Goal: Task Accomplishment & Management: Use online tool/utility

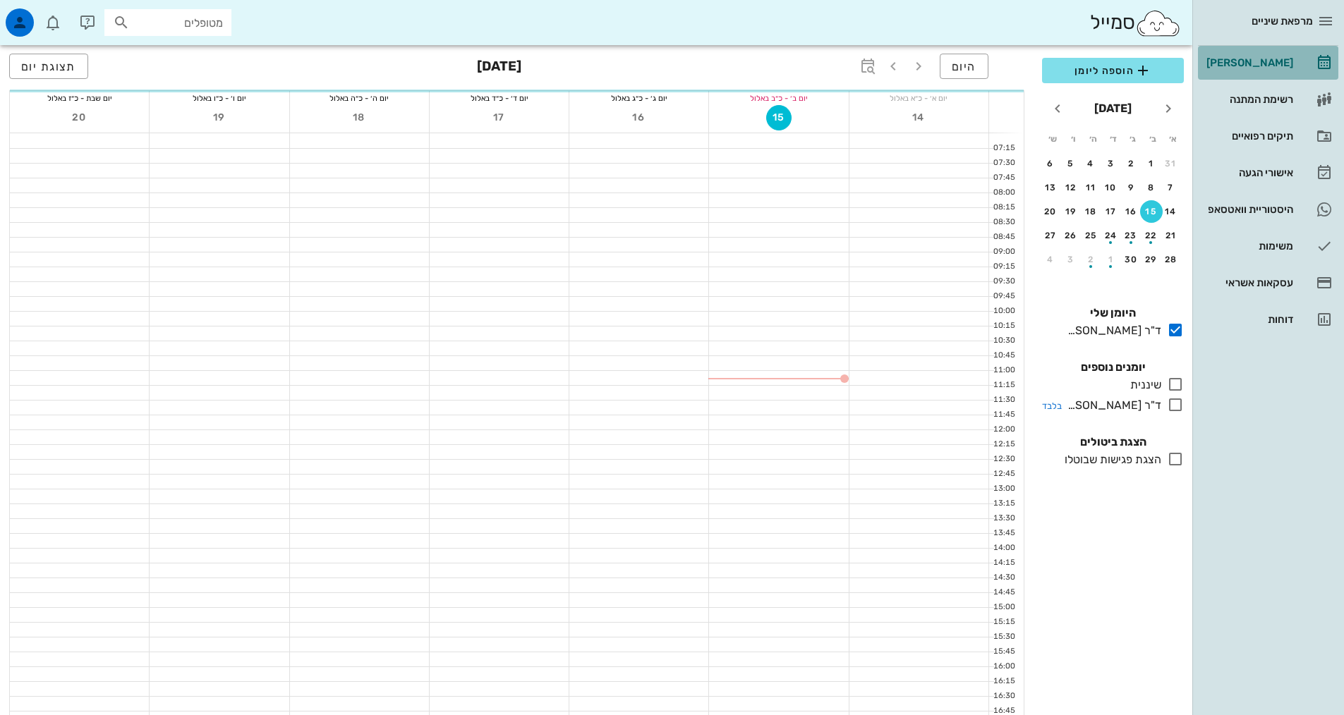
click at [1175, 409] on icon at bounding box center [1175, 405] width 17 height 17
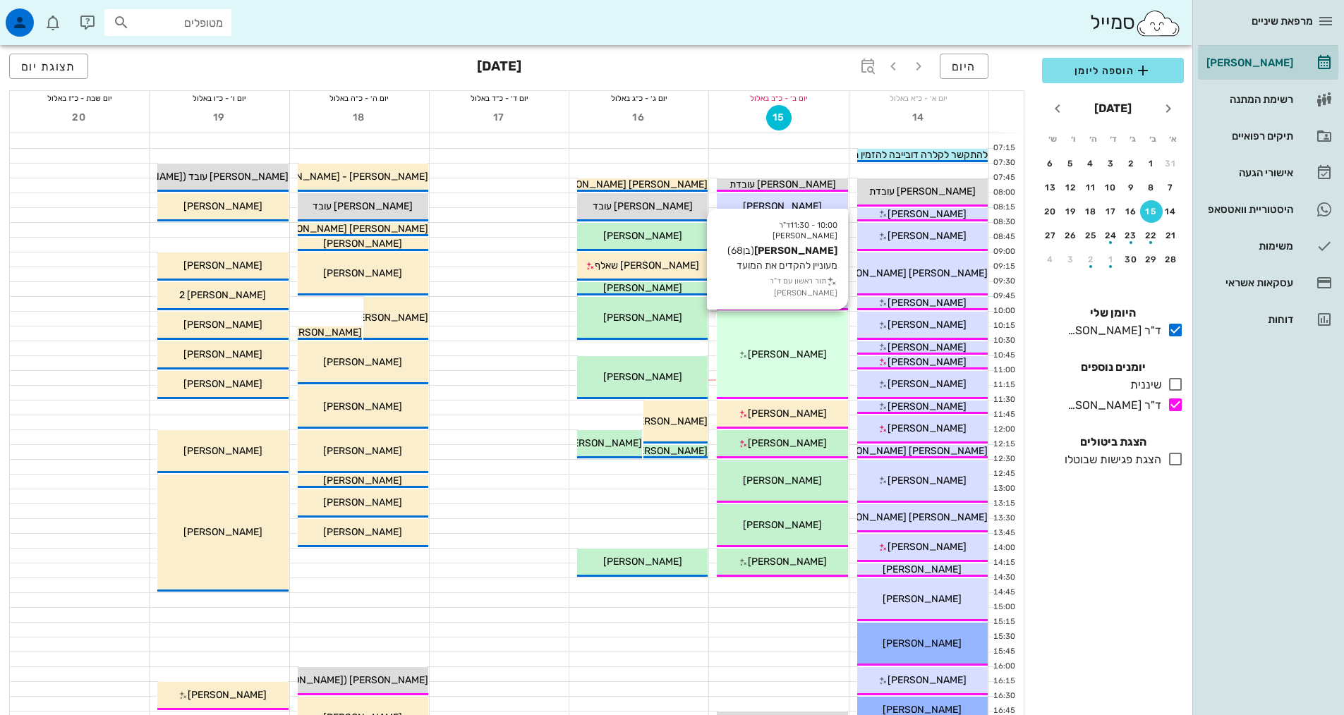
click at [780, 377] on div "10:00 - 11:30 ד"ר [PERSON_NAME] [PERSON_NAME] (בן 68 ) מעוניין להקדים את המועד …" at bounding box center [782, 355] width 131 height 87
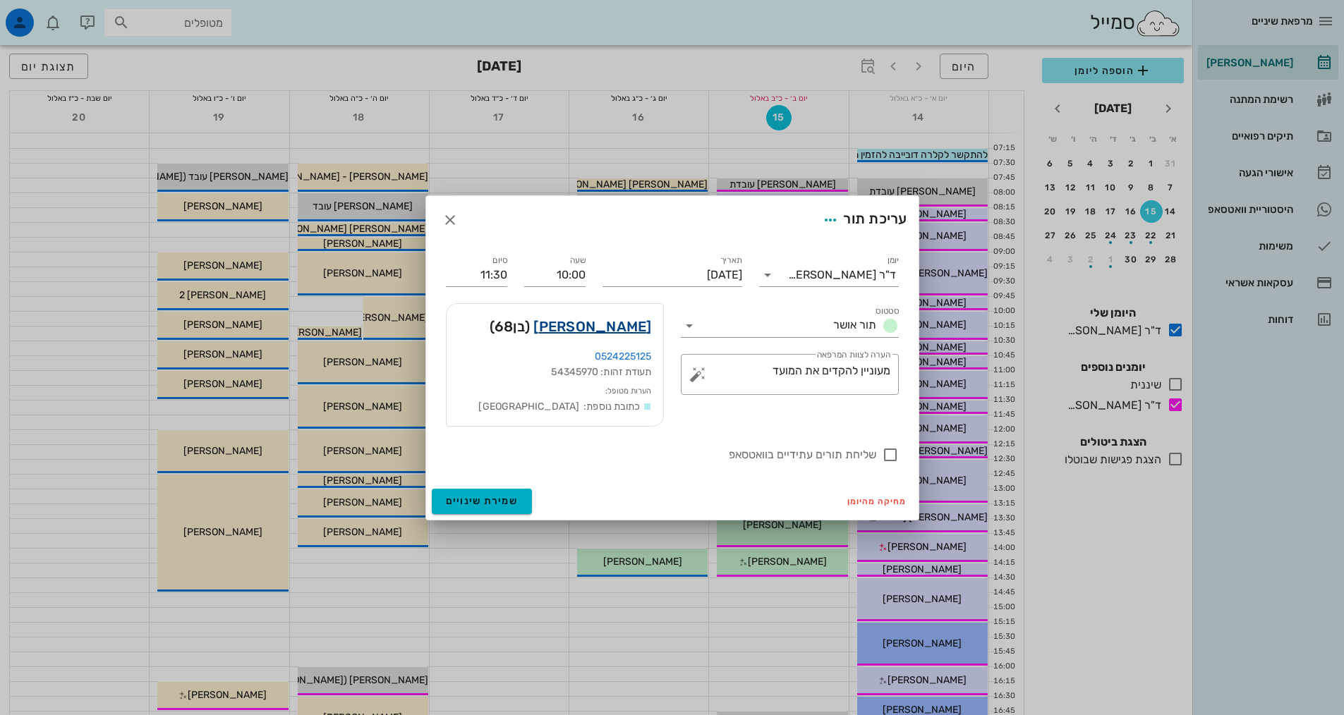
click at [638, 332] on link "[PERSON_NAME]" at bounding box center [592, 326] width 118 height 23
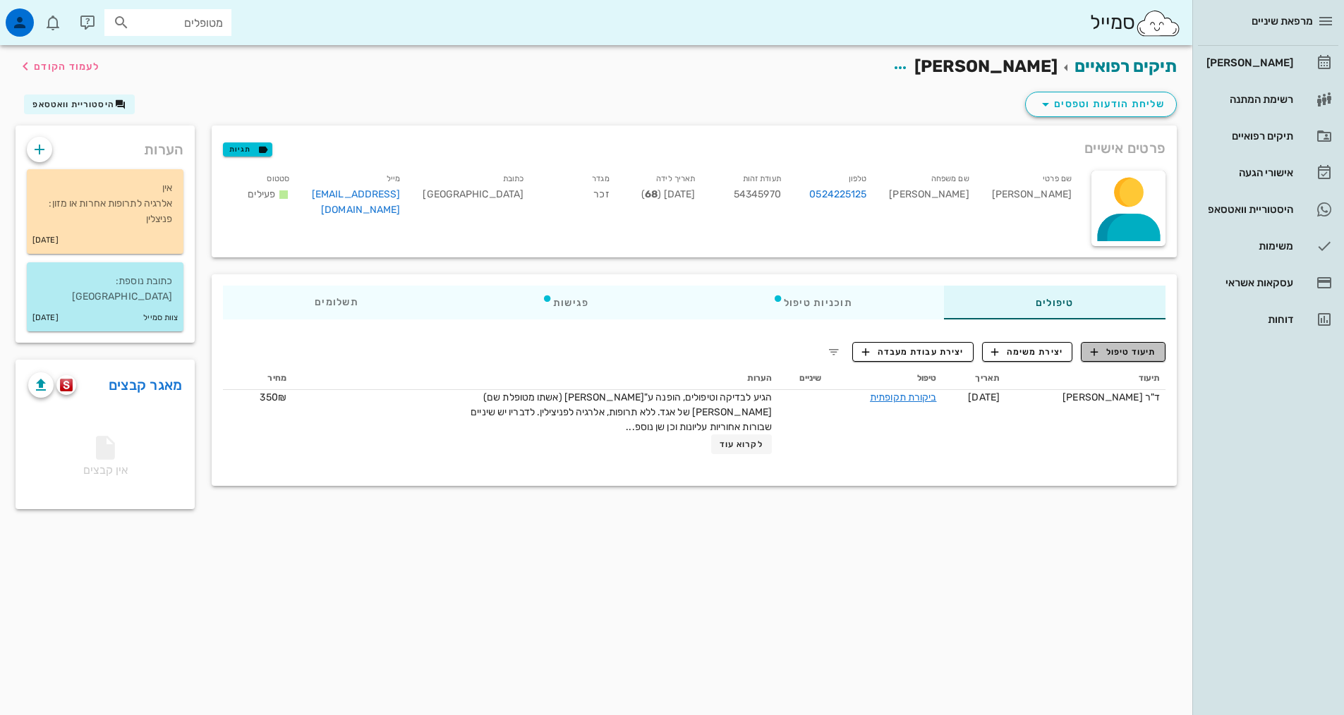
click at [1089, 346] on icon "button" at bounding box center [1094, 352] width 13 height 13
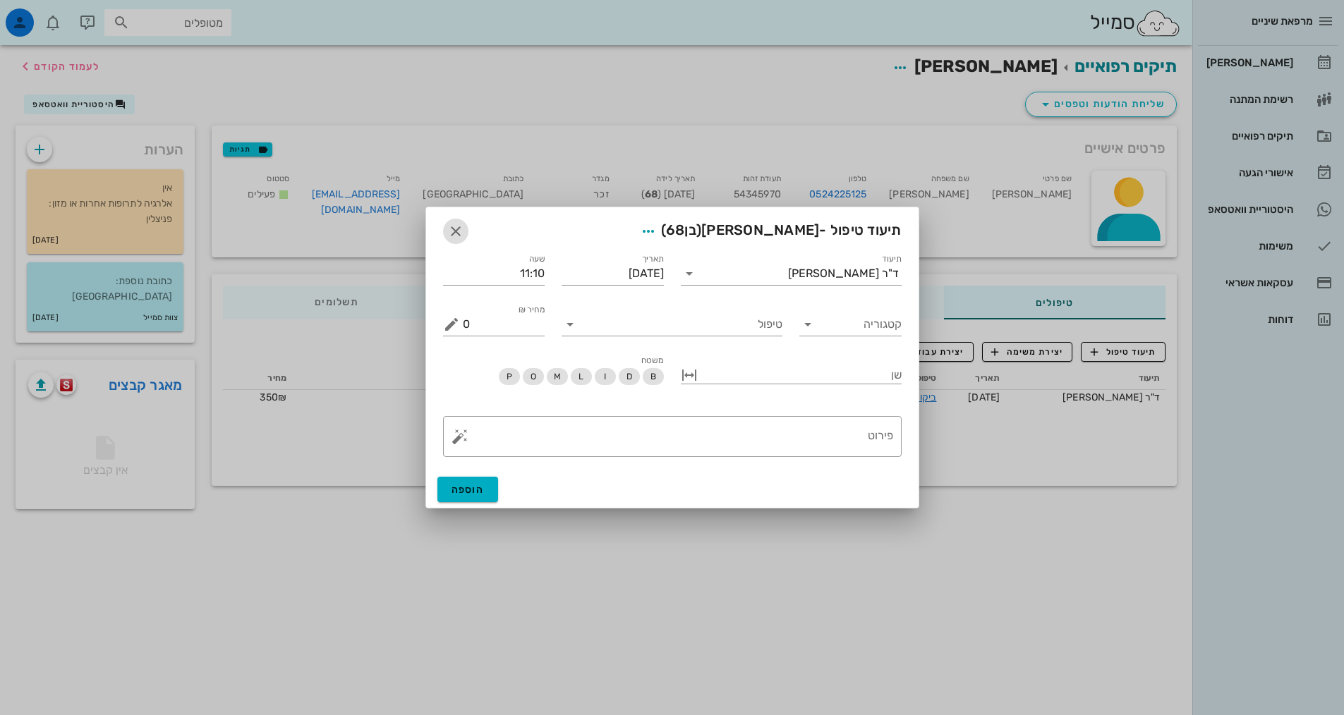
click at [448, 236] on icon "button" at bounding box center [455, 231] width 17 height 17
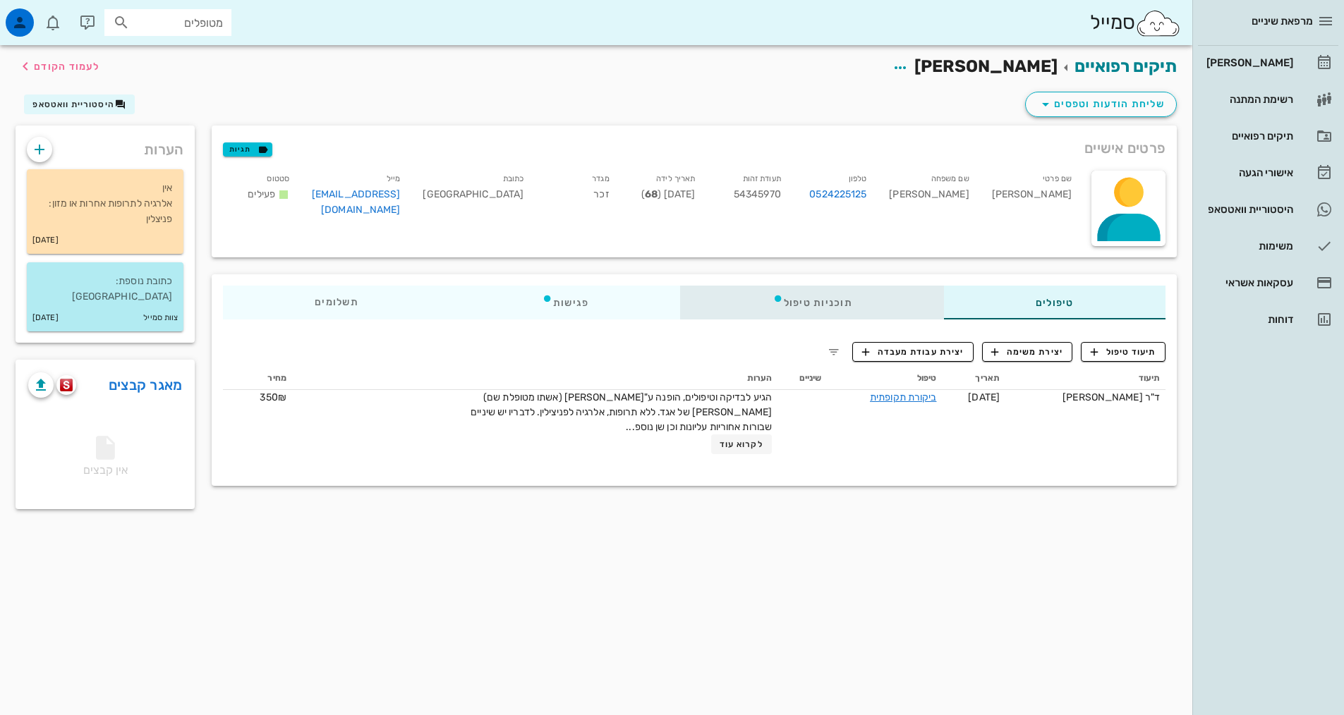
click at [781, 306] on div "תוכניות טיפול" at bounding box center [812, 303] width 263 height 34
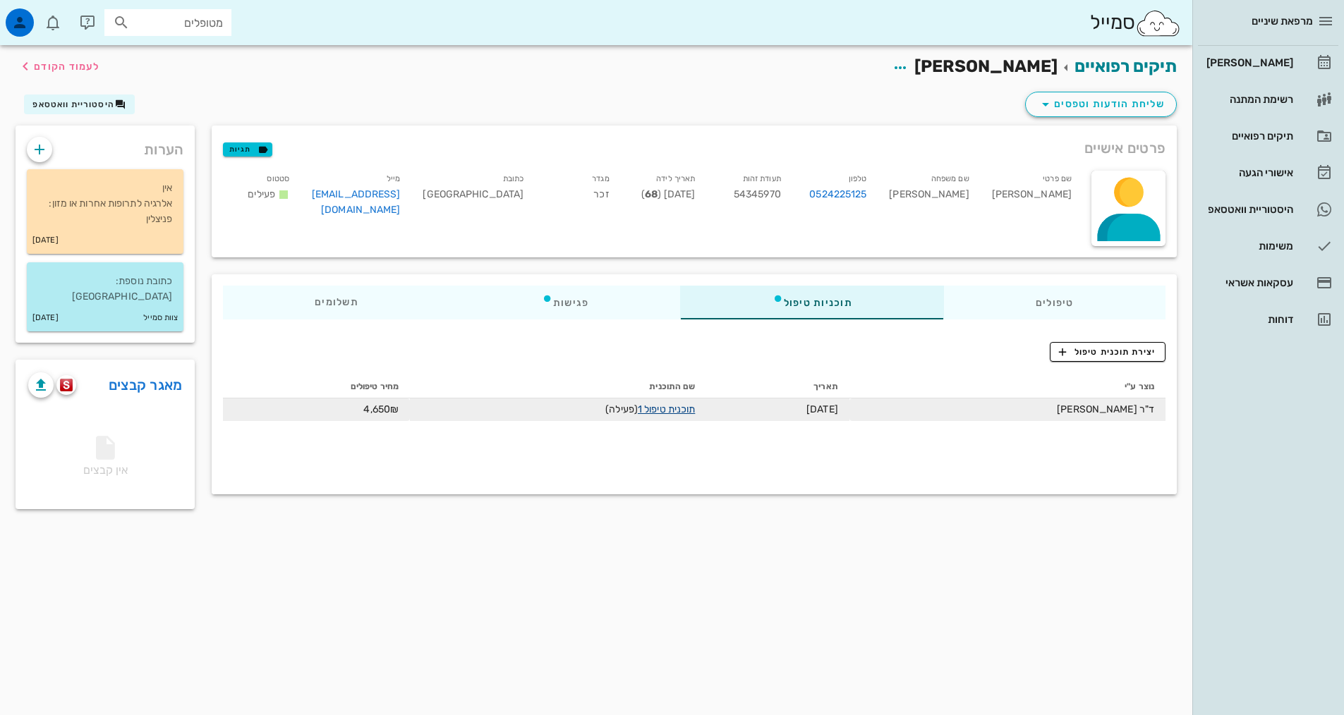
click at [680, 413] on link "תוכנית טיפול 1" at bounding box center [666, 410] width 57 height 12
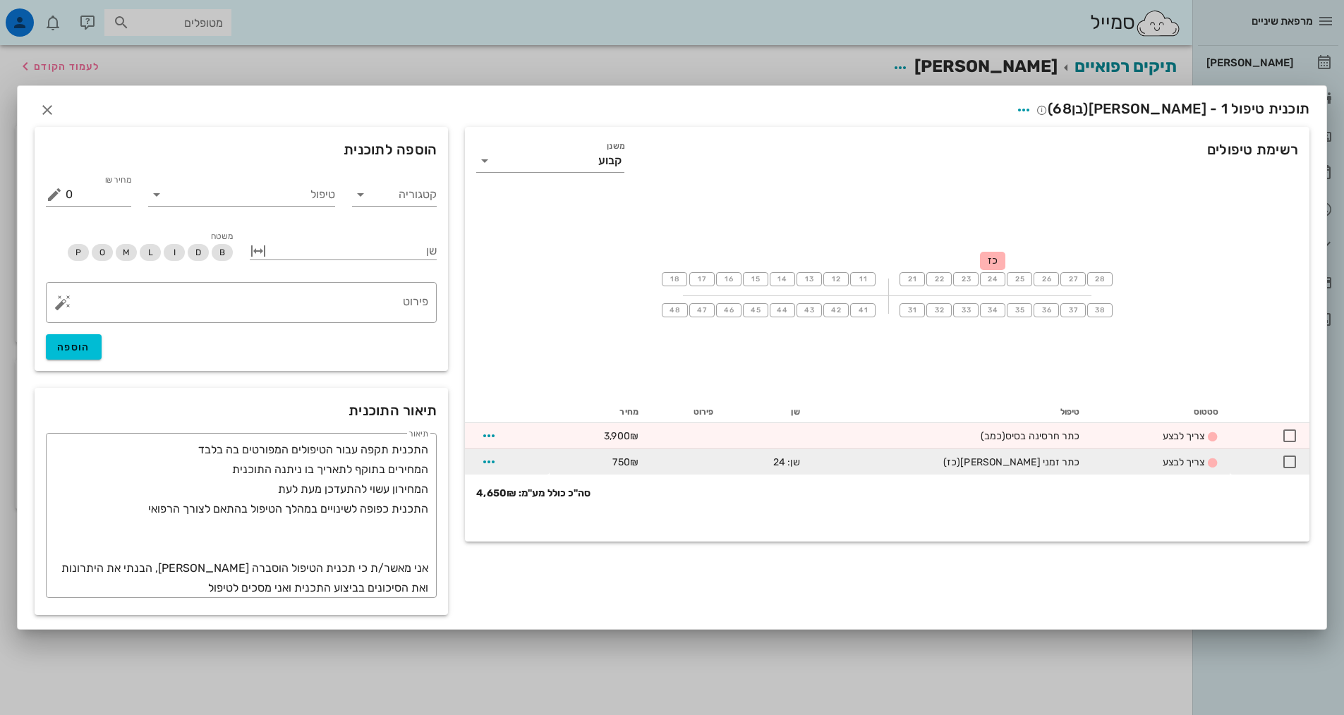
click at [638, 464] on span "750₪" at bounding box center [624, 462] width 25 height 12
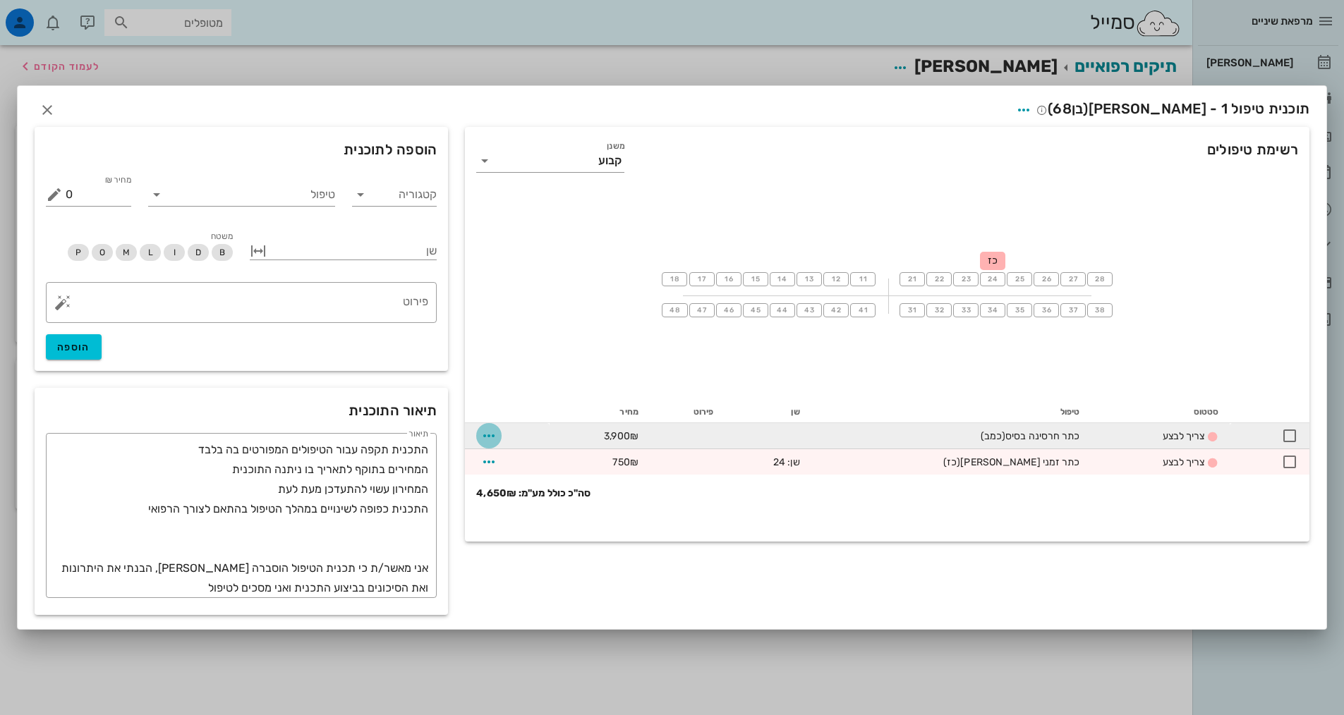
click at [483, 426] on button "button" at bounding box center [488, 435] width 25 height 25
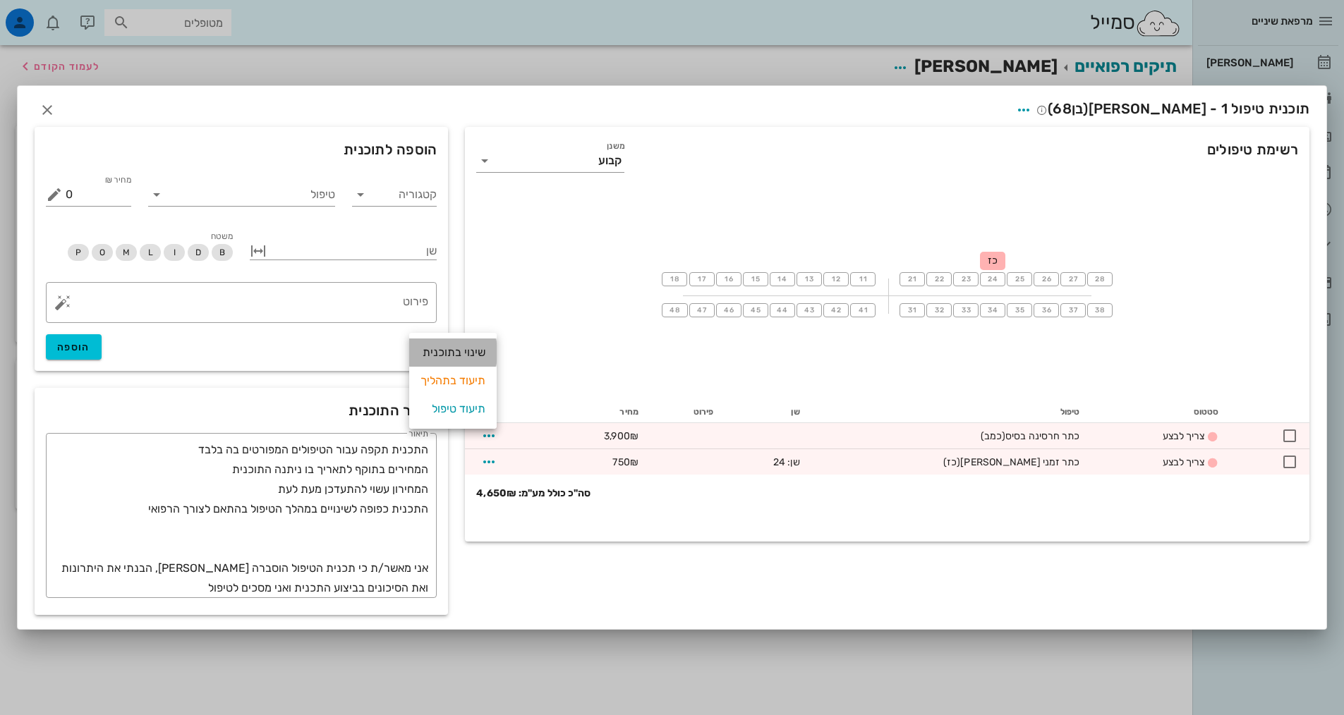
click at [466, 355] on div "שינוי בתוכנית" at bounding box center [452, 353] width 65 height 28
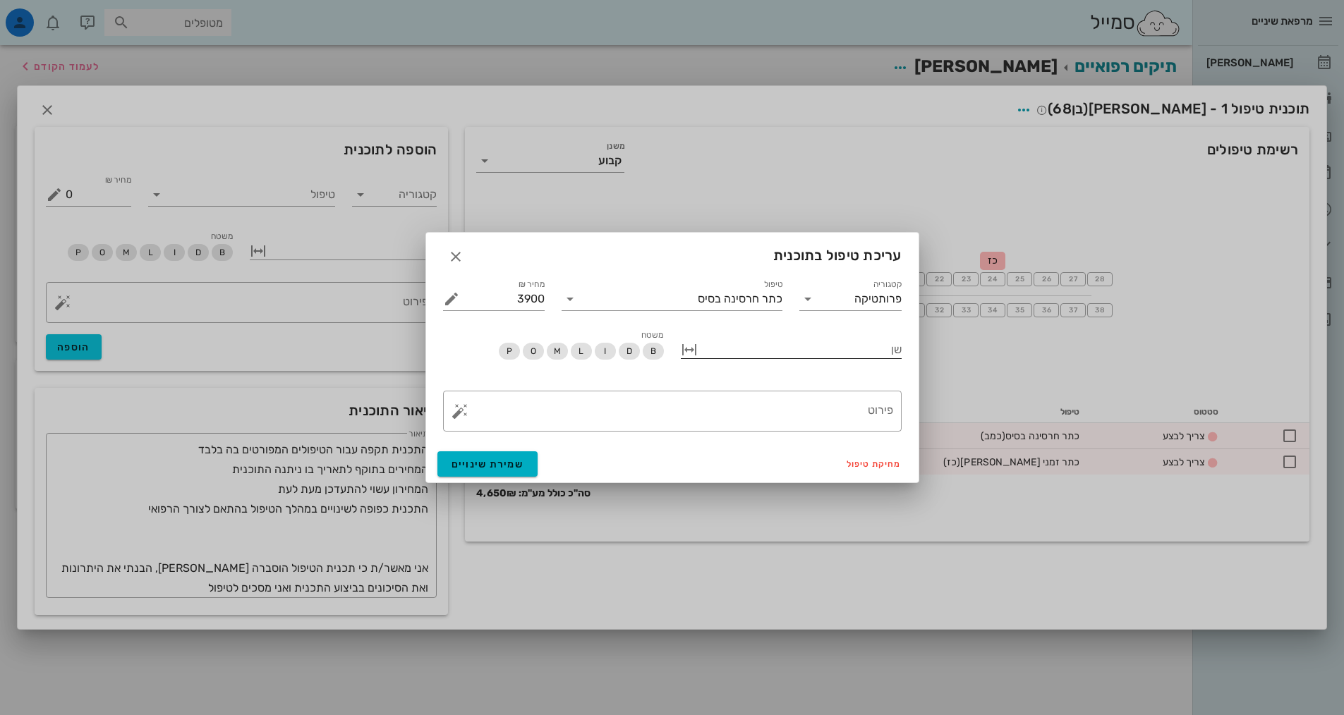
click at [806, 351] on div at bounding box center [801, 348] width 201 height 18
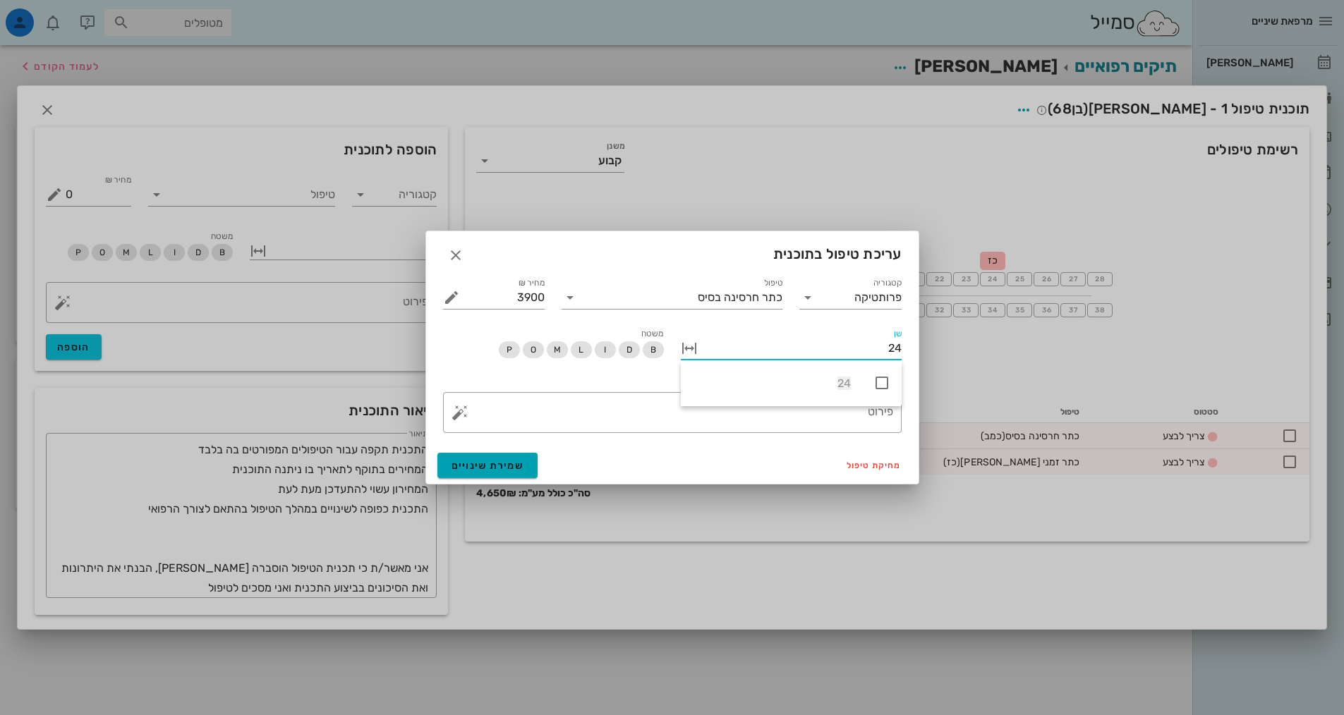
type input "24"
click at [523, 463] on button "שמירת שינויים" at bounding box center [487, 465] width 101 height 25
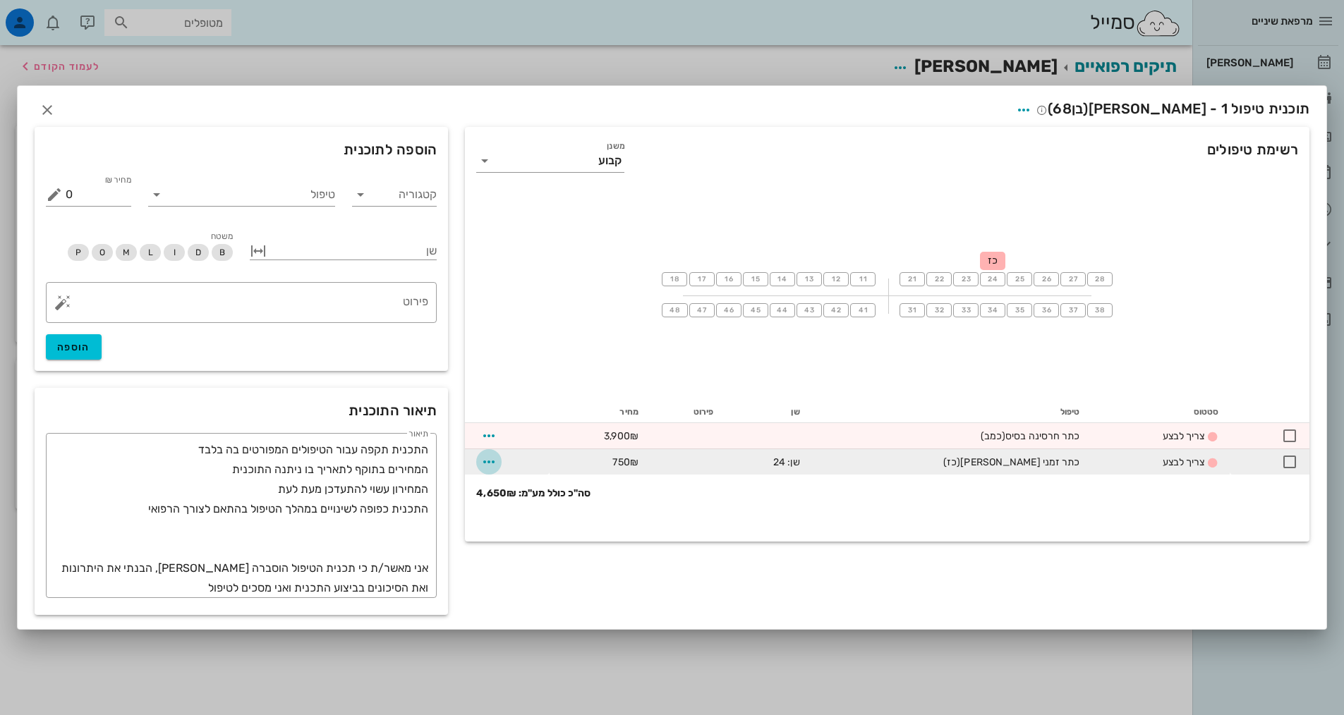
click at [500, 468] on span "button" at bounding box center [488, 462] width 25 height 17
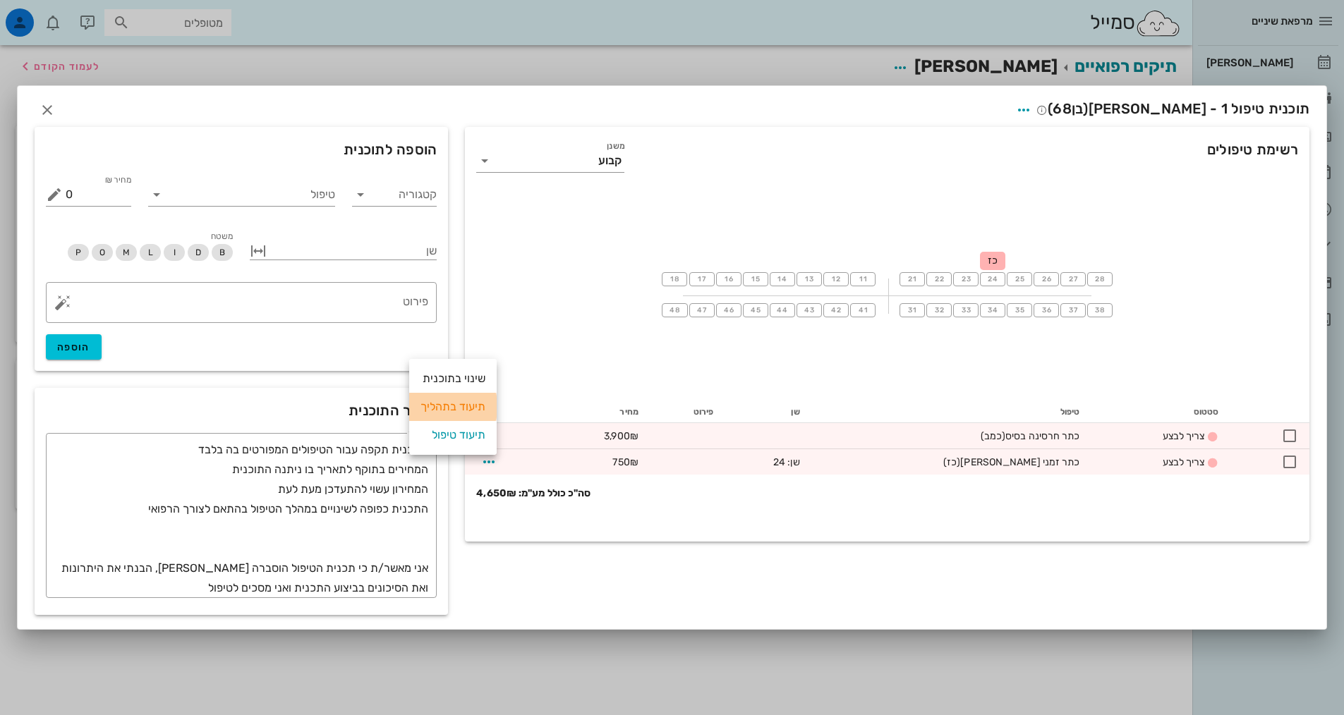
click at [472, 410] on div "תיעוד בתהליך" at bounding box center [452, 407] width 65 height 28
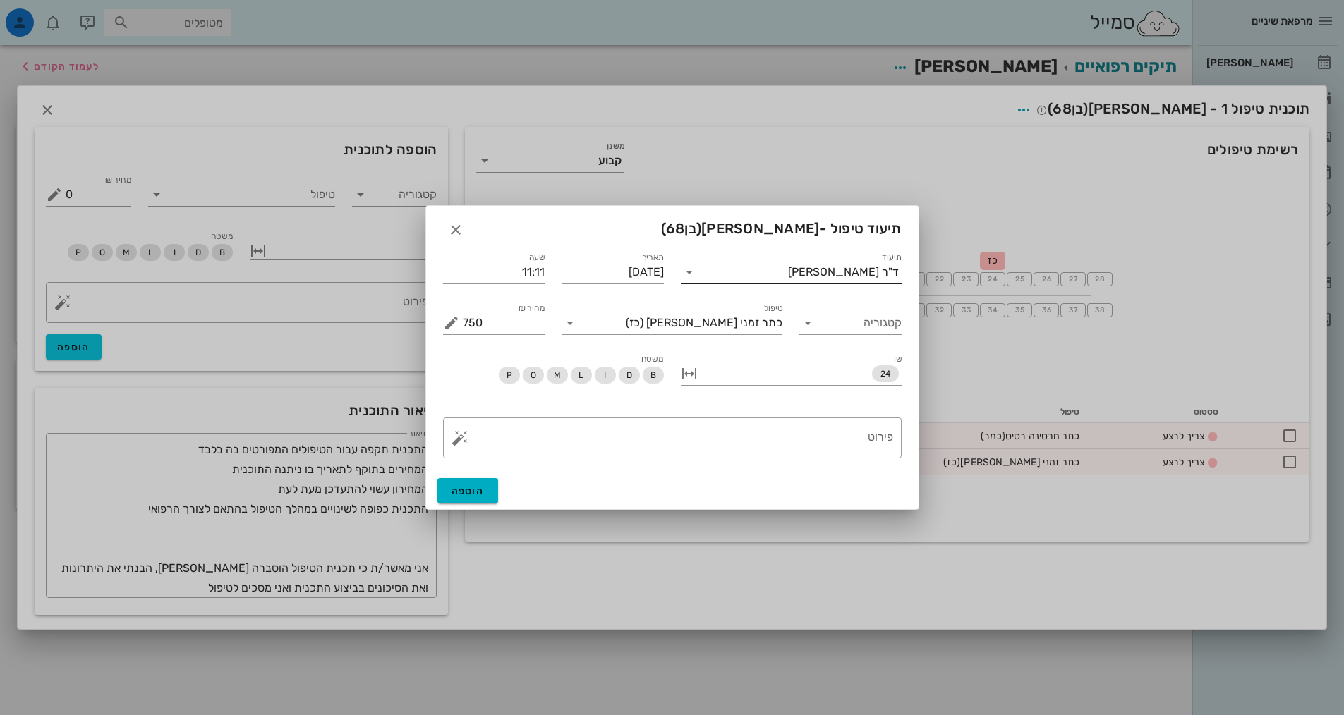
click at [788, 274] on input "תיעוד" at bounding box center [744, 272] width 87 height 23
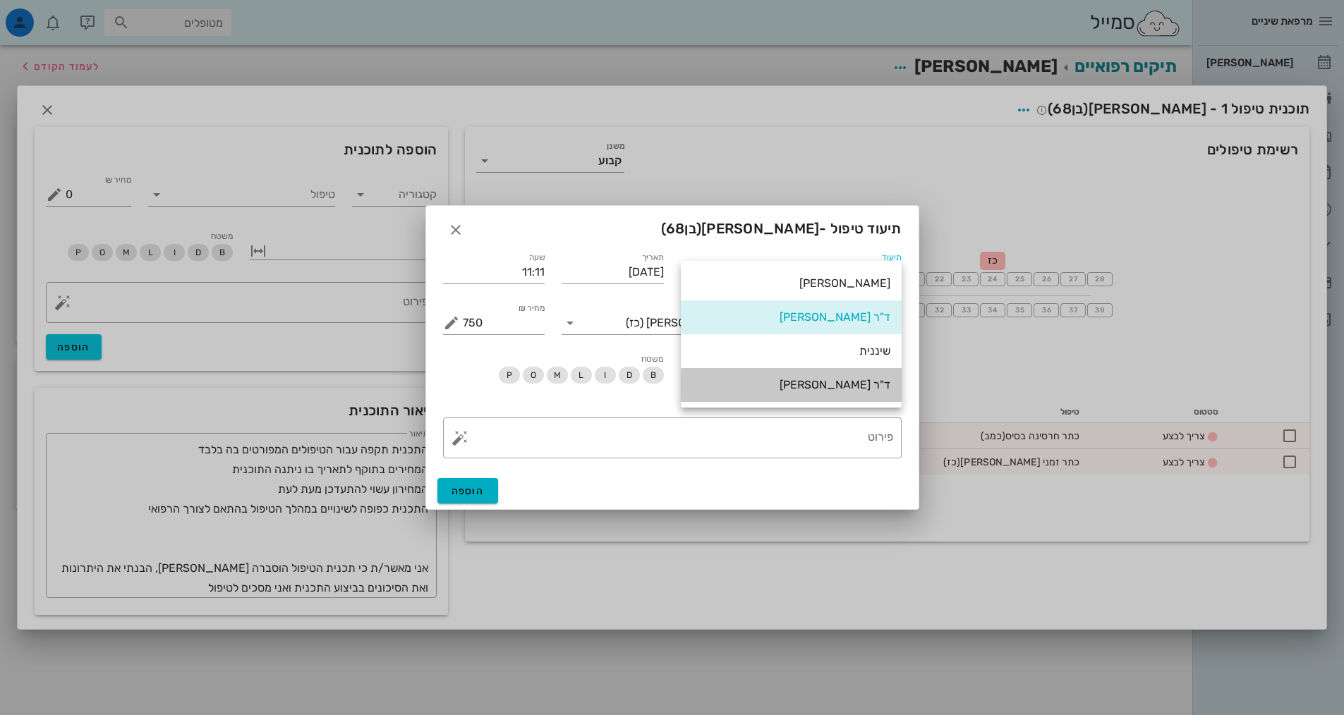
drag, startPoint x: 818, startPoint y: 401, endPoint x: 818, endPoint y: 394, distance: 7.8
click at [818, 399] on div "ד"ר [PERSON_NAME]" at bounding box center [791, 385] width 221 height 34
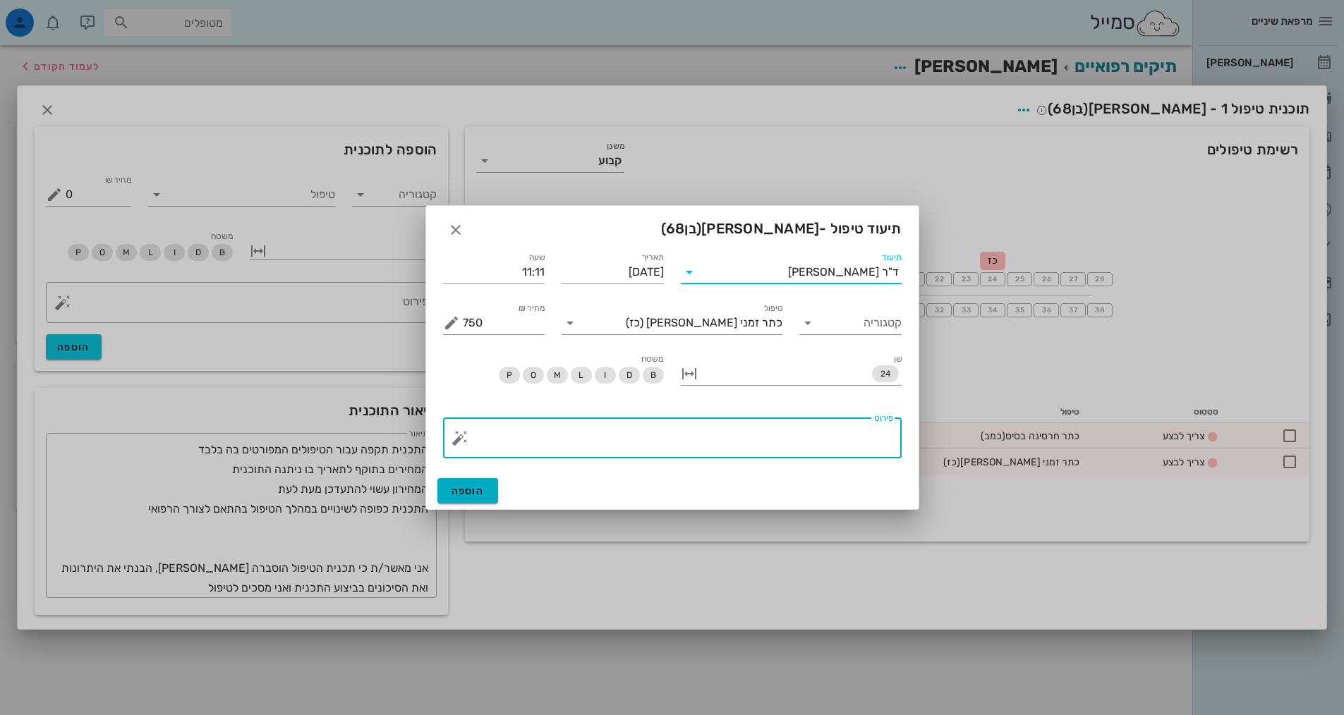
click at [822, 436] on textarea "פירוט" at bounding box center [678, 442] width 430 height 34
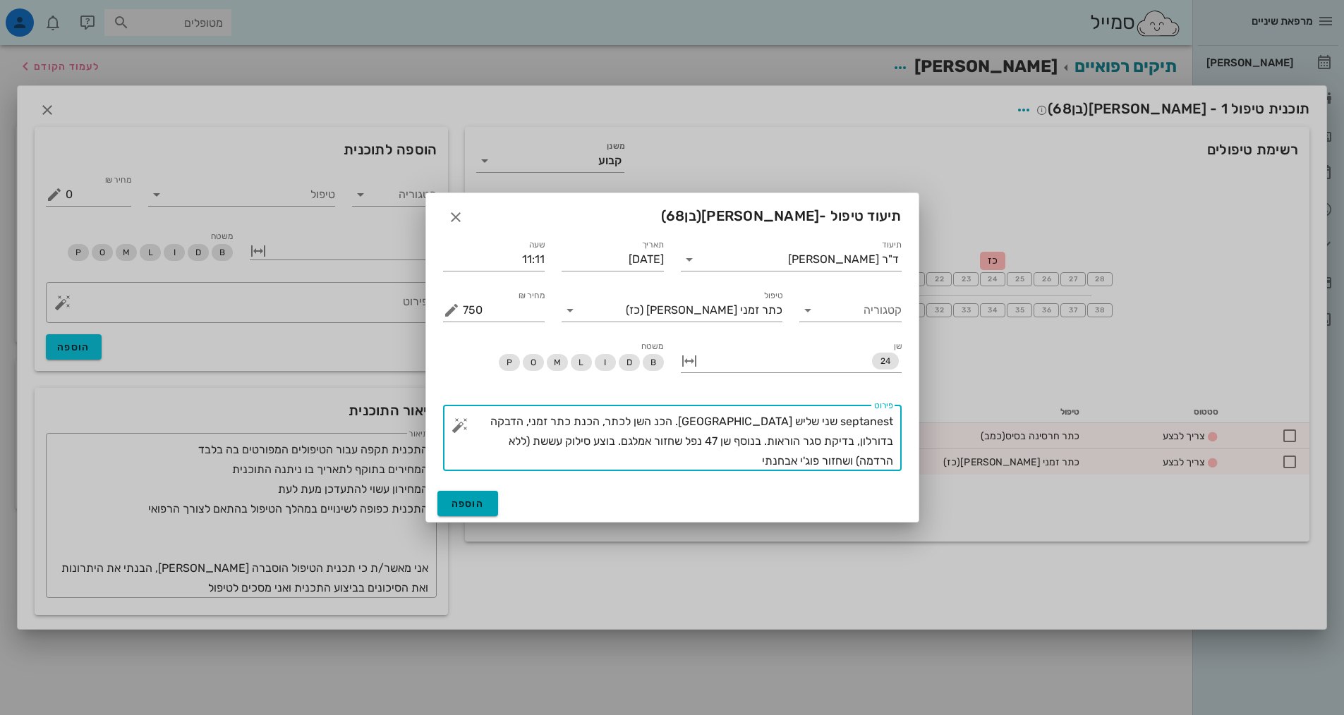
type textarea "septanest שני שליש [GEOGRAPHIC_DATA]. הכנ השן לכתר, הכנת כתר זמני, הדבקה בדורלו…"
click at [483, 504] on span "הוספה" at bounding box center [468, 504] width 33 height 12
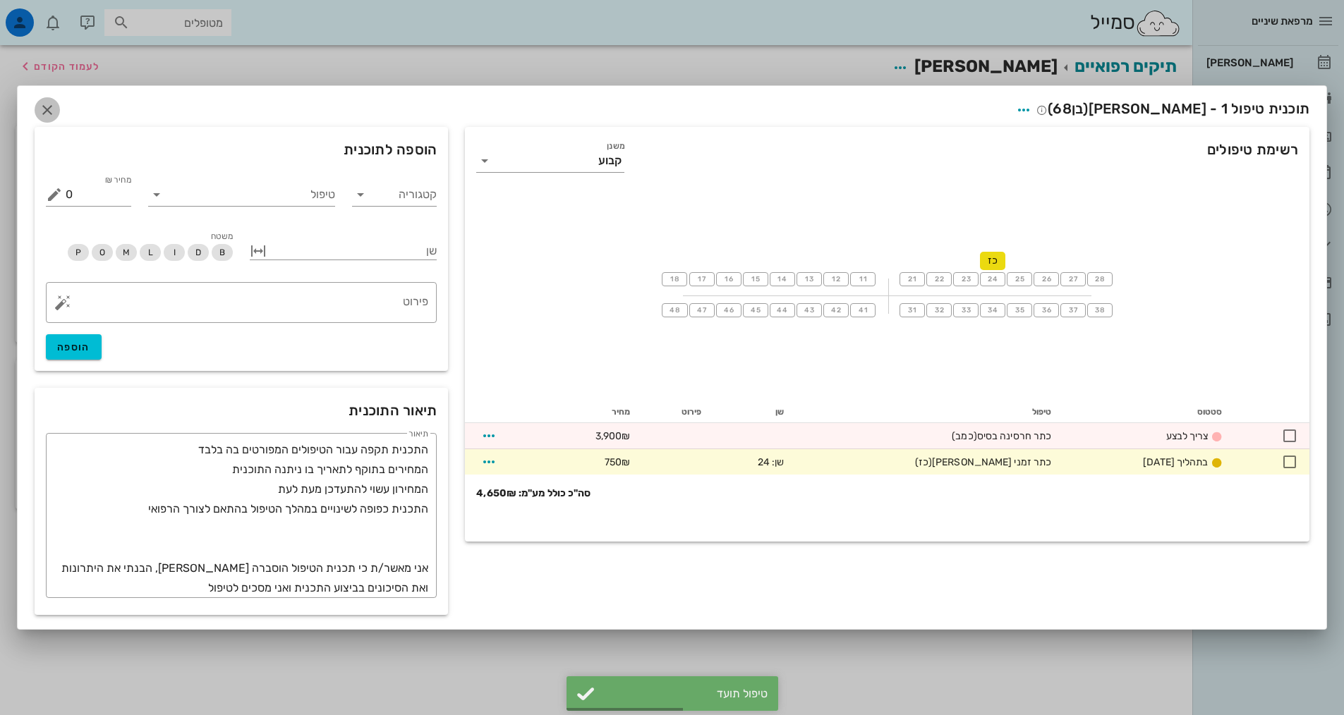
click at [46, 111] on icon "button" at bounding box center [47, 110] width 17 height 17
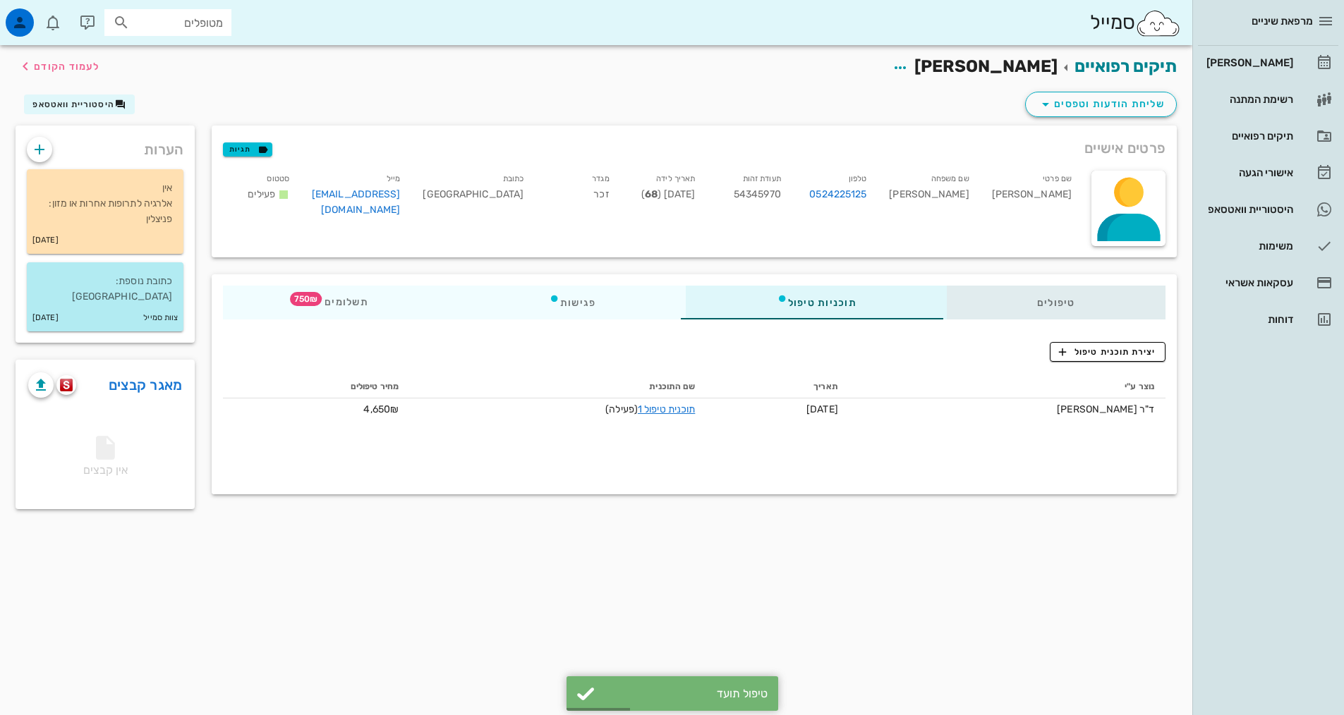
click at [1041, 298] on div "טיפולים" at bounding box center [1056, 303] width 219 height 34
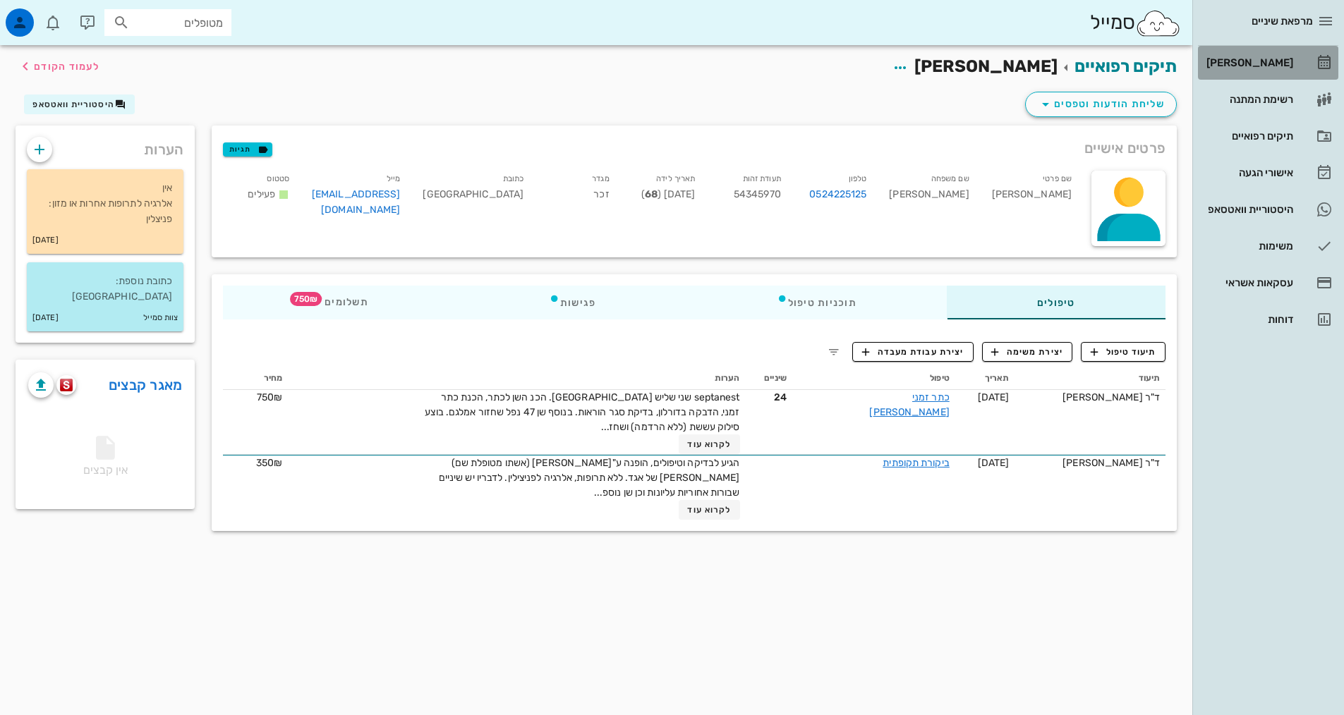
click at [1243, 67] on div "[PERSON_NAME]" at bounding box center [1249, 62] width 90 height 11
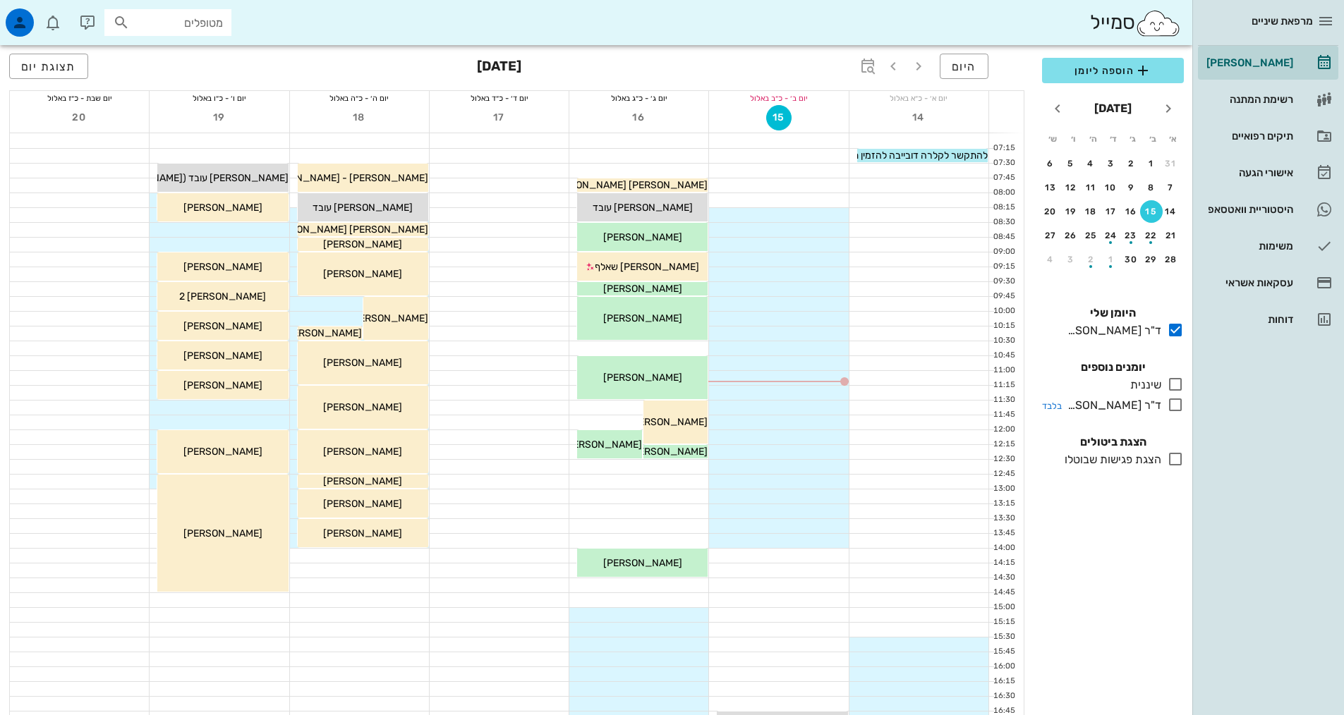
click at [1169, 406] on icon at bounding box center [1175, 405] width 17 height 17
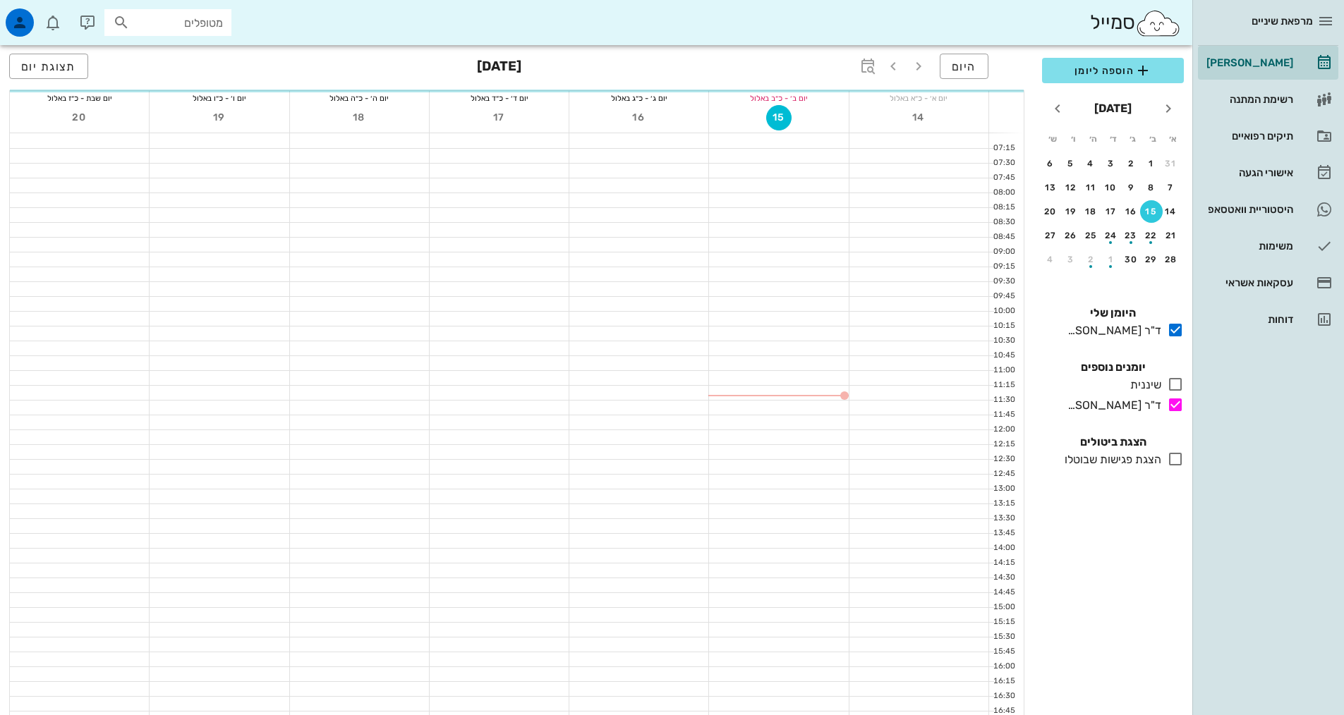
scroll to position [141, 0]
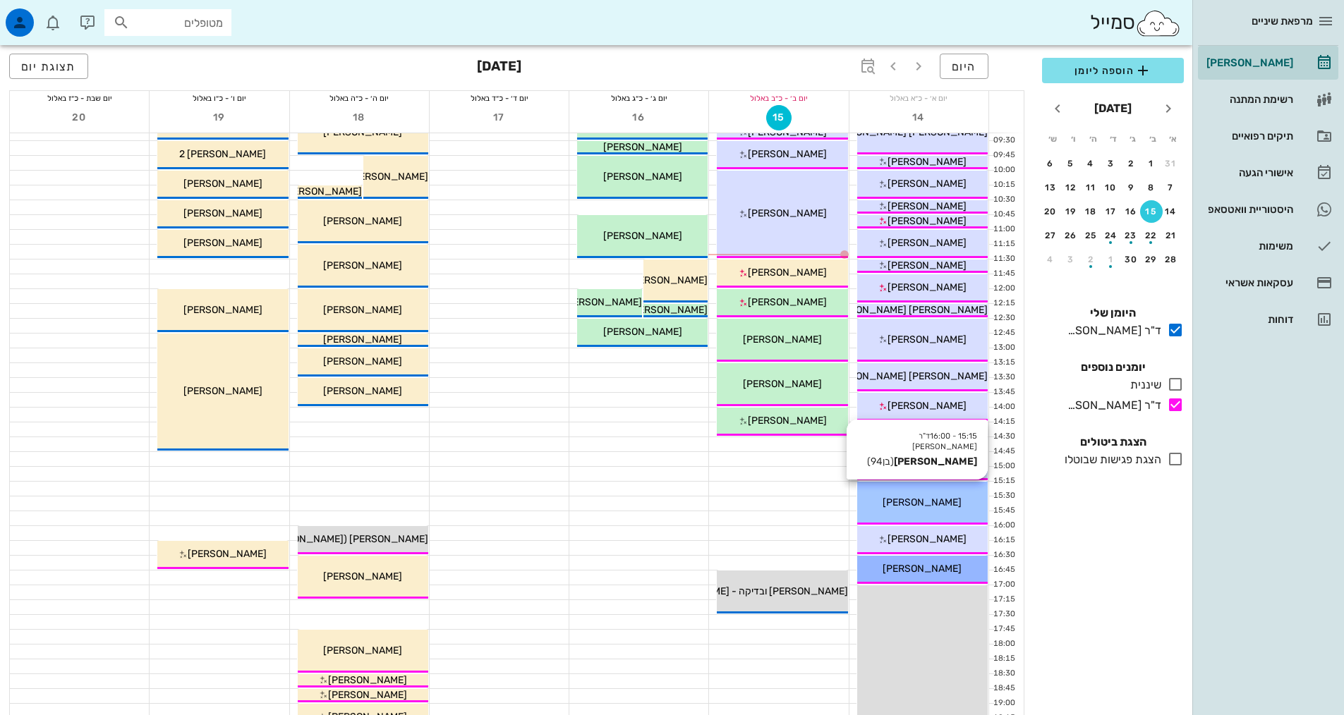
click at [904, 497] on div "[PERSON_NAME]" at bounding box center [922, 502] width 131 height 15
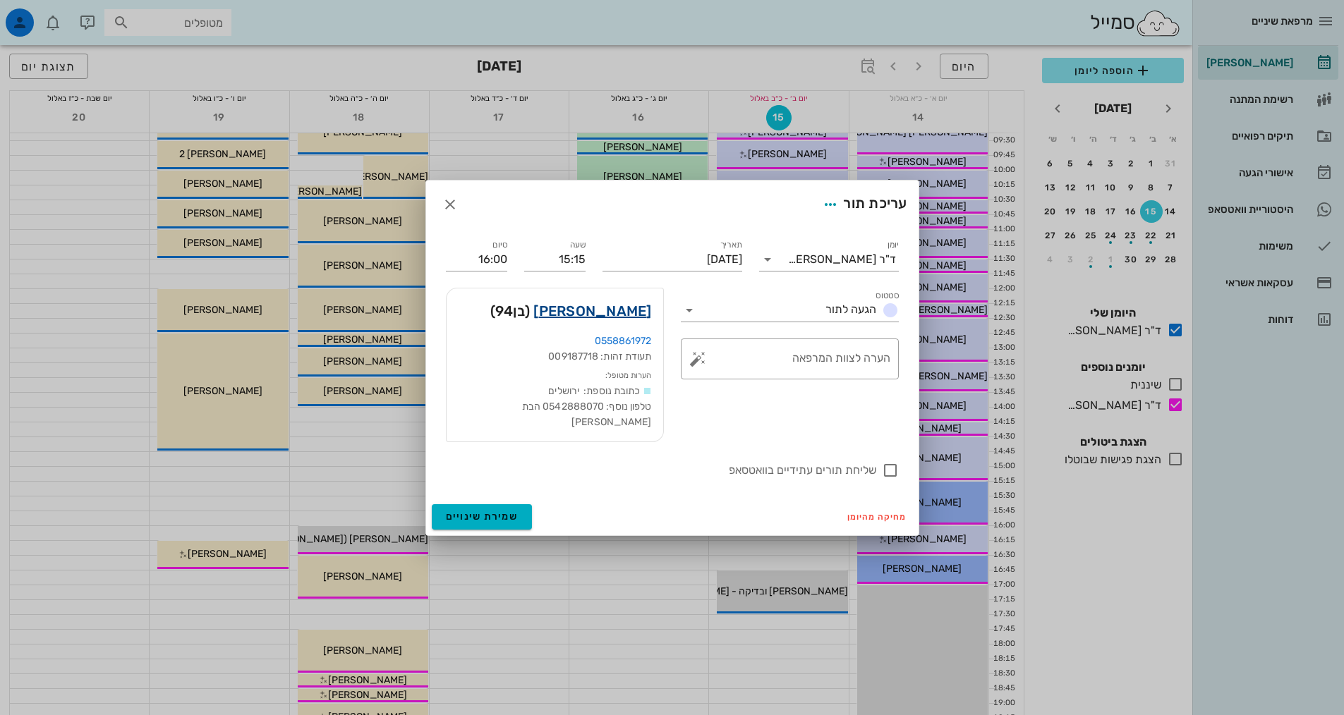
click at [617, 322] on link "[PERSON_NAME]" at bounding box center [592, 311] width 118 height 23
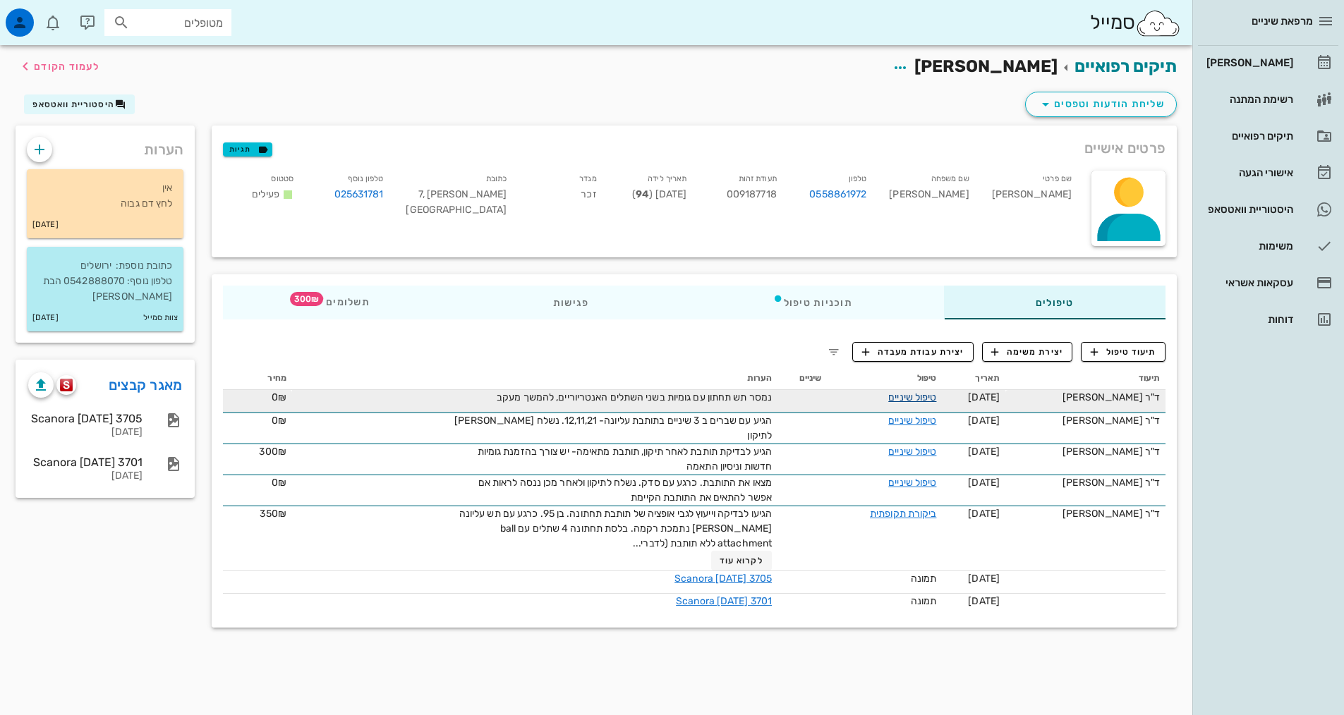
click at [915, 394] on link "טיפול שיניים" at bounding box center [912, 398] width 48 height 12
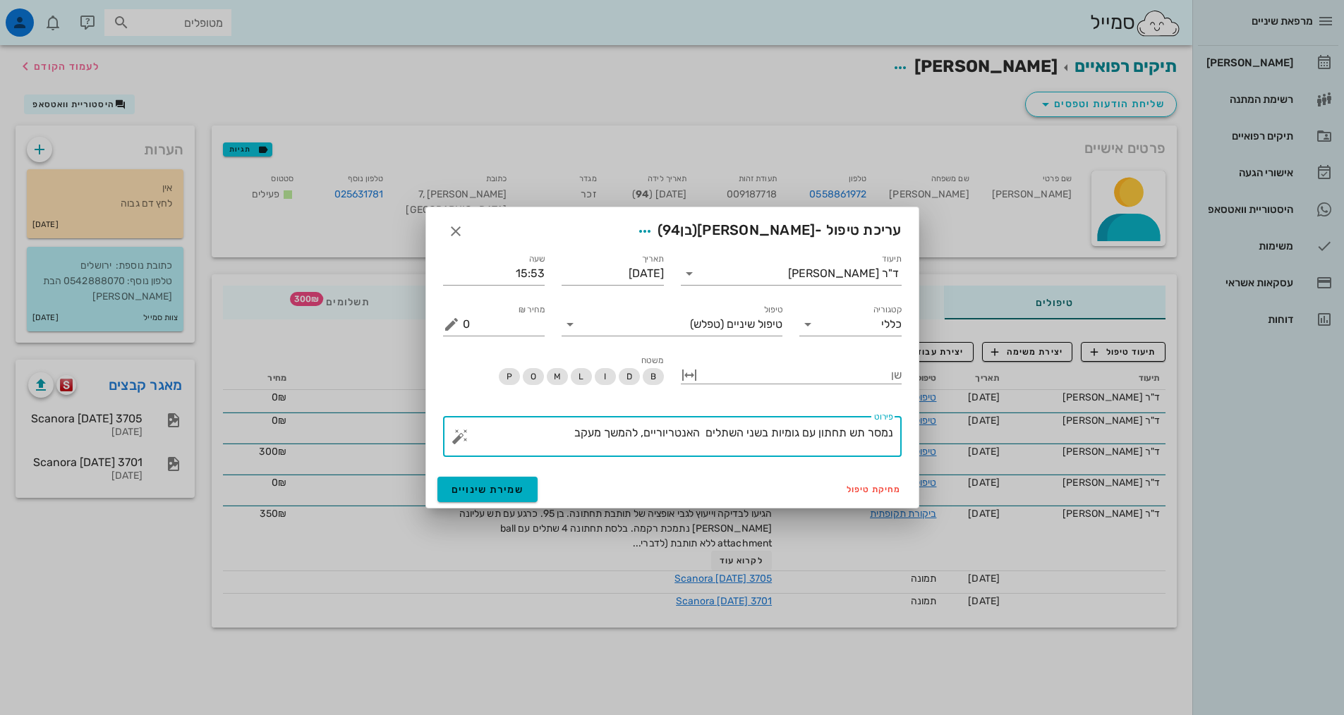
click at [562, 447] on textarea "נמסר תש תחתון עם גומיות בשני השתלים האנטריוריים, להמשך מעקב" at bounding box center [678, 440] width 430 height 34
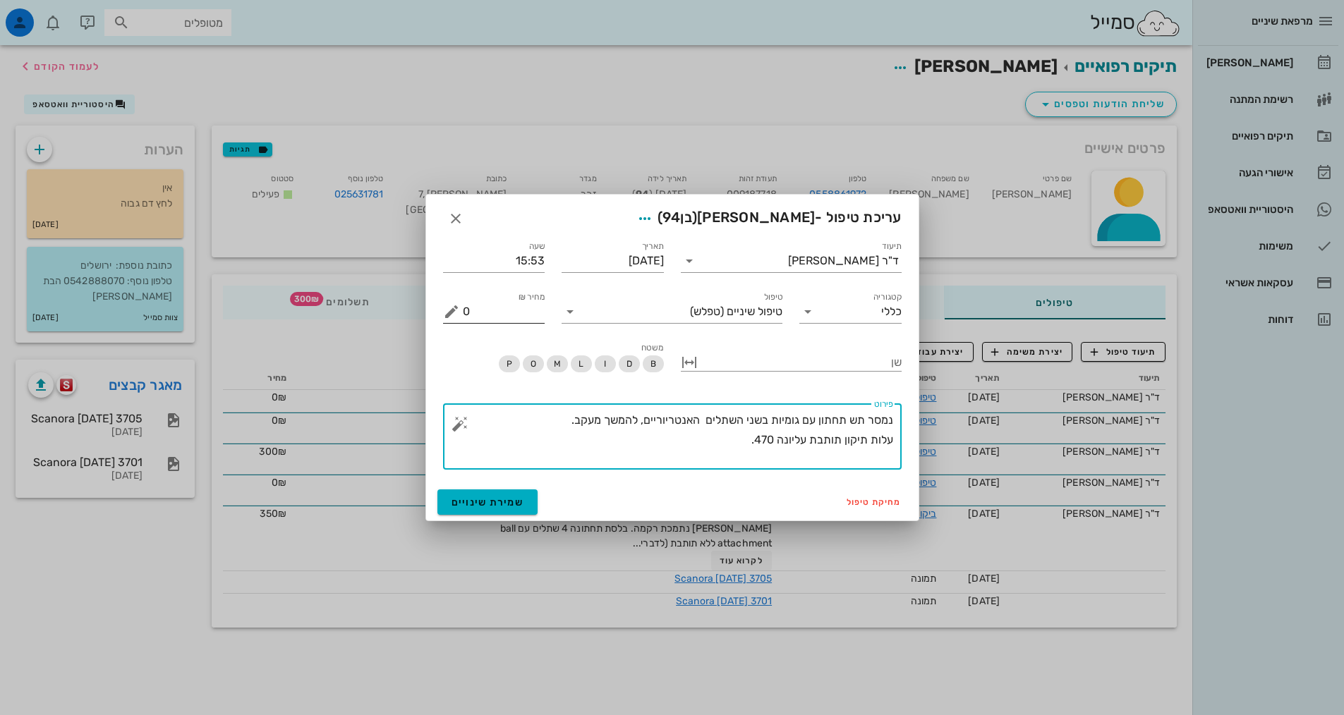
type textarea "נמסר תש תחתון עם גומיות בשני השתלים האנטריוריים, להמשך מעקב. עלות תיקון תותבת ע…"
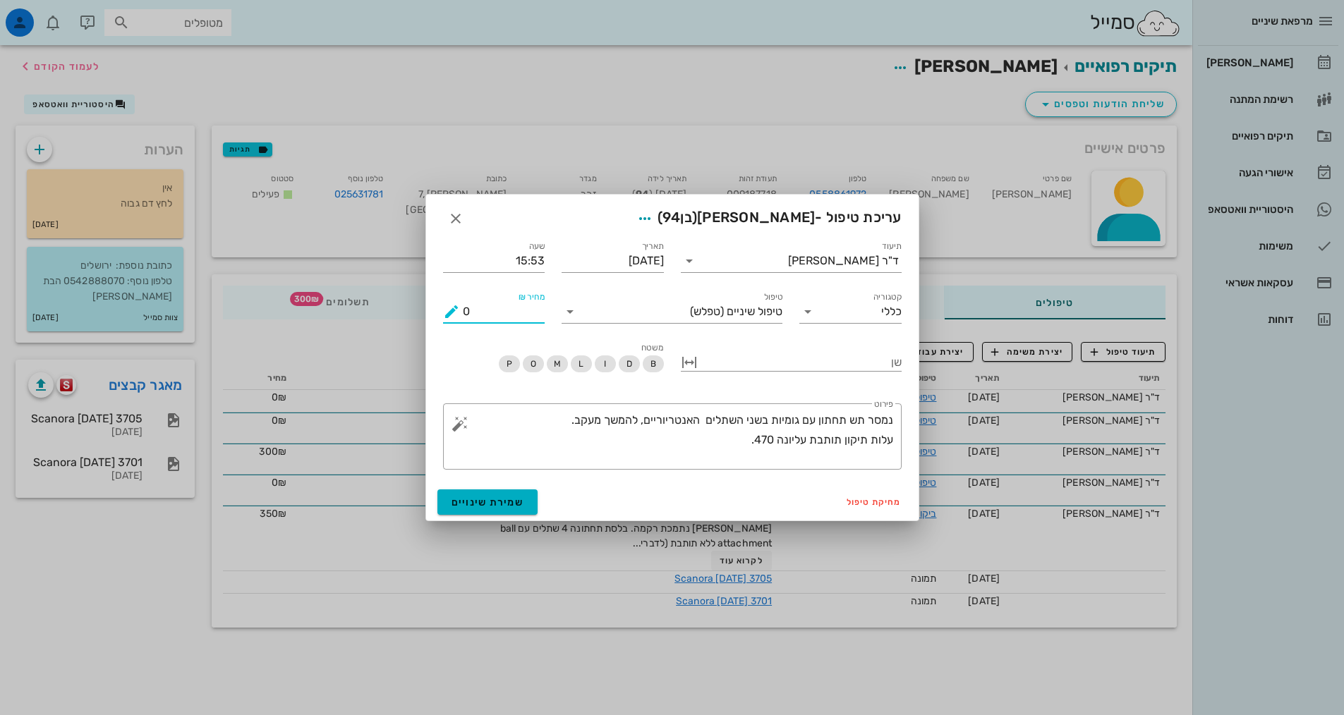
drag, startPoint x: 493, startPoint y: 309, endPoint x: 464, endPoint y: 312, distance: 29.1
click at [464, 312] on input "0" at bounding box center [504, 312] width 83 height 23
type input "820"
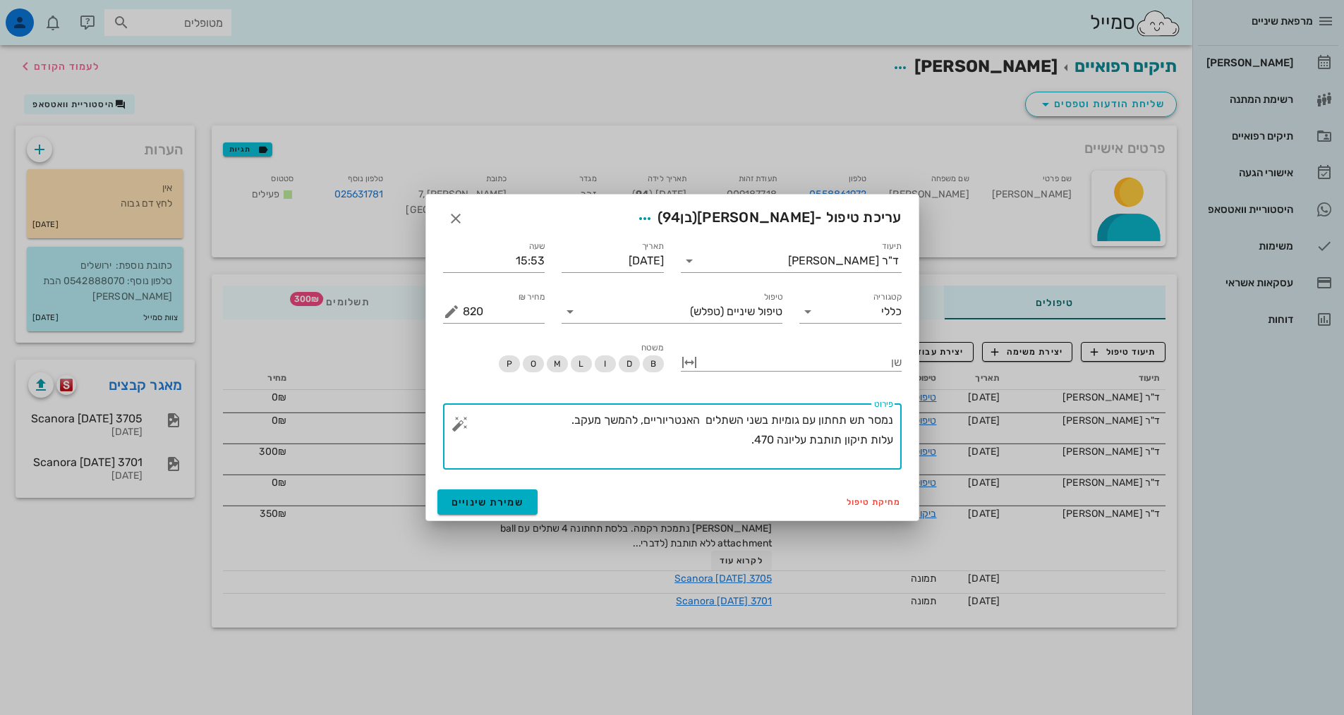
click at [735, 441] on textarea "נמסר תש תחתון עם גומיות בשני השתלים האנטריוריים, להמשך מעקב. עלות תיקון תותבת ע…" at bounding box center [678, 440] width 430 height 59
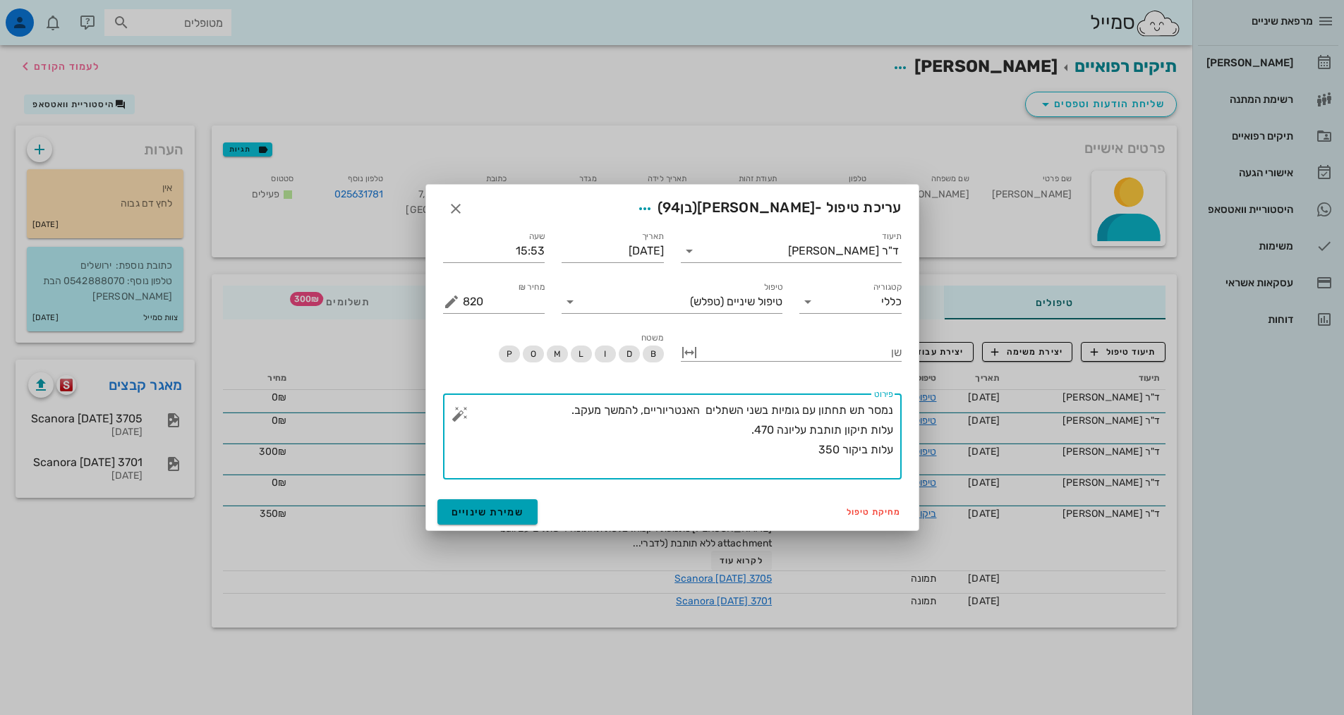
type textarea "נמסר תש תחתון עם גומיות בשני השתלים האנטריוריים, להמשך מעקב. עלות תיקון תותבת ע…"
click at [454, 518] on span "שמירת שינויים" at bounding box center [488, 513] width 73 height 12
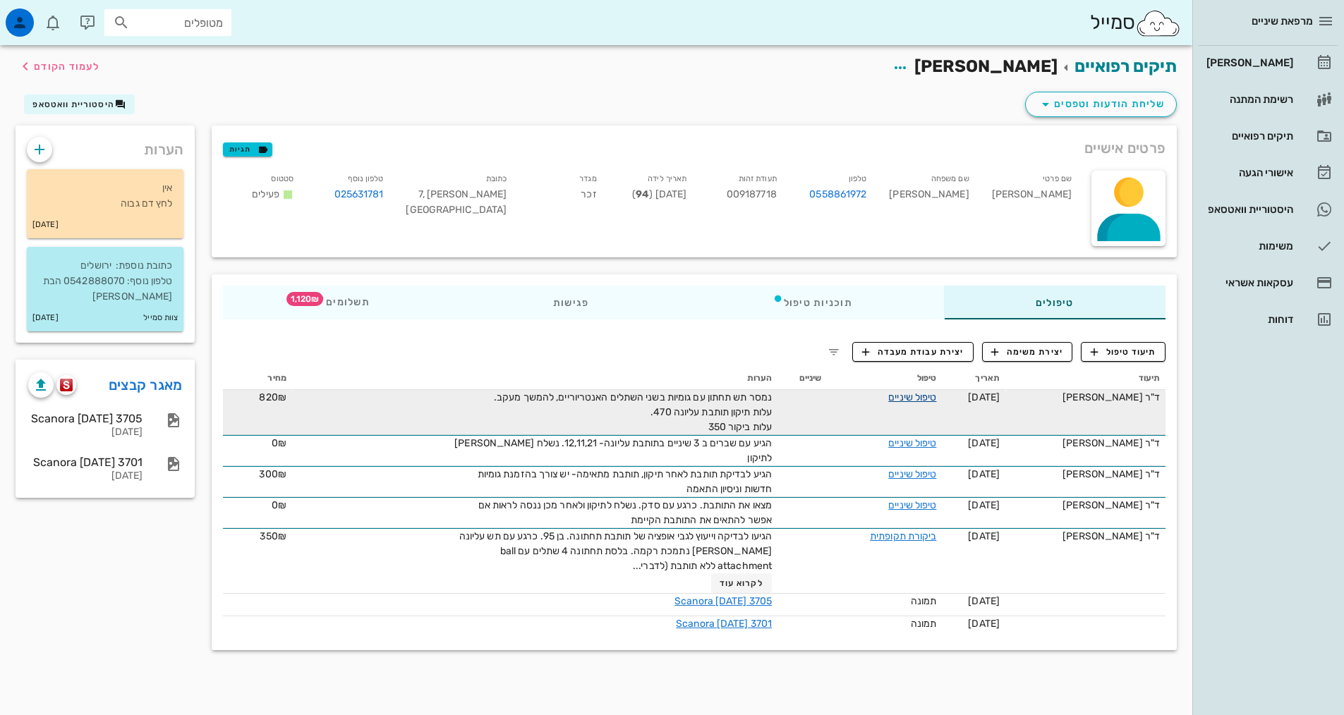
click at [918, 392] on link "טיפול שיניים" at bounding box center [912, 398] width 48 height 12
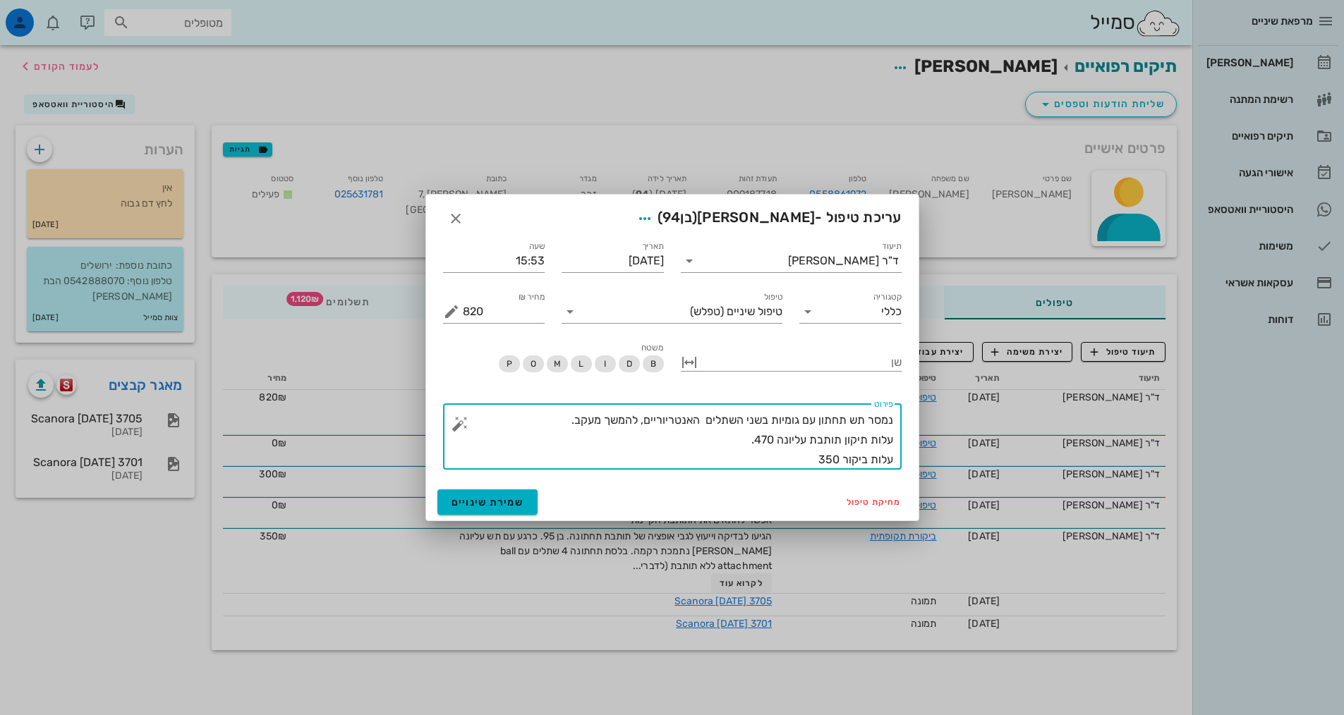
drag, startPoint x: 749, startPoint y: 446, endPoint x: 744, endPoint y: 427, distance: 19.7
click at [749, 443] on textarea "נמסר תש תחתון עם גומיות בשני השתלים האנטריוריים, להמשך מעקב. עלות תיקון תותבת ע…" at bounding box center [678, 440] width 430 height 59
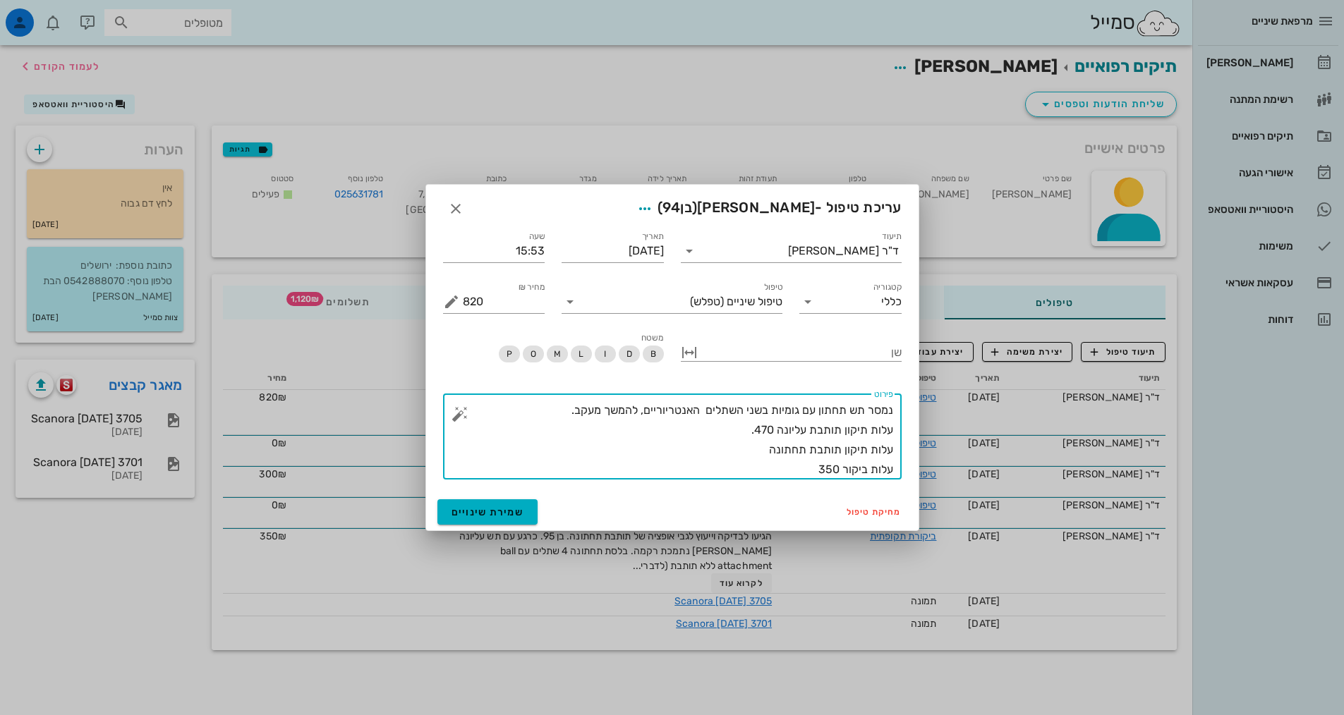
click at [842, 473] on textarea "נמסר תש תחתון עם גומיות בשני השתלים האנטריוריים, להמשך מעקב. עלות תיקון תותבת ע…" at bounding box center [678, 440] width 430 height 79
type textarea "נמסר תש תחתון עם גומיות בשני השתלים האנטריוריים, להמשך מעקב. עלות תיקון תותבת ע…"
click at [488, 511] on span "שמירת שינויים" at bounding box center [488, 513] width 73 height 12
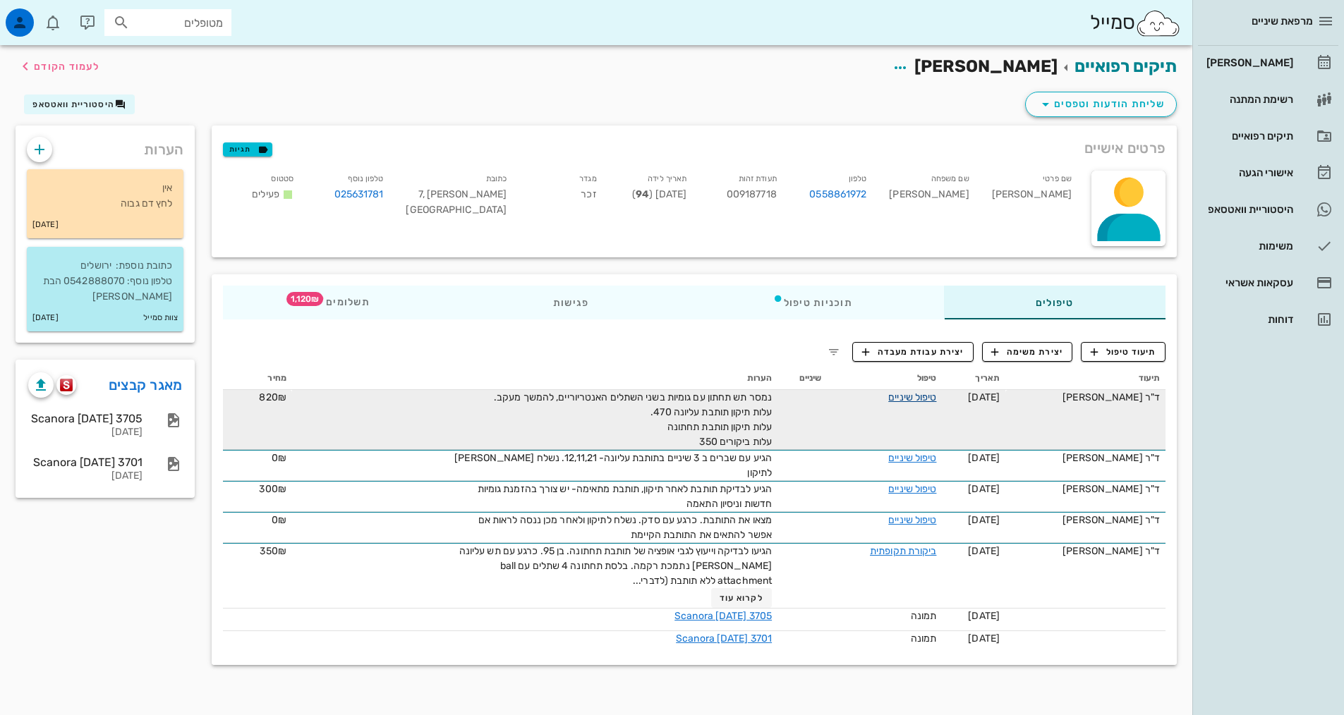
click at [934, 399] on link "טיפול שיניים" at bounding box center [912, 398] width 48 height 12
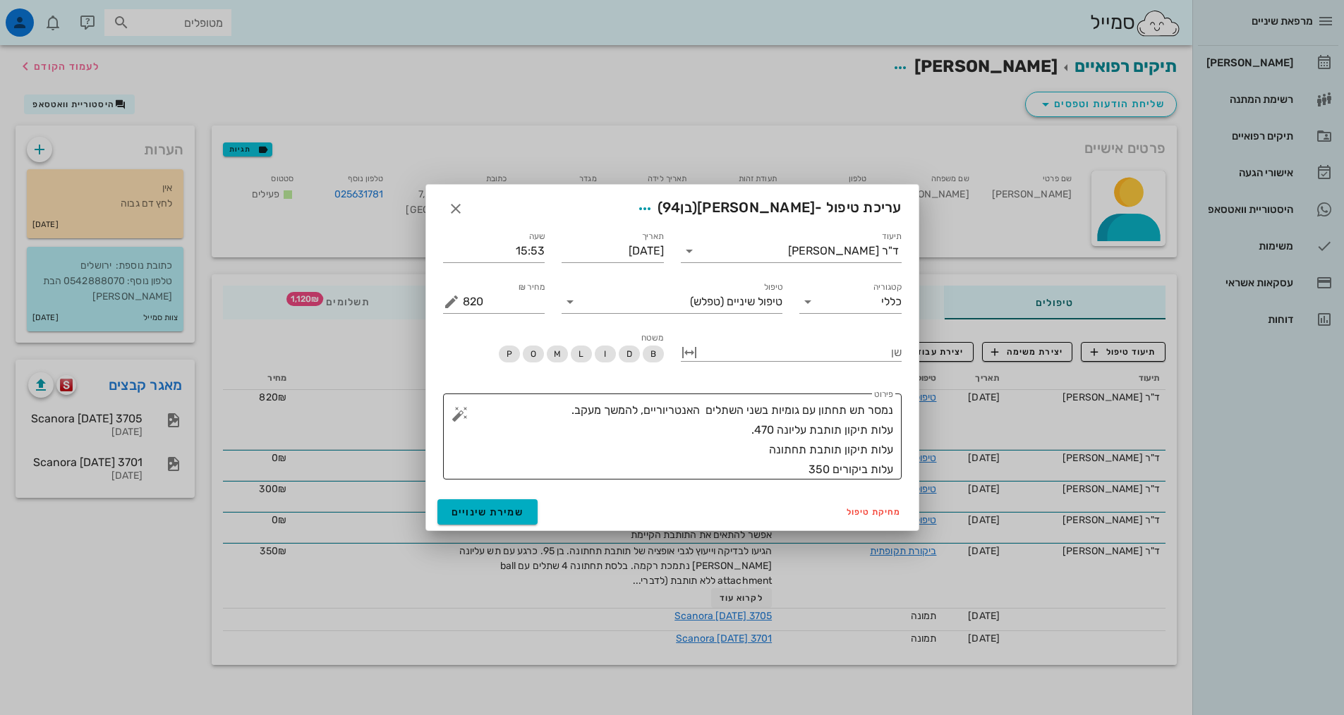
click at [768, 454] on textarea "נמסר תש תחתון עם גומיות בשני השתלים האנטריוריים, להמשך מעקב. עלות תיקון תותבת ע…" at bounding box center [678, 440] width 430 height 79
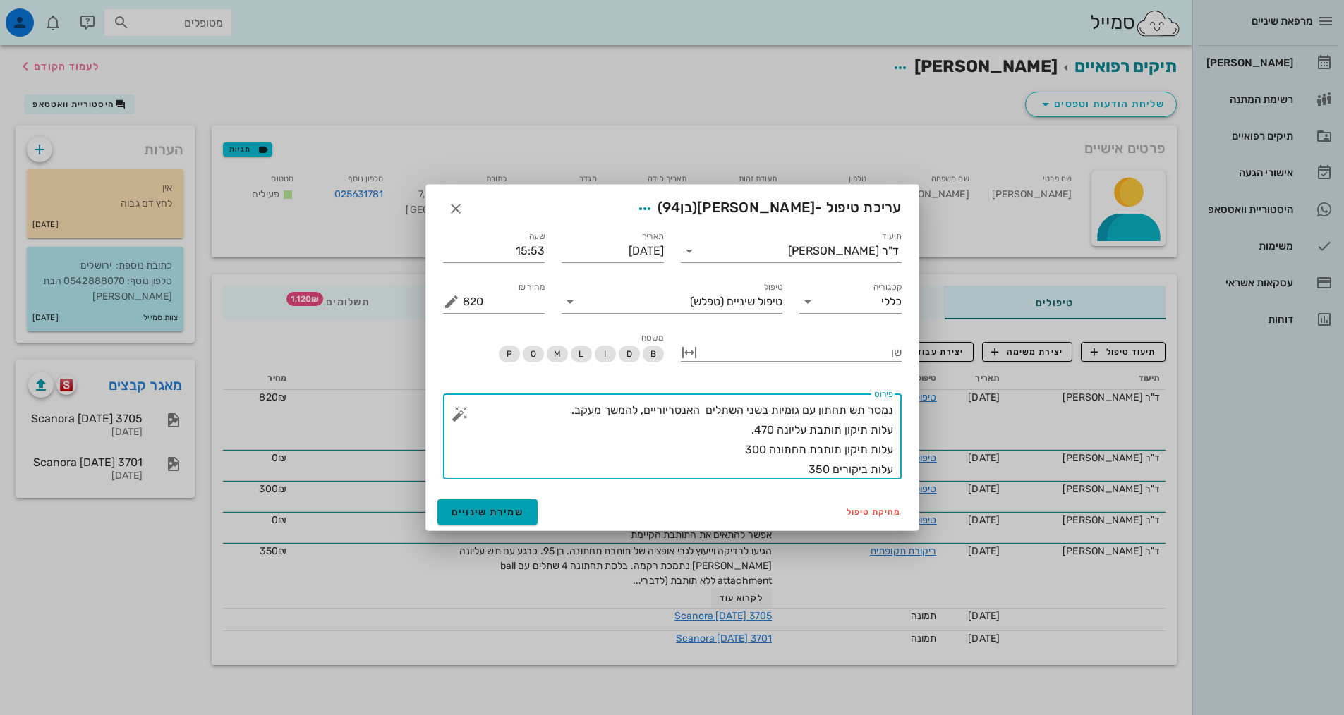
type textarea "נמסר תש תחתון עם גומיות בשני השתלים האנטריוריים, להמשך מעקב. עלות תיקון תותבת ע…"
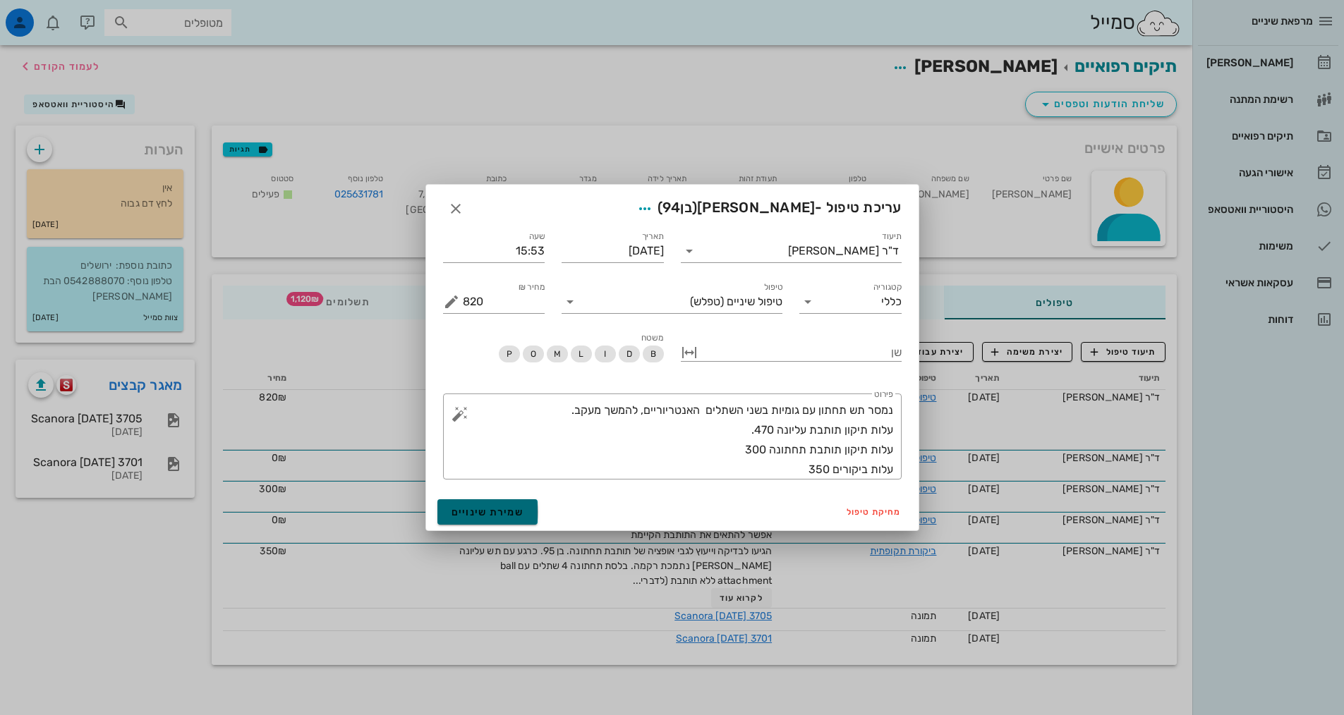
click at [526, 508] on button "שמירת שינויים" at bounding box center [487, 512] width 101 height 25
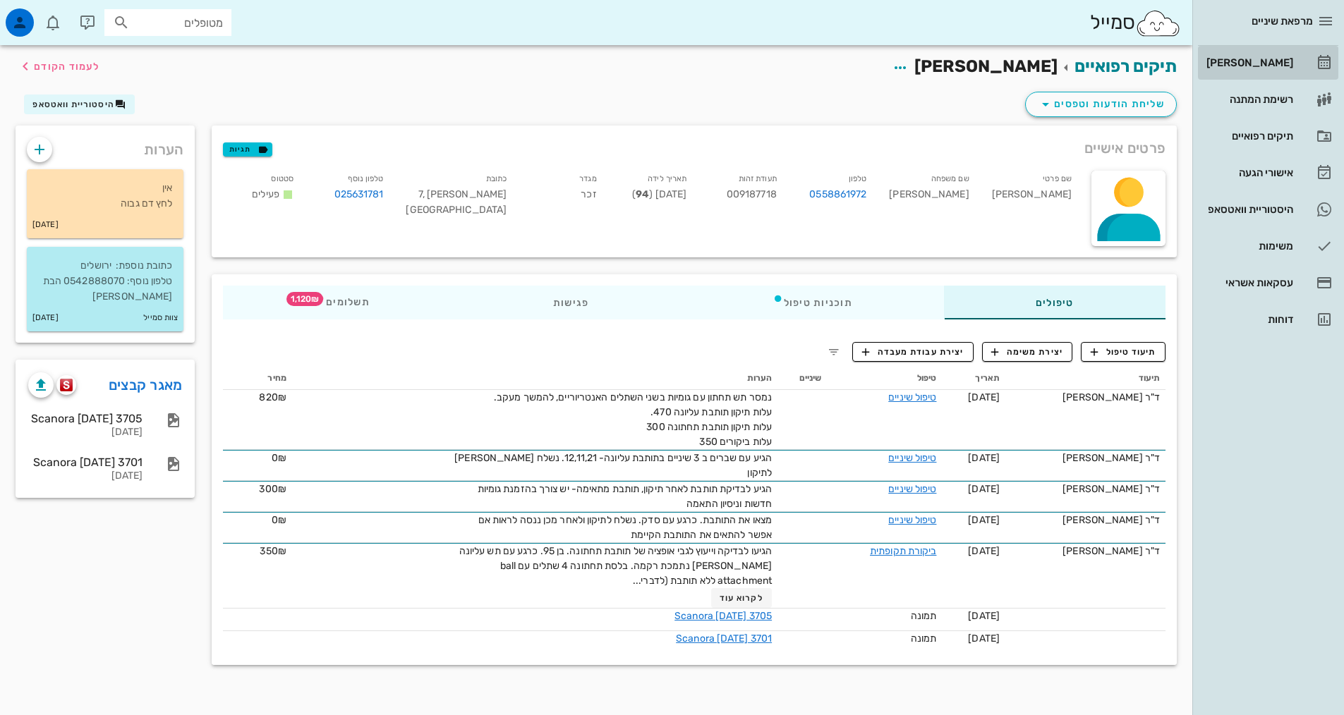
click at [1282, 71] on div "[PERSON_NAME]" at bounding box center [1249, 63] width 90 height 23
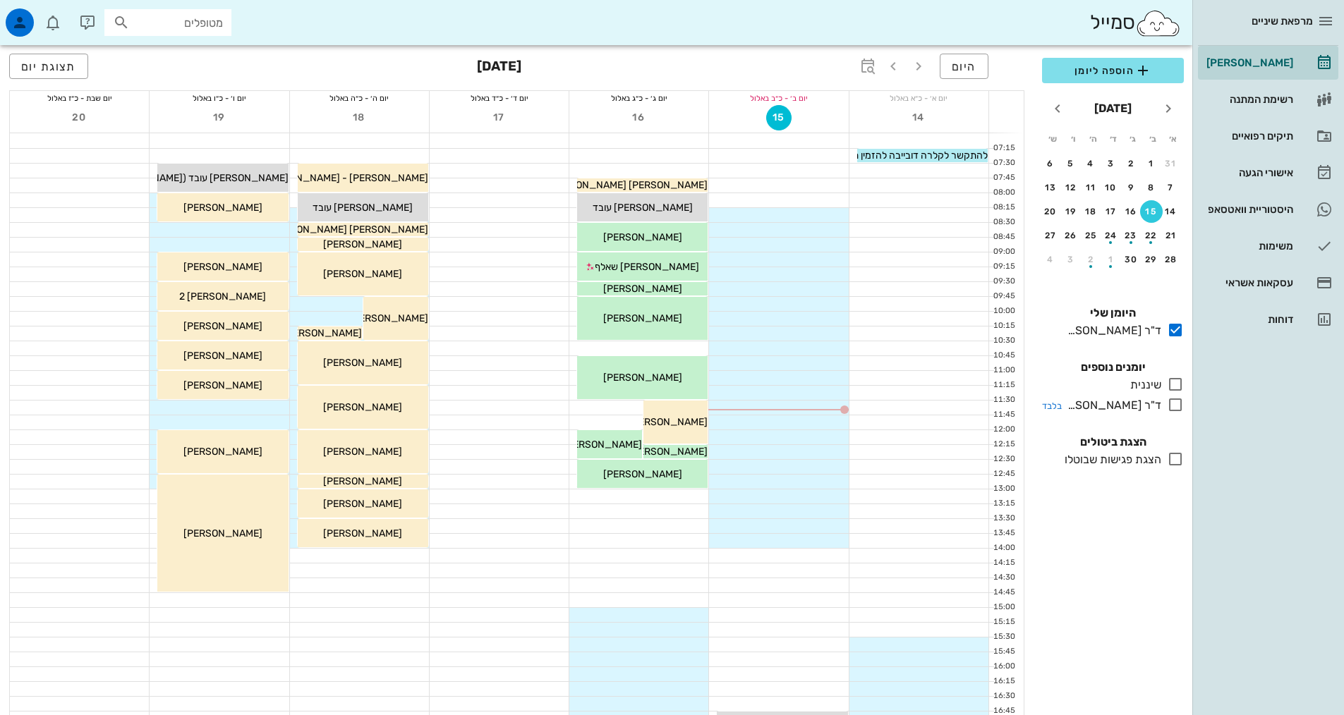
click at [1176, 408] on icon at bounding box center [1175, 405] width 17 height 17
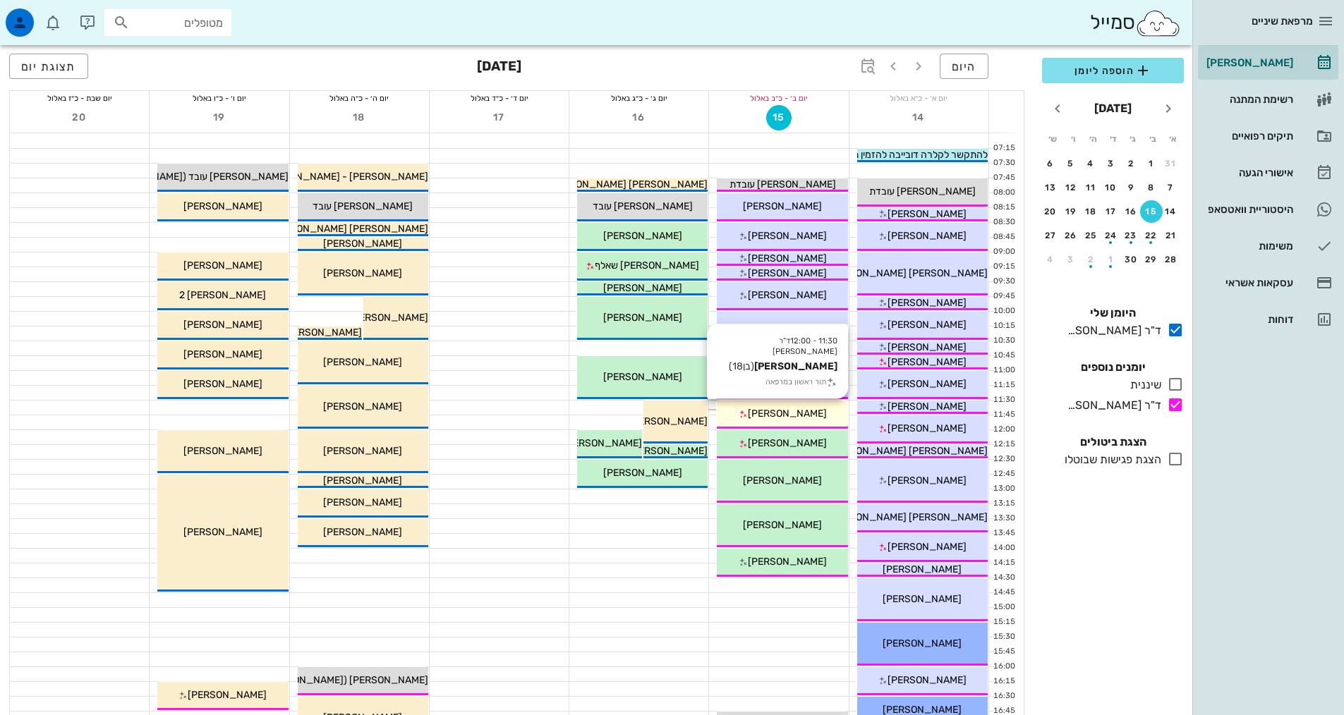
click at [819, 412] on div "[PERSON_NAME]" at bounding box center [782, 413] width 131 height 15
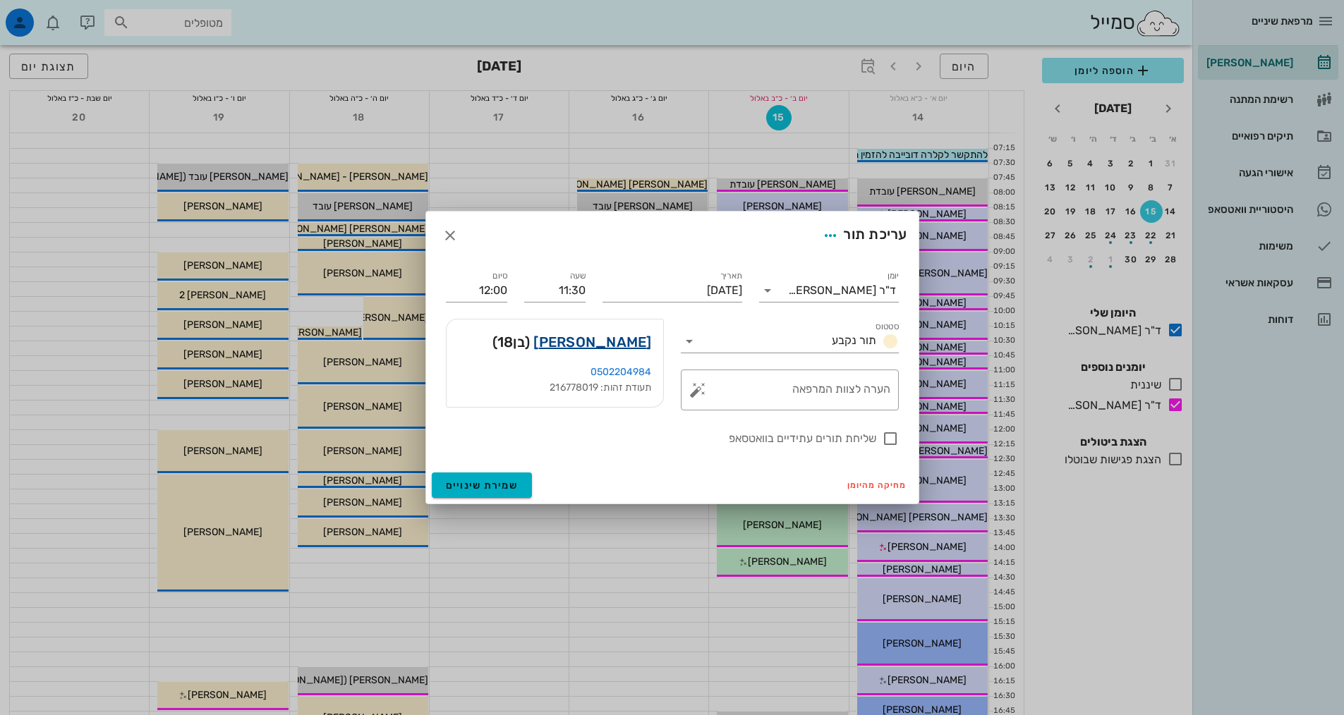
click at [638, 344] on link "[PERSON_NAME]" at bounding box center [592, 342] width 118 height 23
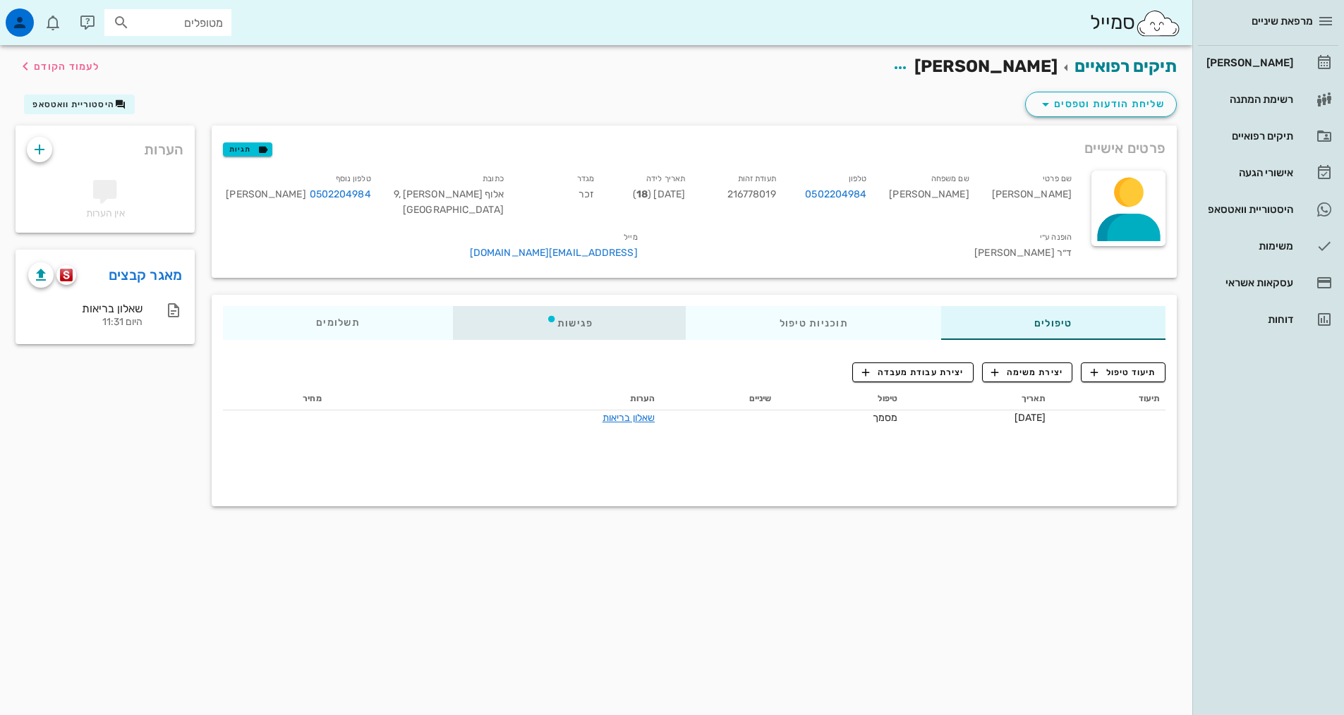
click at [583, 306] on div "פגישות" at bounding box center [570, 323] width 234 height 34
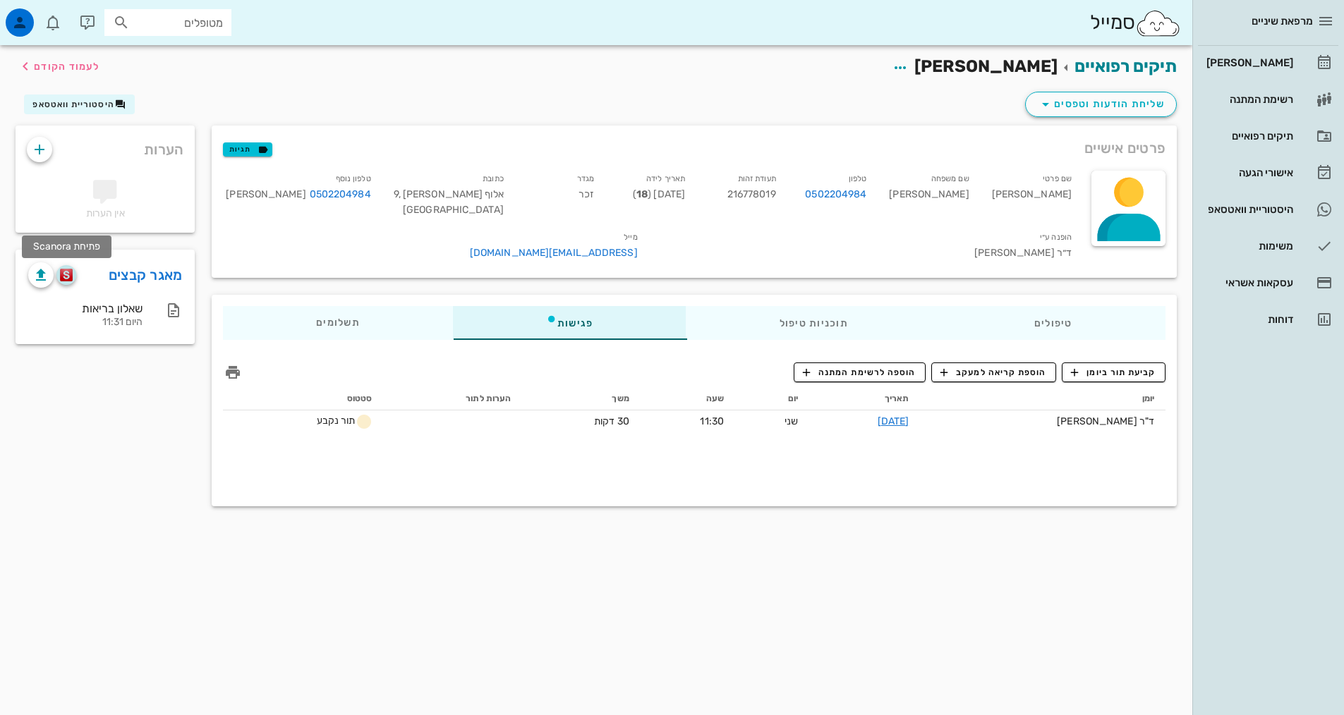
click at [70, 275] on img "button" at bounding box center [66, 275] width 13 height 13
click at [1011, 306] on div "טיפולים" at bounding box center [1053, 323] width 224 height 34
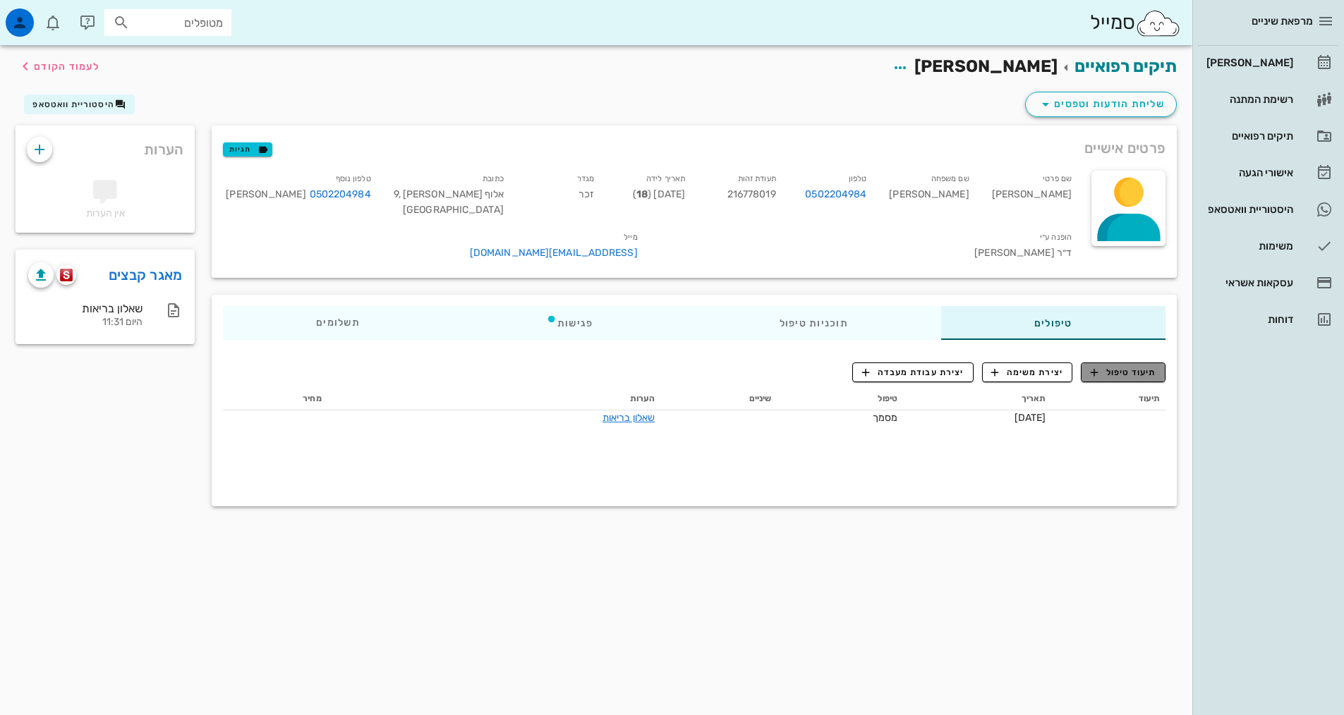
click at [1096, 366] on icon "button" at bounding box center [1094, 372] width 13 height 13
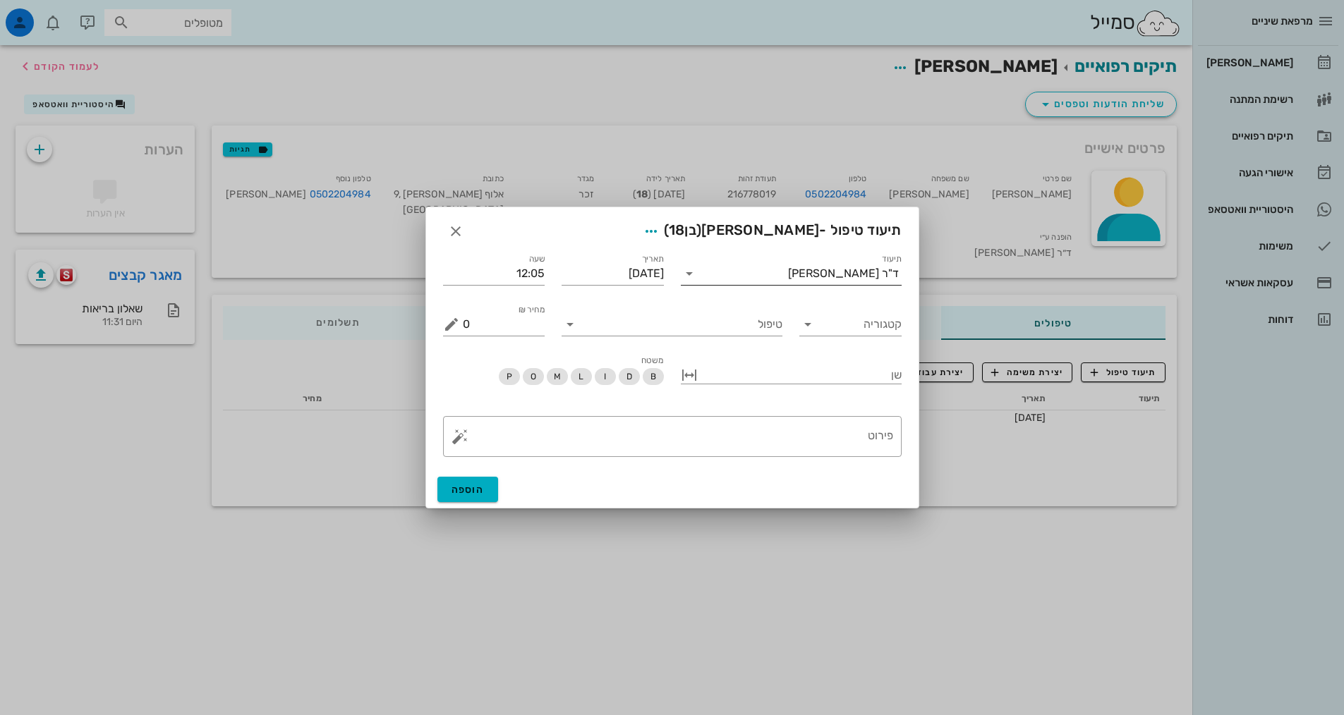
drag, startPoint x: 792, startPoint y: 290, endPoint x: 795, endPoint y: 282, distance: 8.9
click at [794, 288] on div "תיעוד ד"ר [PERSON_NAME]" at bounding box center [791, 268] width 238 height 51
click at [788, 280] on input "תיעוד" at bounding box center [744, 273] width 87 height 23
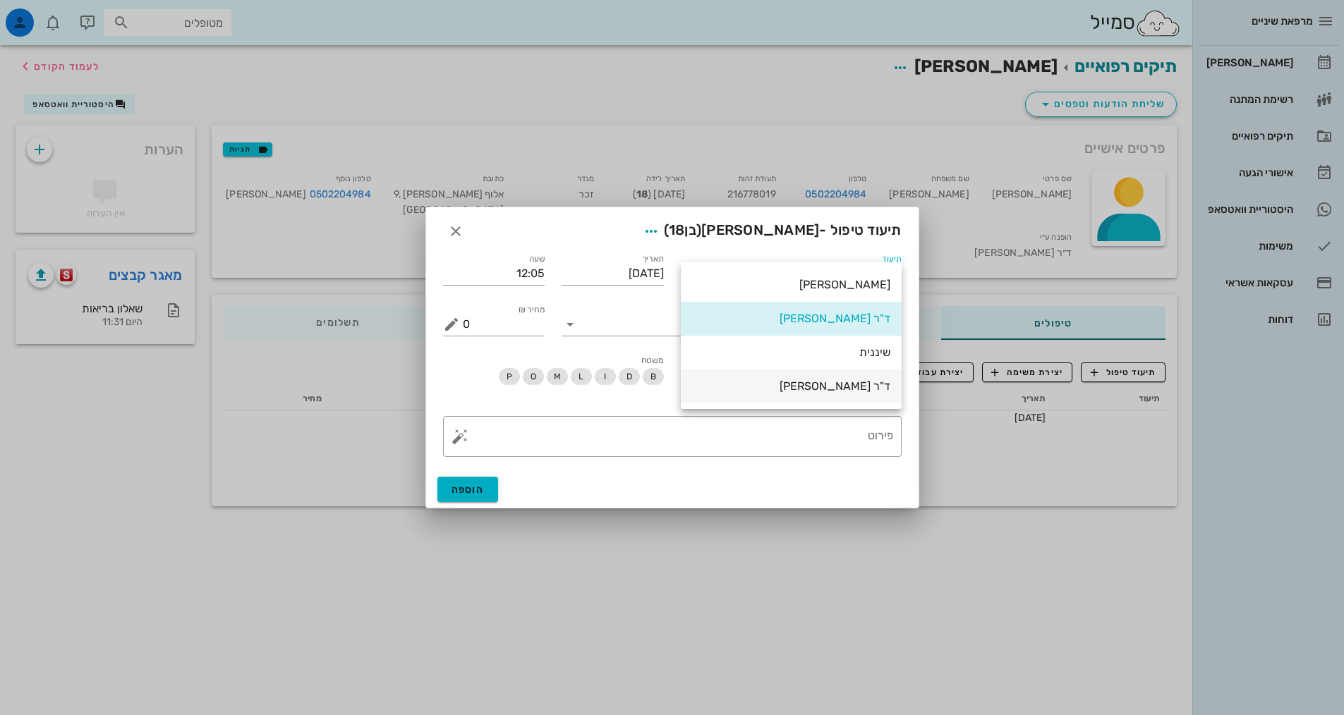
click at [806, 381] on div "ד"ר [PERSON_NAME]" at bounding box center [791, 386] width 198 height 13
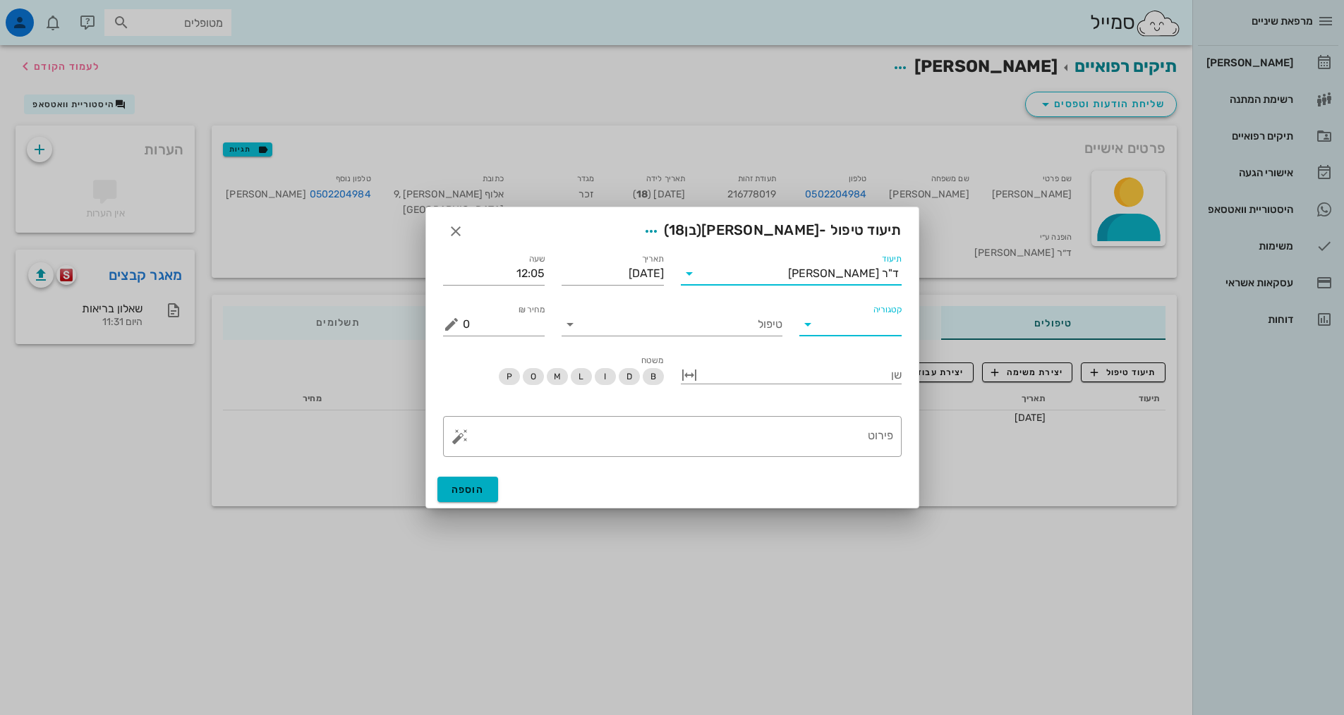
click at [834, 326] on input "קטגוריה" at bounding box center [862, 324] width 80 height 23
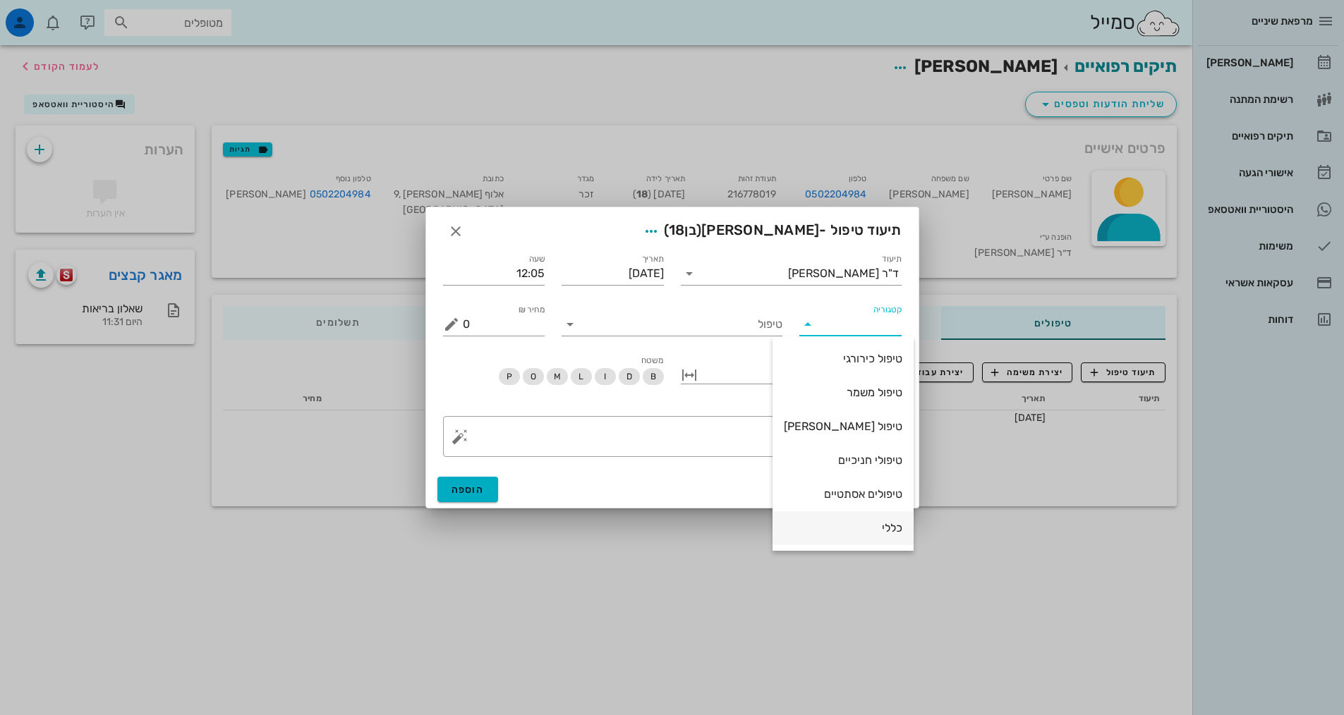
click at [835, 528] on div "כללי" at bounding box center [843, 527] width 119 height 13
type input "כללי"
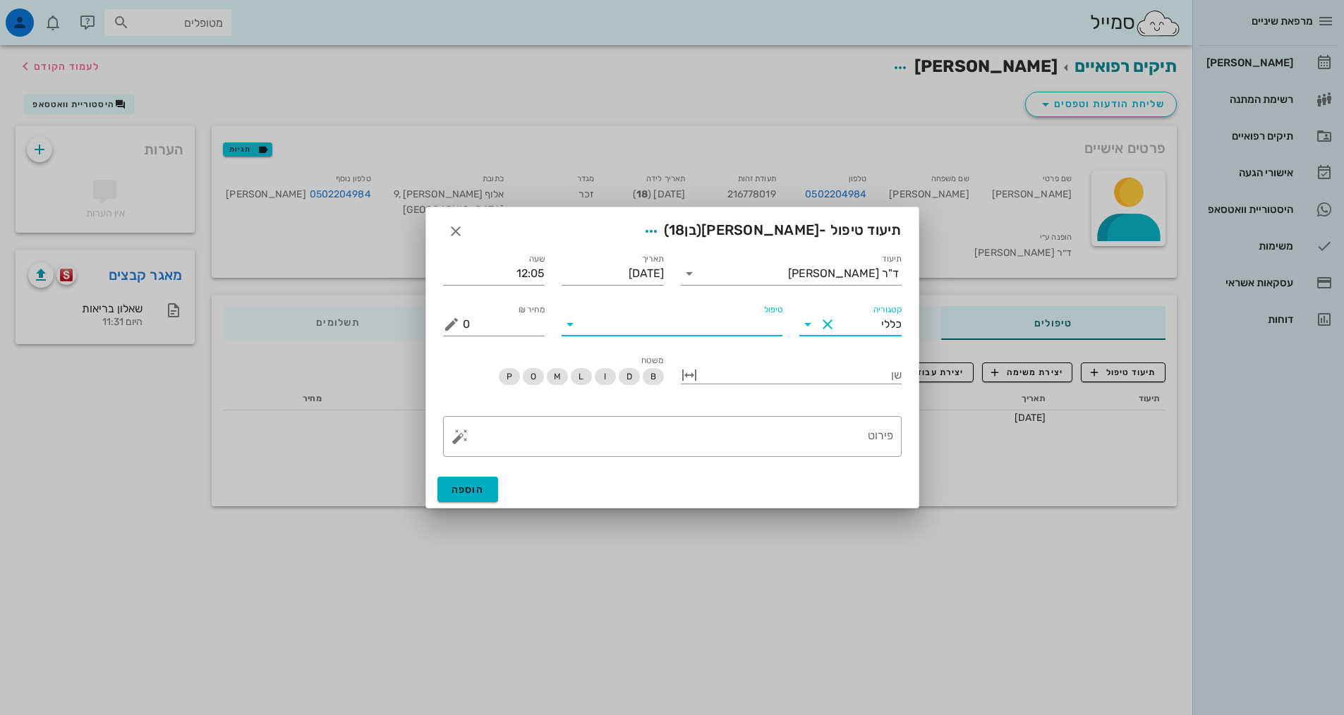
click at [749, 313] on div "טיפול" at bounding box center [672, 320] width 221 height 31
click at [723, 315] on input "טיפול" at bounding box center [681, 324] width 201 height 23
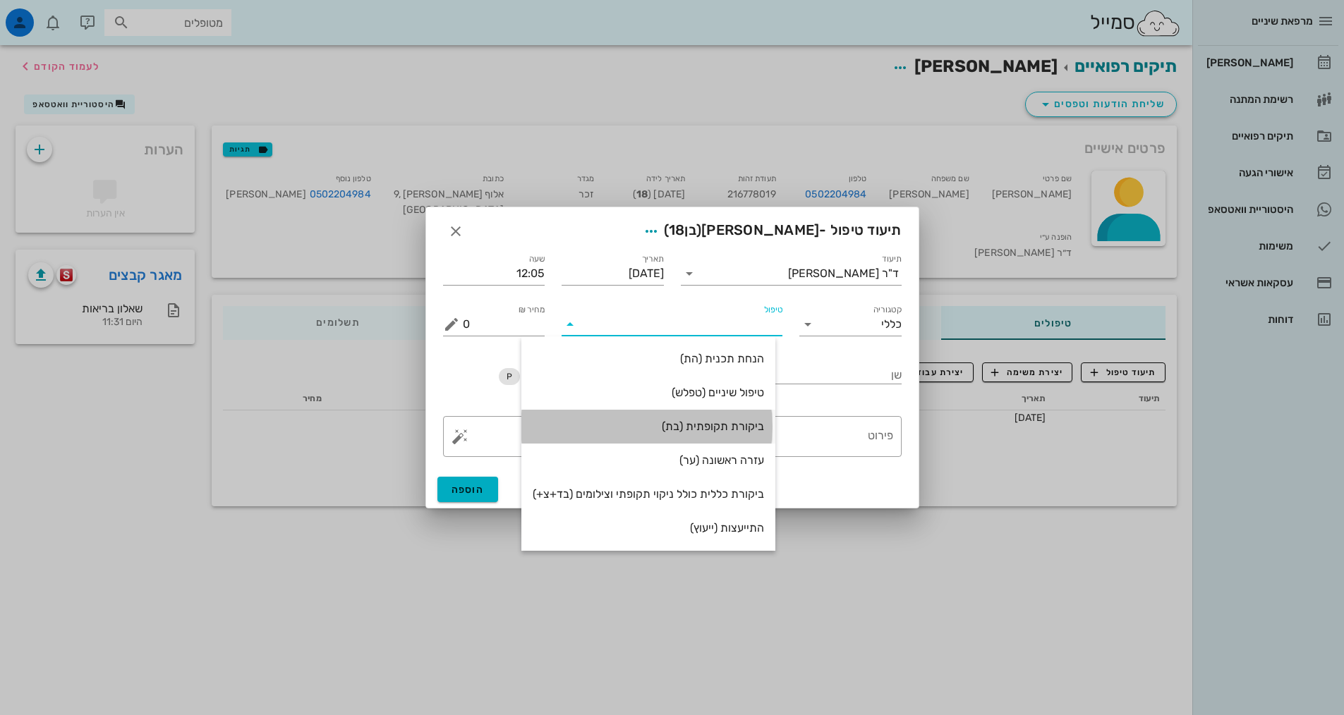
click at [727, 418] on div "ביקורת תקופתית (בת)" at bounding box center [648, 426] width 231 height 30
type input "350"
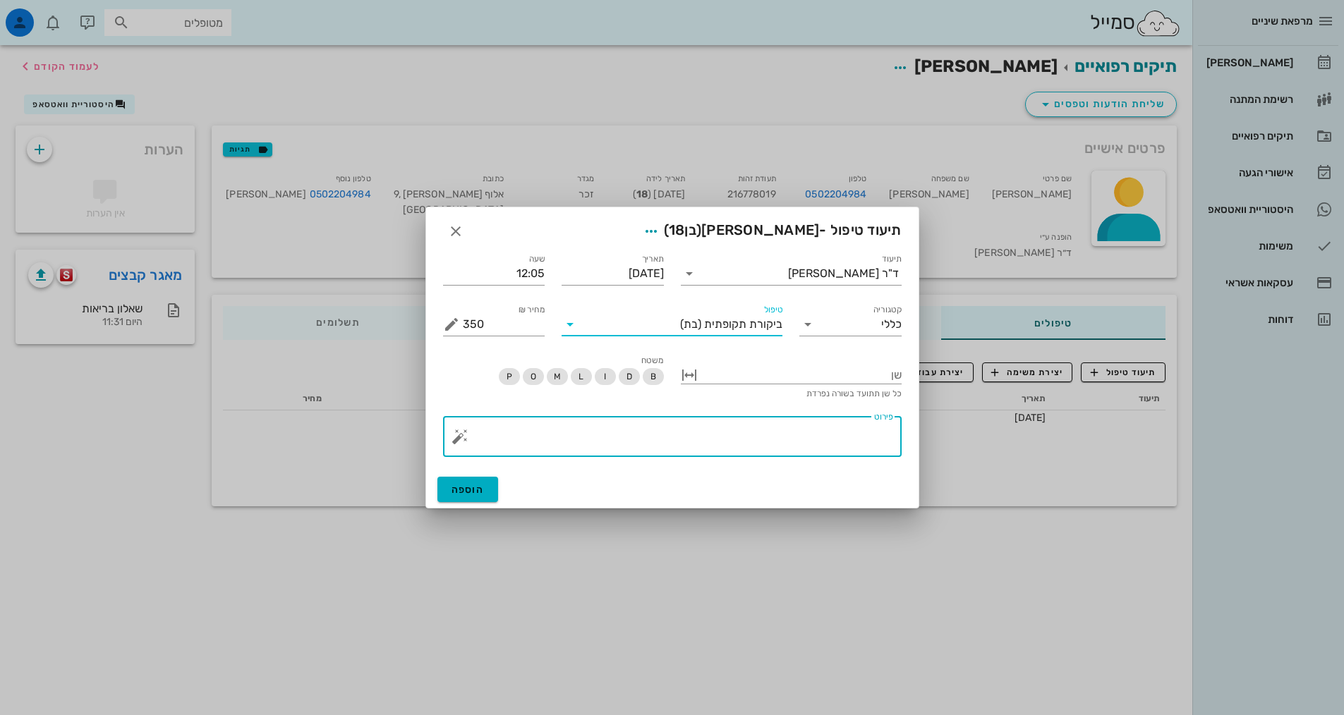
drag, startPoint x: 873, startPoint y: 450, endPoint x: 714, endPoint y: 80, distance: 403.3
click at [869, 440] on textarea "פירוט" at bounding box center [678, 440] width 430 height 34
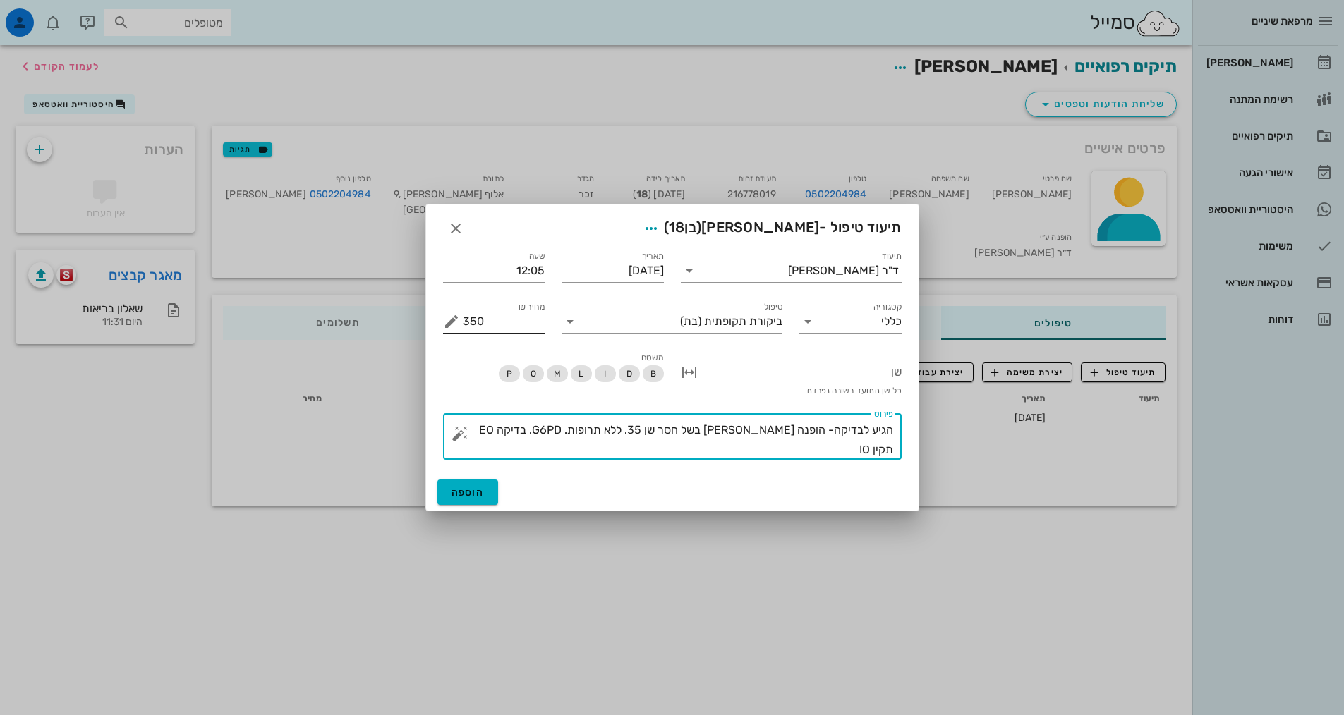
type textarea "הגיע לבדיקה- הופנה [PERSON_NAME] בשל חסר שן 35. ללא תרופות. G6PD. בדיקה EO תקין…"
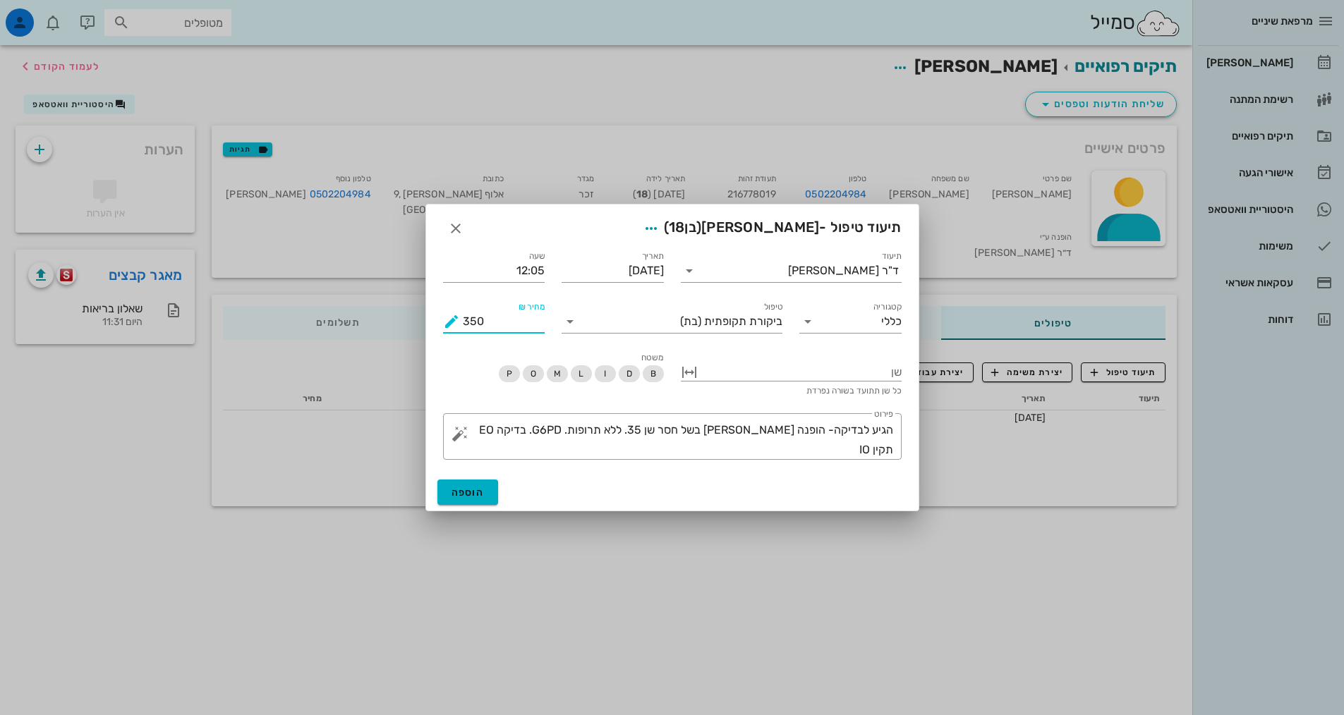
click at [468, 323] on input "350" at bounding box center [504, 321] width 83 height 23
type input "300"
click at [482, 487] on span "הוספה" at bounding box center [468, 493] width 33 height 12
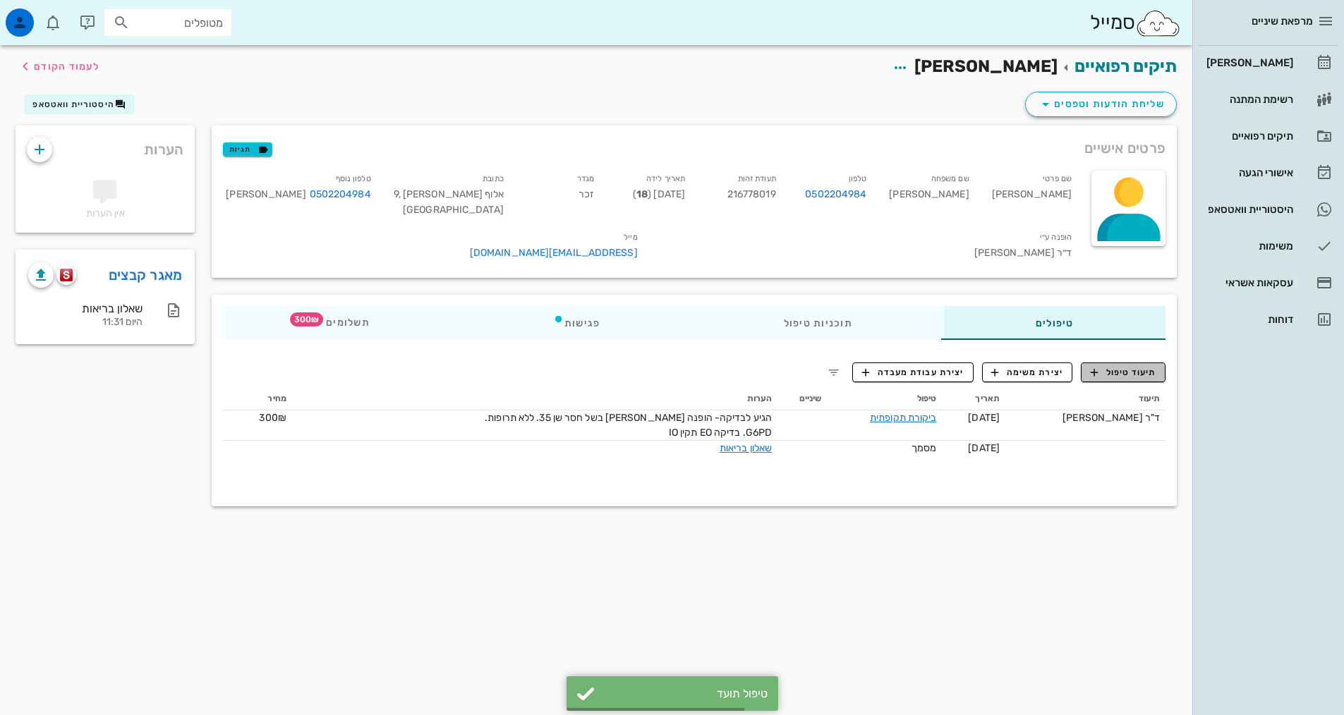
click at [1114, 363] on button "תיעוד טיפול" at bounding box center [1123, 373] width 85 height 20
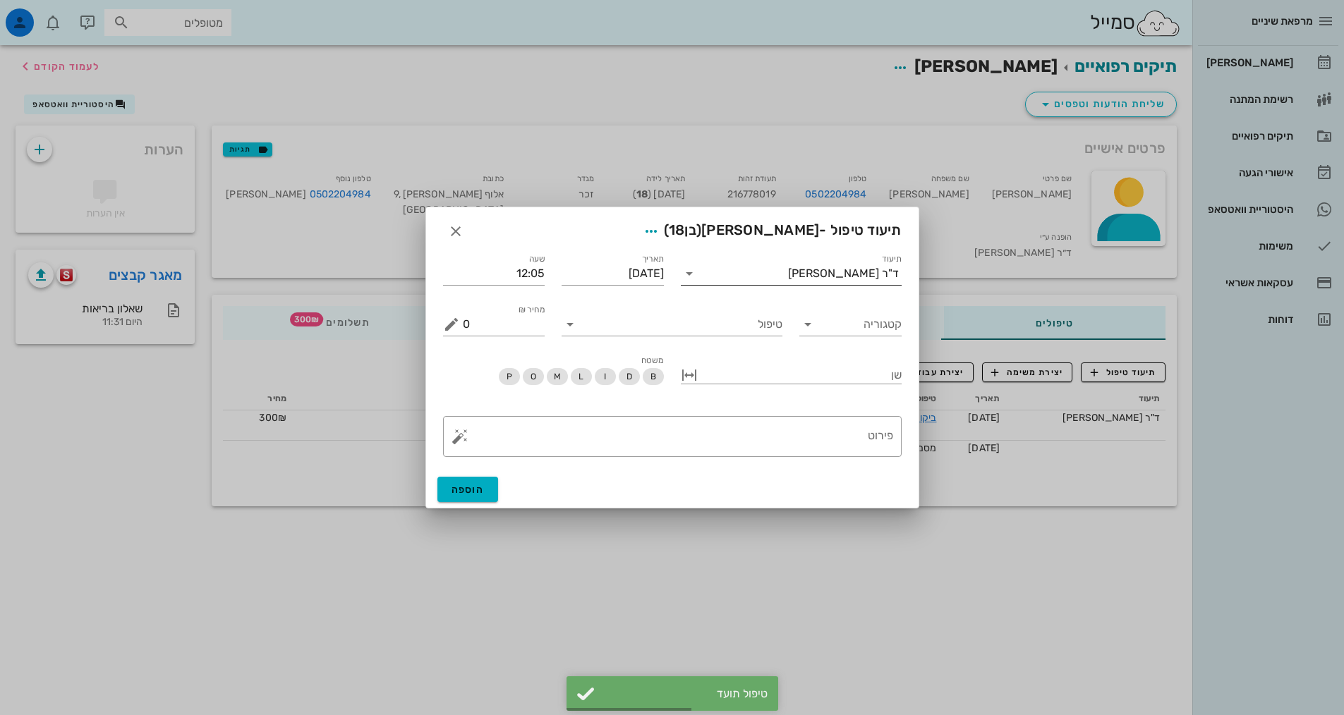
click at [834, 264] on div "ד"ר [PERSON_NAME]" at bounding box center [801, 273] width 201 height 23
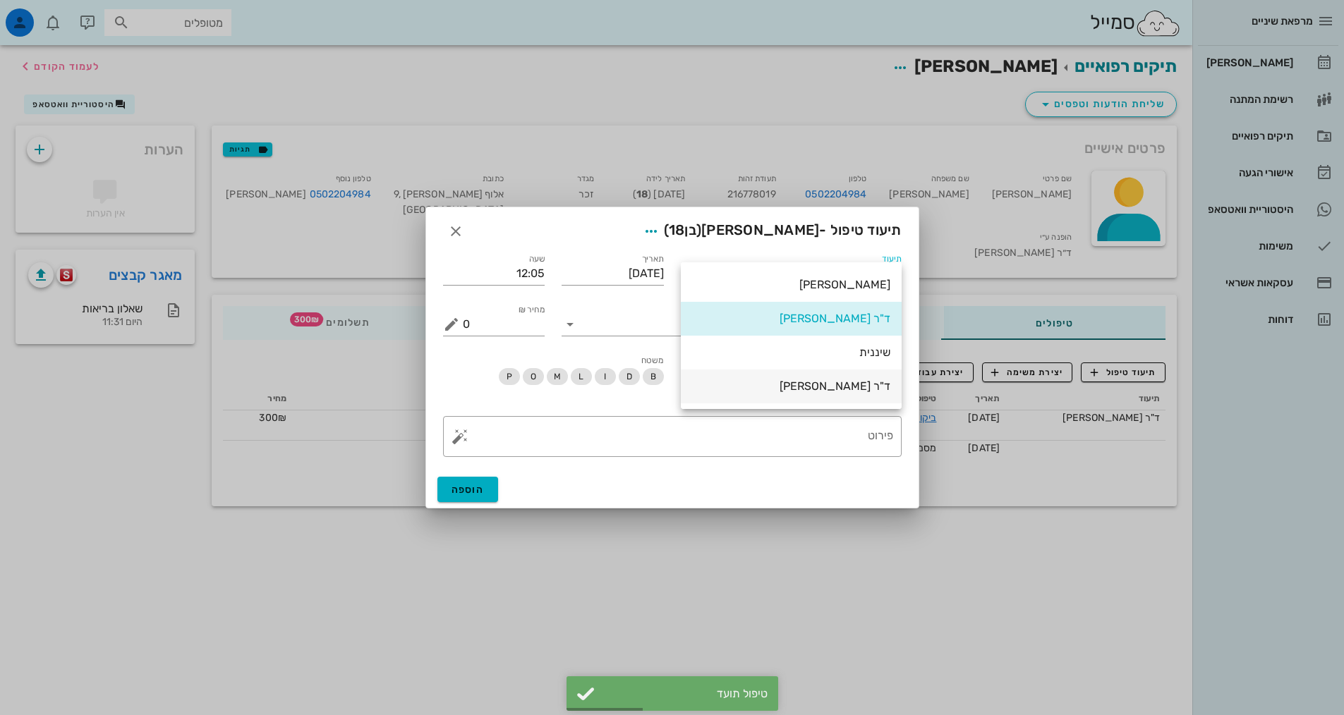
click at [828, 392] on div "ד"ר [PERSON_NAME]" at bounding box center [791, 386] width 198 height 13
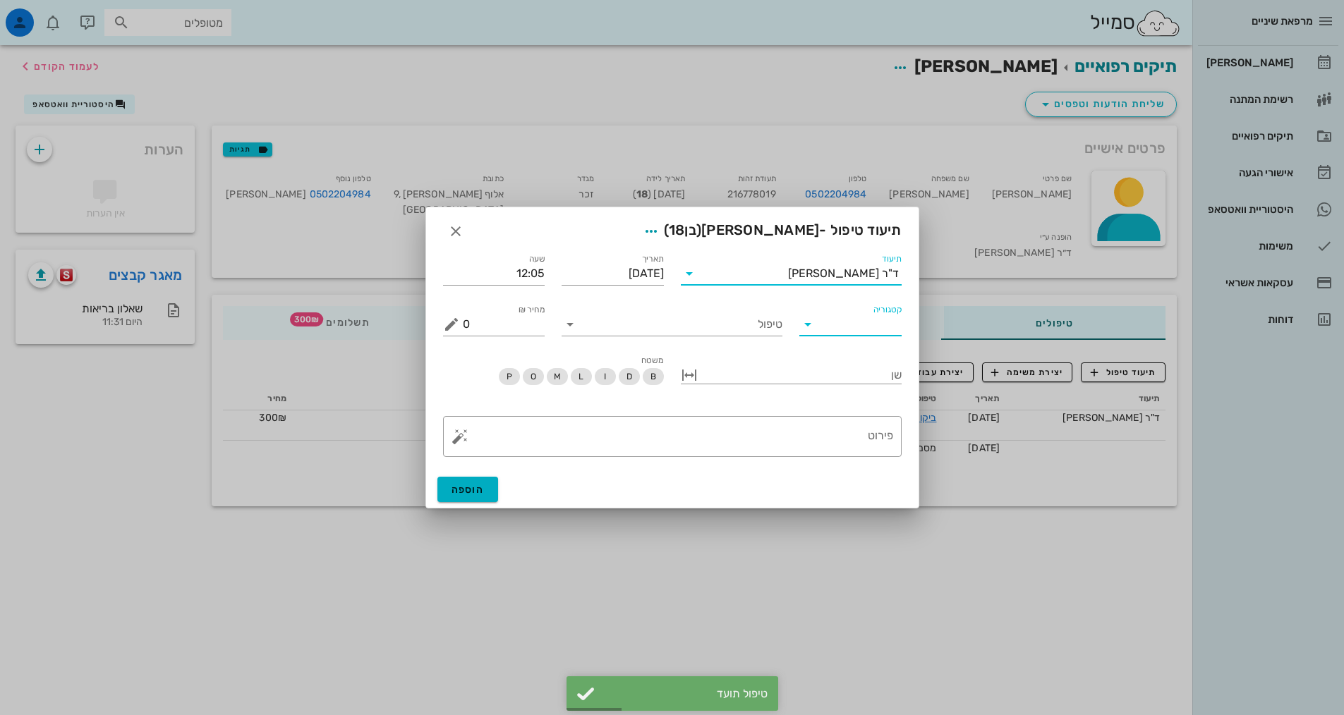
click at [843, 326] on input "קטגוריה" at bounding box center [862, 324] width 80 height 23
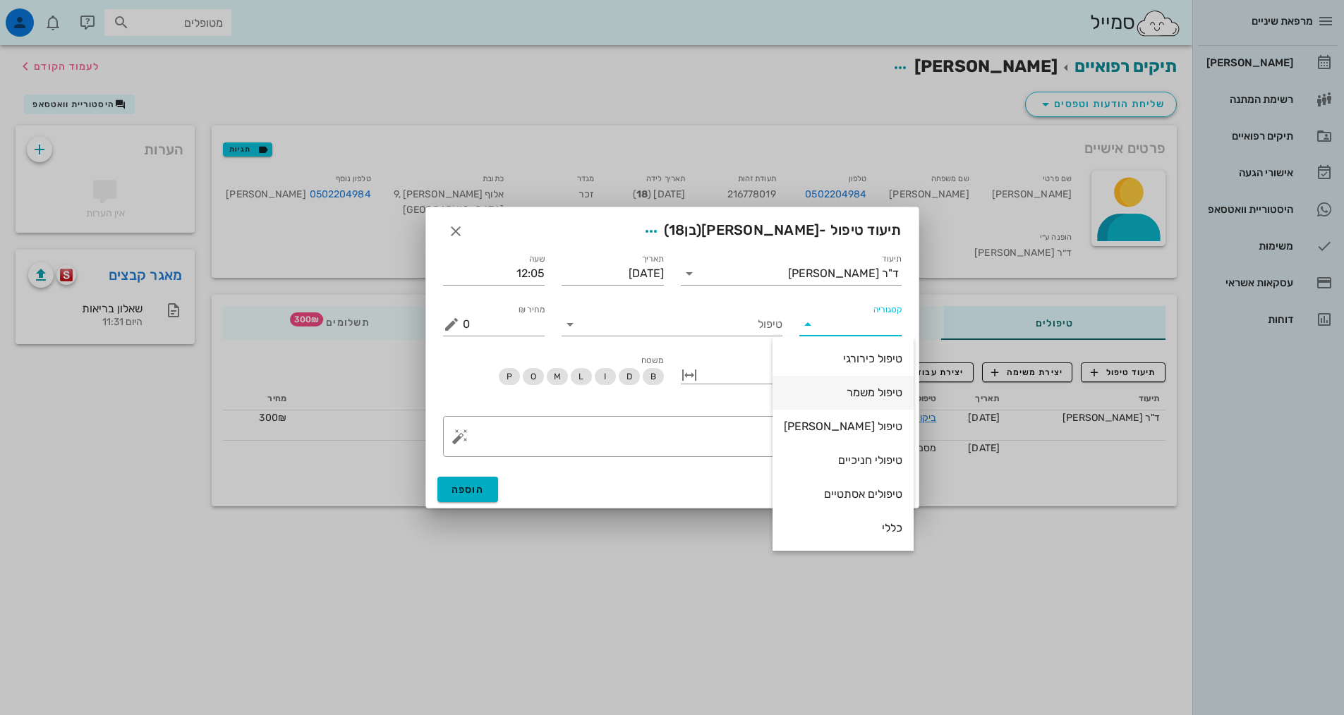
click at [828, 397] on div "טיפול משמר" at bounding box center [843, 392] width 119 height 13
type input "טיפול משמר"
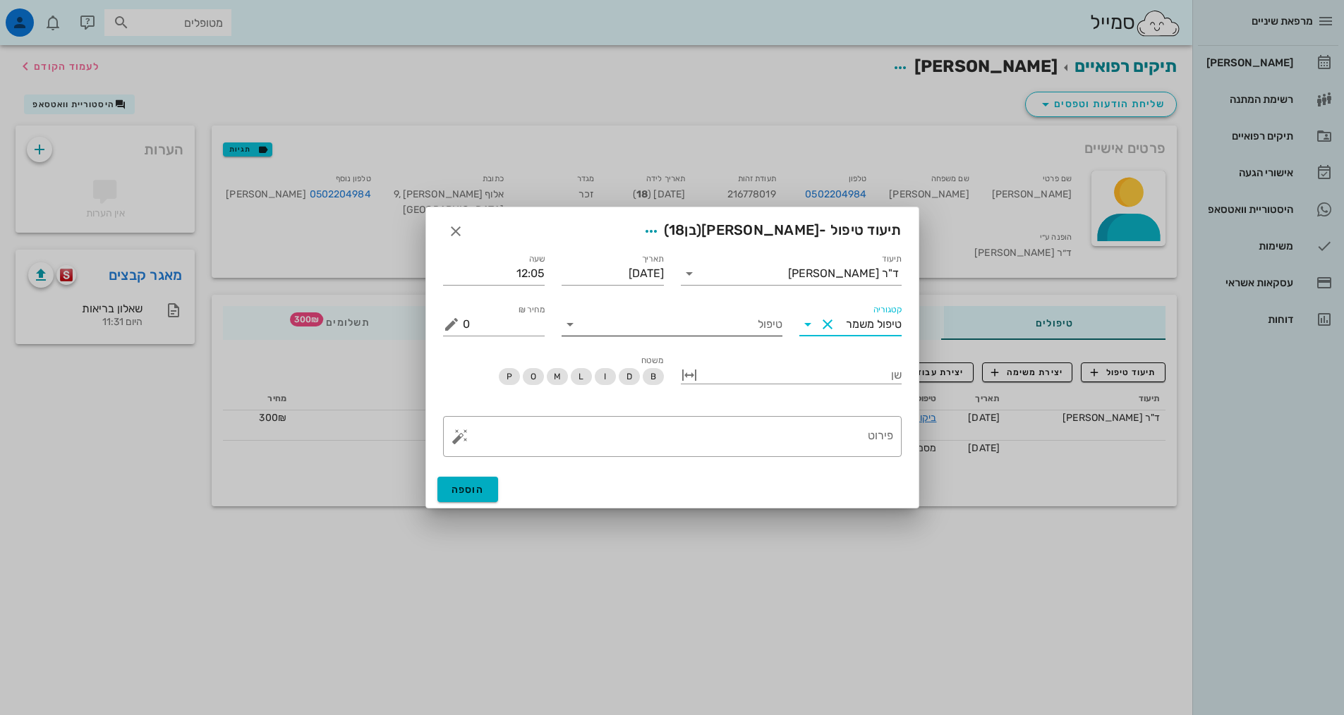
click at [748, 328] on input "טיפול" at bounding box center [681, 324] width 201 height 23
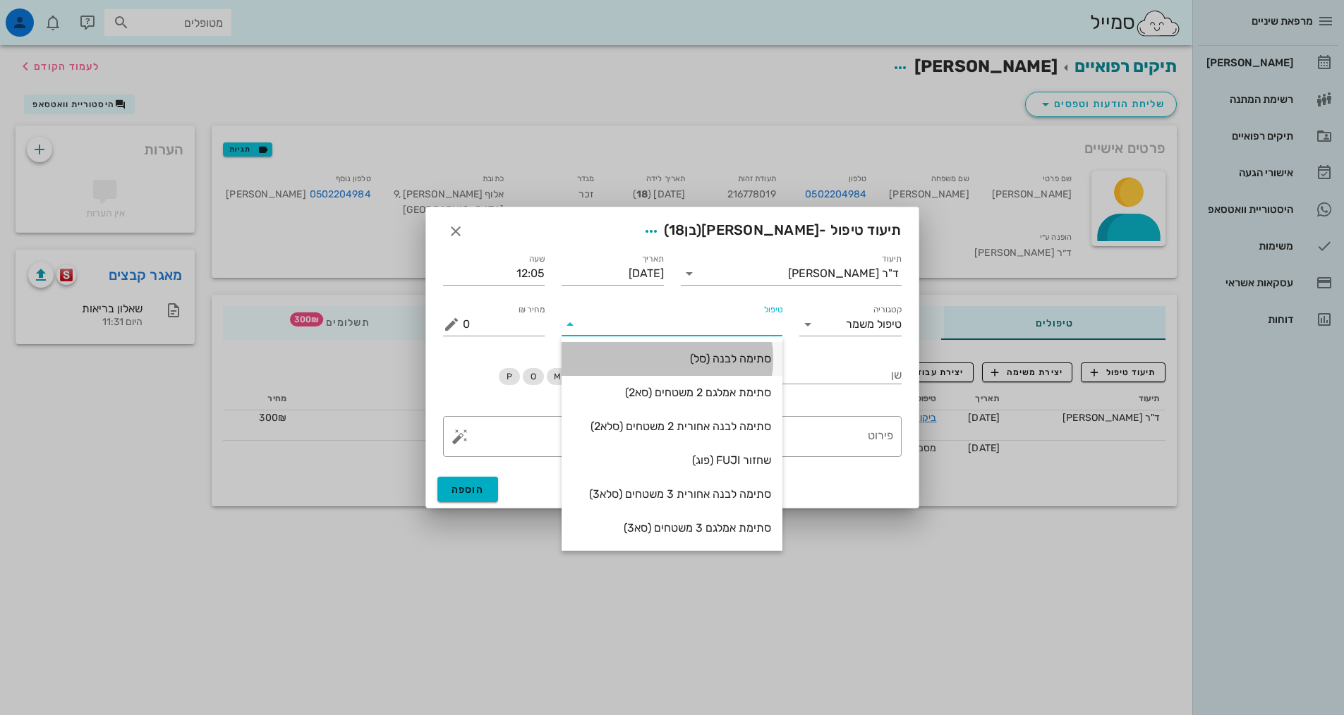
click at [732, 355] on div "סתימה לבנה (סל)" at bounding box center [672, 358] width 198 height 13
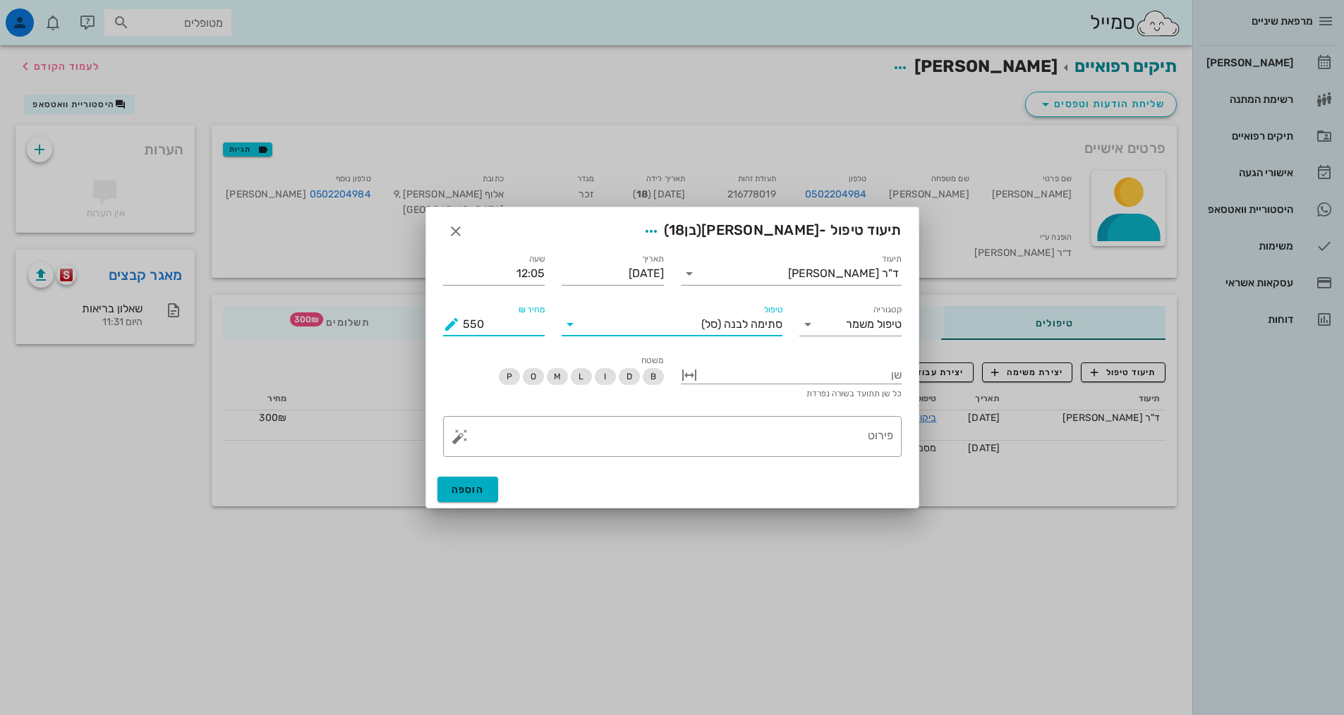
click at [469, 325] on input "550" at bounding box center [504, 324] width 83 height 23
type input "500"
click at [849, 373] on div at bounding box center [801, 374] width 201 height 18
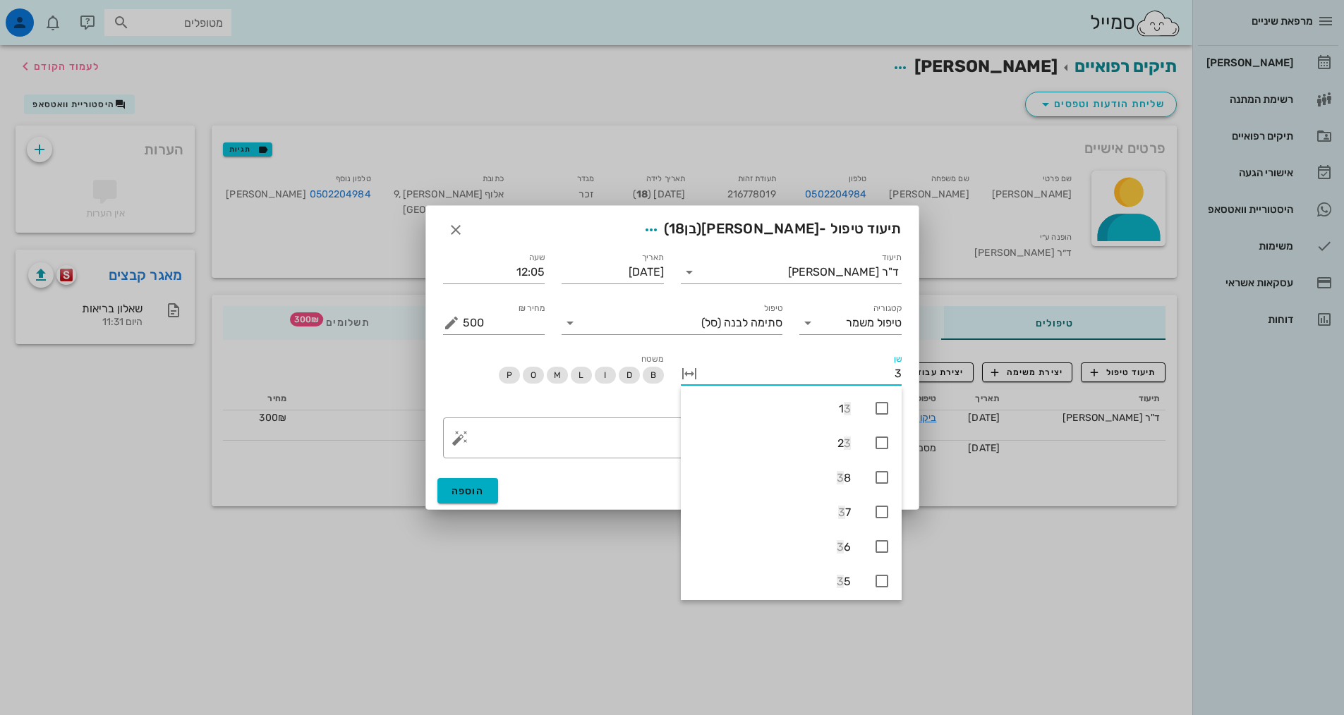
type input "36"
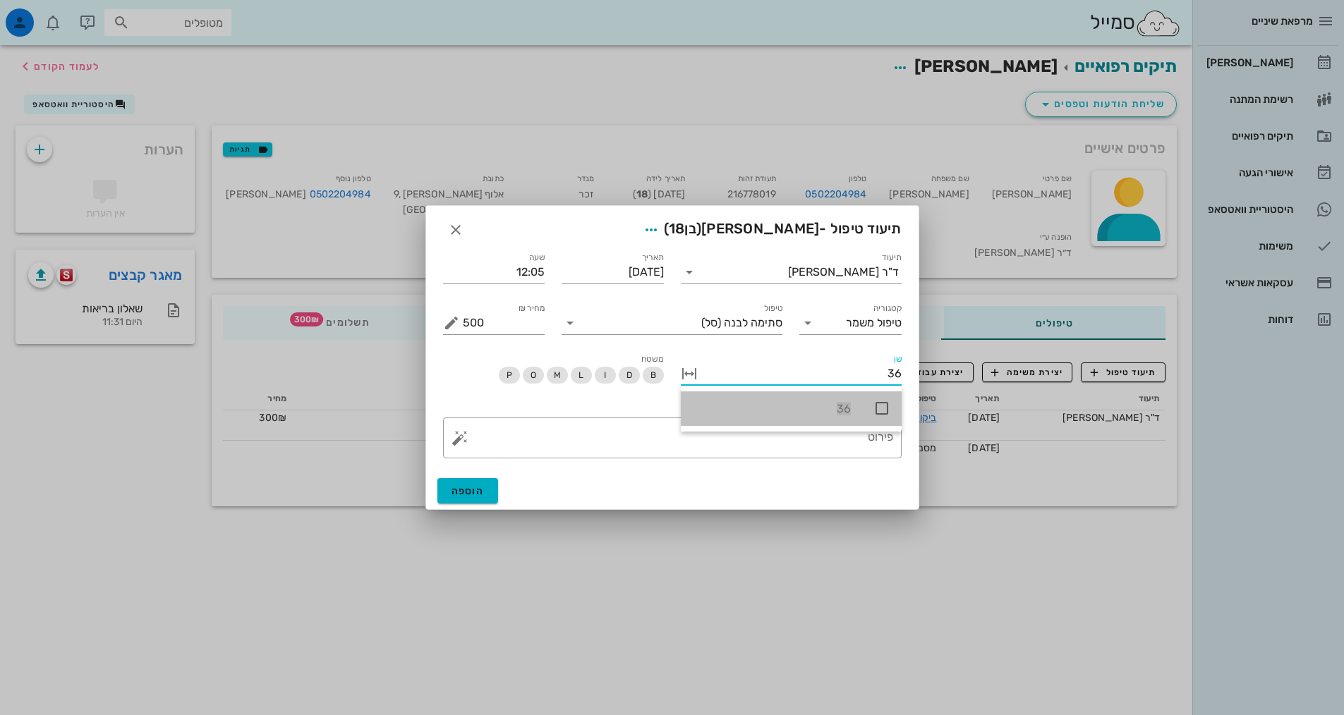
click at [881, 411] on icon at bounding box center [881, 408] width 17 height 17
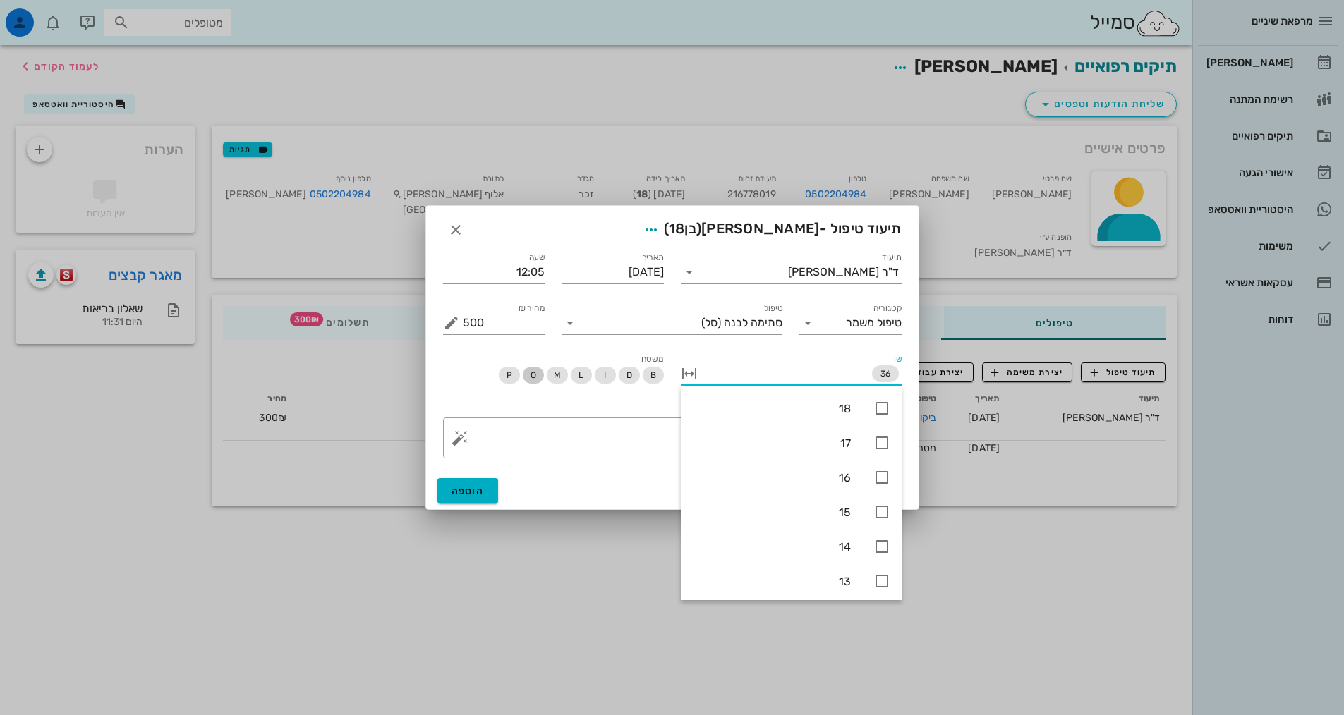
click at [535, 373] on span "O" at bounding box center [533, 375] width 6 height 17
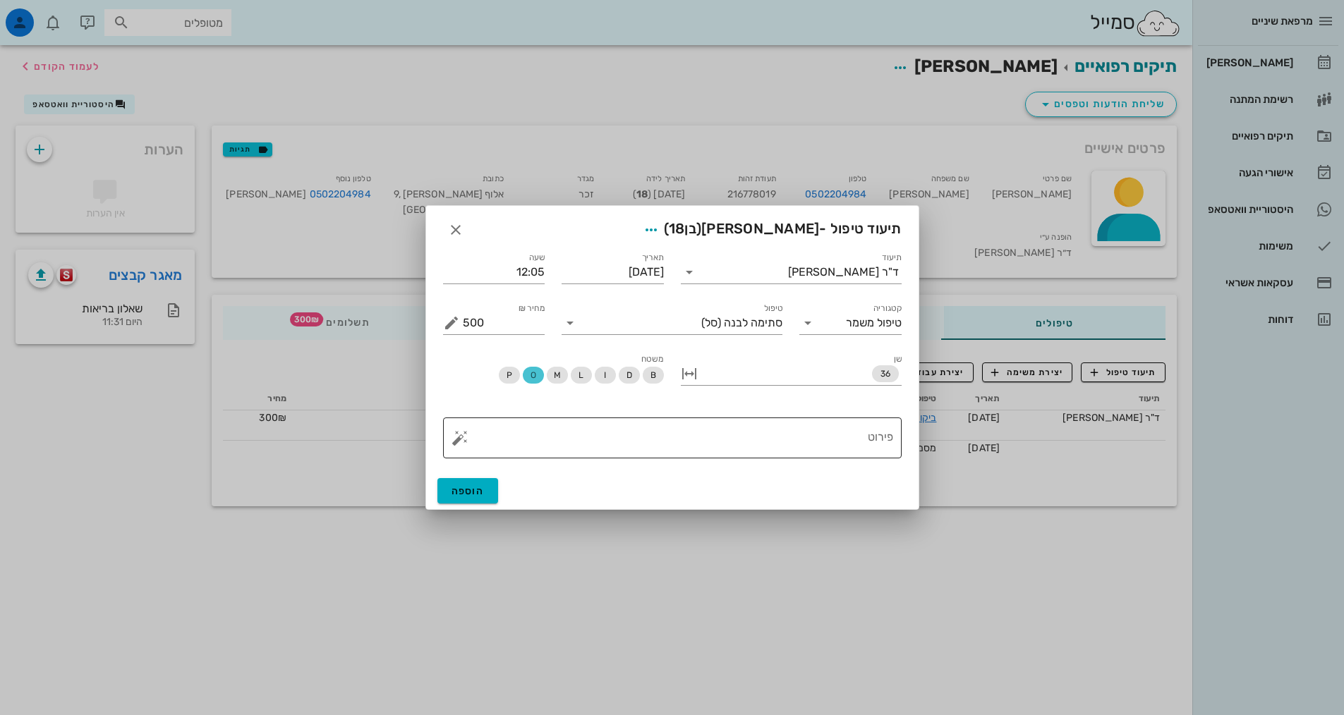
click at [572, 423] on div "פירוט" at bounding box center [678, 438] width 430 height 41
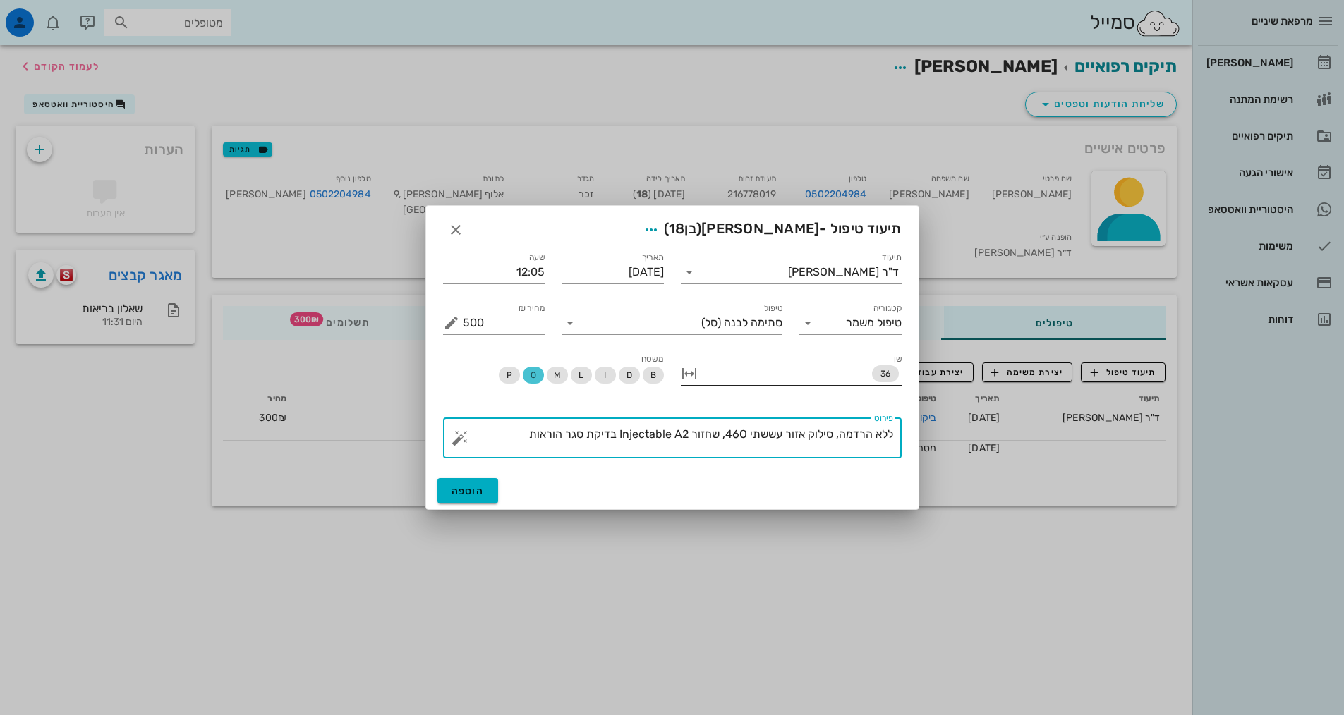
type textarea "ללא הרדמה, סילוק אזור עששתי 46O, שחזור Injectable A2 בדיקת סגר הוראות"
click at [889, 365] on div "36" at bounding box center [801, 374] width 201 height 23
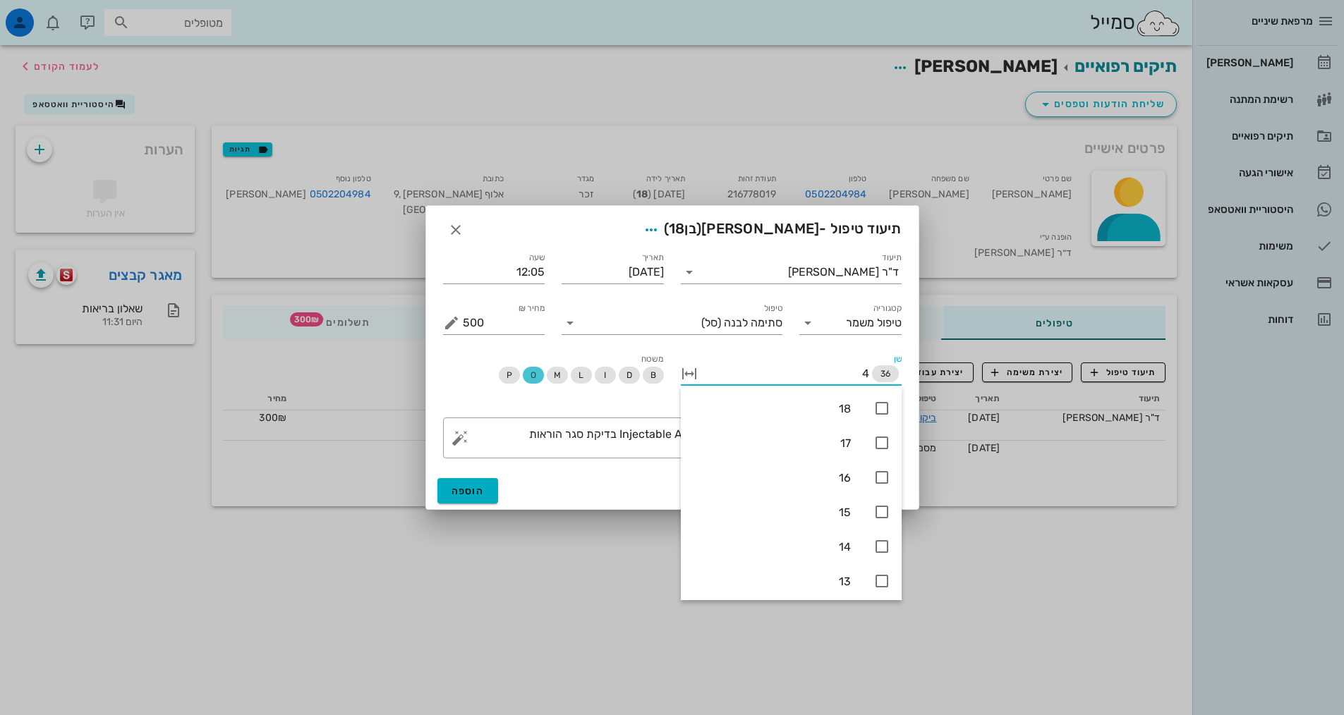
type input "46"
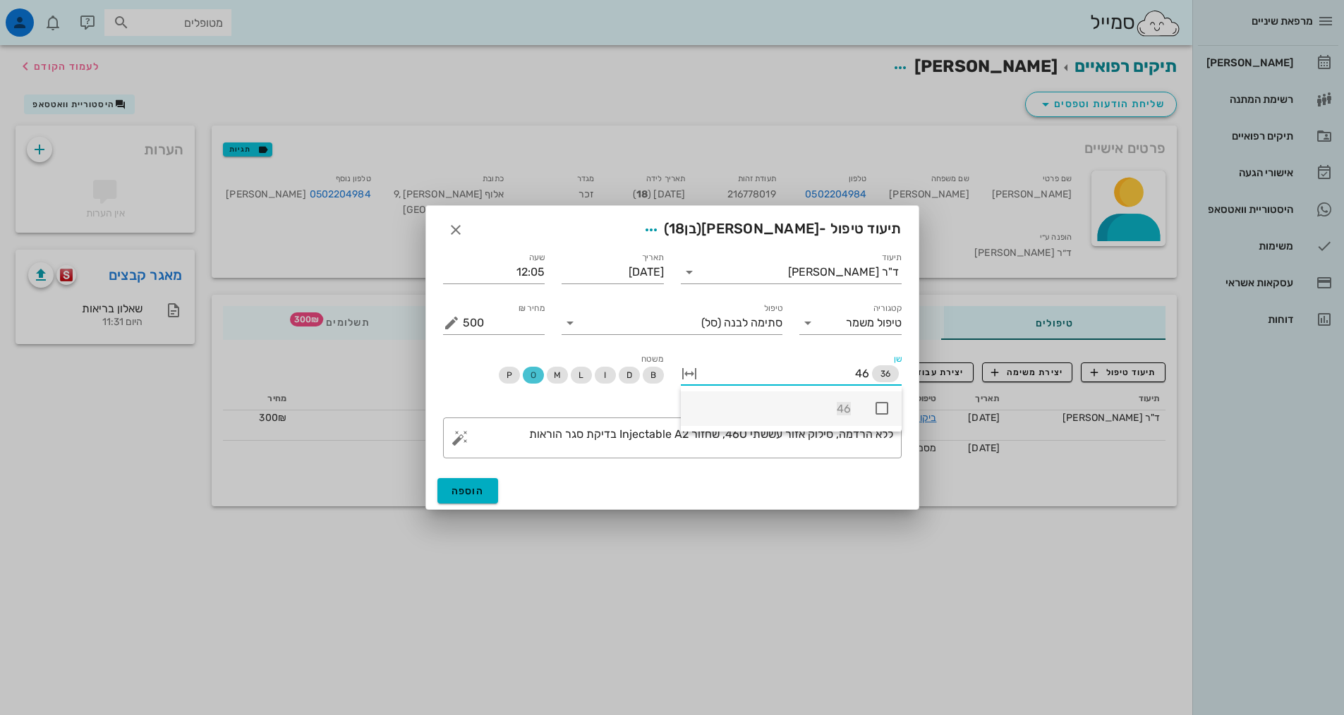
click at [880, 407] on icon at bounding box center [881, 408] width 17 height 17
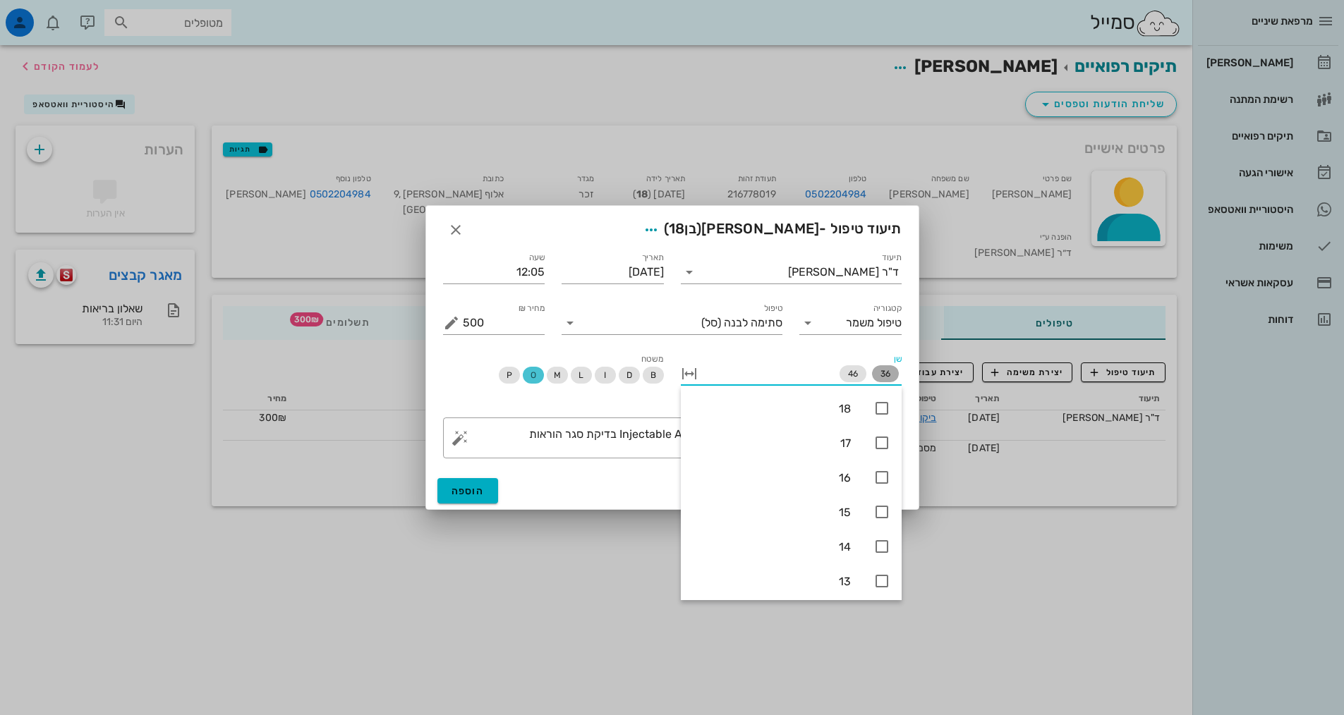
click at [884, 382] on span "36" at bounding box center [885, 373] width 10 height 17
click at [586, 461] on div "​ פירוט ללא הרדמה, סילוק אזור עששתי 46O, שחזור Injectable A2 בדיקת סגר הוראות" at bounding box center [673, 438] width 476 height 58
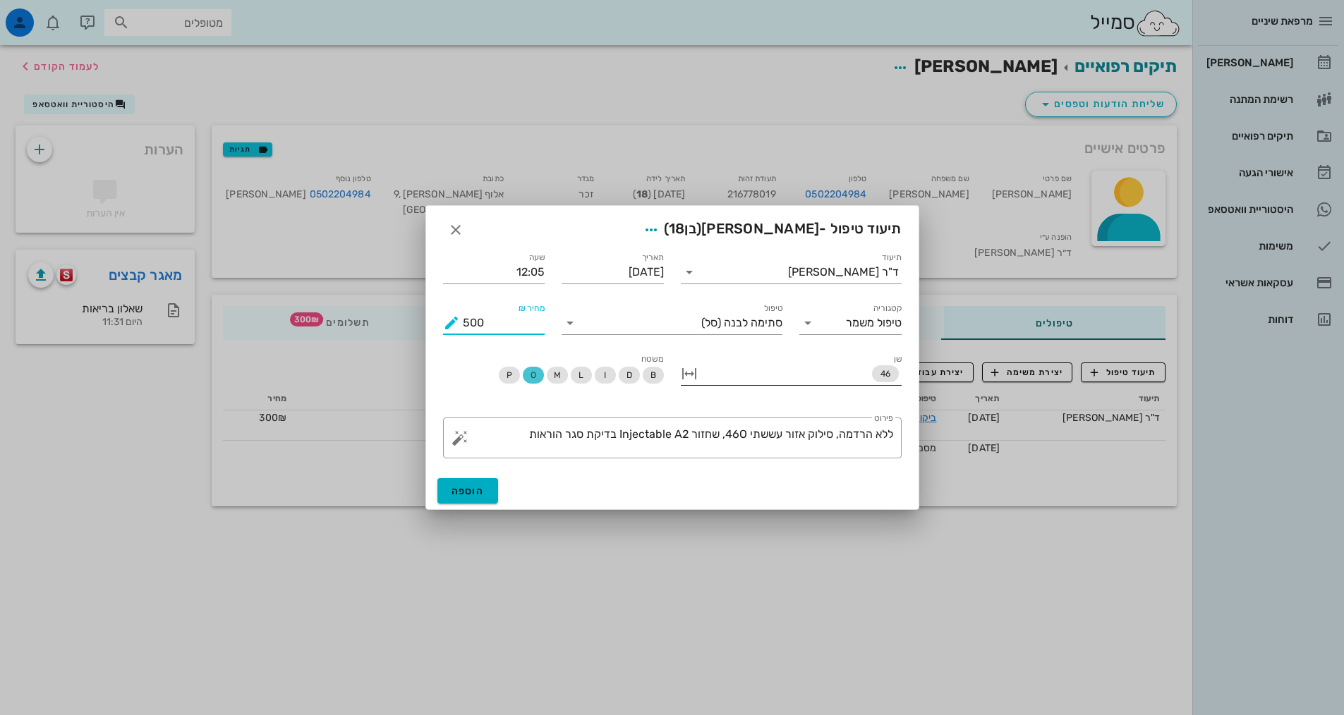
click at [463, 320] on input "500" at bounding box center [504, 323] width 83 height 23
type input "400"
click at [464, 486] on span "הוספה" at bounding box center [468, 491] width 33 height 12
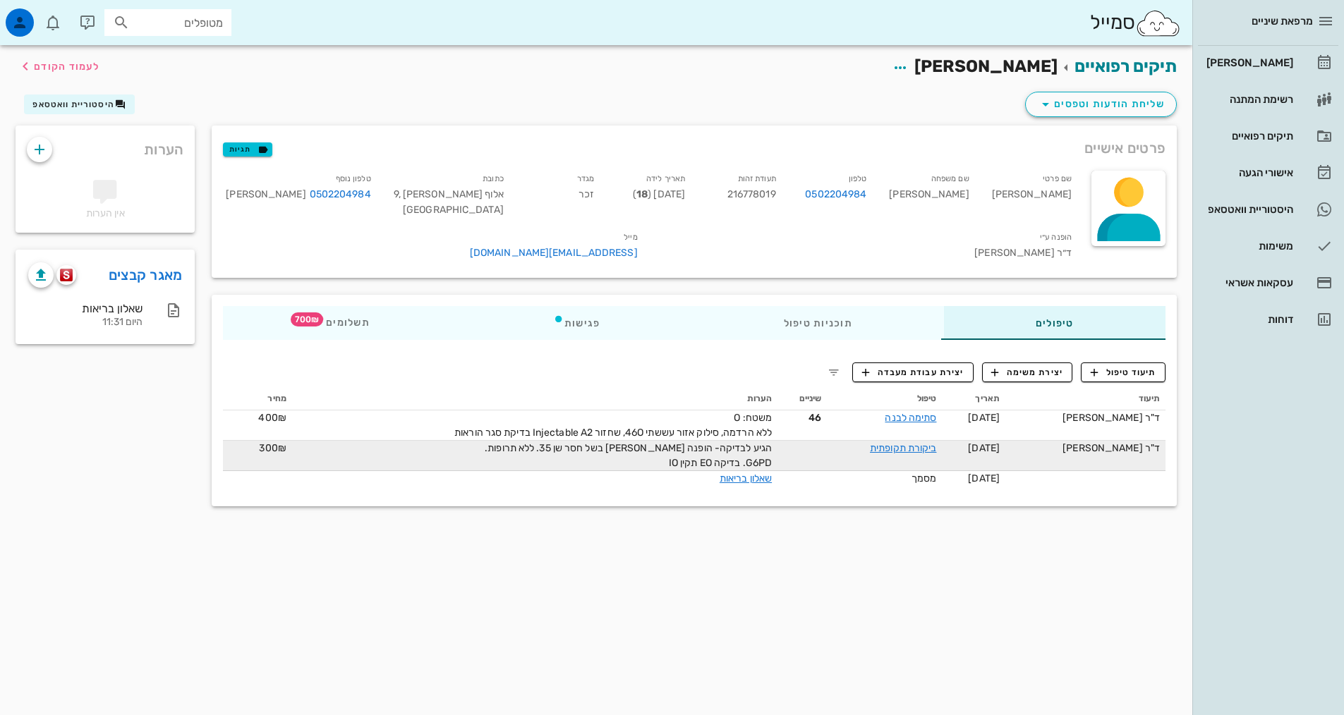
click at [914, 454] on td "ביקורת תקופתית" at bounding box center [884, 456] width 115 height 30
click at [909, 442] on link "ביקורת תקופתית" at bounding box center [903, 448] width 66 height 12
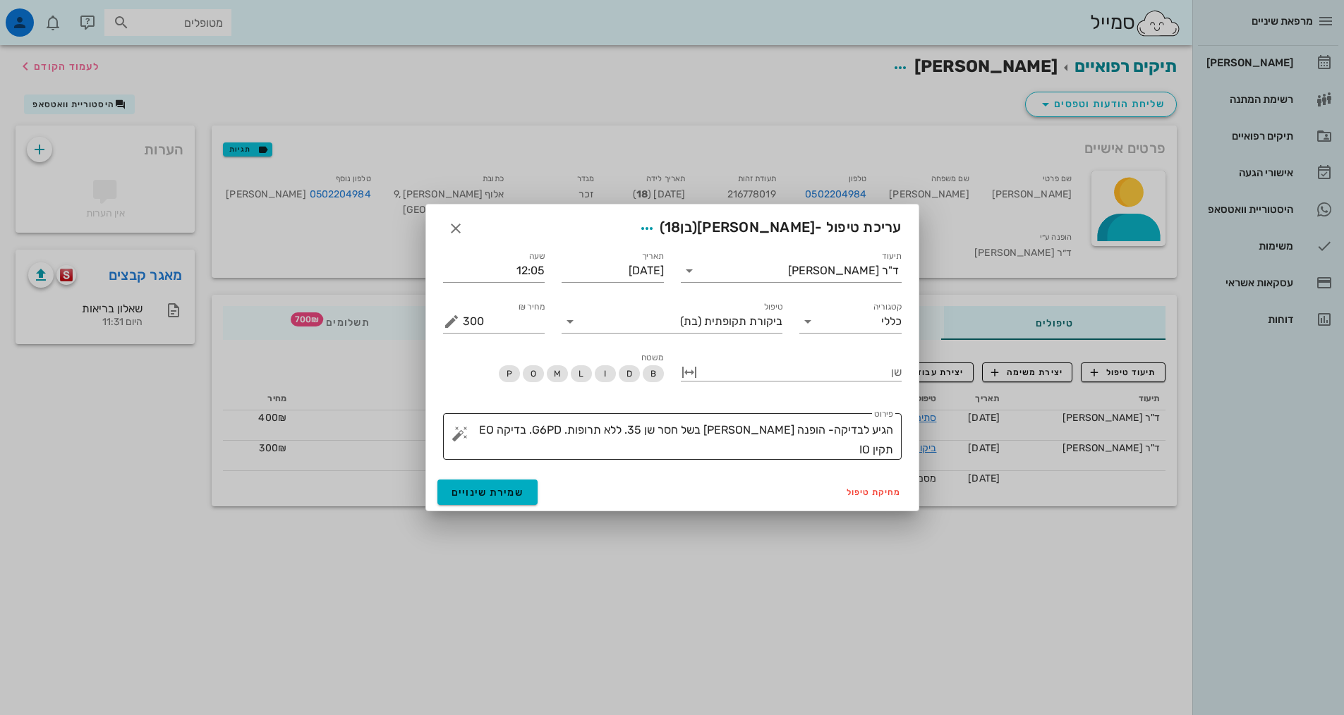
click at [828, 449] on textarea "הגיע לבדיקה- הופנה [PERSON_NAME] בשל חסר שן 35. ללא תרופות. G6PD. בדיקה EO תקין…" at bounding box center [678, 440] width 430 height 40
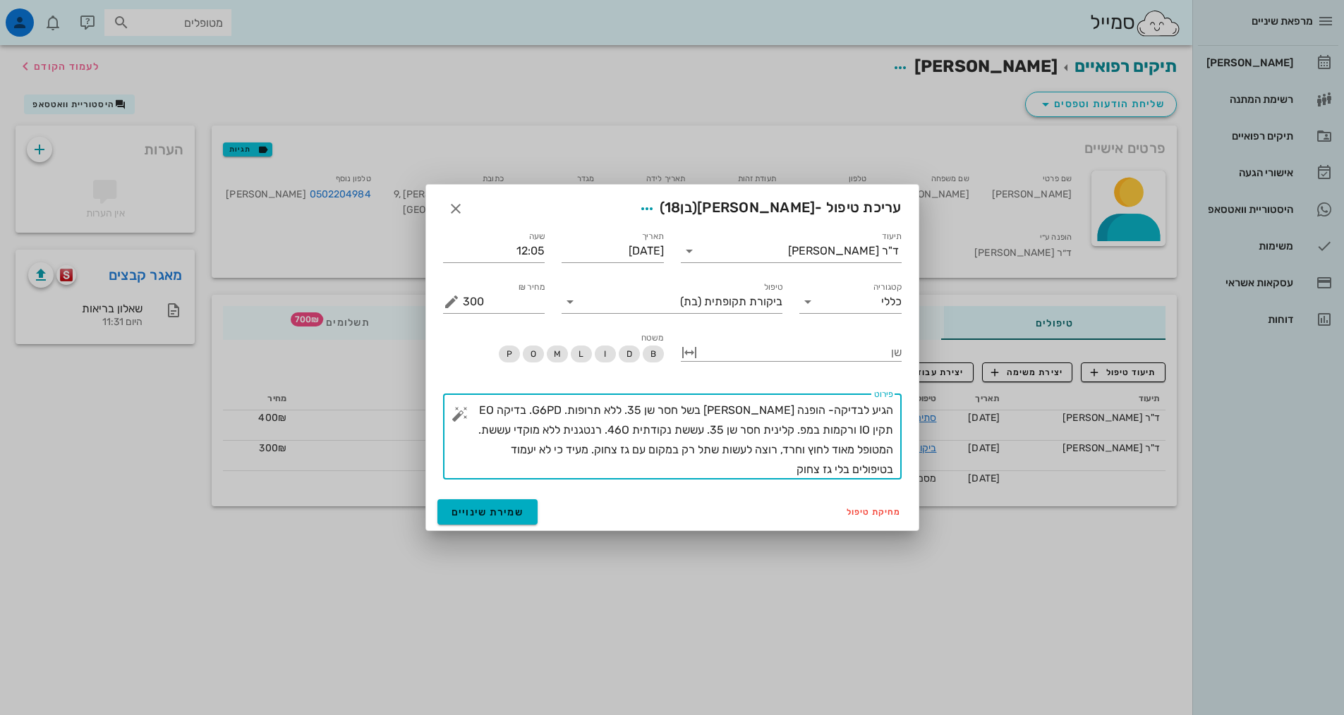
click at [552, 413] on textarea "הגיע לבדיקה- הופנה [PERSON_NAME] בשל חסר שן 35. ללא תרופות. G6PD. בדיקה EO תקין…" at bounding box center [678, 440] width 430 height 79
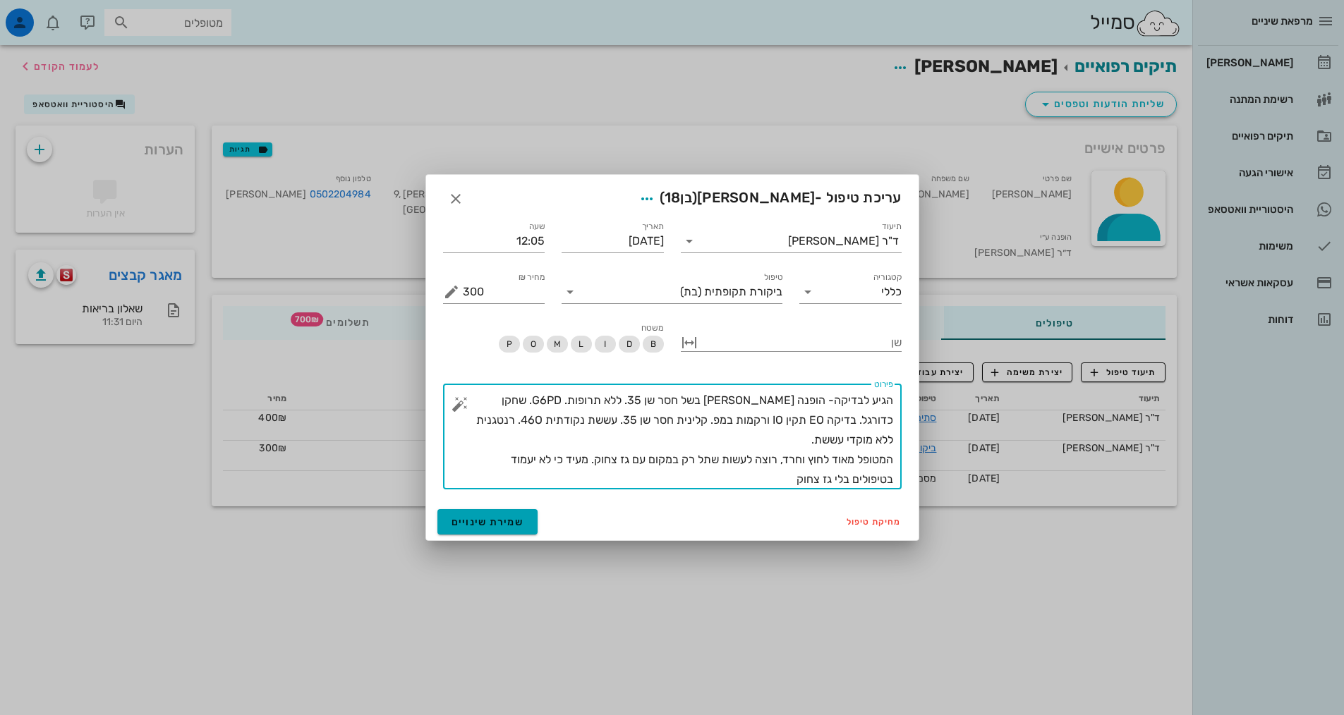
type textarea "הגיע לבדיקה- הופנה [PERSON_NAME] בשל חסר שן 35. ללא תרופות. G6PD. שחקן כדורגל. …"
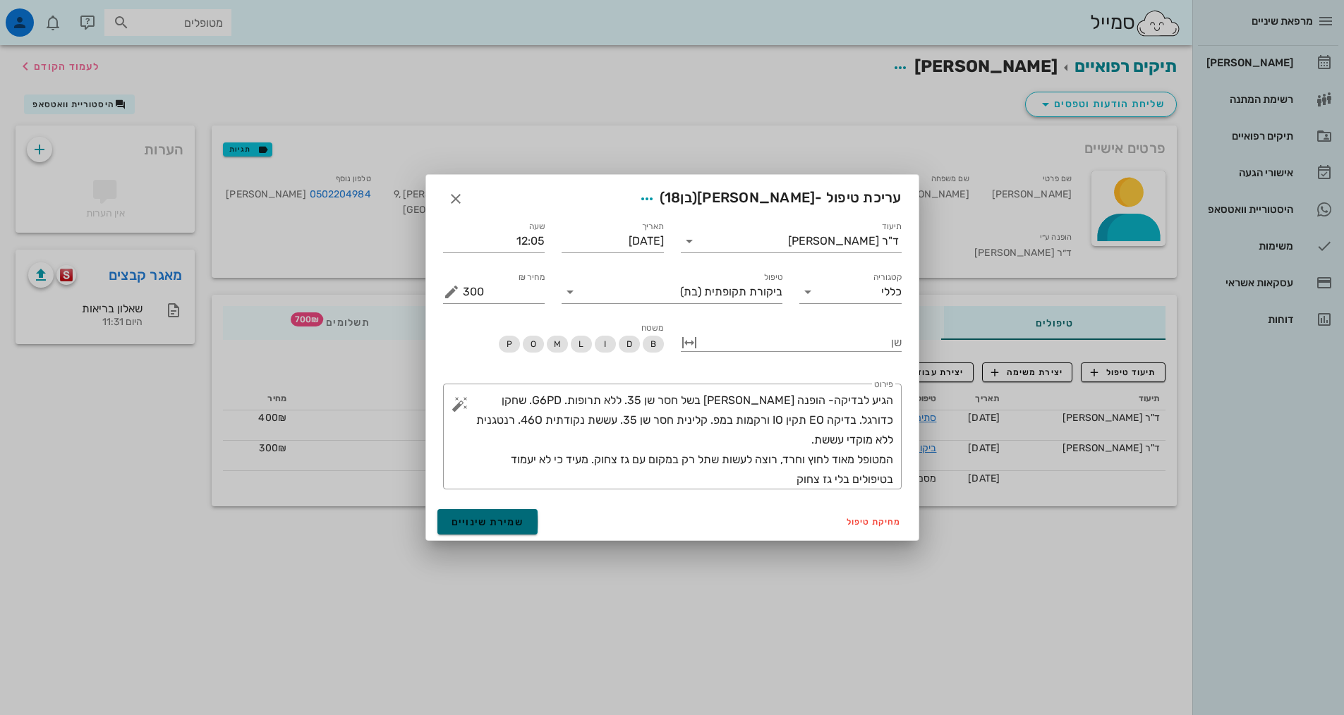
click at [488, 530] on button "שמירת שינויים" at bounding box center [487, 521] width 101 height 25
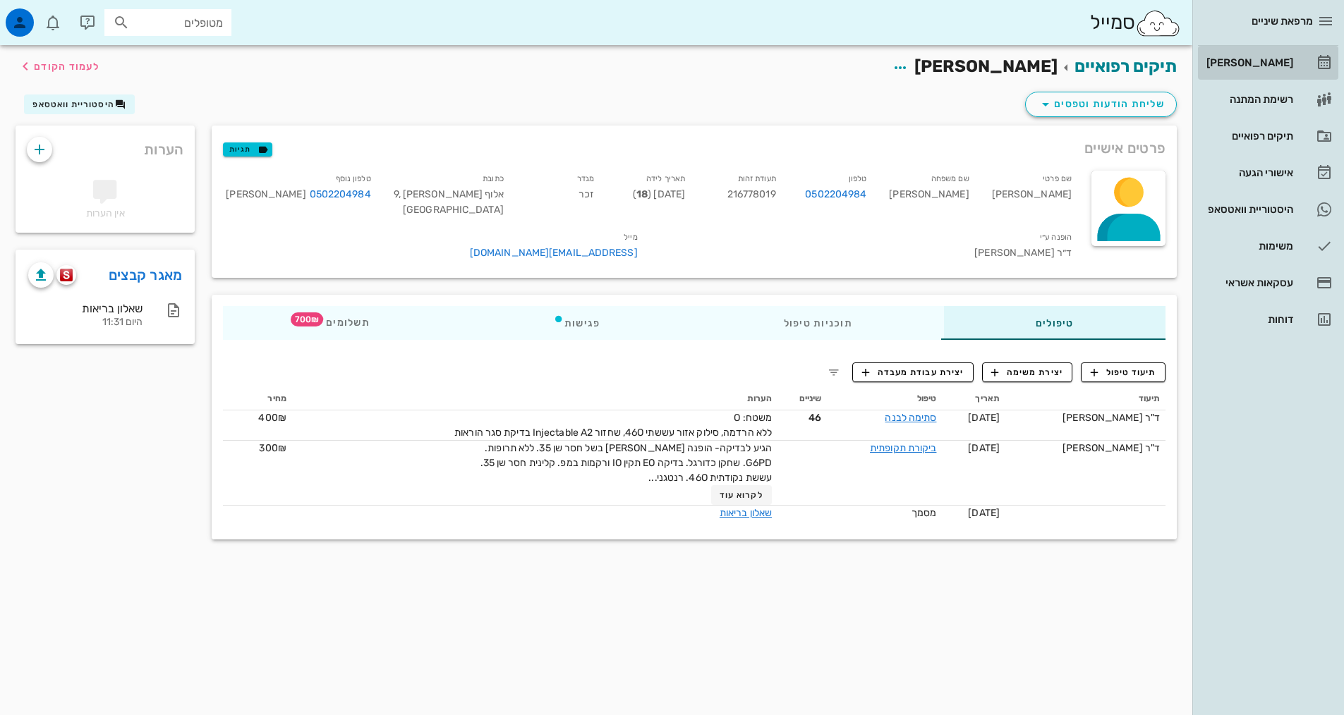
click at [1282, 61] on div "[PERSON_NAME]" at bounding box center [1249, 62] width 90 height 11
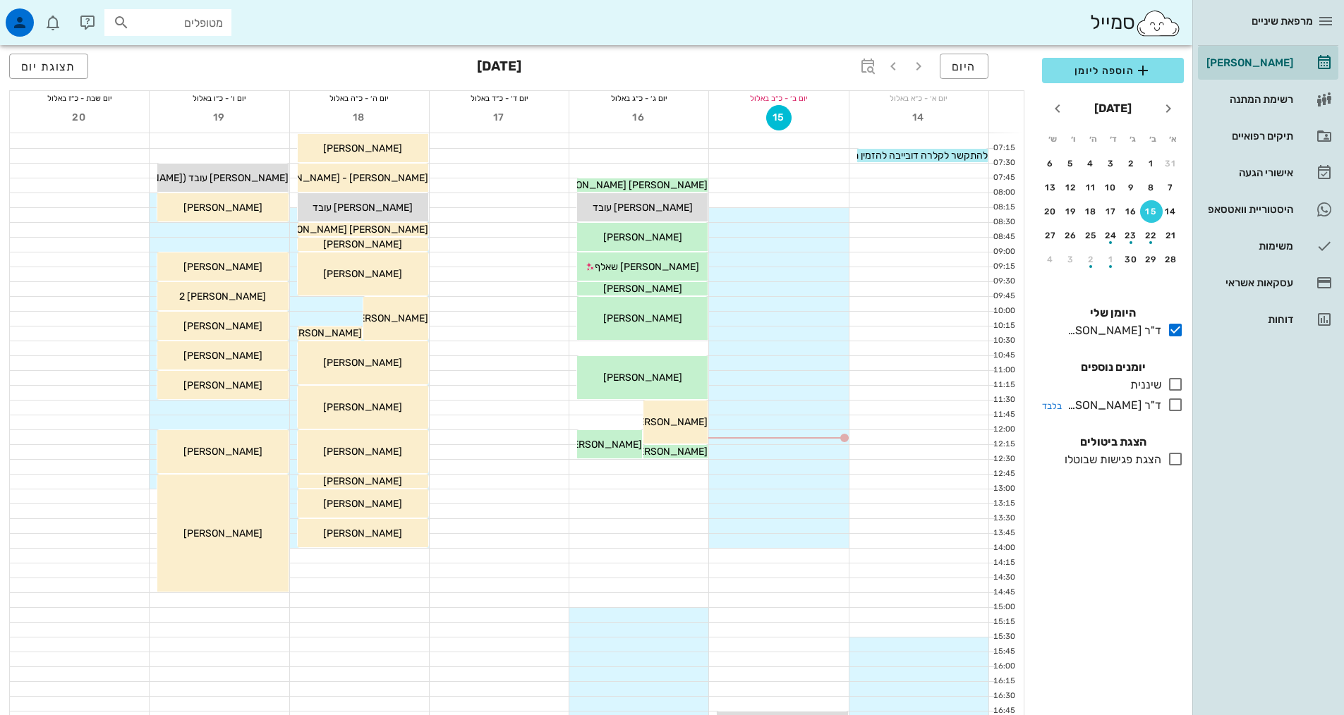
click at [1174, 409] on icon at bounding box center [1175, 405] width 17 height 17
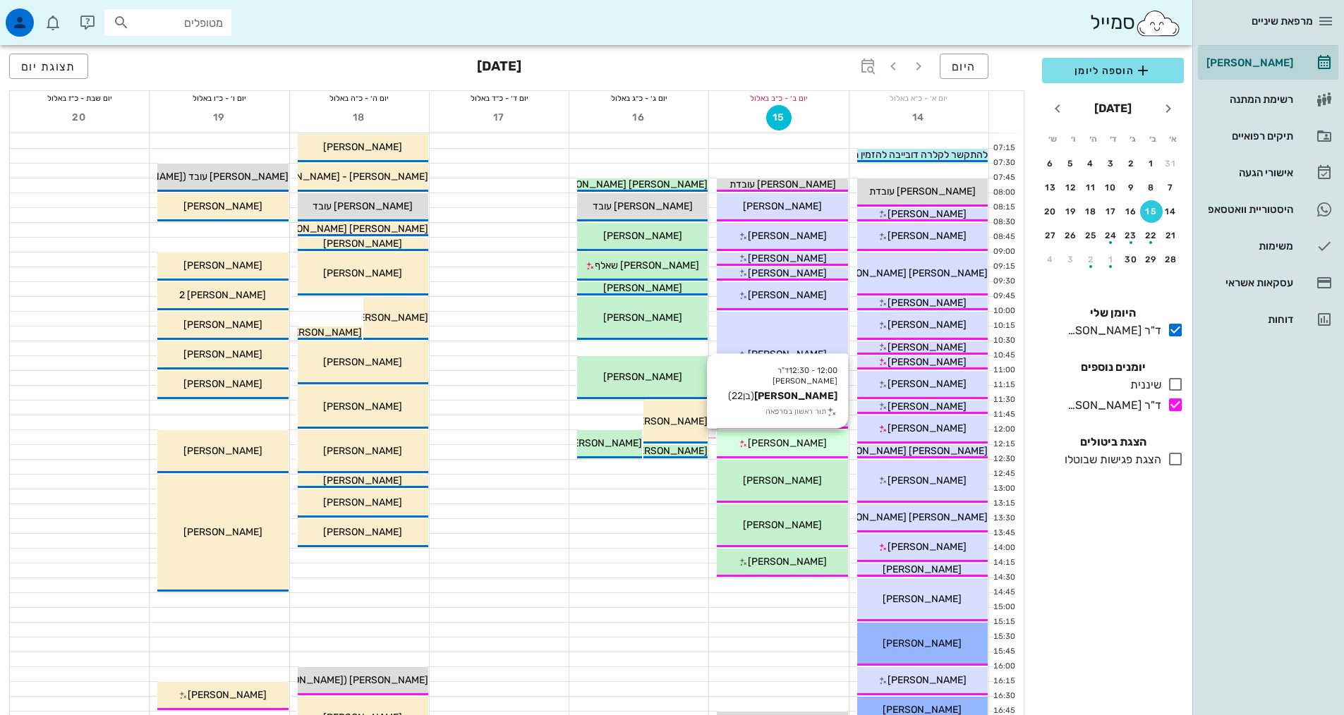
click at [818, 450] on div "[PERSON_NAME]" at bounding box center [782, 443] width 131 height 15
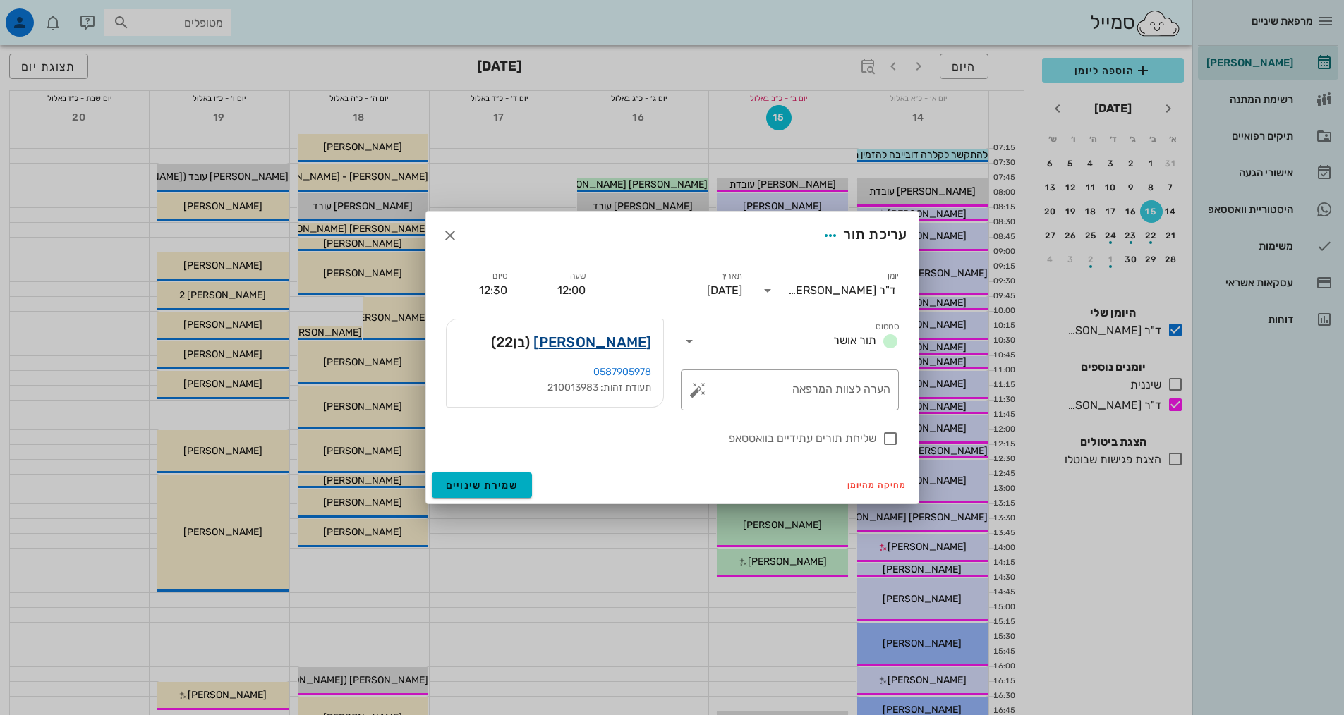
click at [628, 337] on link "[PERSON_NAME]" at bounding box center [592, 342] width 118 height 23
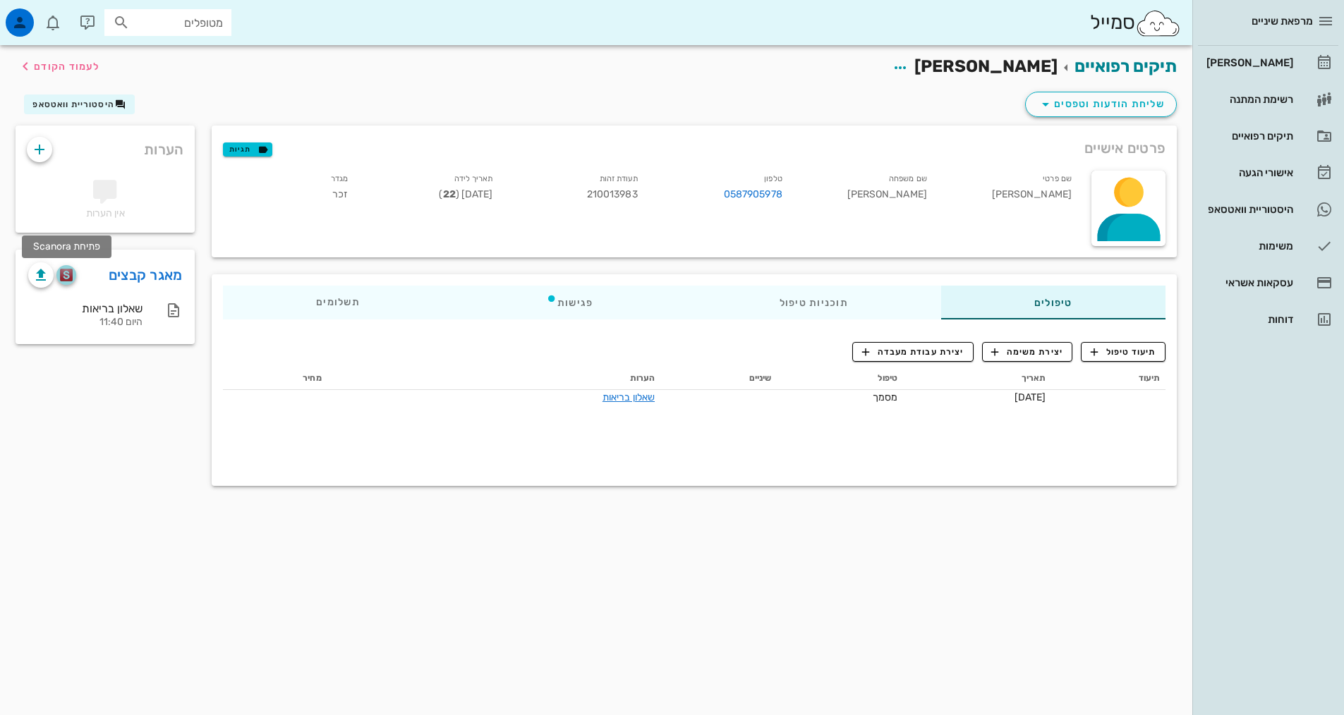
click at [71, 277] on img "button" at bounding box center [66, 275] width 13 height 13
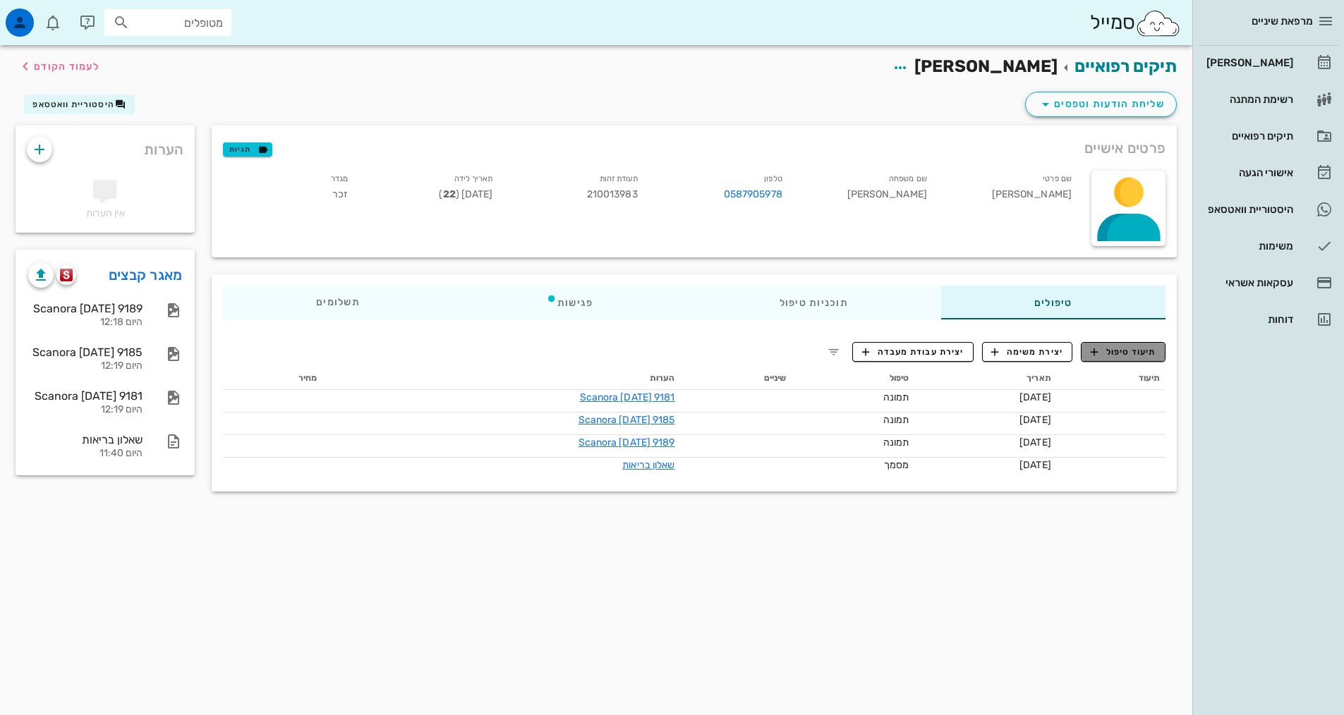
click at [1124, 355] on span "תיעוד טיפול" at bounding box center [1124, 352] width 66 height 13
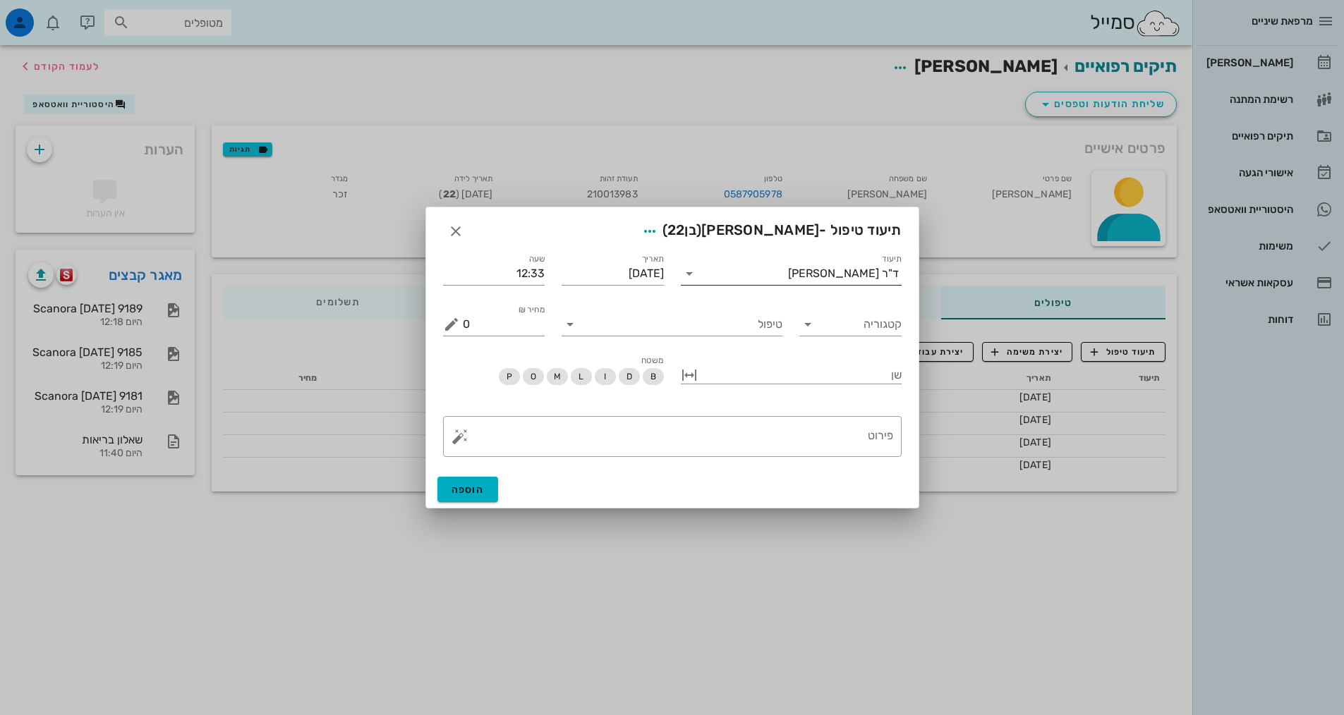
click at [837, 277] on div "ד"ר [PERSON_NAME]" at bounding box center [843, 273] width 111 height 13
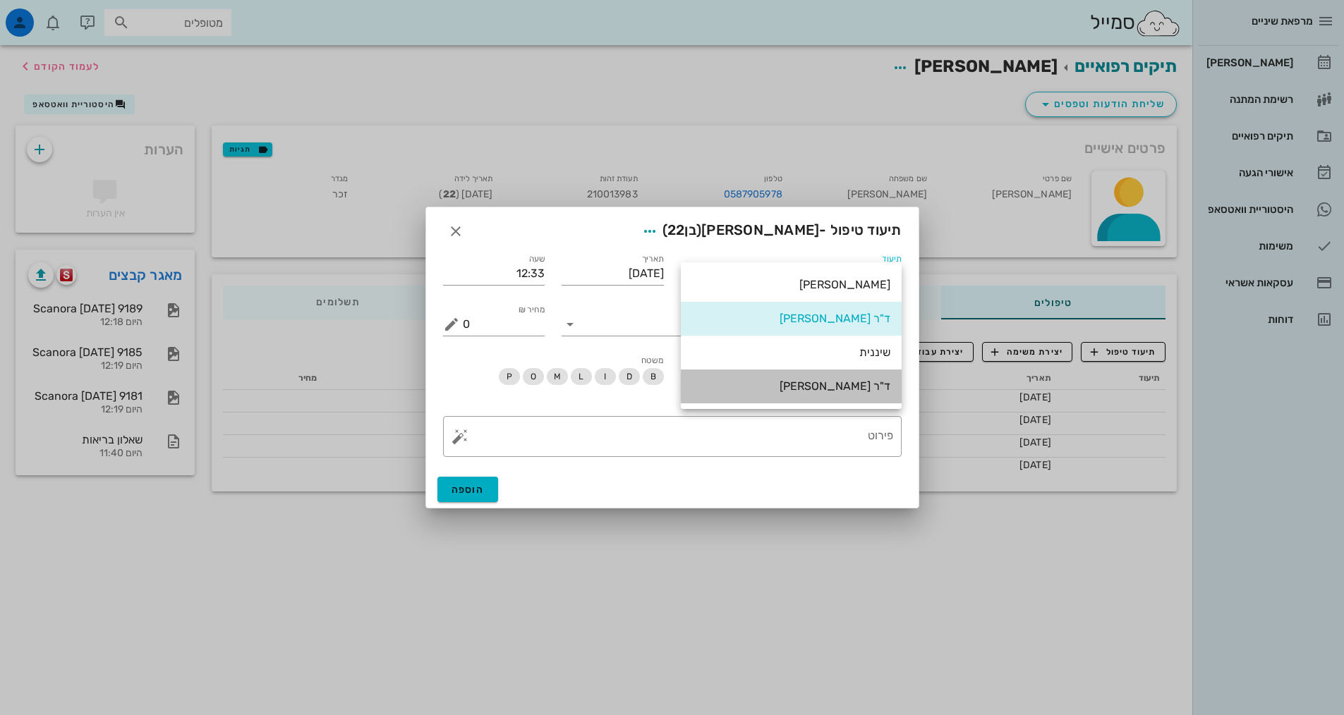
click at [822, 383] on div "ד"ר [PERSON_NAME]" at bounding box center [791, 386] width 198 height 13
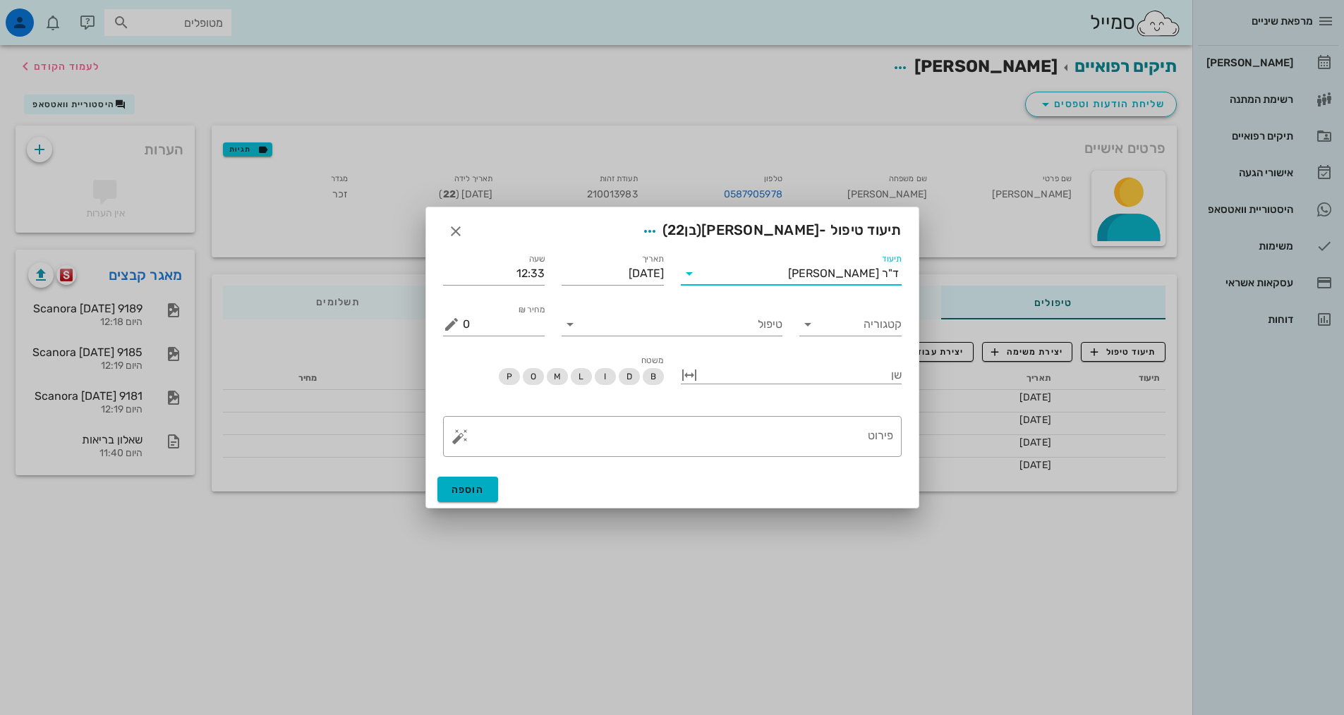
click at [862, 341] on div "קטגוריה" at bounding box center [850, 318] width 119 height 51
click at [862, 340] on div "קטגוריה" at bounding box center [850, 318] width 119 height 51
click at [859, 332] on input "קטגוריה" at bounding box center [862, 324] width 80 height 23
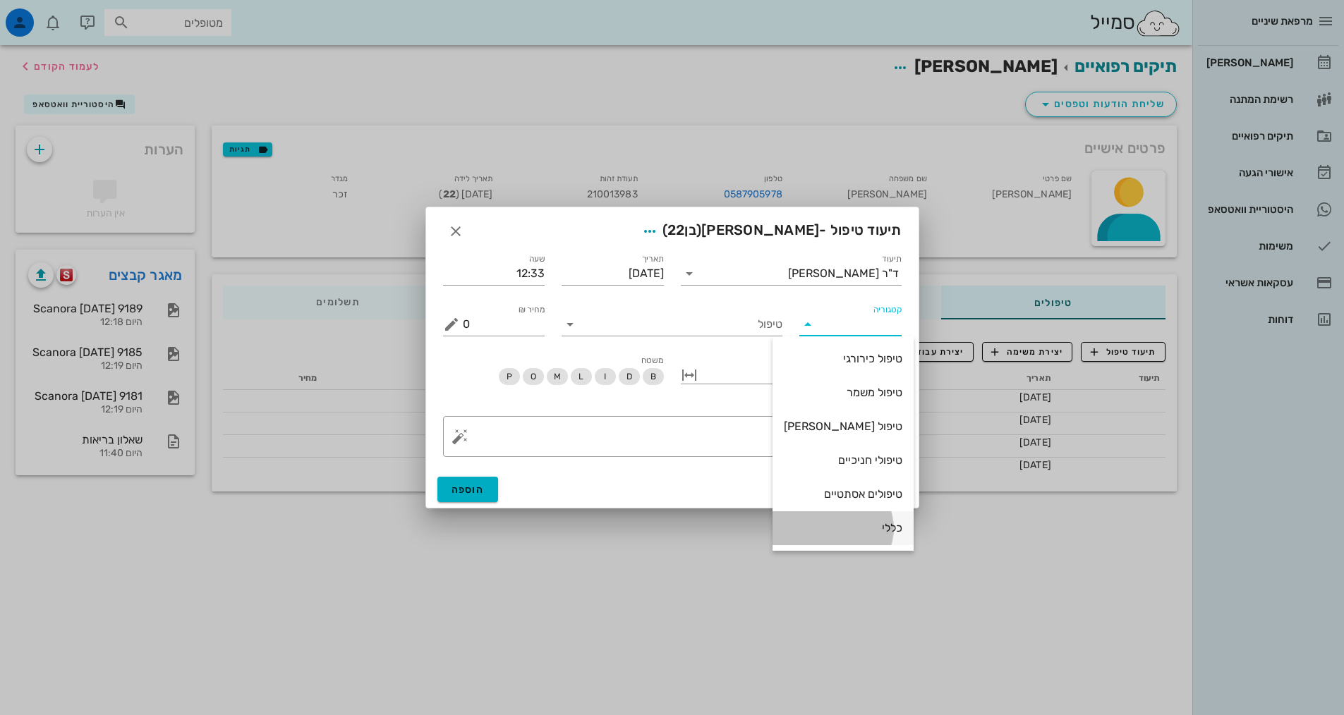
click at [857, 530] on div "כללי" at bounding box center [843, 527] width 119 height 13
type input "כללי"
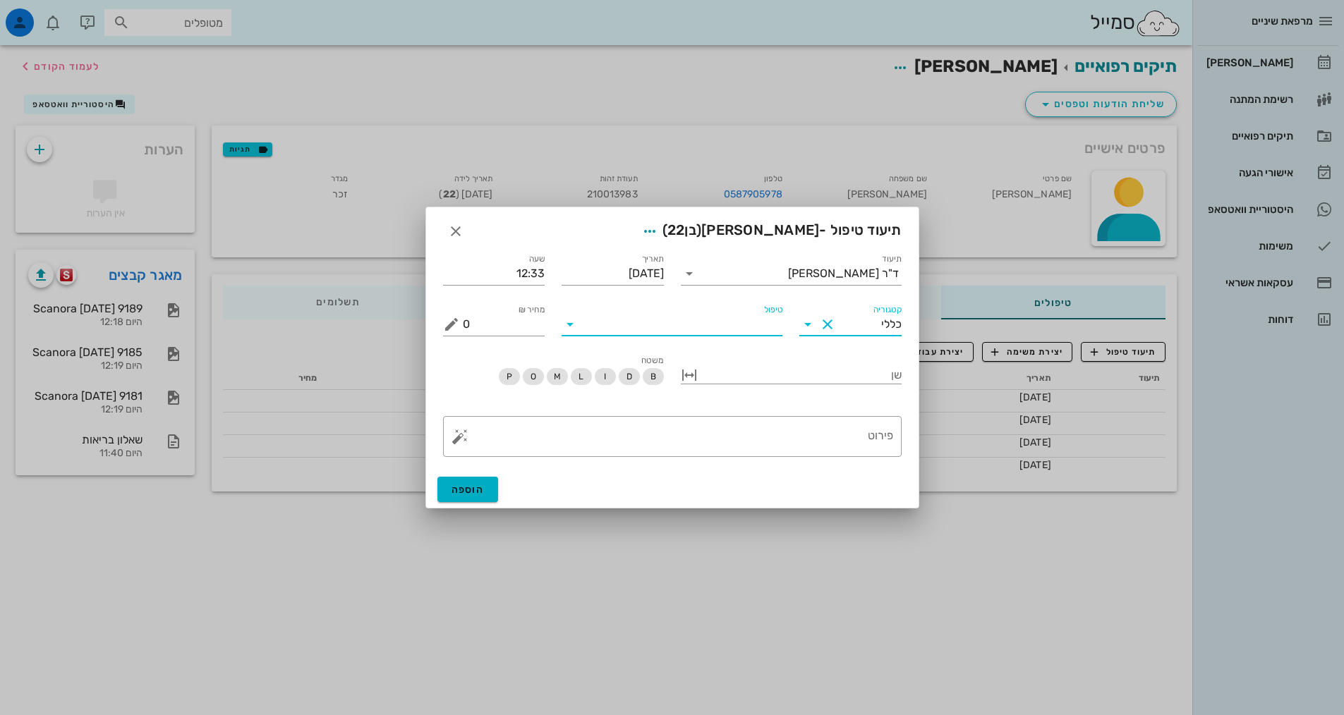
click at [751, 329] on input "טיפול" at bounding box center [681, 324] width 201 height 23
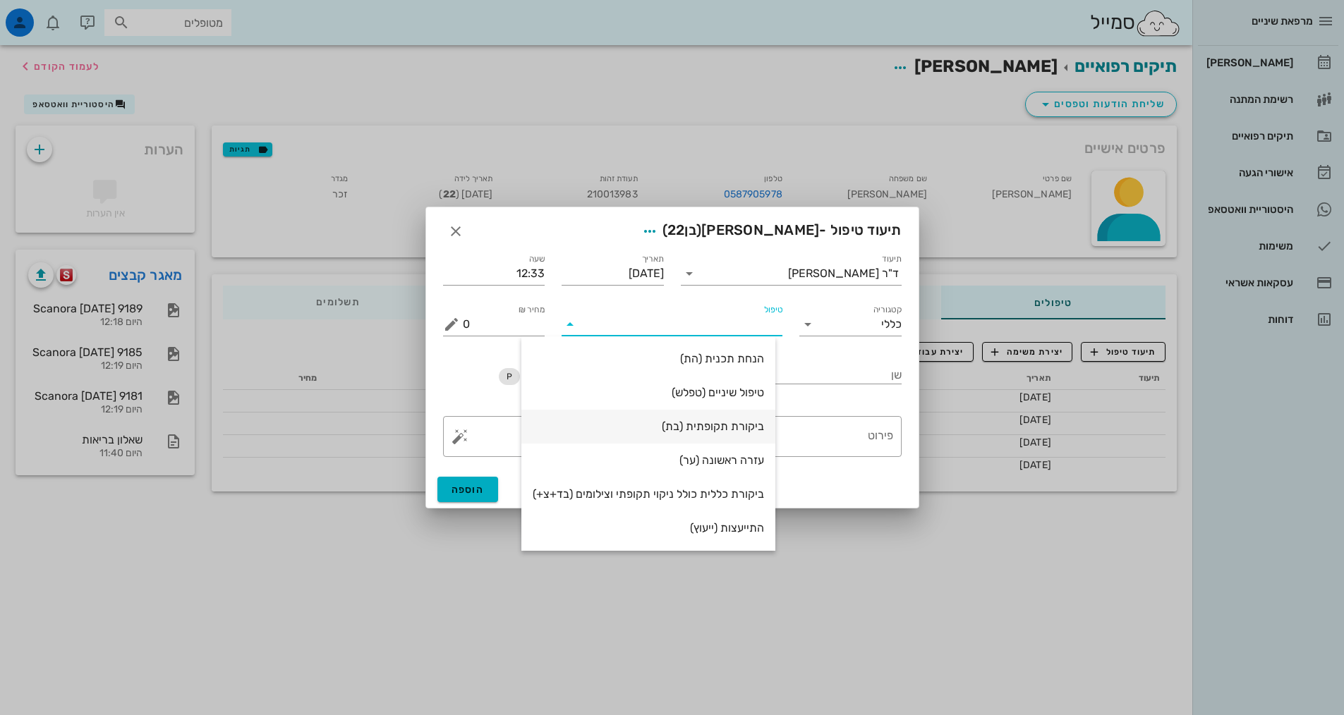
click at [728, 418] on div "ביקורת תקופתית (בת)" at bounding box center [648, 426] width 231 height 30
type input "350"
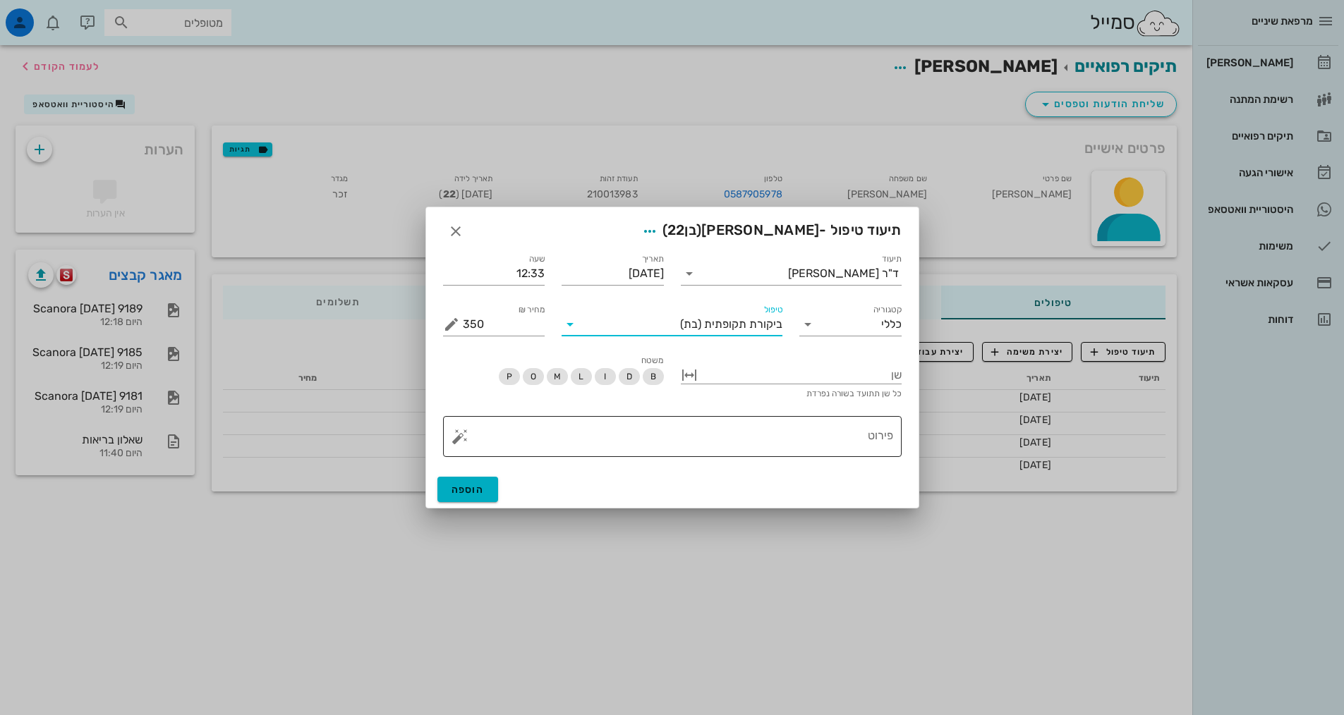
click at [804, 434] on textarea "פירוט" at bounding box center [678, 440] width 430 height 34
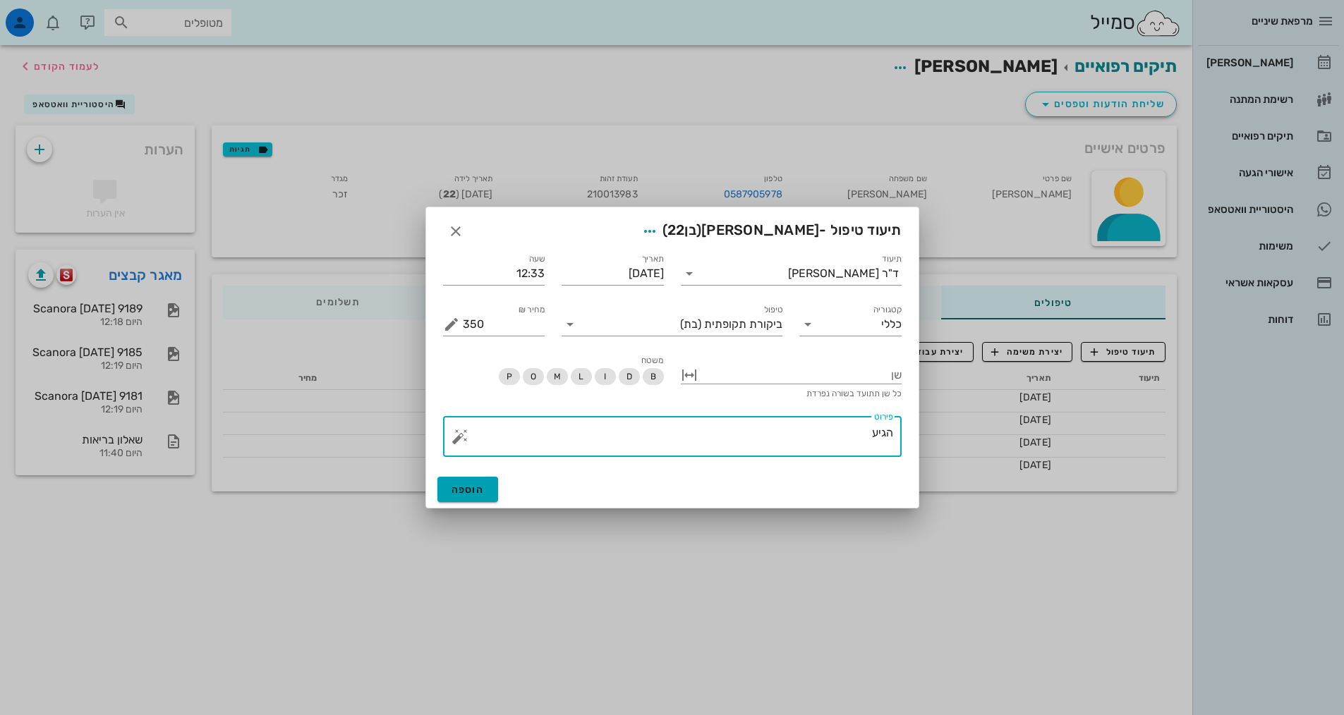
type textarea "הגיע"
click at [492, 494] on button "הוספה" at bounding box center [467, 489] width 61 height 25
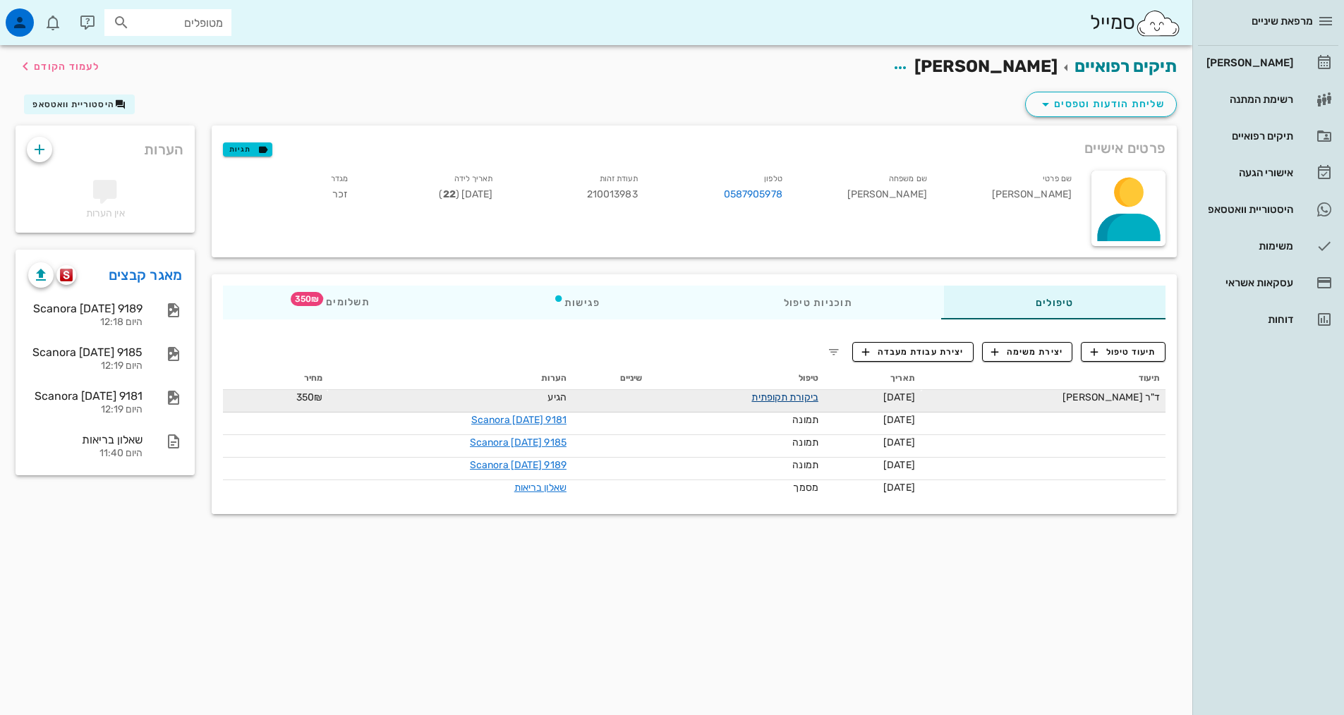
click at [804, 399] on link "ביקורת תקופתית" at bounding box center [784, 398] width 66 height 12
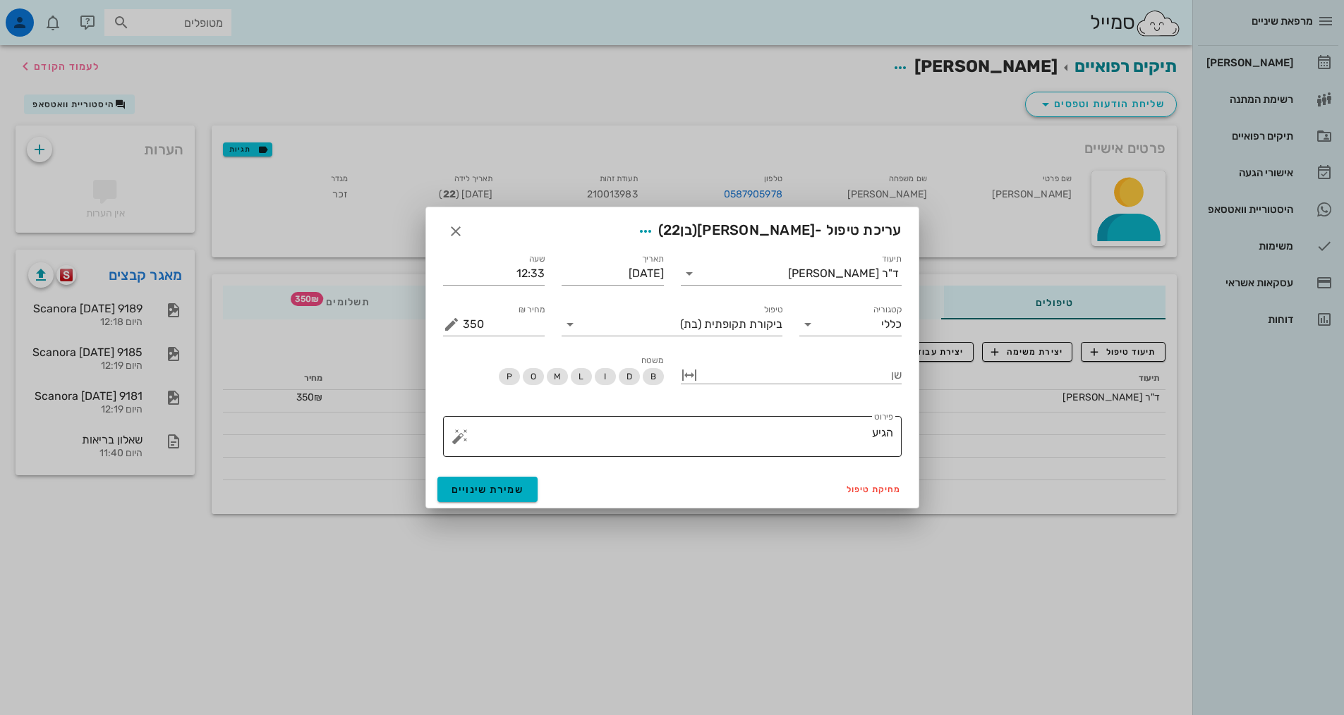
click at [787, 430] on textarea "הגיע" at bounding box center [678, 440] width 430 height 34
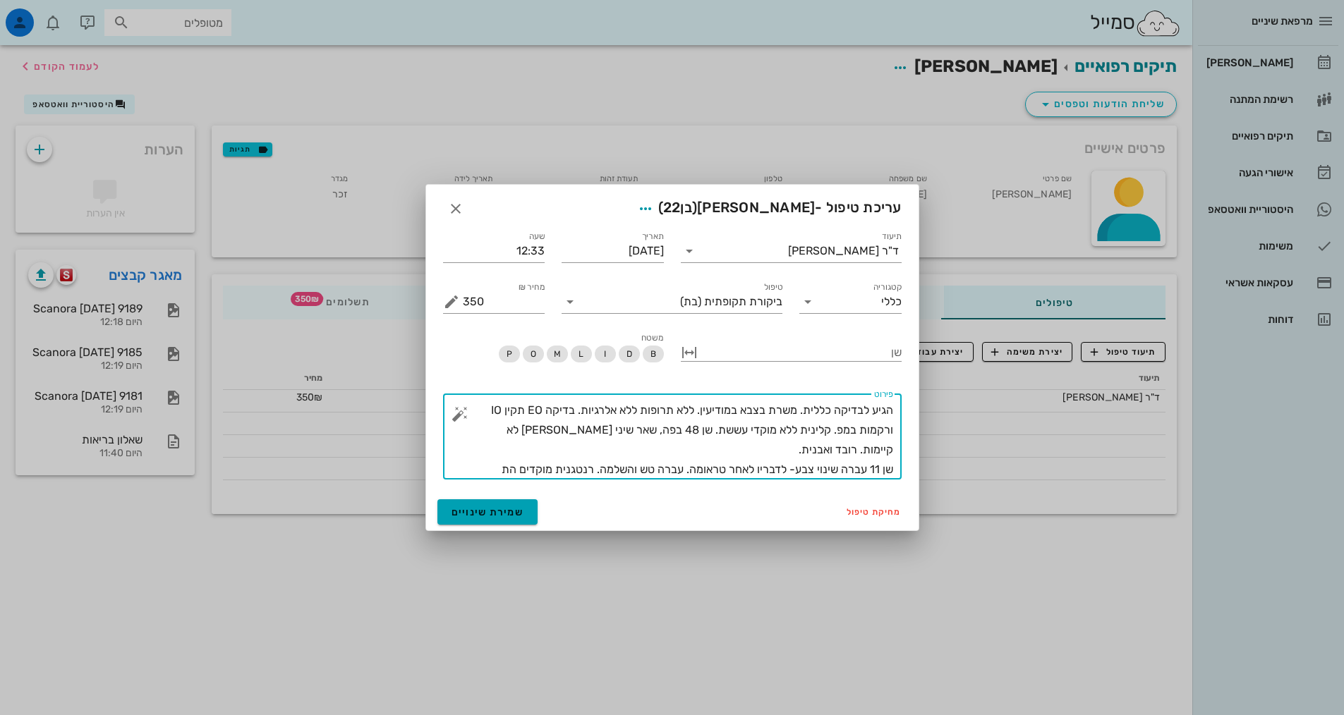
type textarea "הגיע לבדיקה כללית. משרת בצבא במודיעין. ללא תרופות ללא אלרגיות. בדיקה EO תקין IO…"
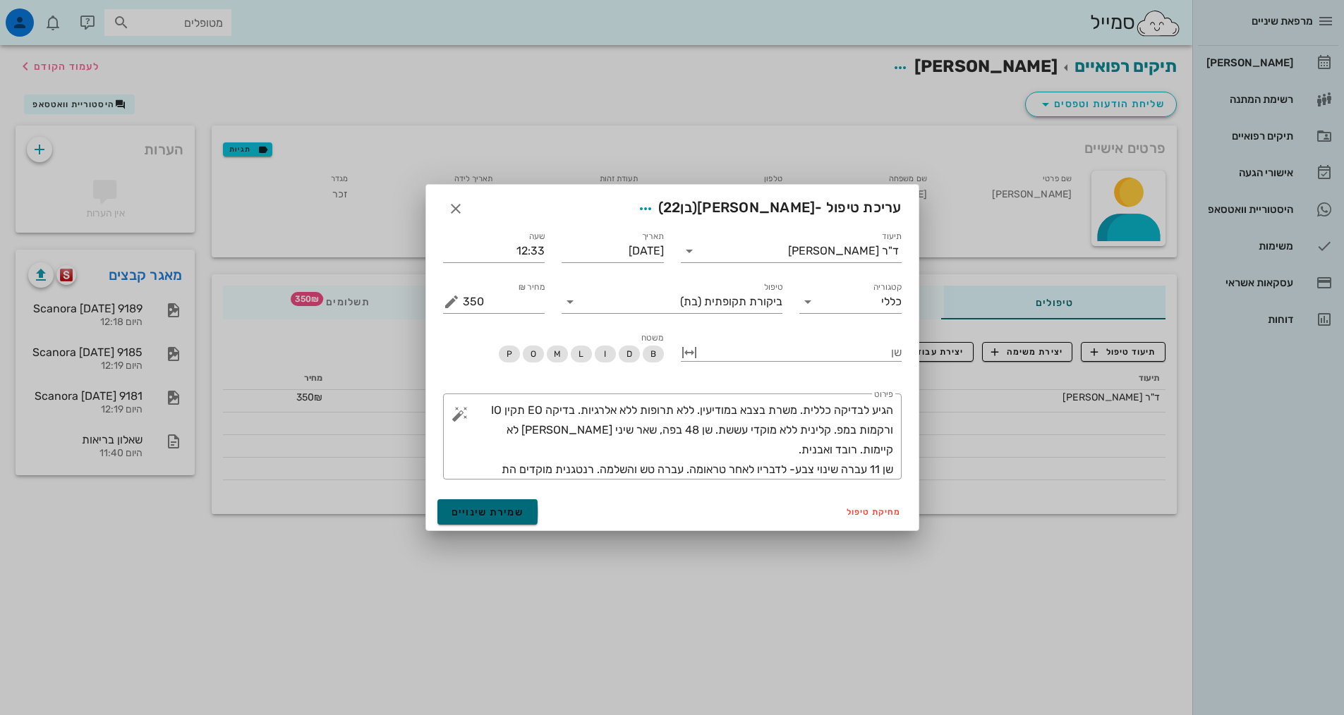
click at [502, 516] on span "שמירת שינויים" at bounding box center [488, 513] width 73 height 12
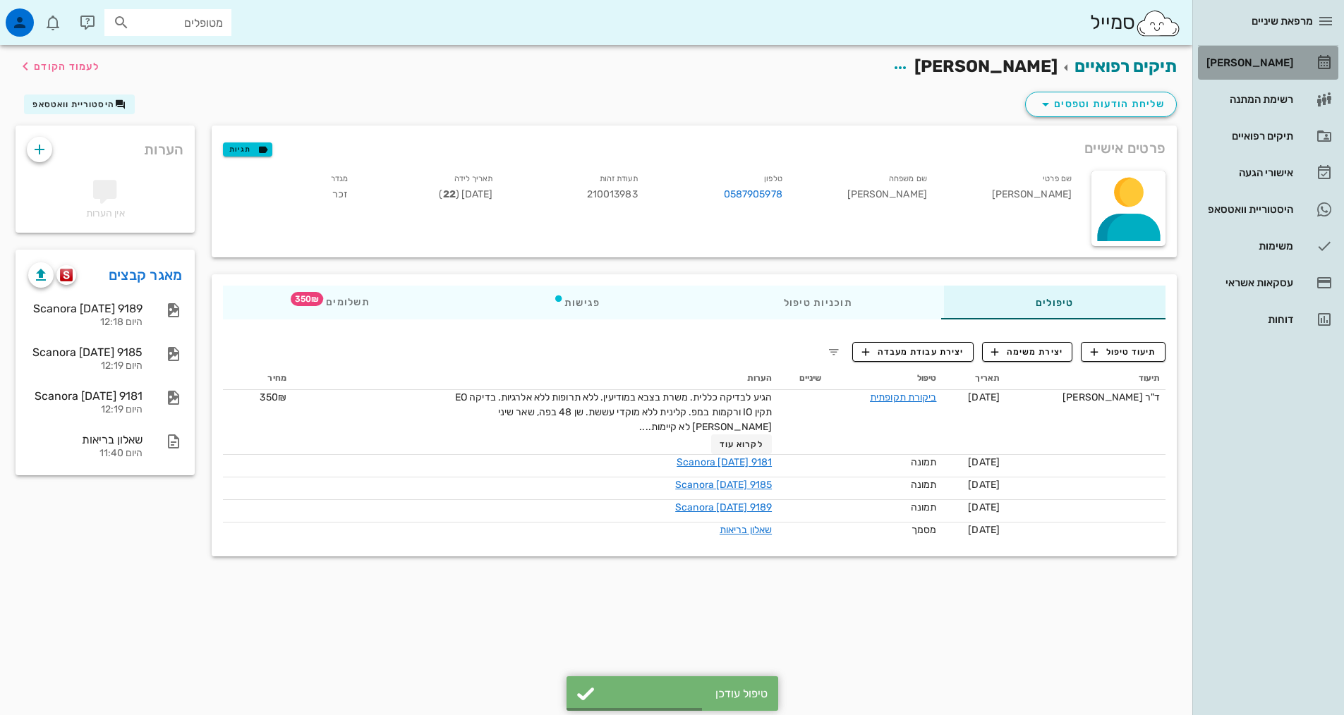
click at [1268, 63] on div "[PERSON_NAME]" at bounding box center [1249, 62] width 90 height 11
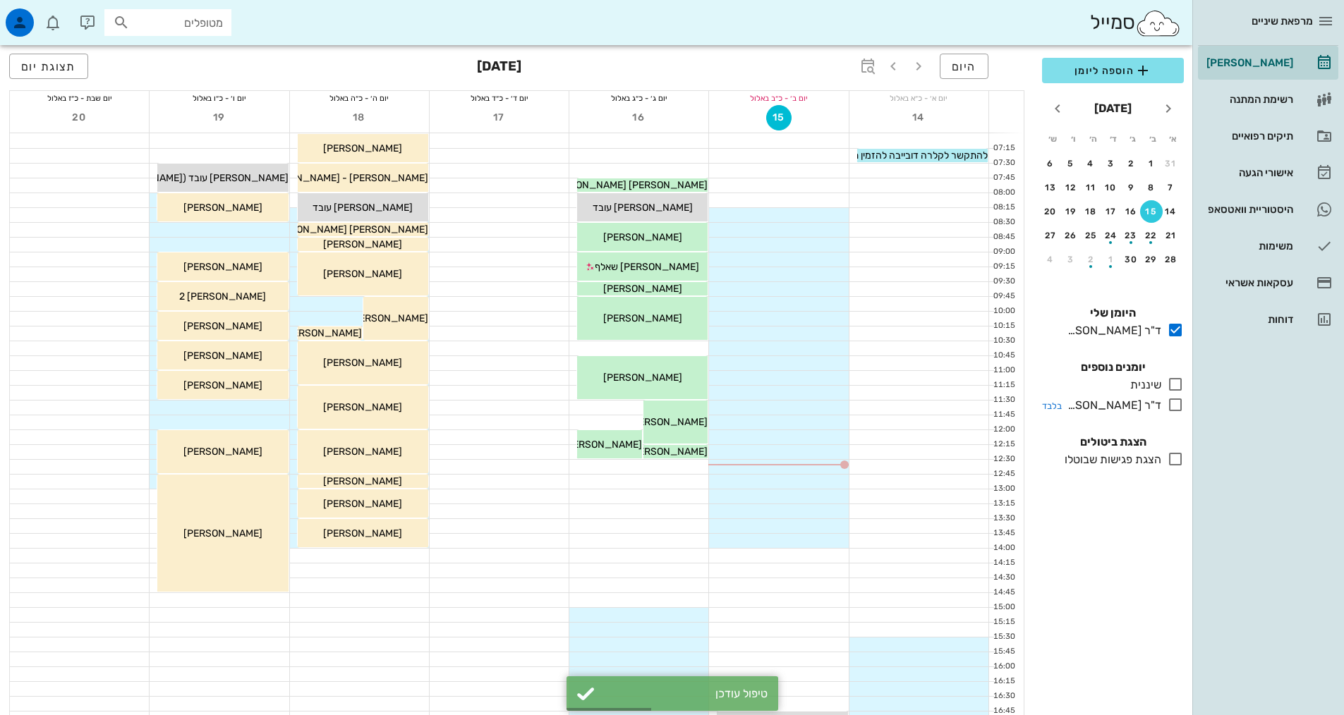
click at [1172, 399] on icon at bounding box center [1175, 405] width 17 height 17
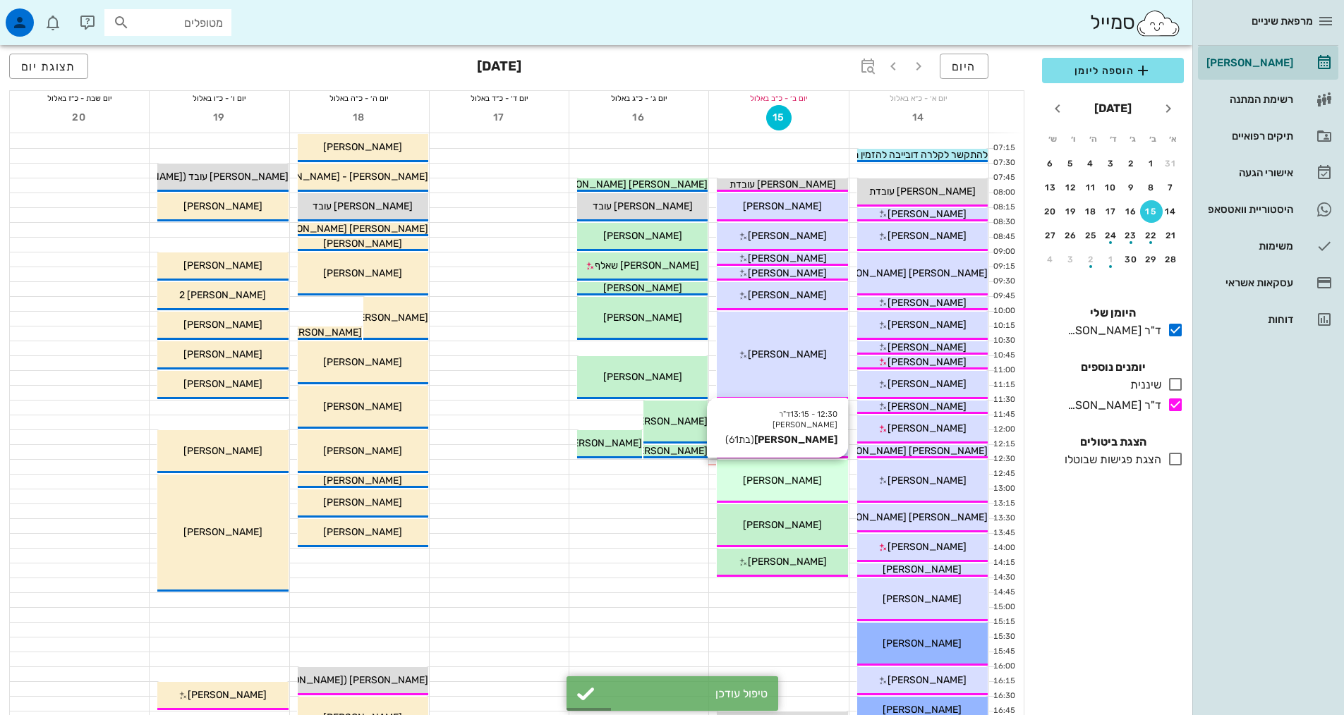
click at [767, 488] on div "[PERSON_NAME]" at bounding box center [782, 480] width 131 height 15
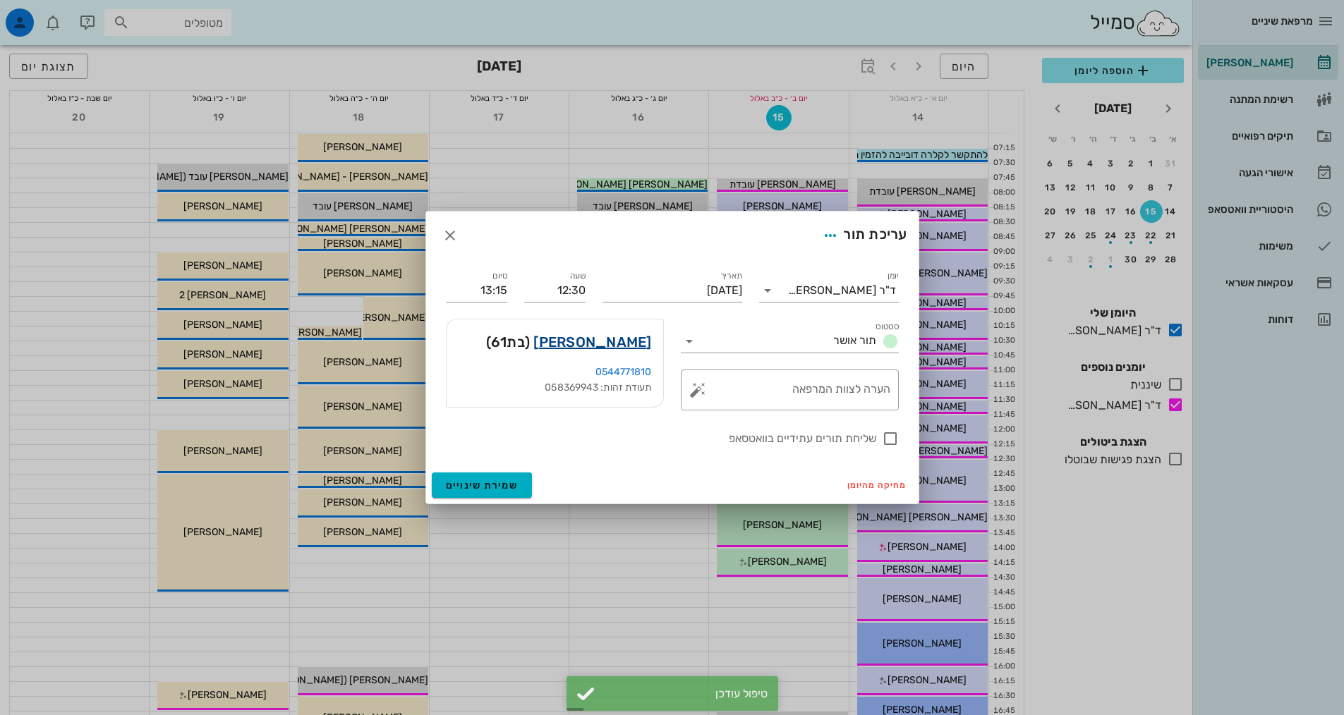
click at [607, 351] on link "[PERSON_NAME]" at bounding box center [592, 342] width 118 height 23
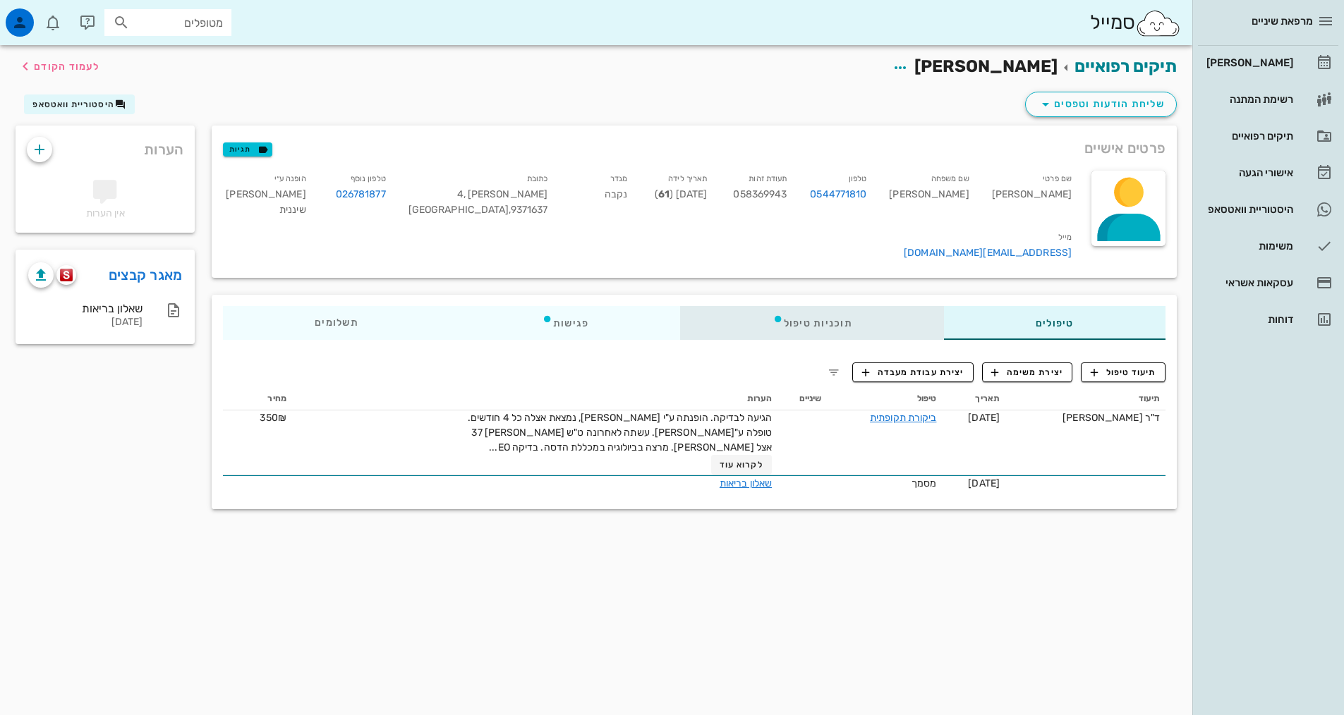
click at [784, 313] on icon at bounding box center [778, 318] width 11 height 11
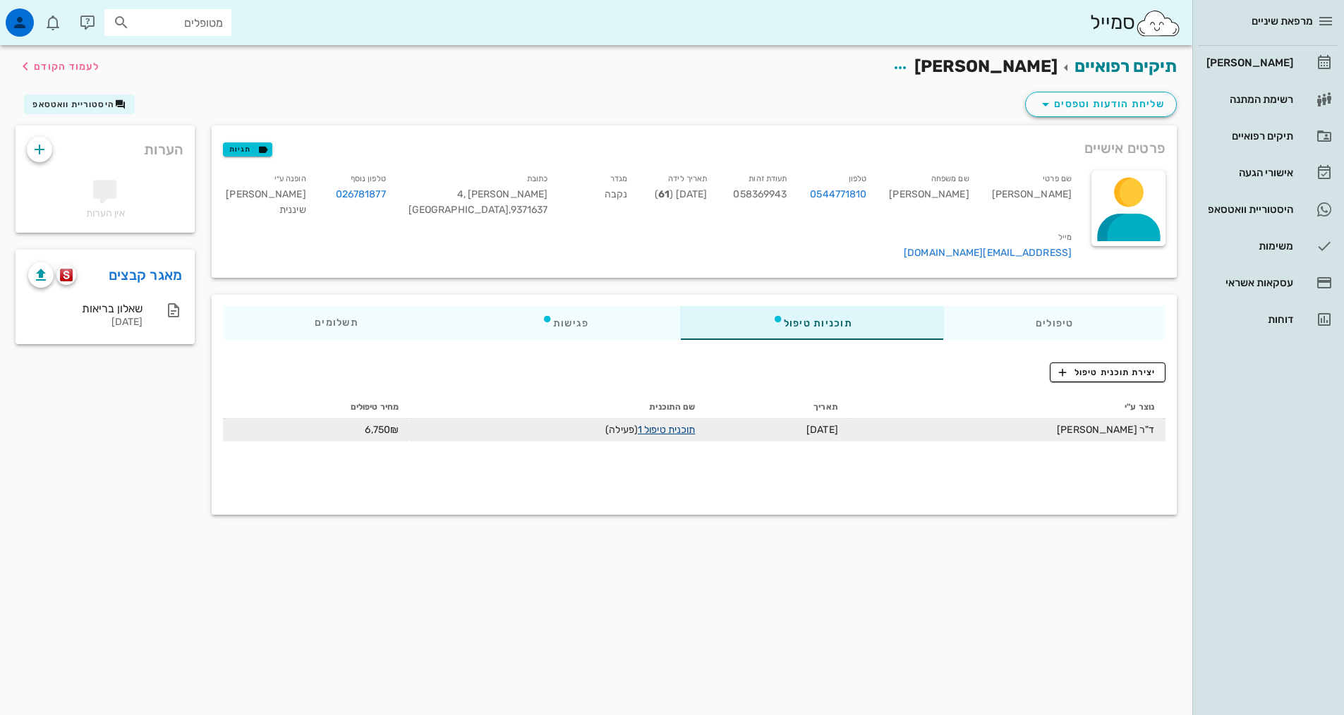
click at [684, 424] on link "תוכנית טיפול 1" at bounding box center [666, 430] width 57 height 12
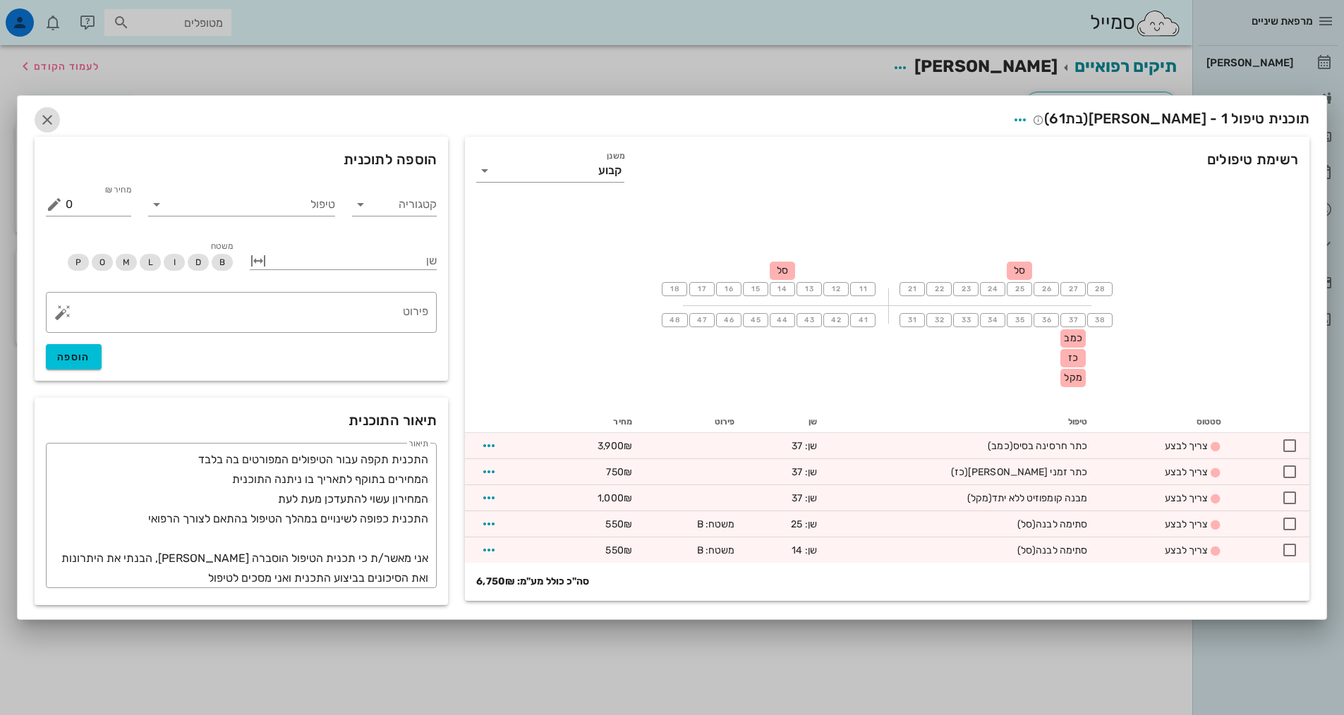
click at [49, 122] on icon "button" at bounding box center [47, 119] width 17 height 17
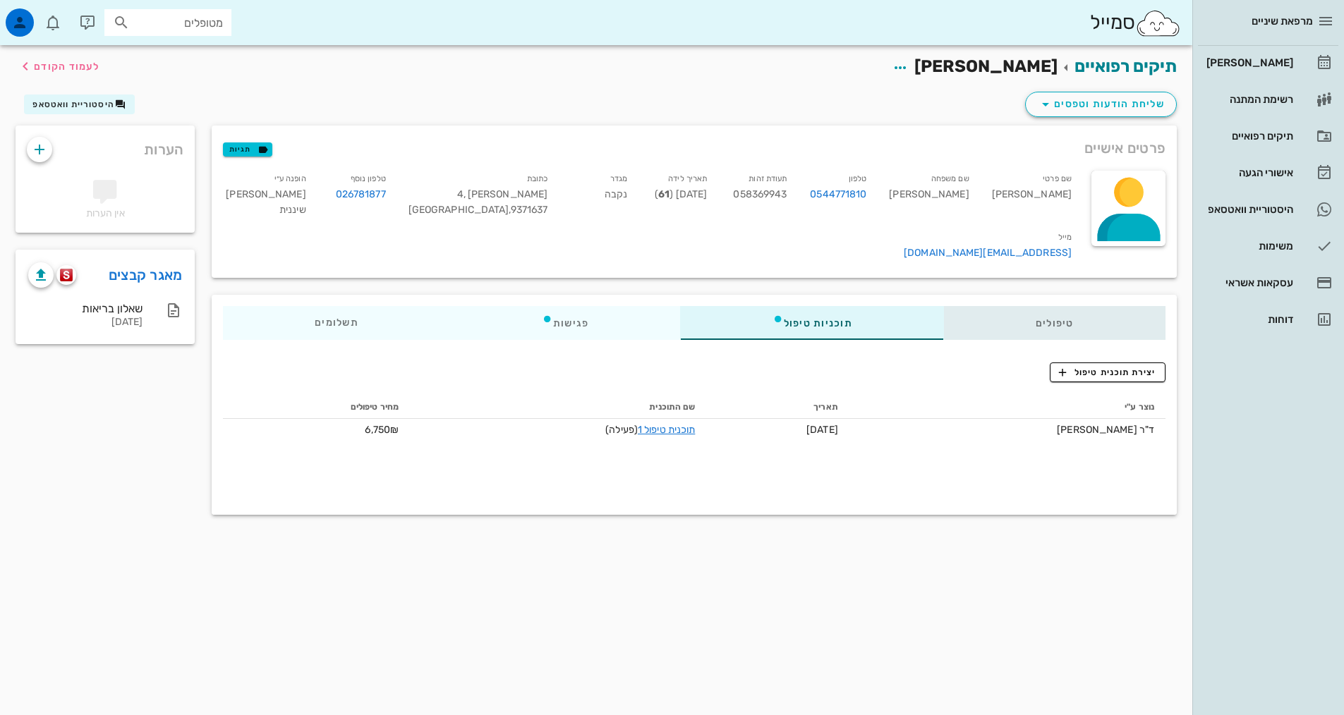
click at [1027, 310] on div "טיפולים" at bounding box center [1055, 323] width 222 height 34
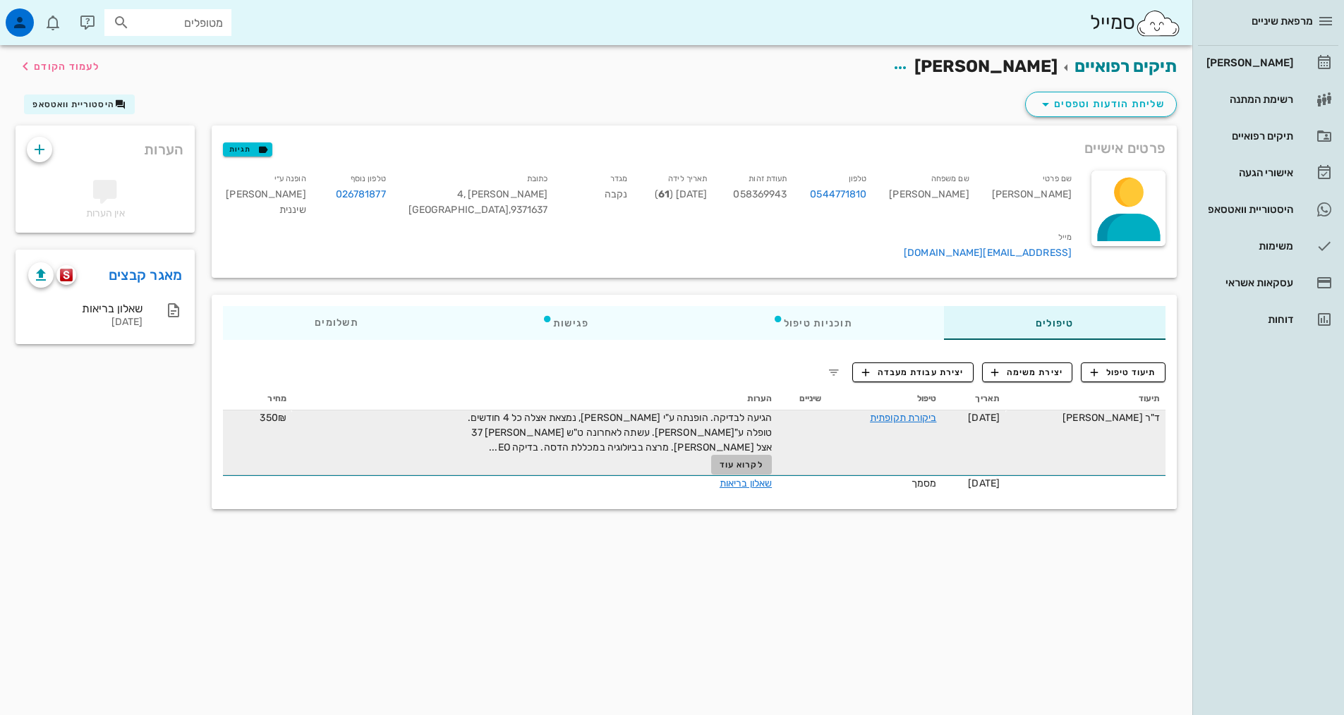
click at [743, 460] on span "לקרוא עוד" at bounding box center [742, 465] width 44 height 10
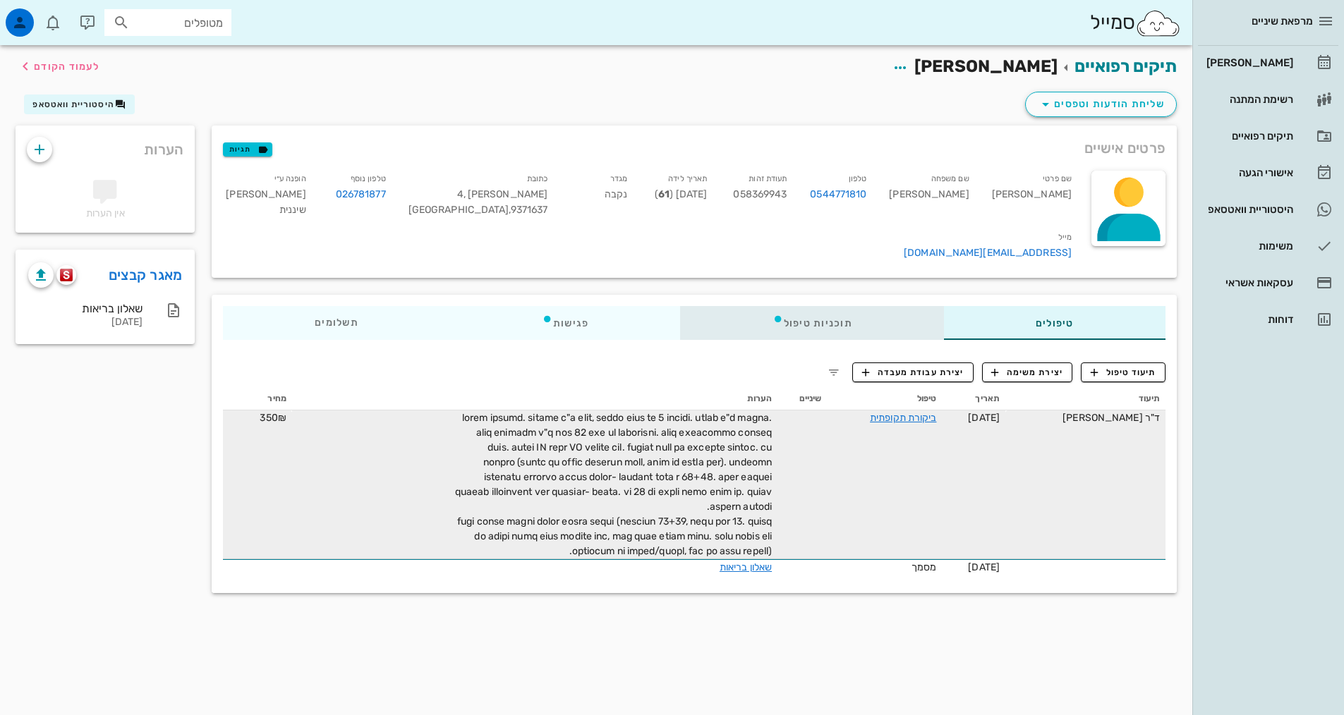
click at [797, 306] on div "תוכניות טיפול" at bounding box center [812, 323] width 263 height 34
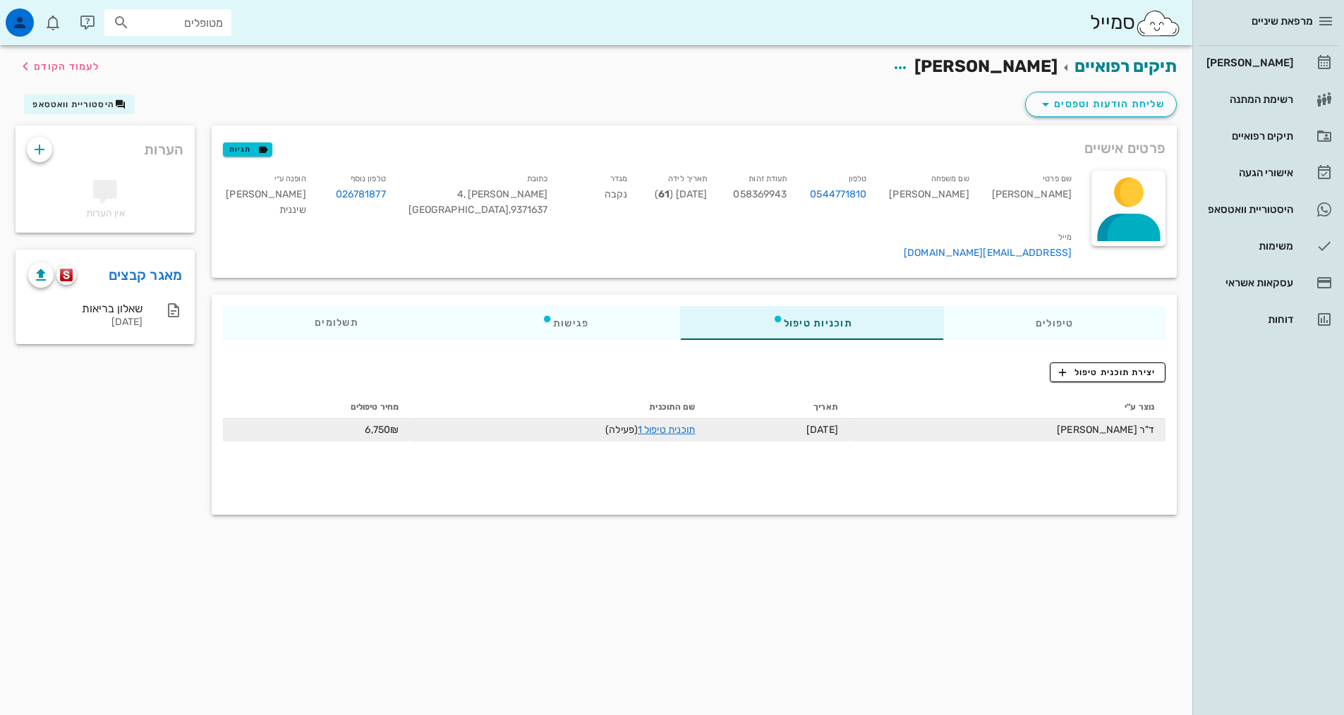
click at [703, 419] on td "תוכנית טיפול 1 (פעילה)" at bounding box center [558, 430] width 296 height 23
click at [695, 424] on link "תוכנית טיפול 1" at bounding box center [666, 430] width 57 height 12
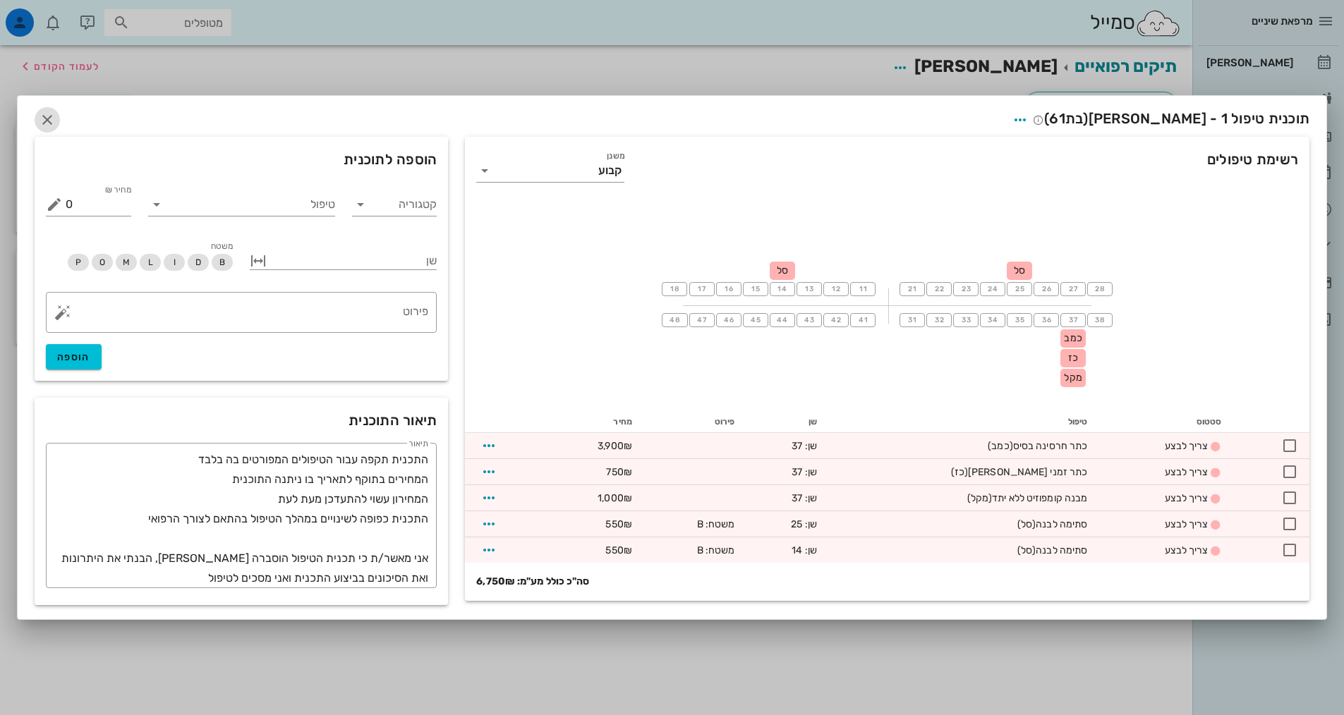
click at [44, 115] on icon "button" at bounding box center [47, 119] width 17 height 17
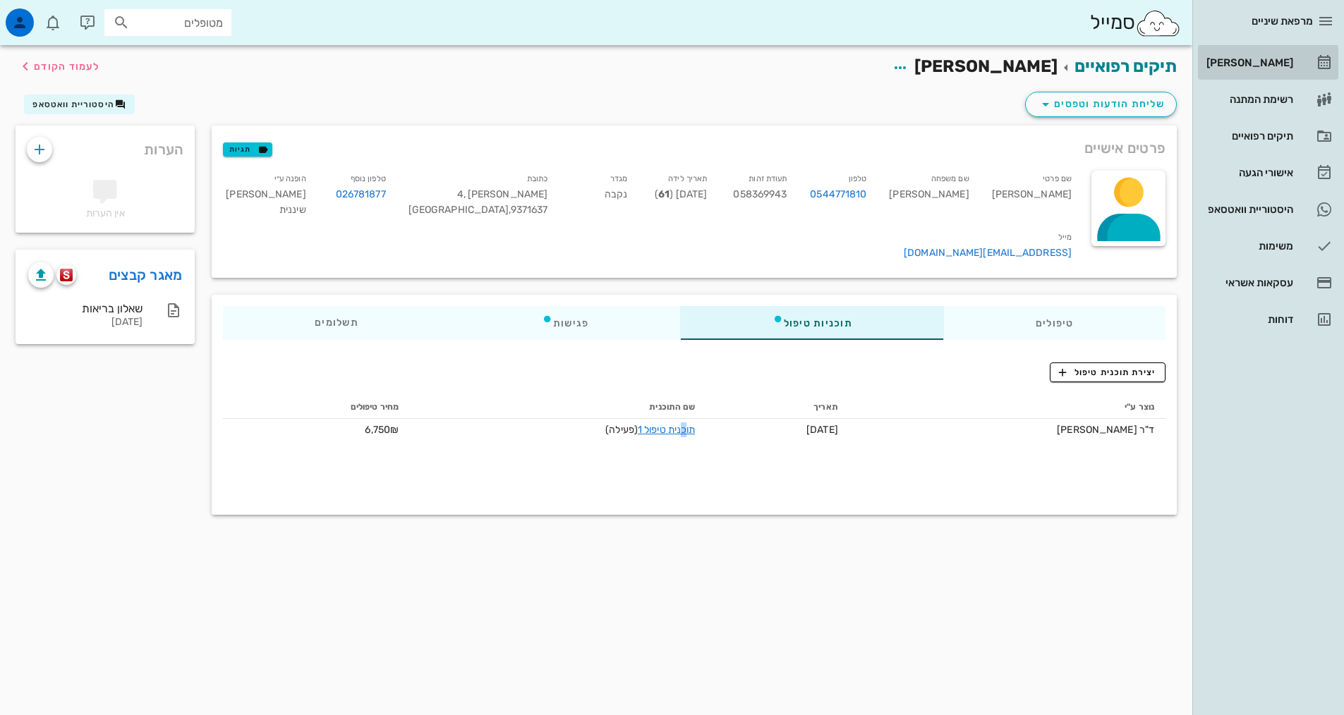
click at [1235, 57] on div "[PERSON_NAME]" at bounding box center [1249, 62] width 90 height 11
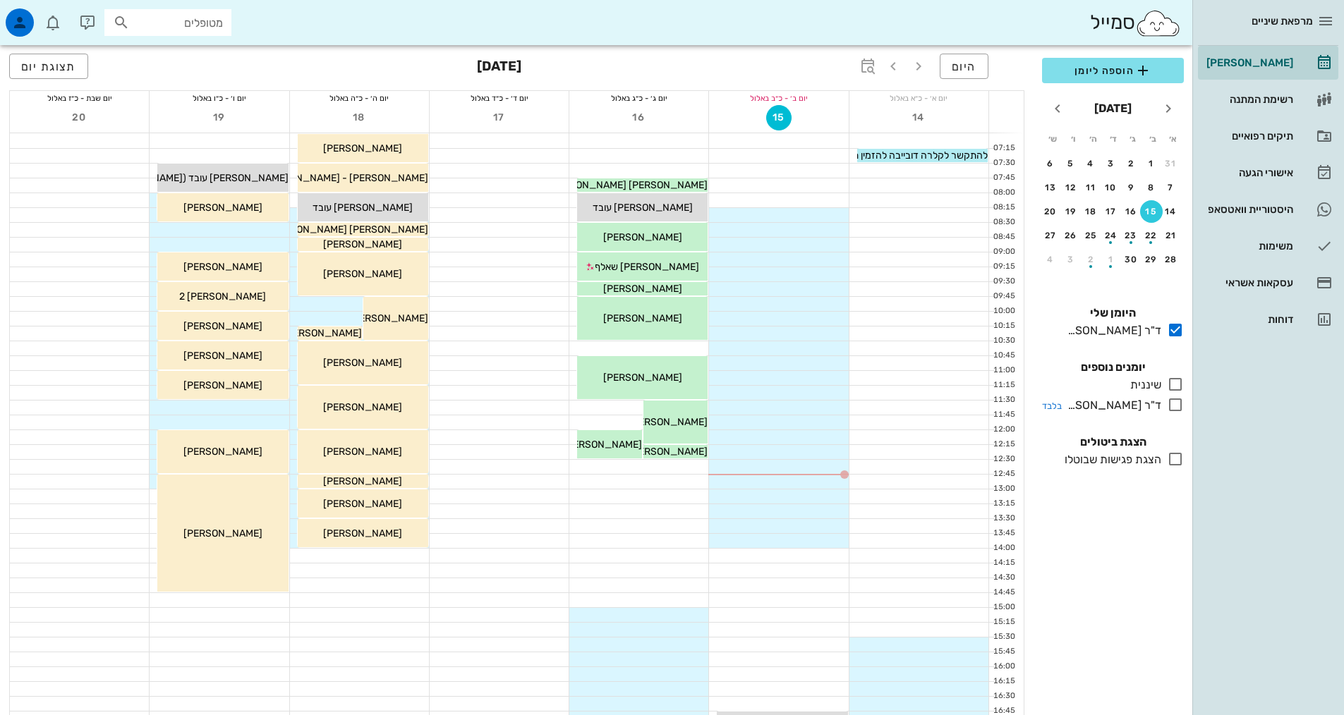
click at [1175, 408] on icon at bounding box center [1175, 405] width 17 height 17
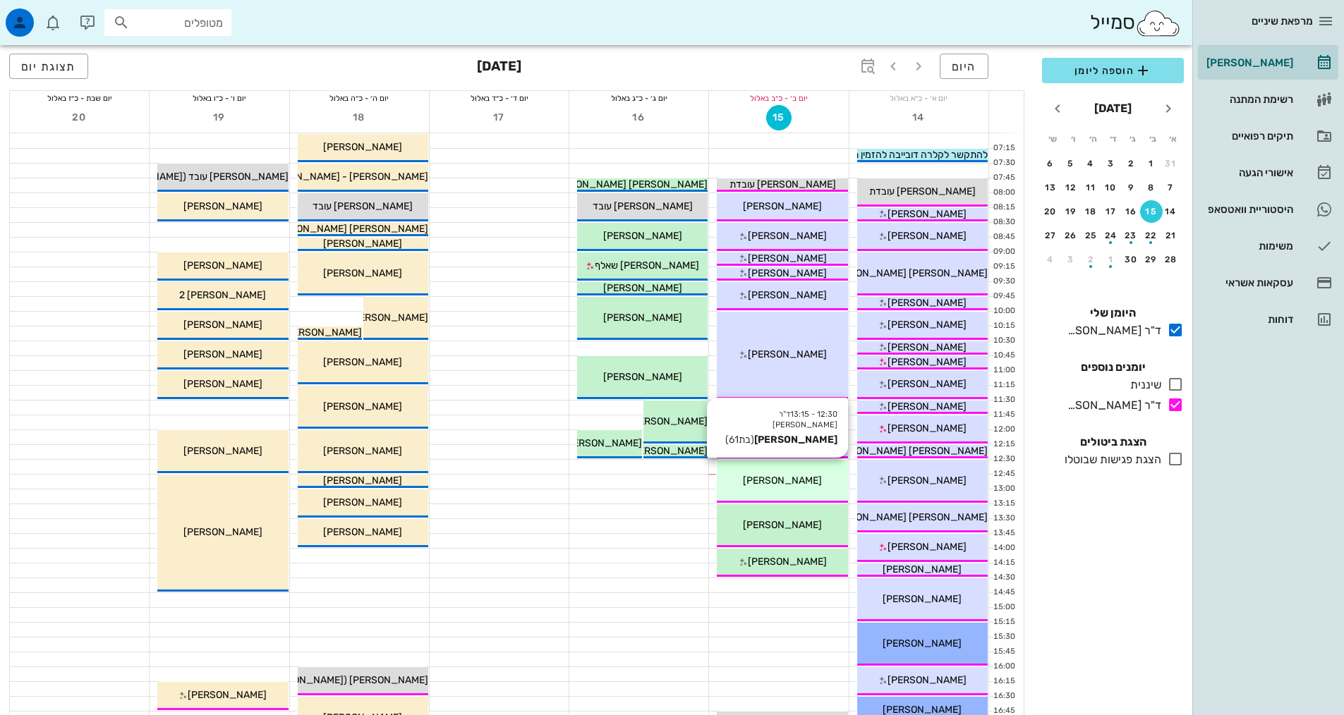
click at [785, 488] on div "12:30 - 13:15 ד"ר [PERSON_NAME] [PERSON_NAME] (בת 61 ) [PERSON_NAME]" at bounding box center [782, 481] width 131 height 43
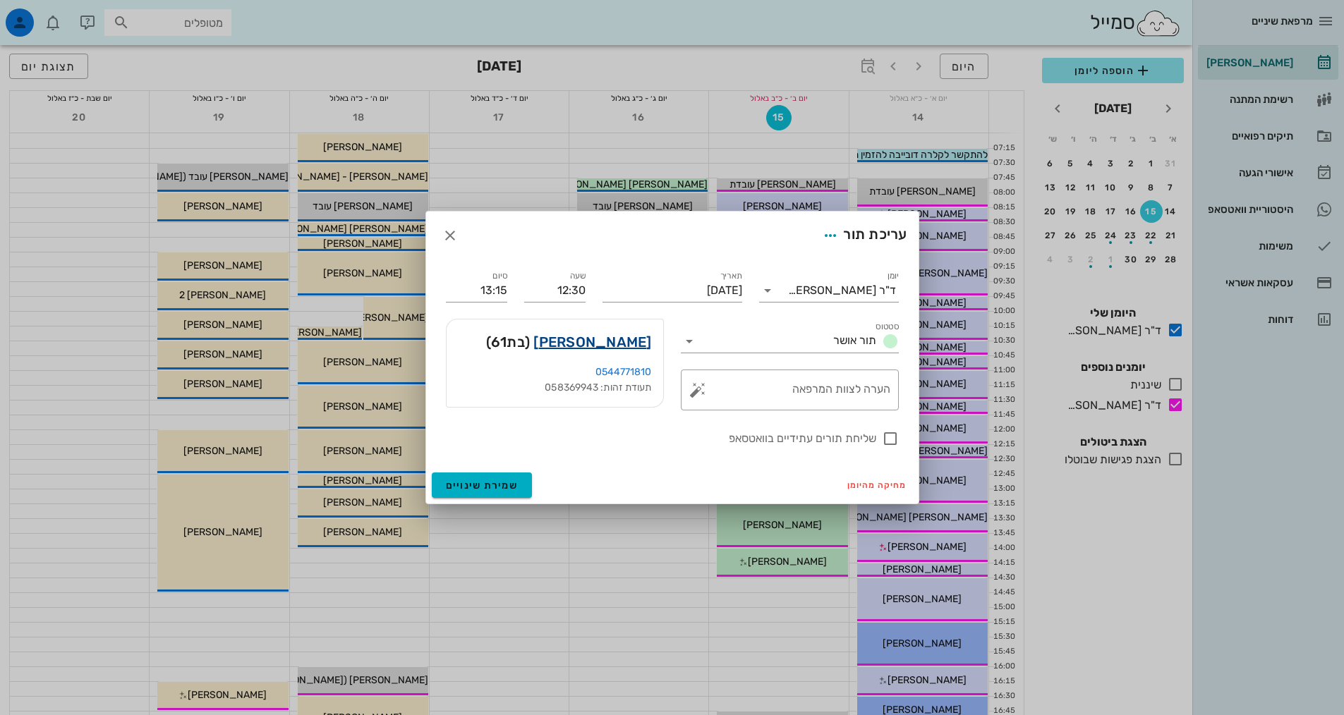
click at [631, 339] on link "[PERSON_NAME]" at bounding box center [592, 342] width 118 height 23
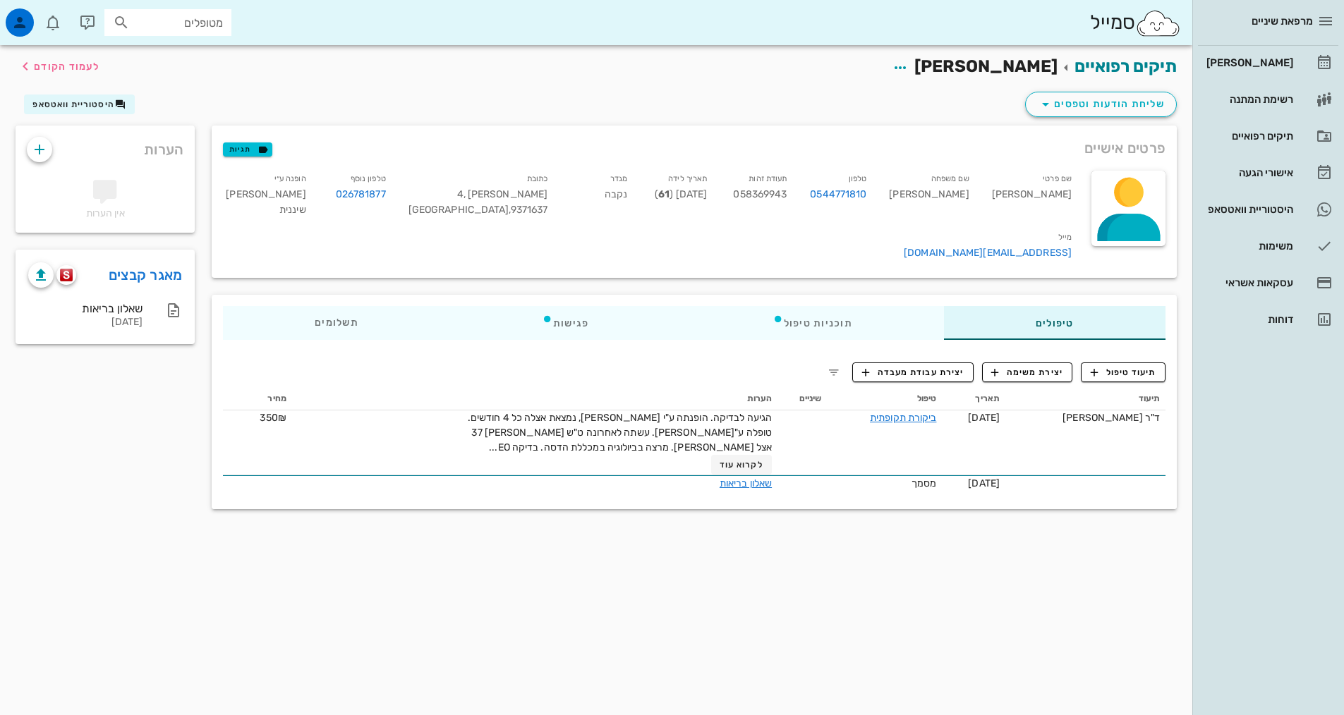
click at [845, 680] on div "תיקים רפואיים [PERSON_NAME] לעמוד הקודם שליחת הודעות וטפסים היסטוריית וואטסאפ פ…" at bounding box center [596, 380] width 1192 height 670
click at [828, 295] on div "טיפולים תוכניות טיפול פגישות תשלומים 0₪" at bounding box center [694, 323] width 965 height 56
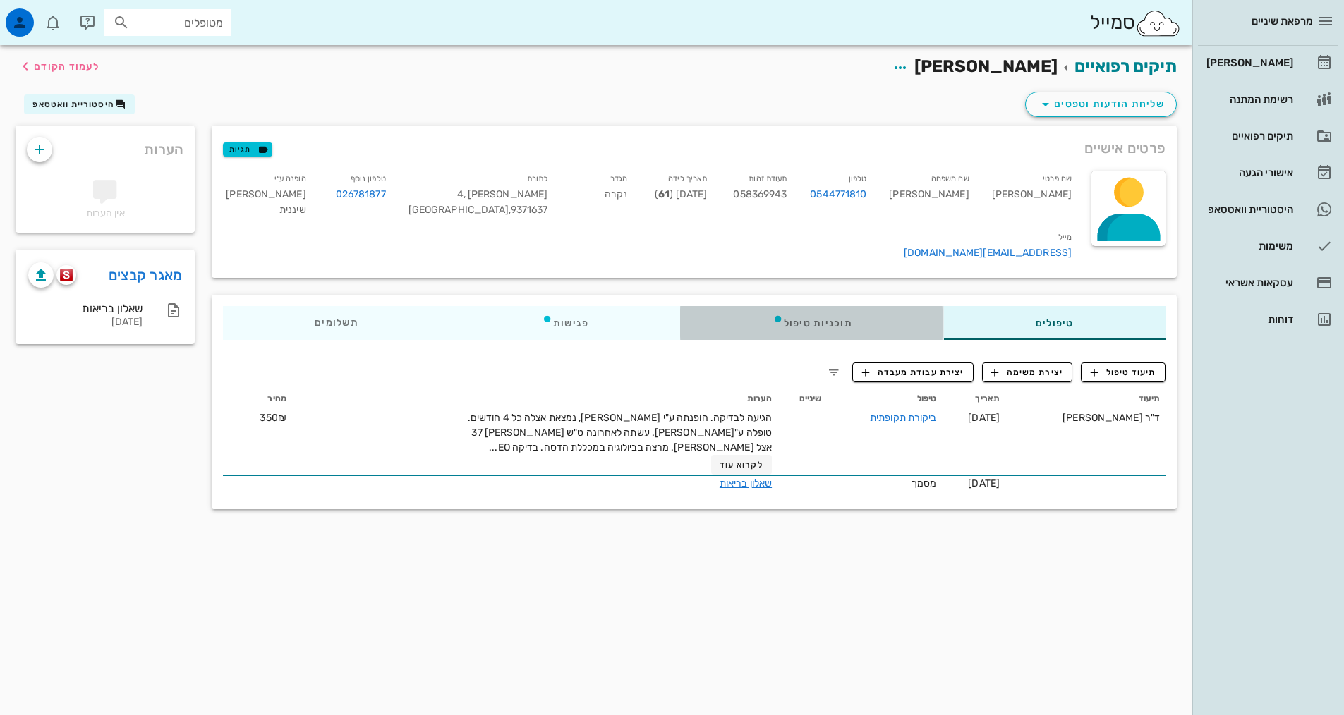
click at [823, 311] on div "תוכניות טיפול" at bounding box center [812, 323] width 263 height 34
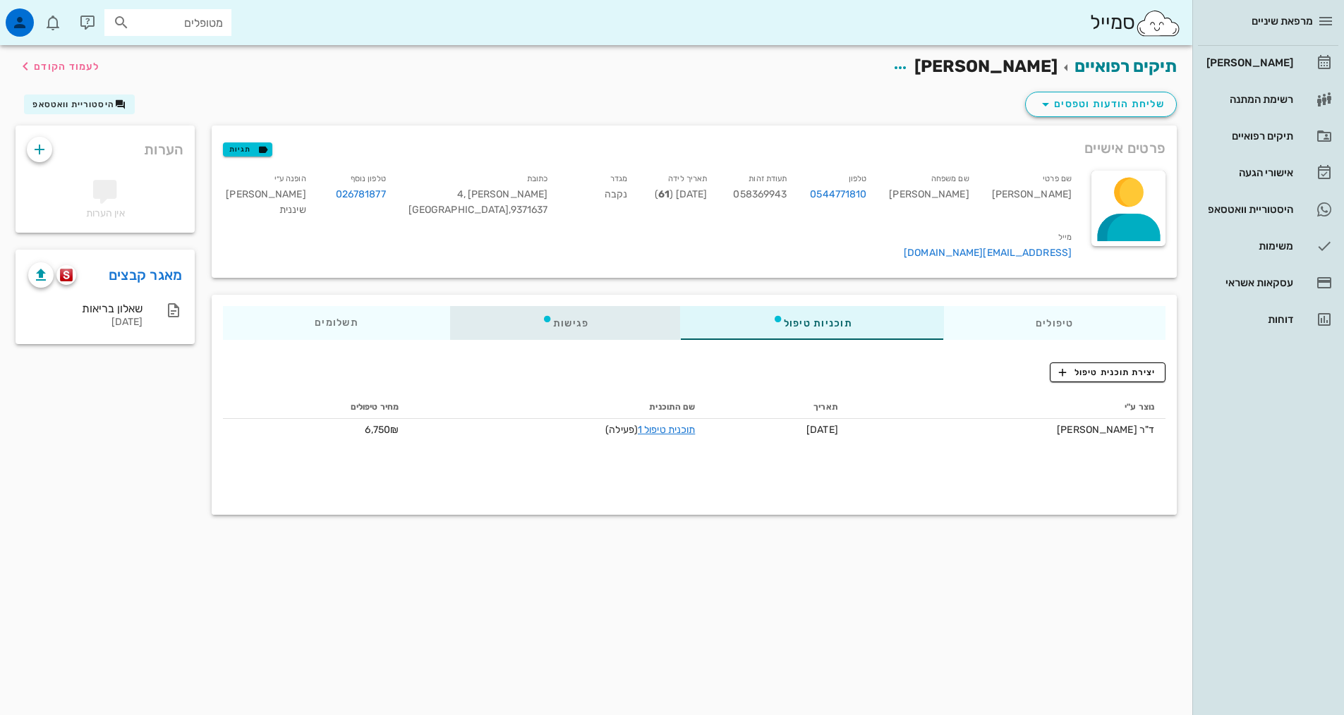
click at [581, 309] on div "פגישות" at bounding box center [565, 323] width 231 height 34
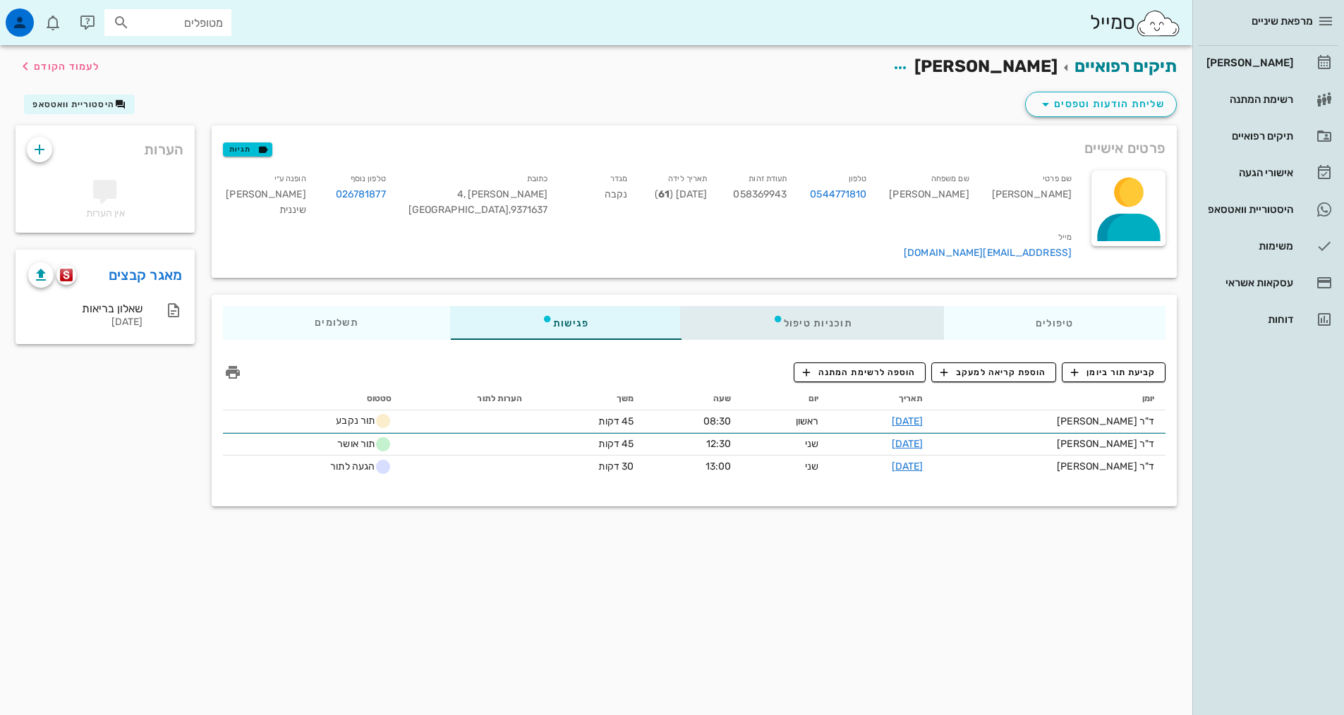
click at [849, 307] on div "תוכניות טיפול" at bounding box center [812, 323] width 263 height 34
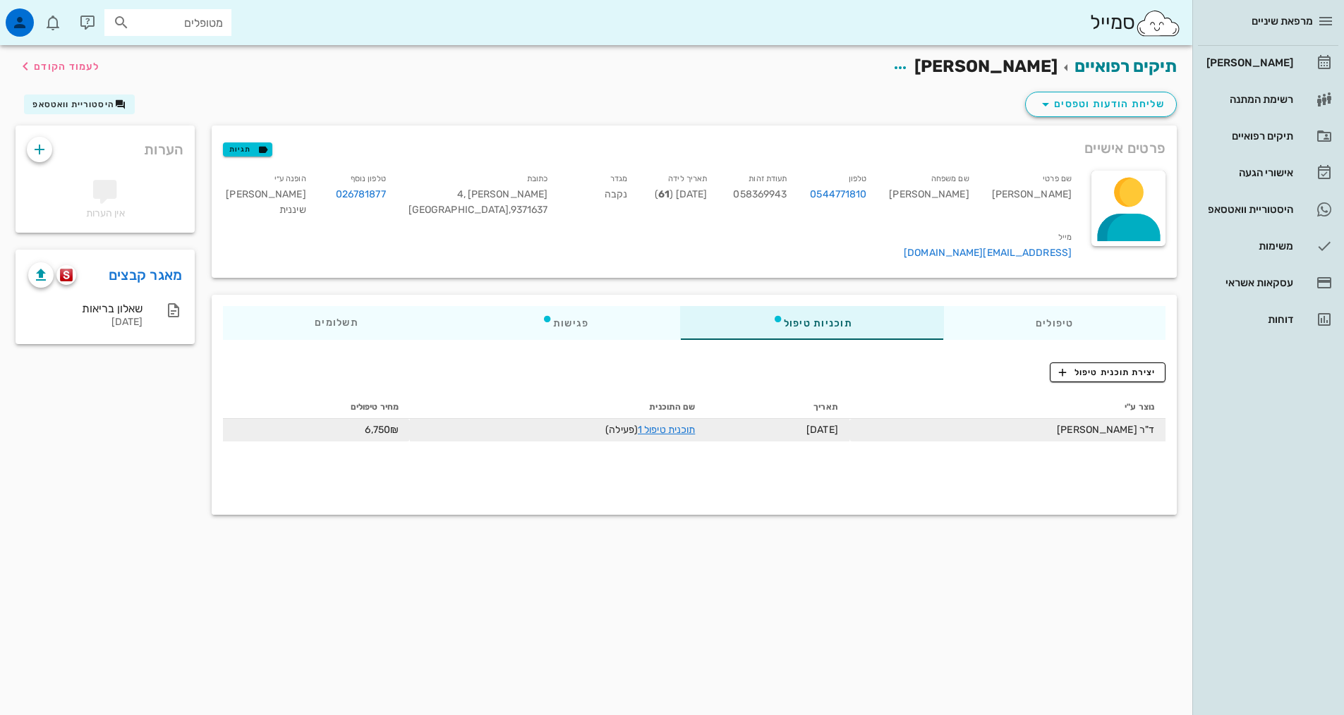
click at [679, 420] on td "תוכנית טיפול 1 (פעילה)" at bounding box center [558, 430] width 296 height 23
click at [677, 424] on link "תוכנית טיפול 1" at bounding box center [666, 430] width 57 height 12
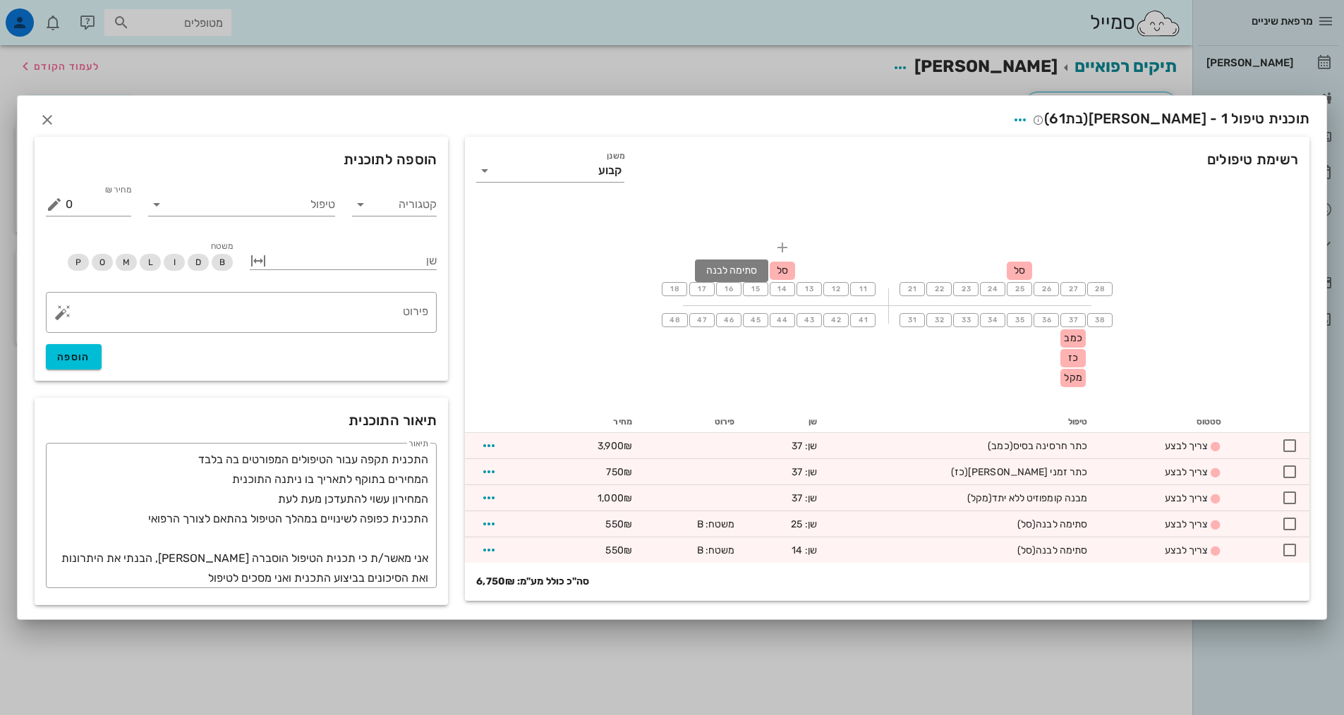
drag, startPoint x: 783, startPoint y: 277, endPoint x: 795, endPoint y: 265, distance: 16.5
click at [795, 265] on div "סל" at bounding box center [782, 271] width 25 height 18
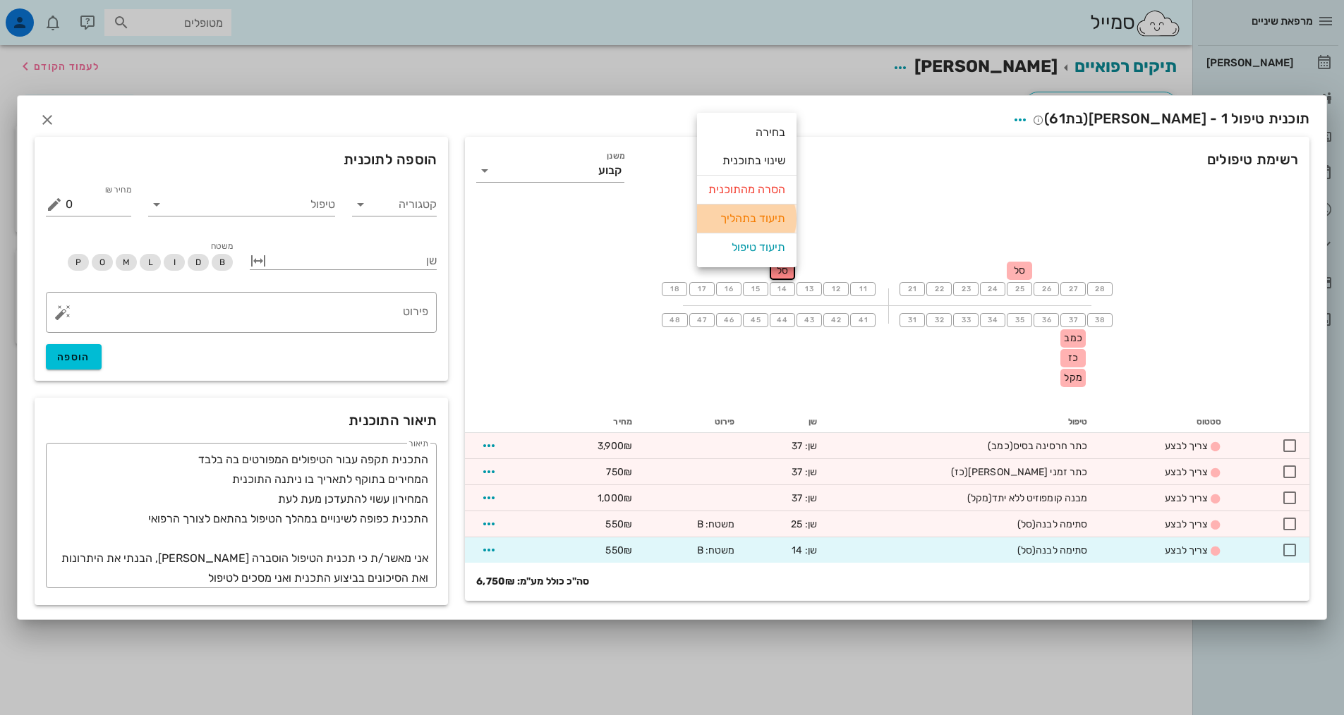
click at [752, 216] on div "תיעוד בתהליך" at bounding box center [746, 219] width 77 height 28
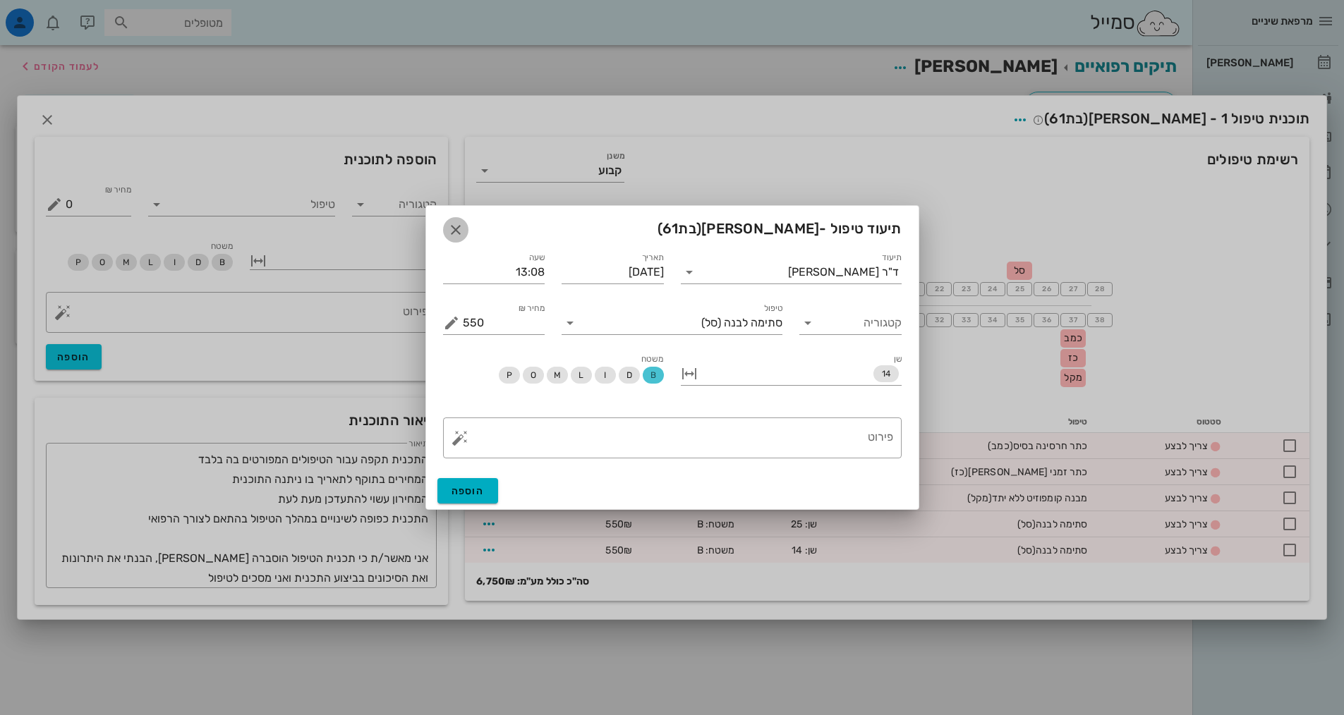
click at [454, 234] on icon "button" at bounding box center [455, 230] width 17 height 17
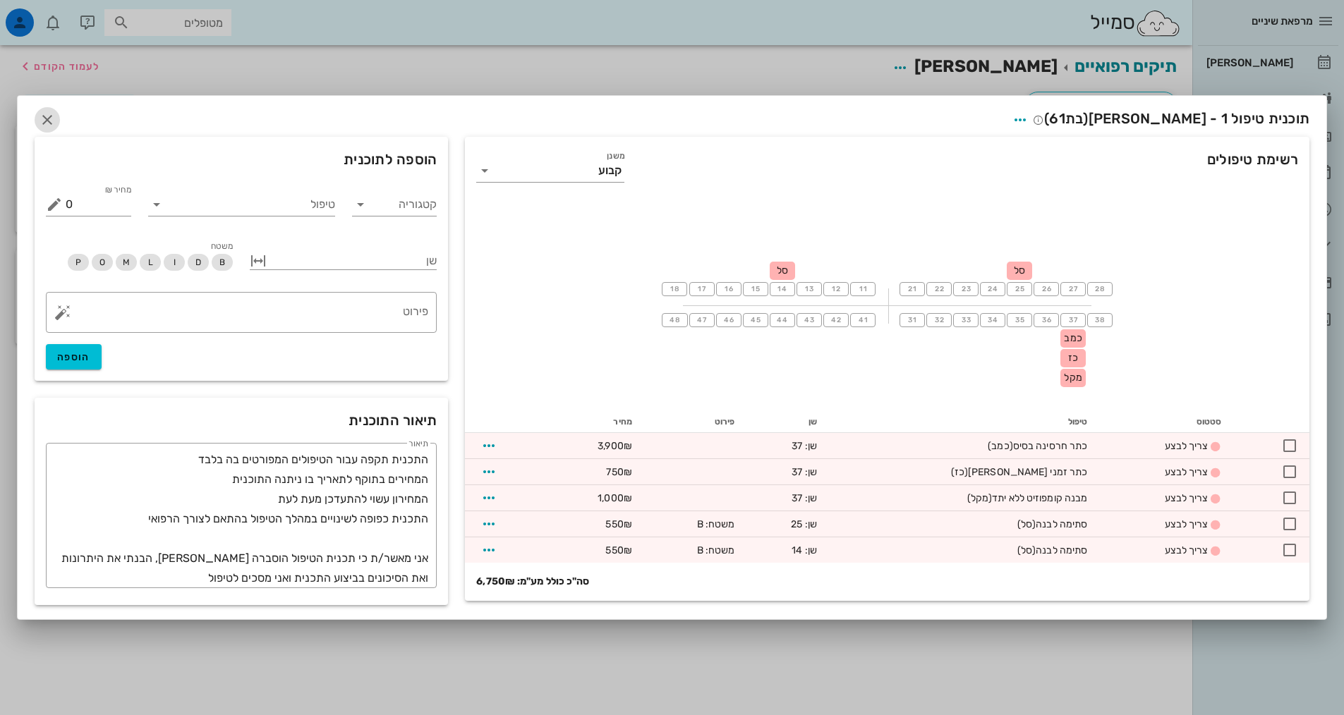
click at [56, 117] on span "button" at bounding box center [47, 119] width 25 height 17
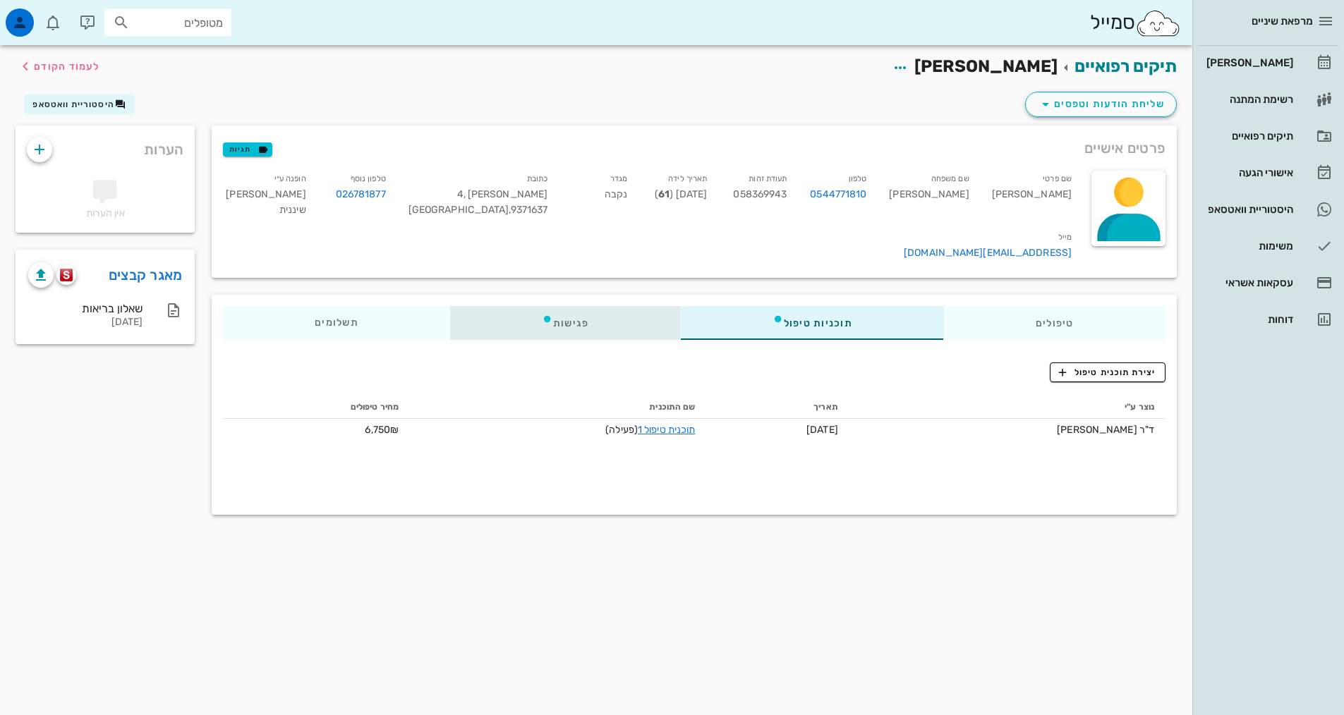
click at [627, 306] on div "פגישות" at bounding box center [565, 323] width 231 height 34
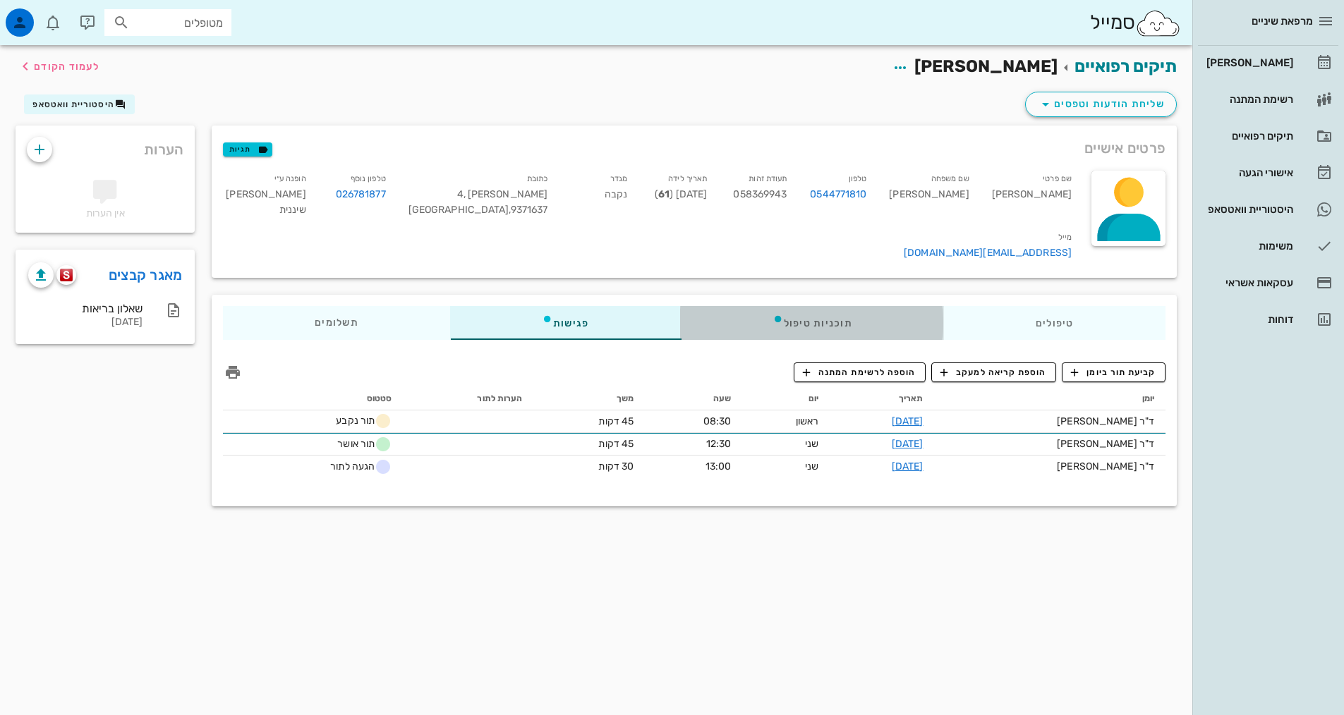
click at [868, 306] on div "תוכניות טיפול" at bounding box center [812, 323] width 263 height 34
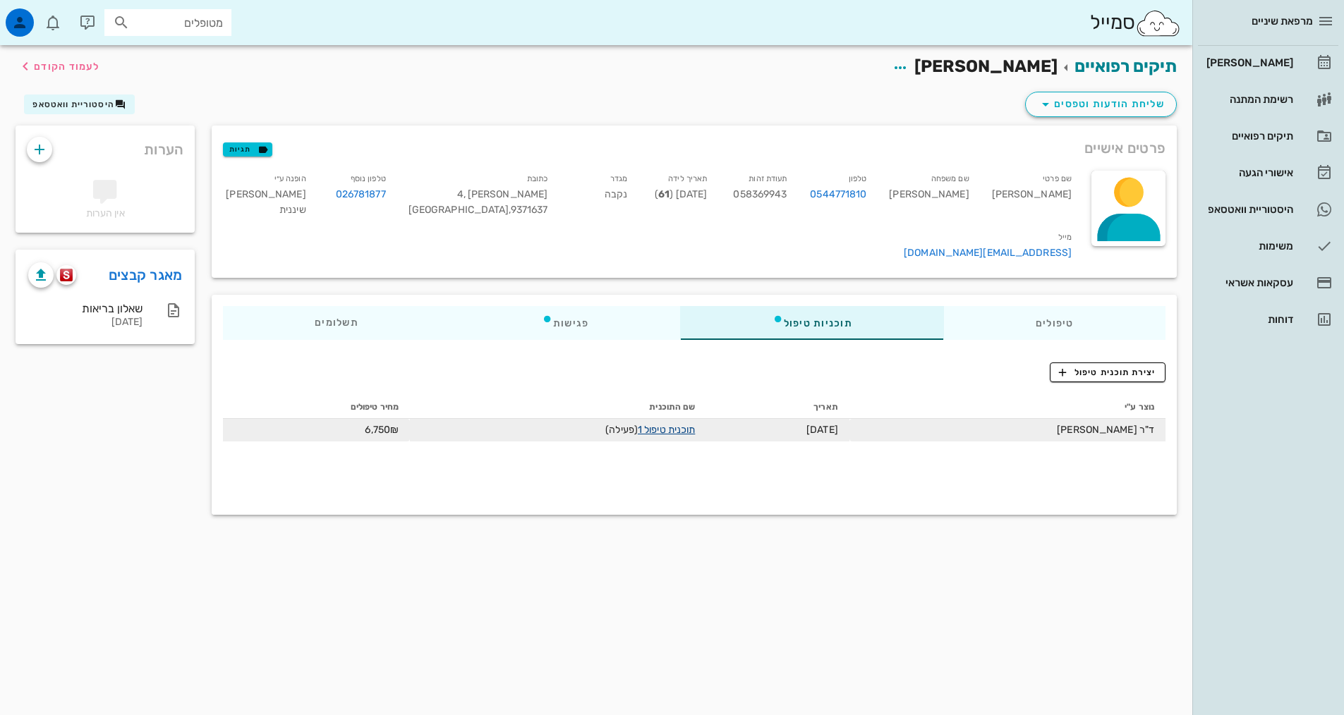
click at [679, 424] on link "תוכנית טיפול 1" at bounding box center [666, 430] width 57 height 12
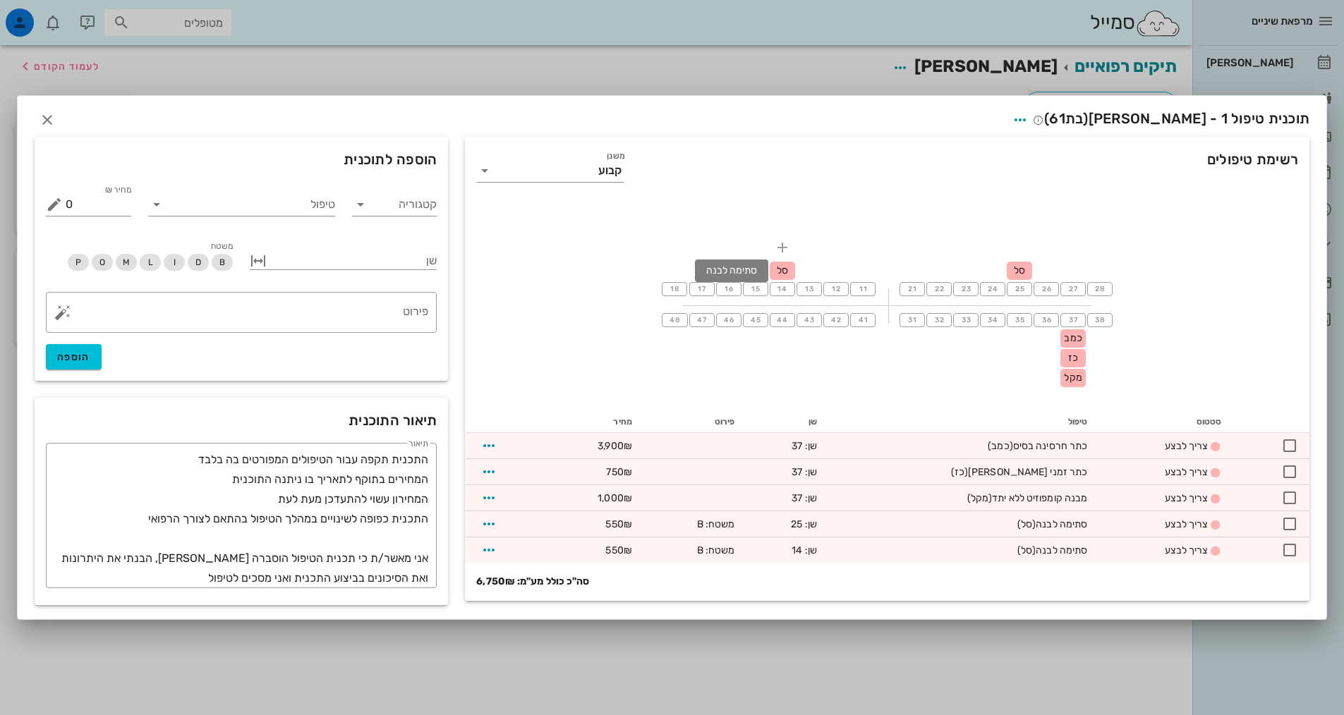
click at [785, 270] on span "סל" at bounding box center [782, 271] width 11 height 12
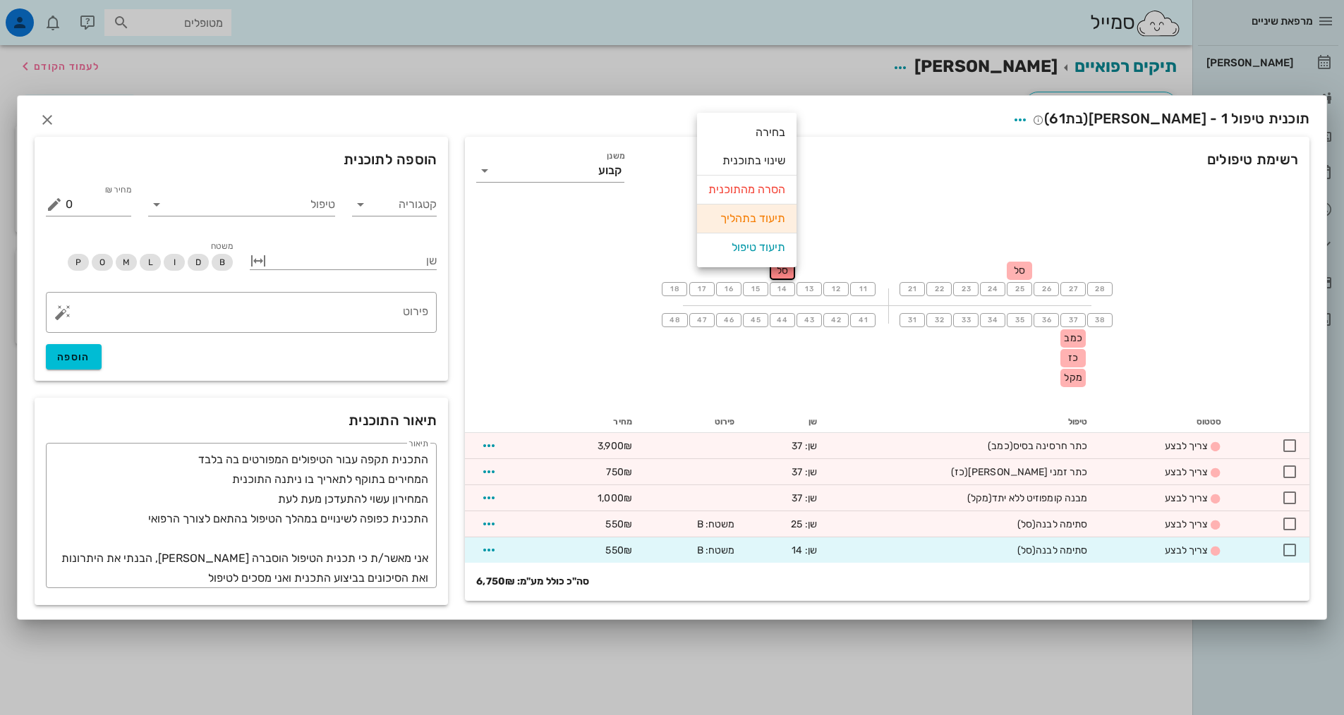
click at [765, 216] on div "תיעוד בתהליך" at bounding box center [746, 219] width 77 height 28
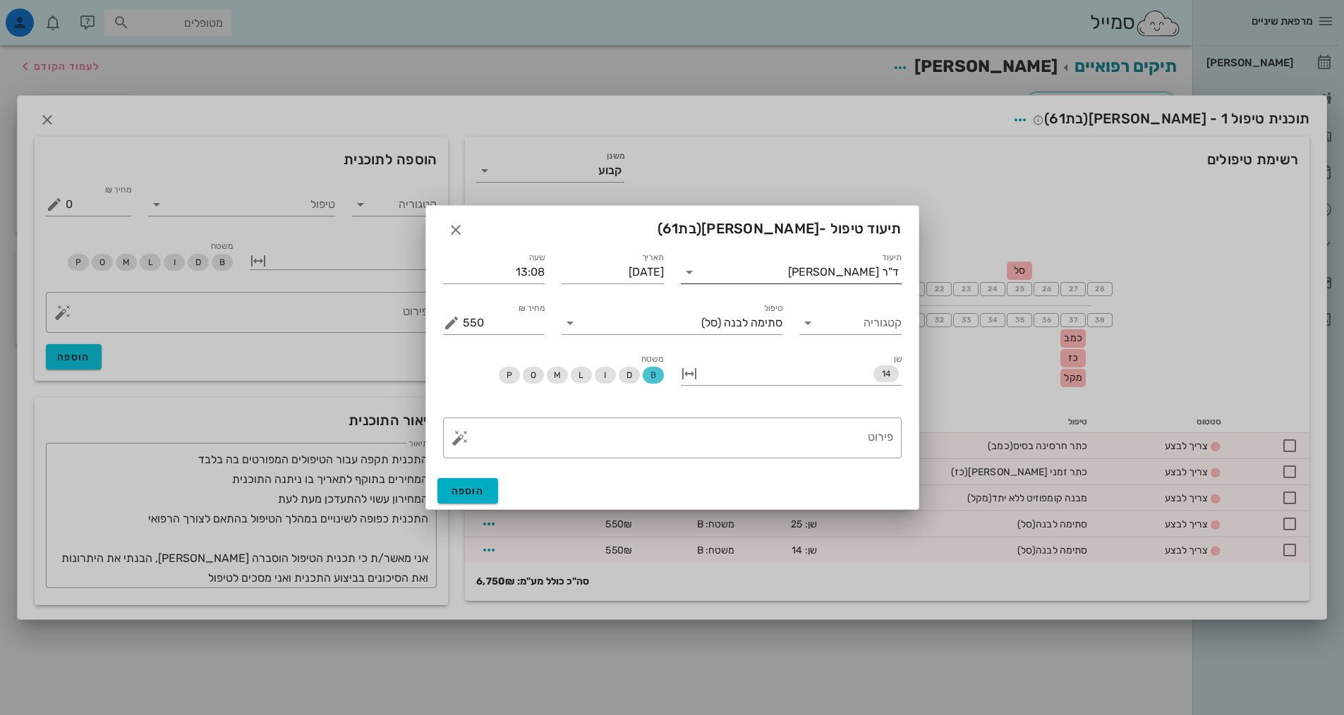
click at [835, 270] on div "ד"ר [PERSON_NAME]" at bounding box center [843, 272] width 111 height 13
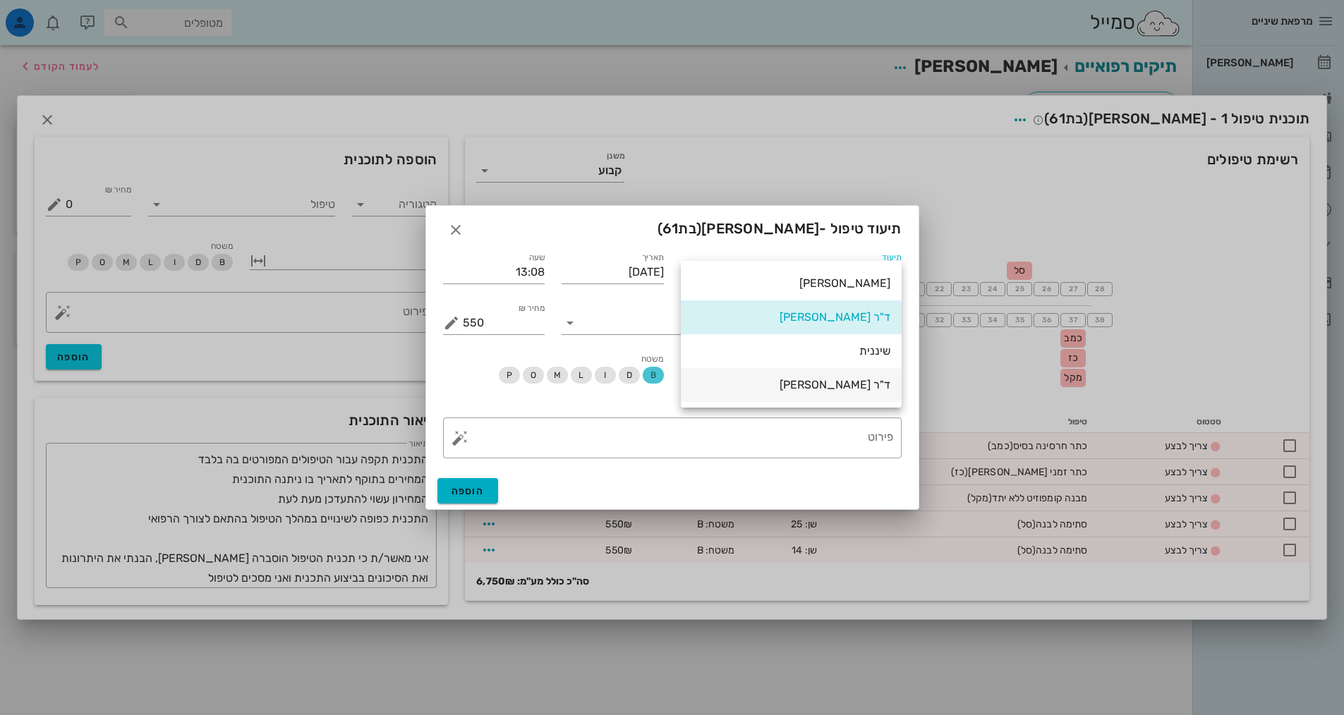
click at [818, 391] on div "ד"ר [PERSON_NAME]" at bounding box center [791, 384] width 198 height 13
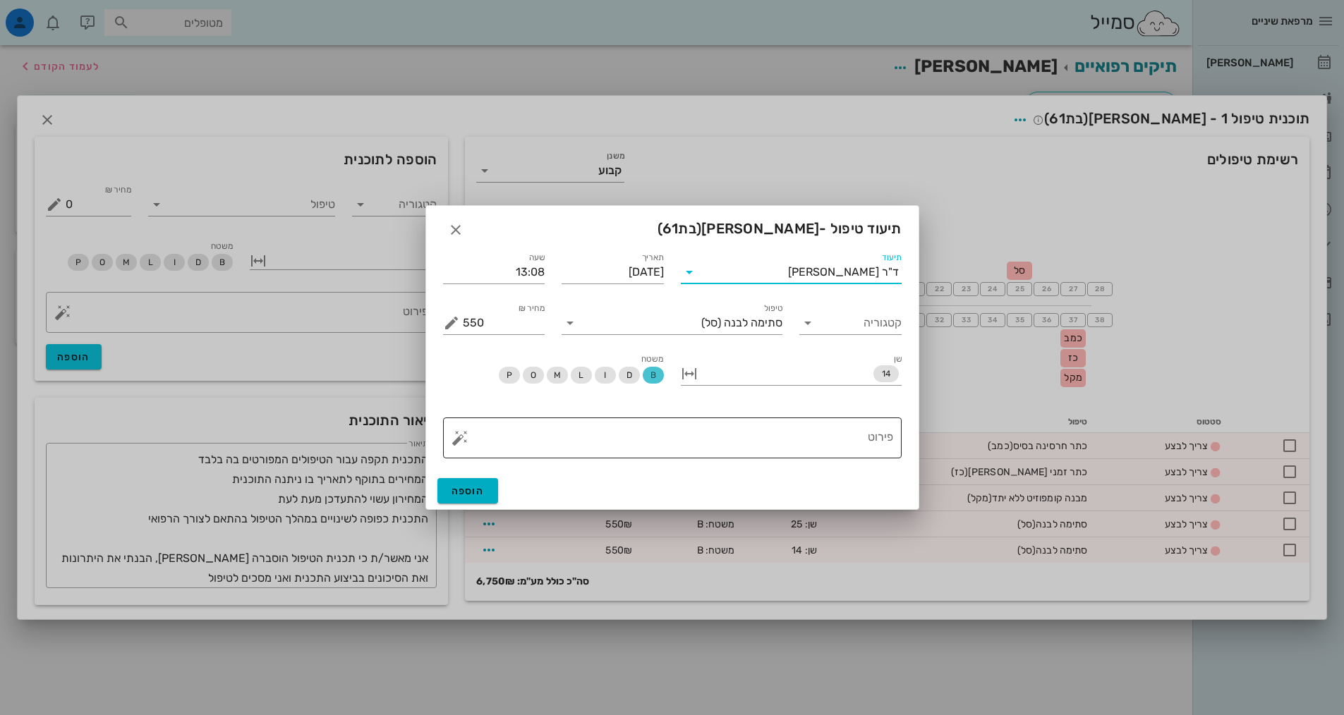
click at [802, 424] on div "פירוט" at bounding box center [678, 438] width 430 height 41
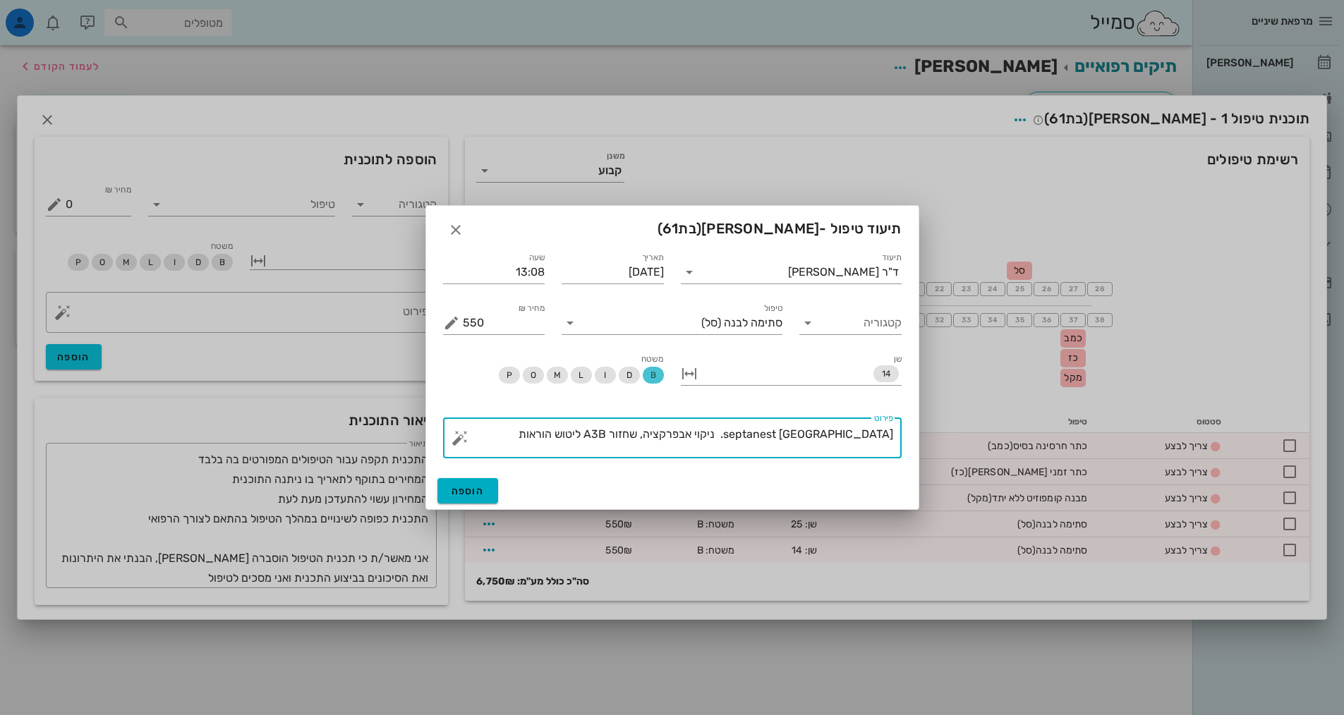
drag, startPoint x: 573, startPoint y: 440, endPoint x: 1124, endPoint y: 472, distance: 552.0
click at [1124, 472] on div "מרפאת שיניים יומן מרפאה רשימת המתנה תיקים רפואיים אישורי הגעה היסטוריית וואטסאפ…" at bounding box center [672, 357] width 1344 height 715
type textarea "septanest [GEOGRAPHIC_DATA]. ניקוי אבפרקציה, שחזור A3B ליטוש הוראות"
click at [498, 490] on div "הוספה" at bounding box center [672, 491] width 492 height 37
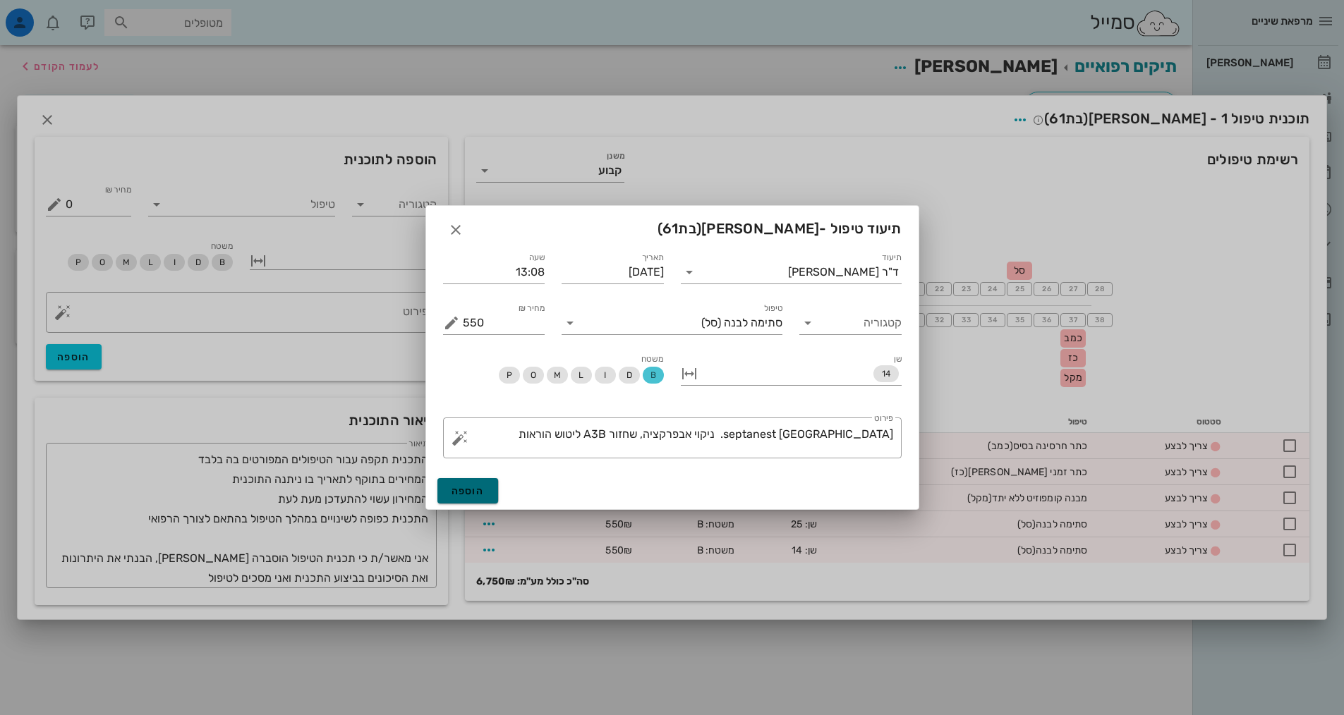
click at [480, 495] on span "הוספה" at bounding box center [468, 491] width 33 height 12
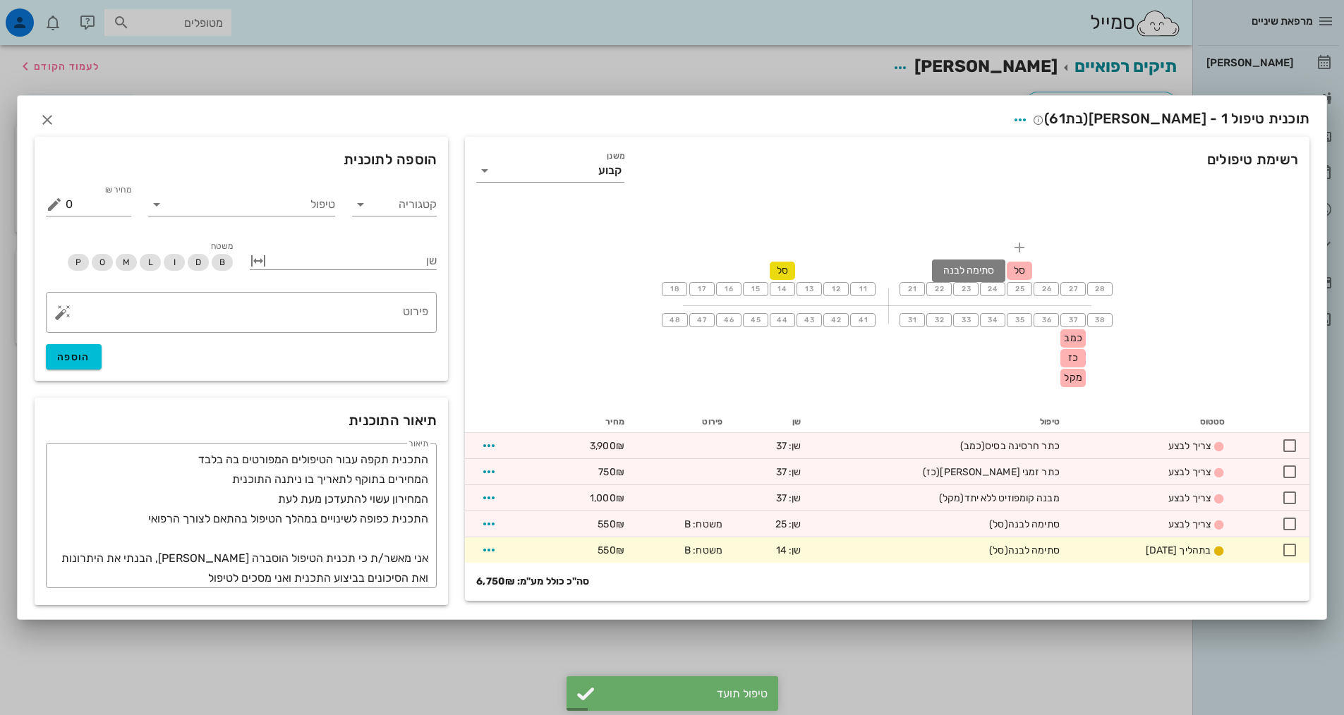
click at [1017, 269] on div "סל" at bounding box center [1019, 271] width 25 height 18
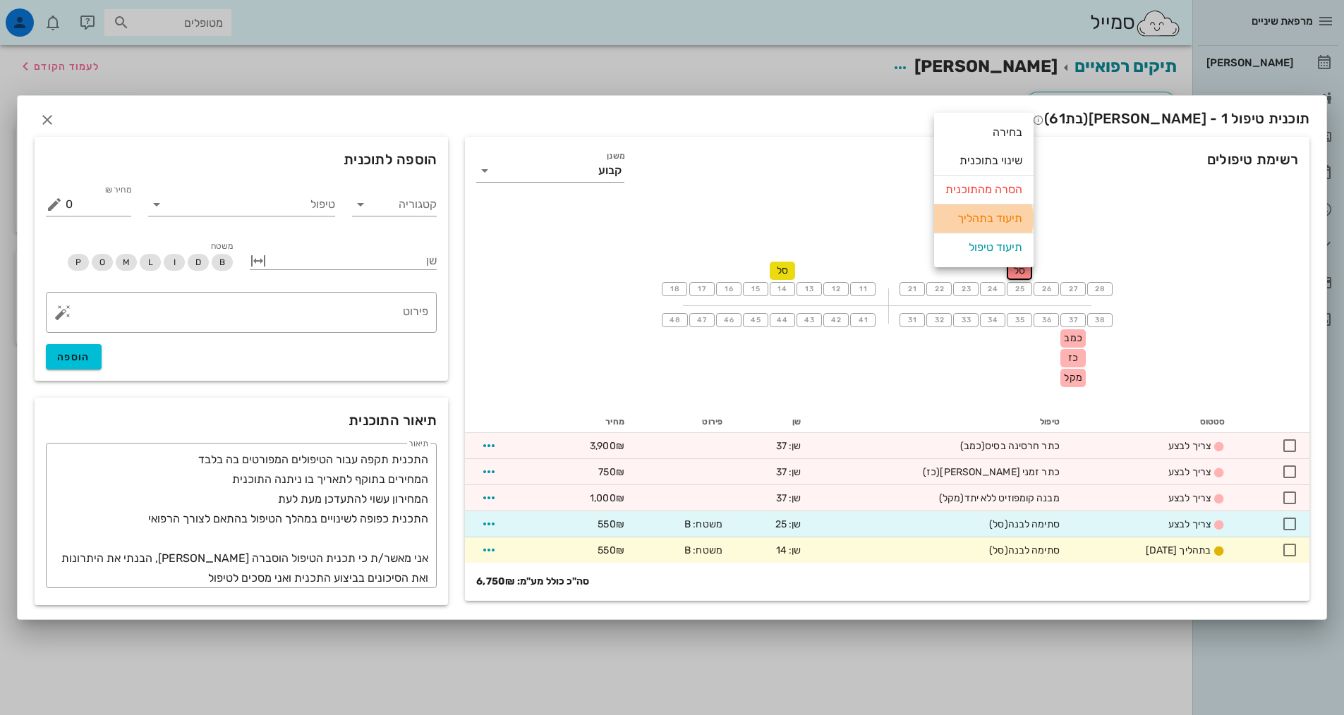
click at [986, 225] on div "תיעוד בתהליך" at bounding box center [983, 219] width 77 height 28
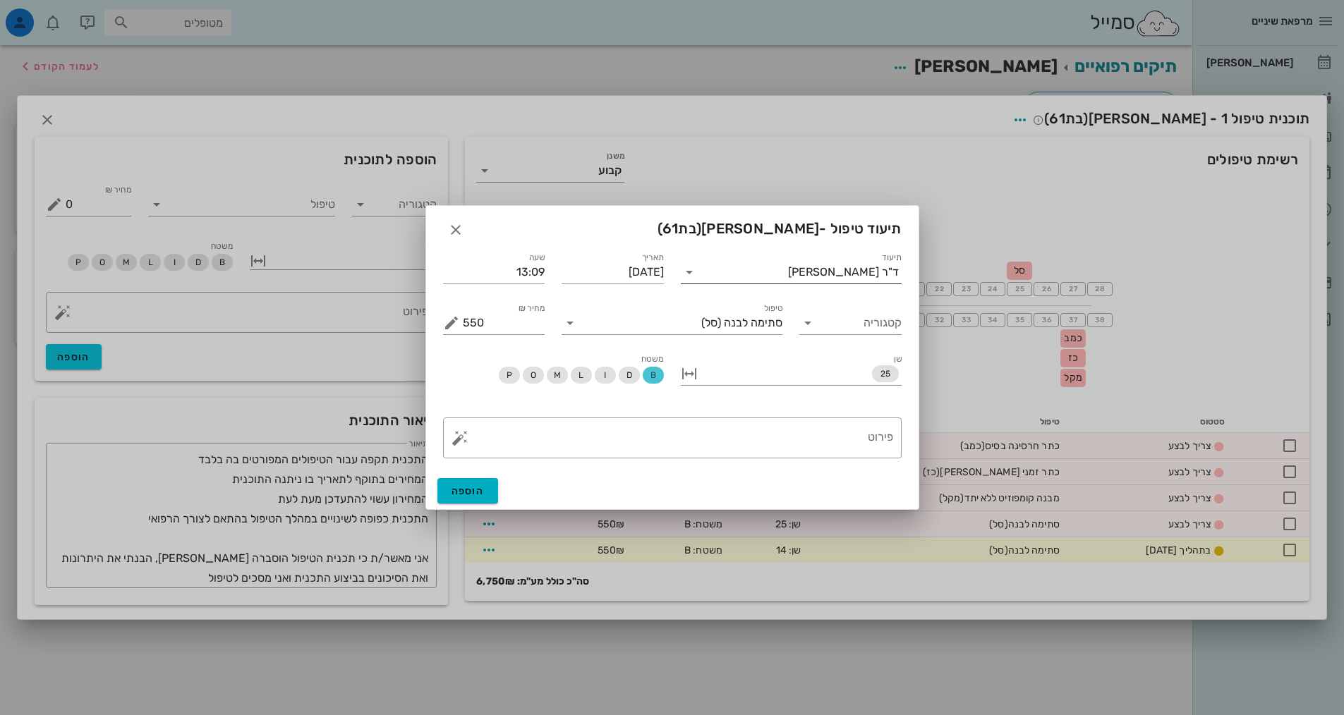
click at [835, 278] on div "ד"ר [PERSON_NAME]" at bounding box center [843, 272] width 111 height 13
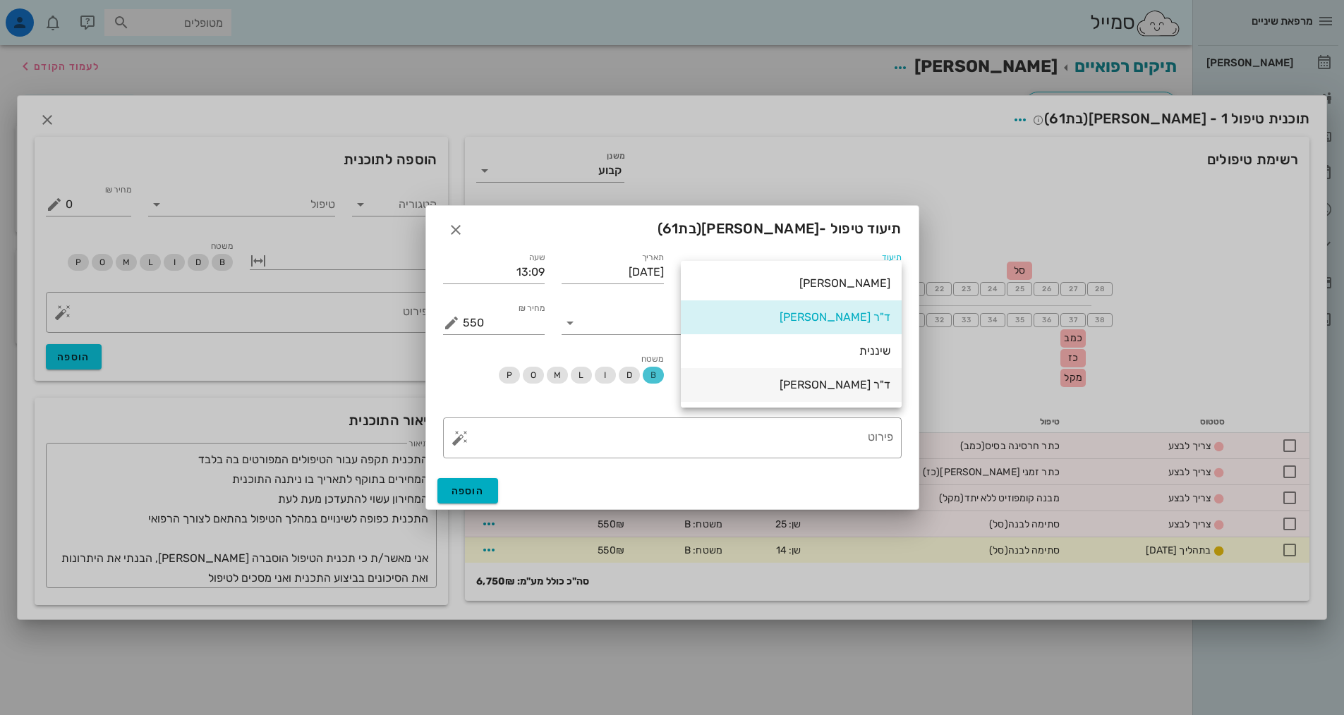
click at [830, 393] on div "ד"ר [PERSON_NAME]" at bounding box center [791, 385] width 198 height 30
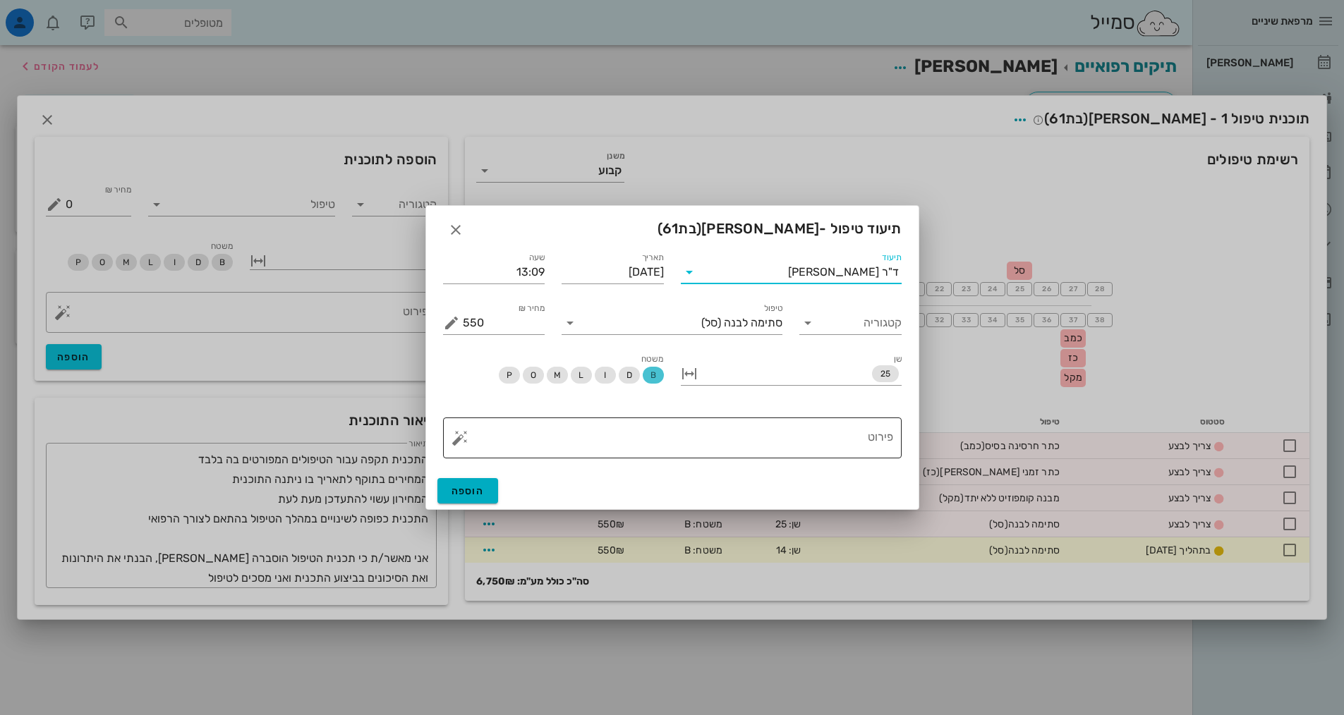
click at [840, 446] on textarea "פירוט" at bounding box center [678, 442] width 430 height 34
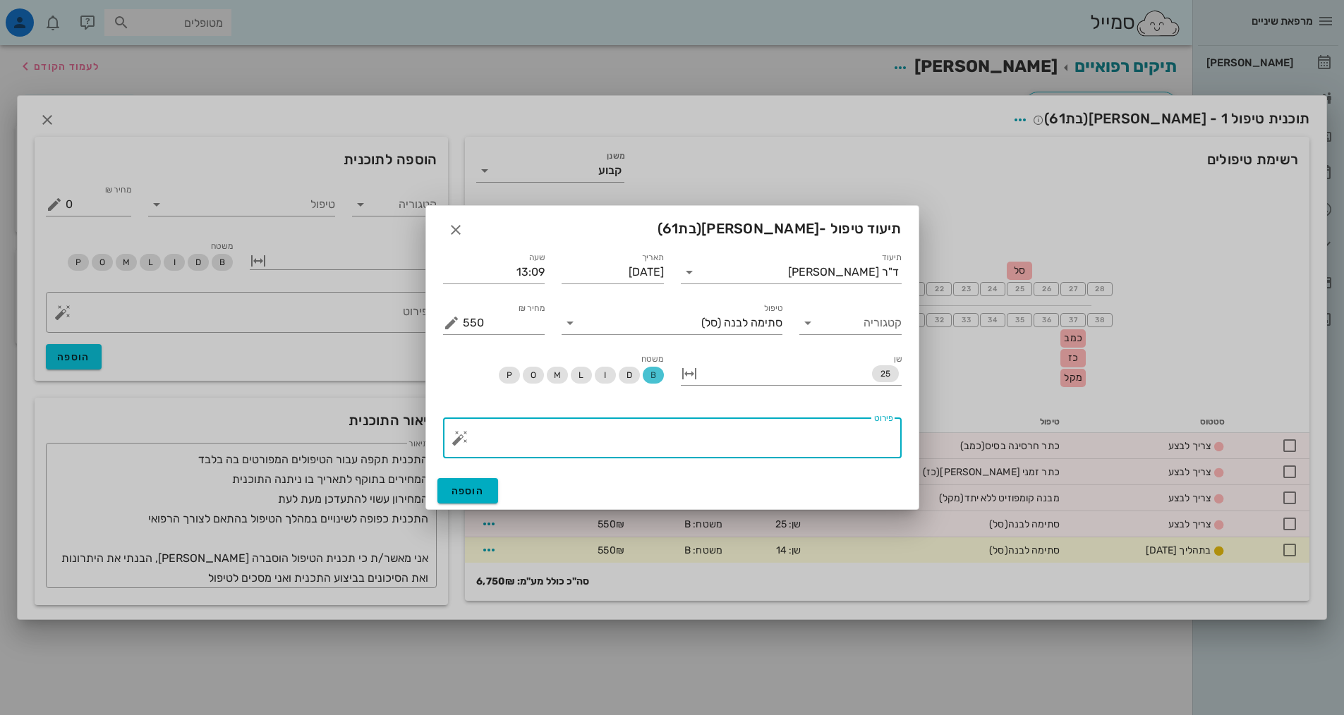
paste textarea "septanest [GEOGRAPHIC_DATA]. ניקוי אבפרקציה, שחזור A3B ליטוש הוראות"
type textarea "septanest [GEOGRAPHIC_DATA]. ניקוי אבפרקציה, שחזור A3B ליטוש הוראות"
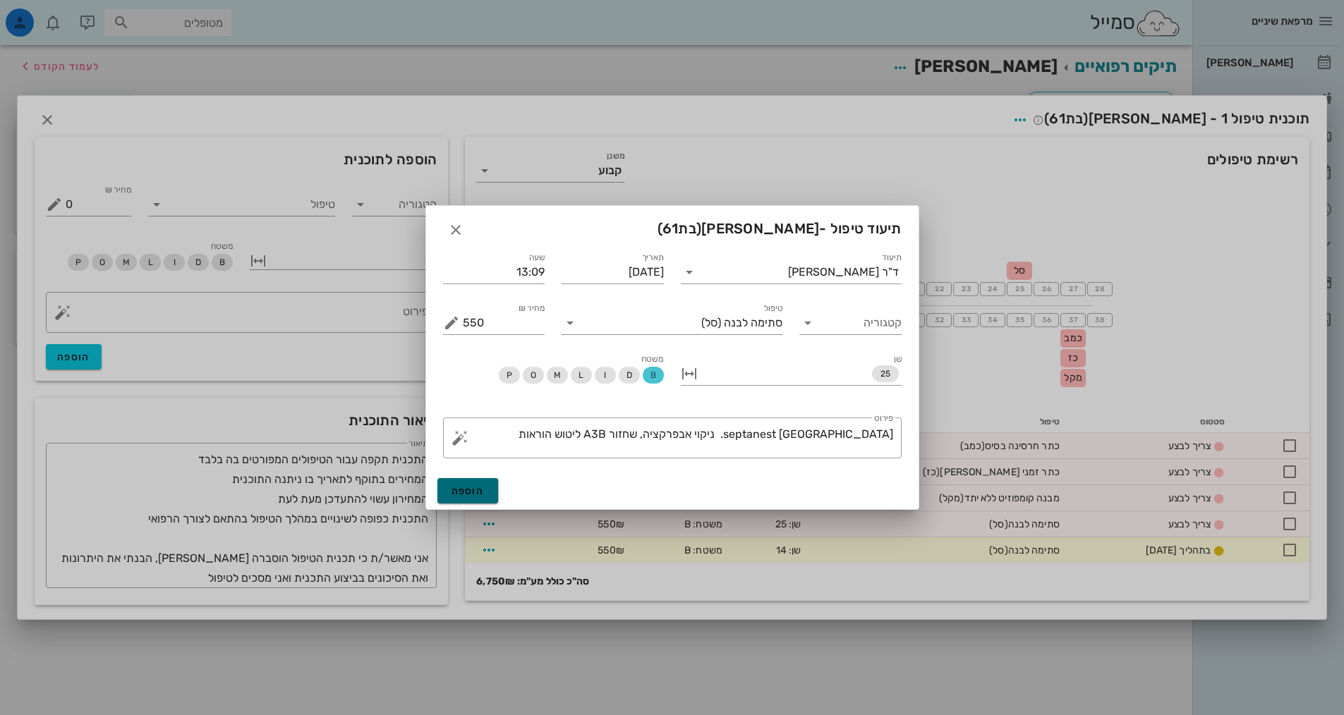
click at [461, 497] on span "הוספה" at bounding box center [468, 491] width 33 height 12
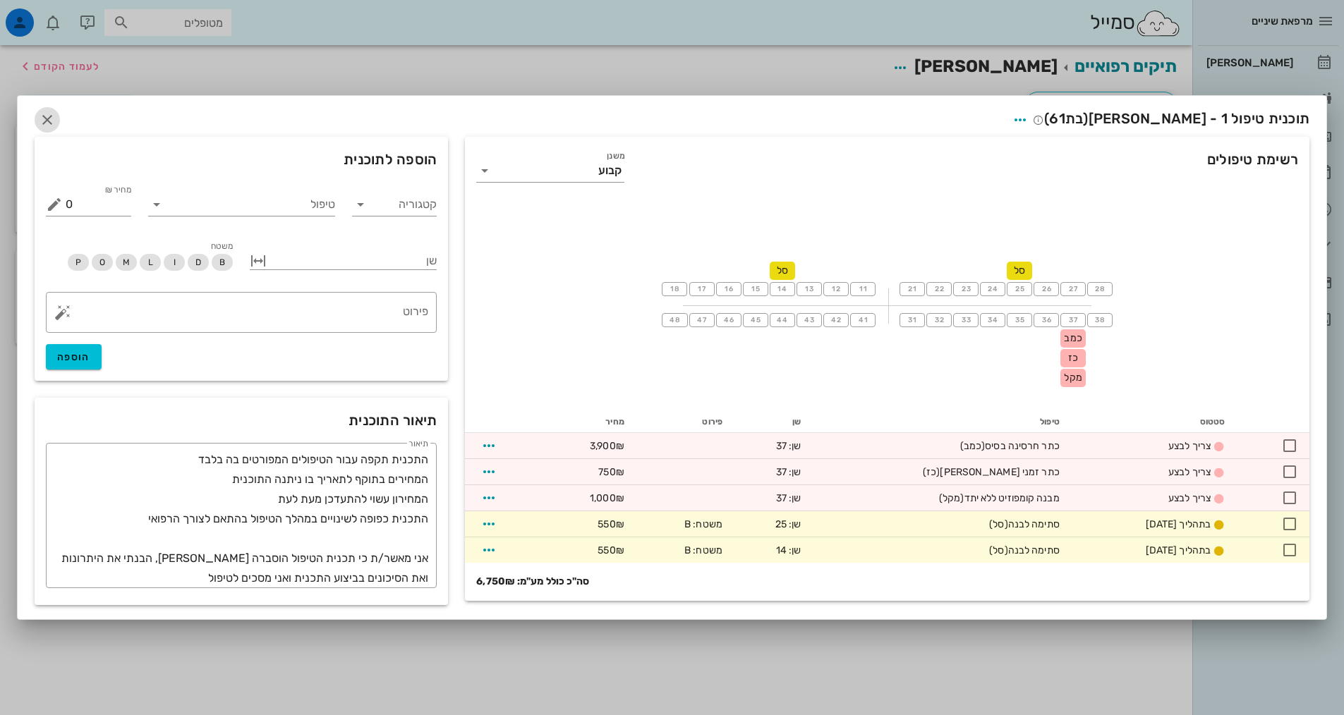
click at [52, 116] on icon "button" at bounding box center [47, 119] width 17 height 17
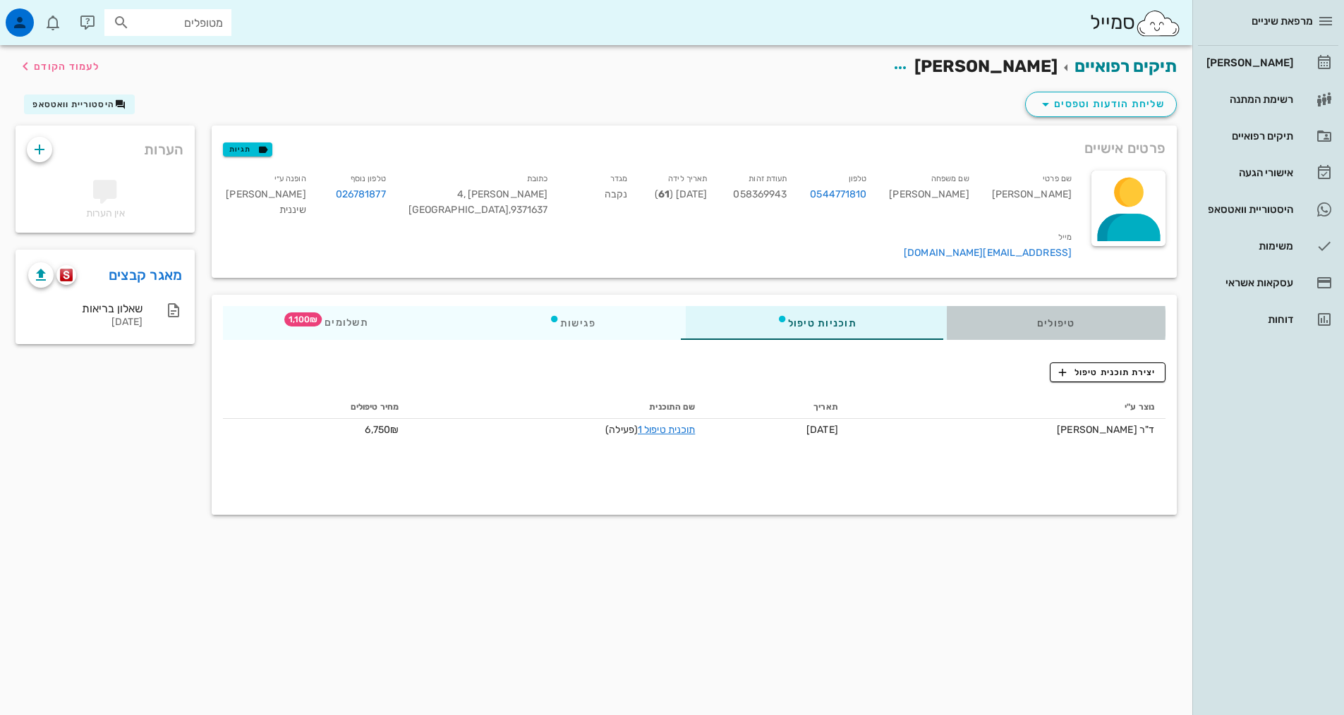
click at [1032, 311] on div "טיפולים" at bounding box center [1056, 323] width 219 height 34
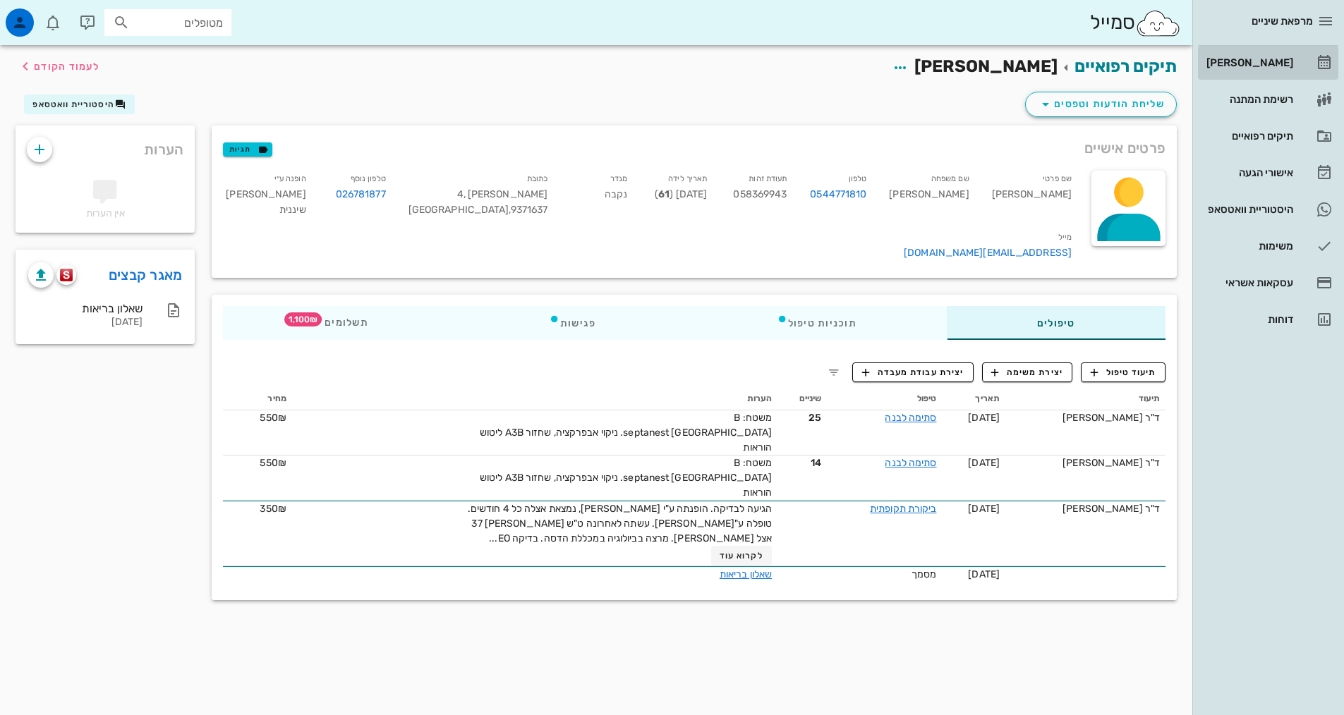
click at [1271, 62] on div "[PERSON_NAME]" at bounding box center [1249, 62] width 90 height 11
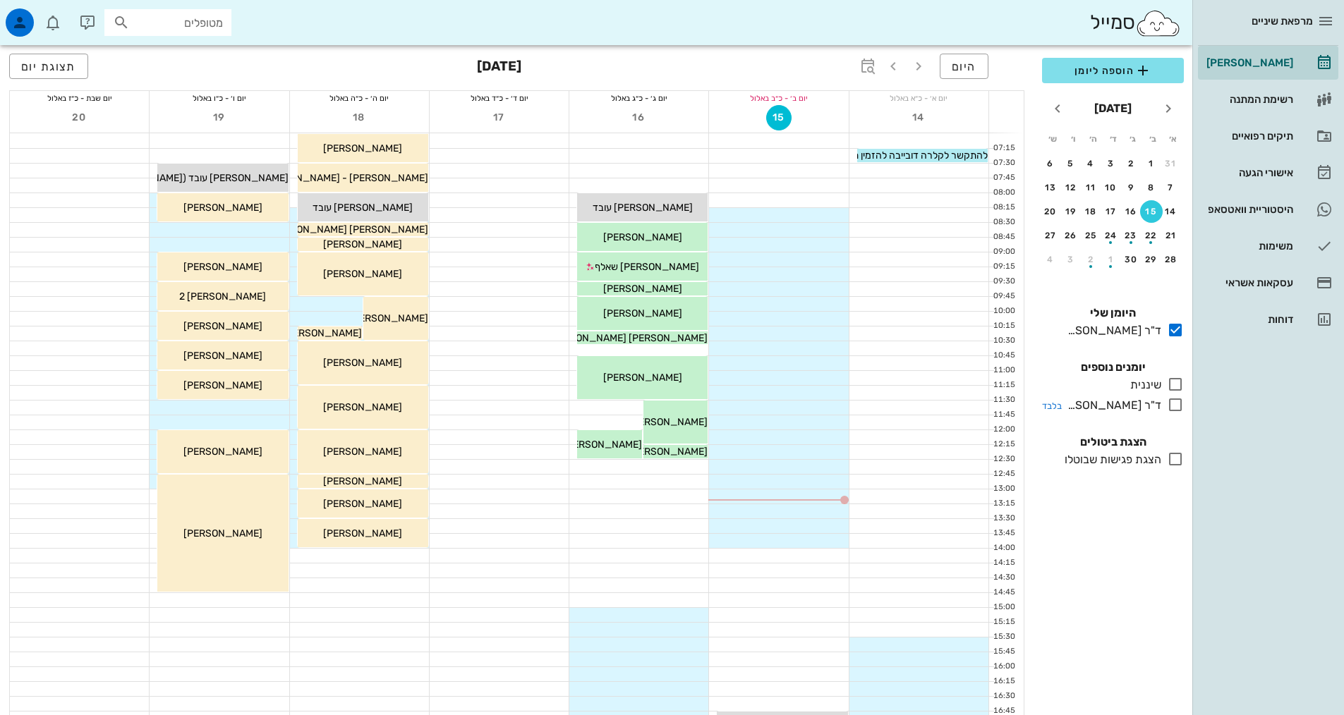
click at [1178, 406] on icon at bounding box center [1175, 405] width 17 height 17
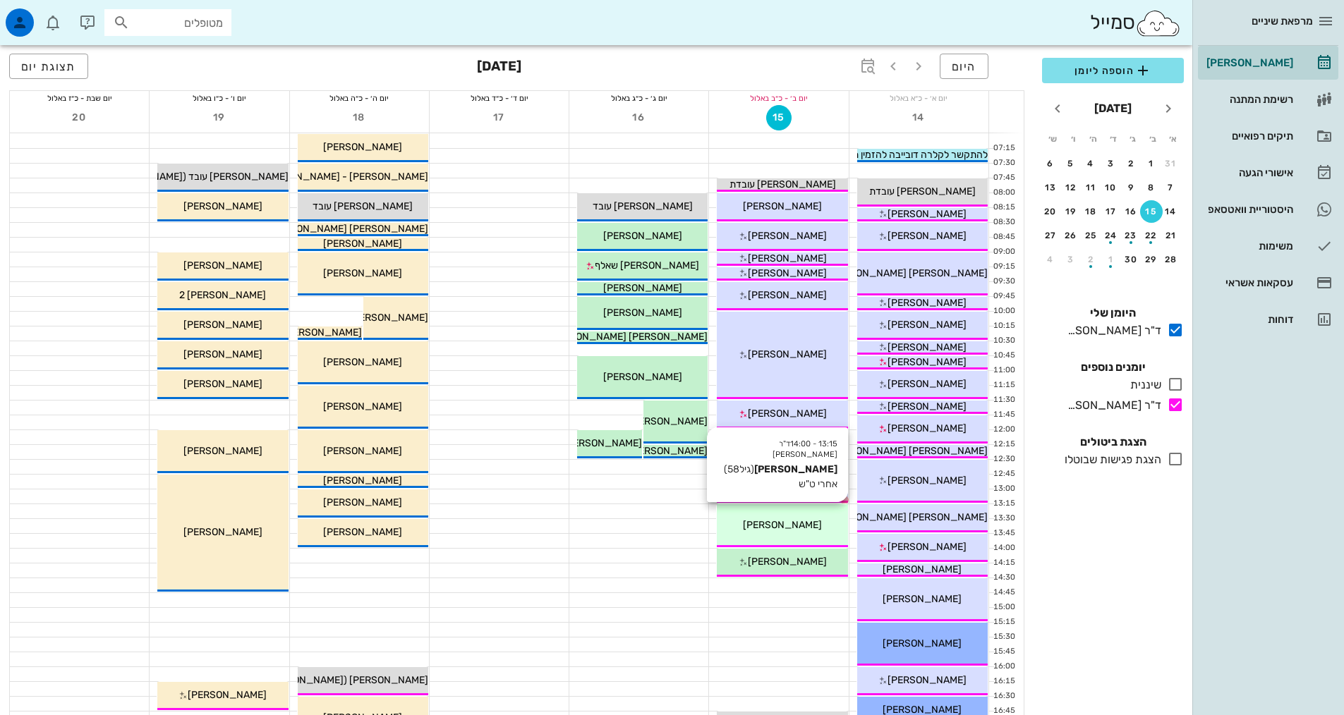
click at [809, 530] on span "[PERSON_NAME]" at bounding box center [782, 525] width 79 height 12
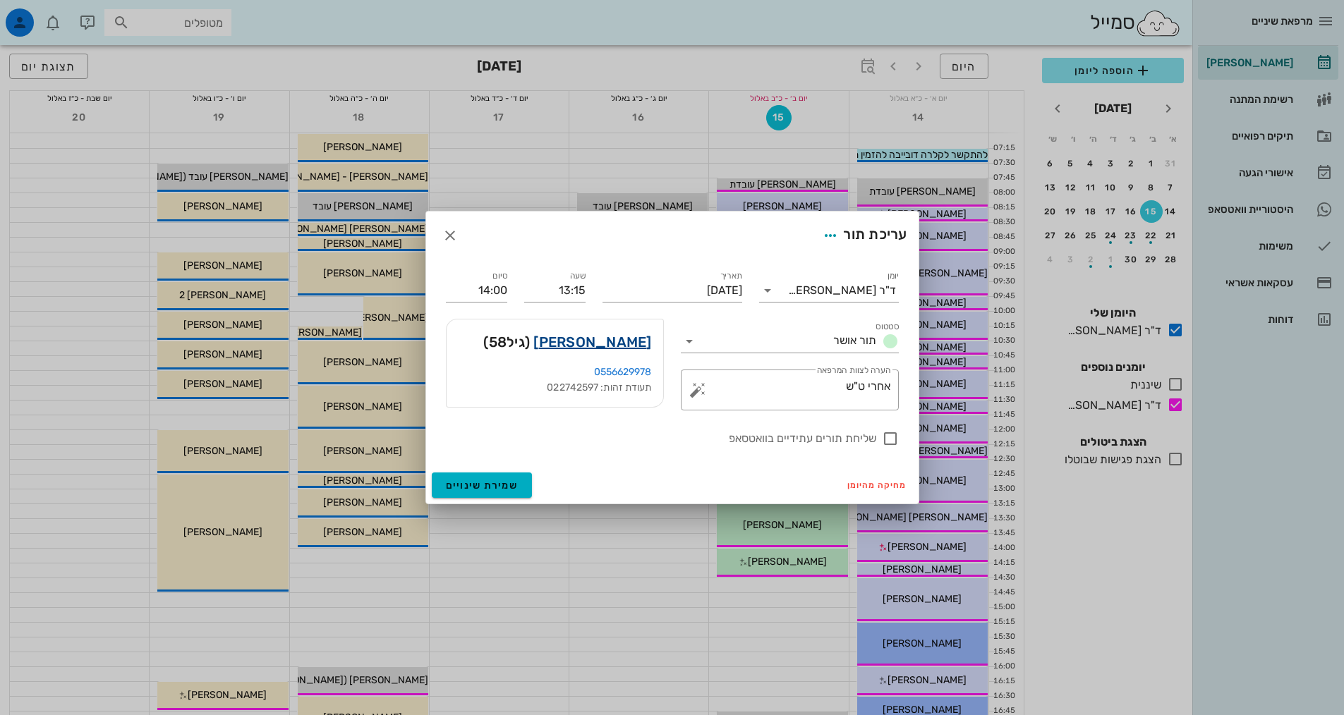
click at [634, 343] on link "[PERSON_NAME]" at bounding box center [592, 342] width 118 height 23
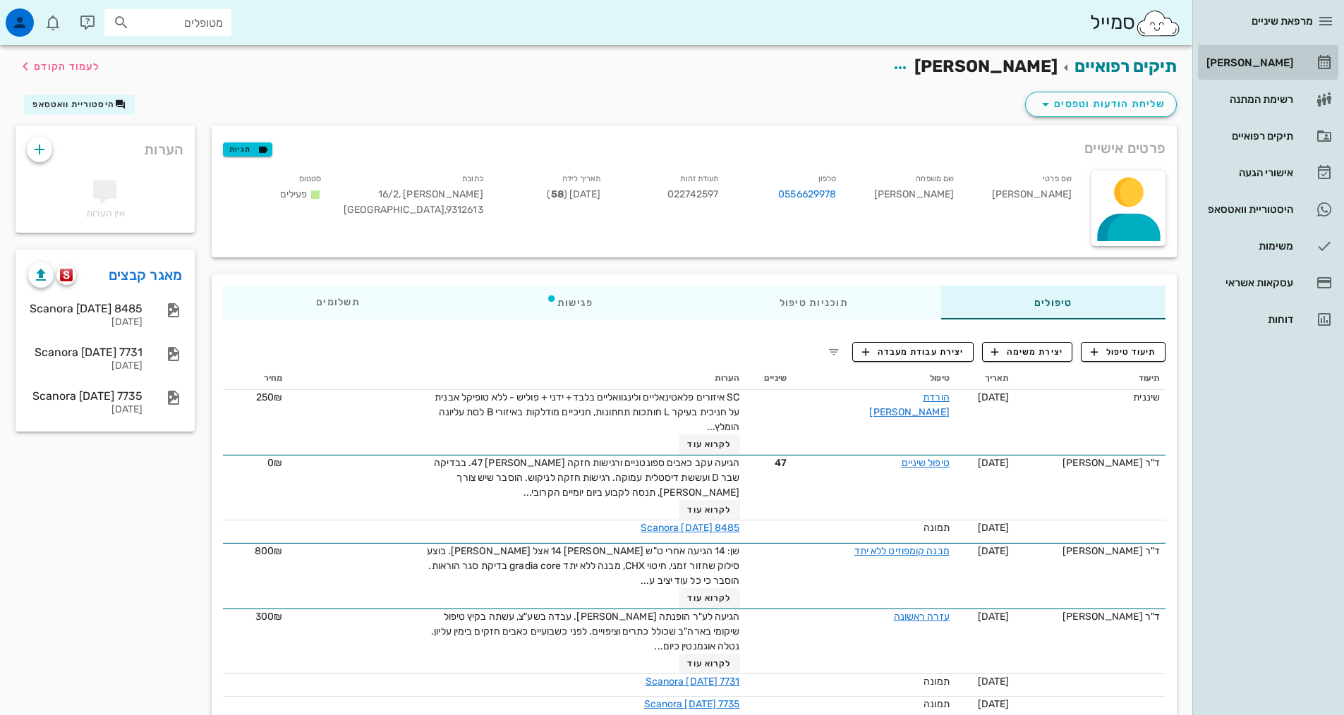
click at [1225, 66] on div "[PERSON_NAME]" at bounding box center [1249, 62] width 90 height 11
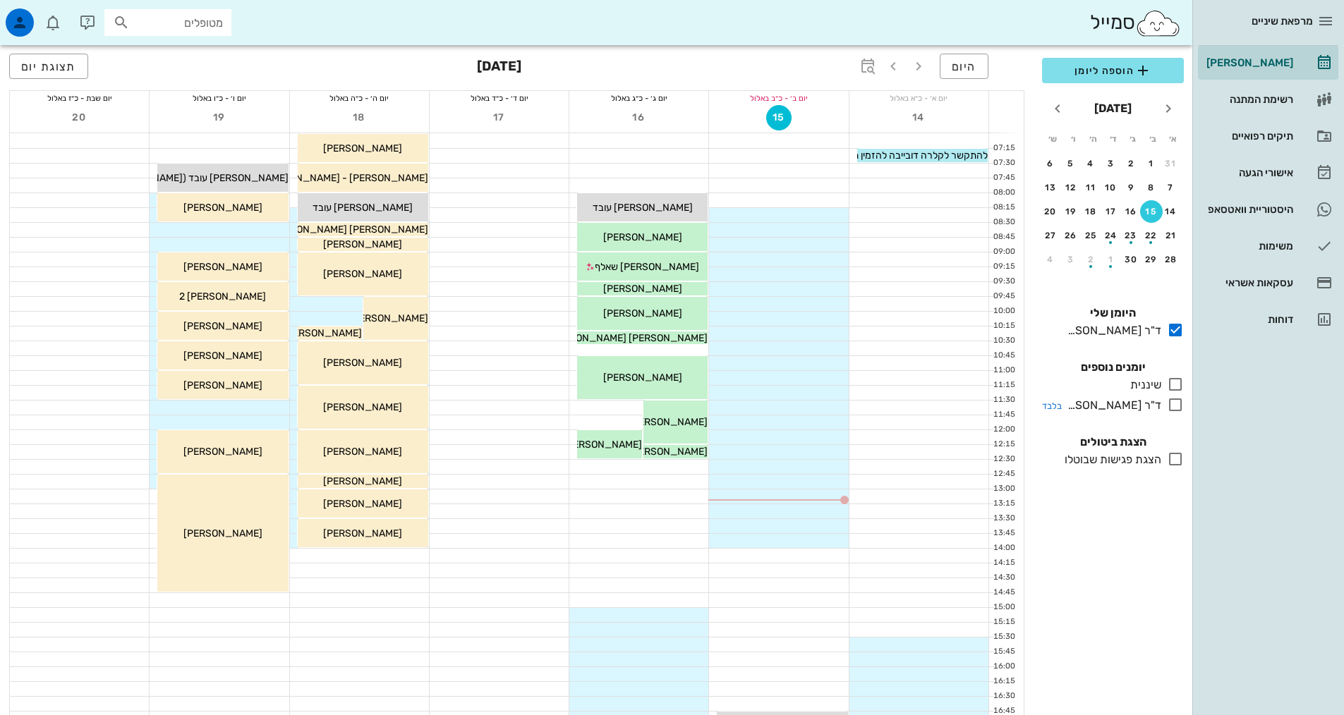
click at [1171, 408] on icon at bounding box center [1175, 405] width 17 height 17
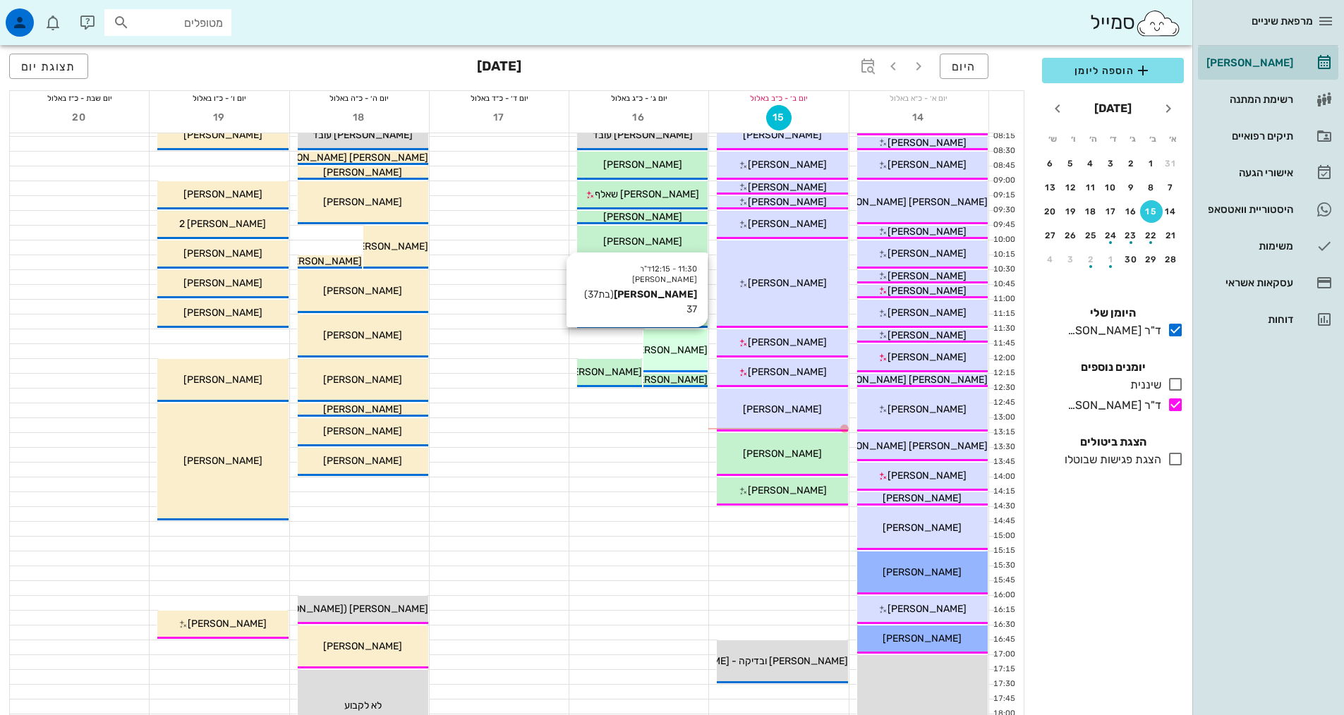
scroll to position [71, 0]
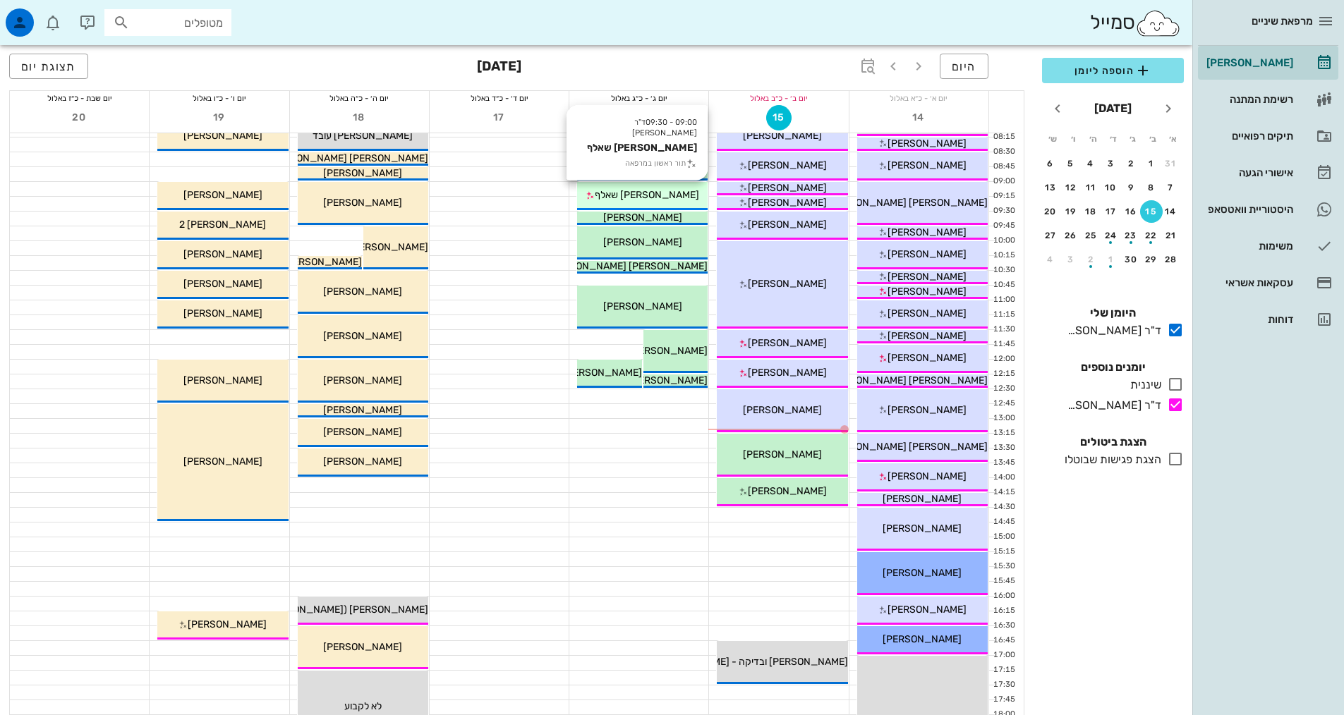
click at [694, 198] on div "[PERSON_NAME] שאלף" at bounding box center [642, 195] width 131 height 15
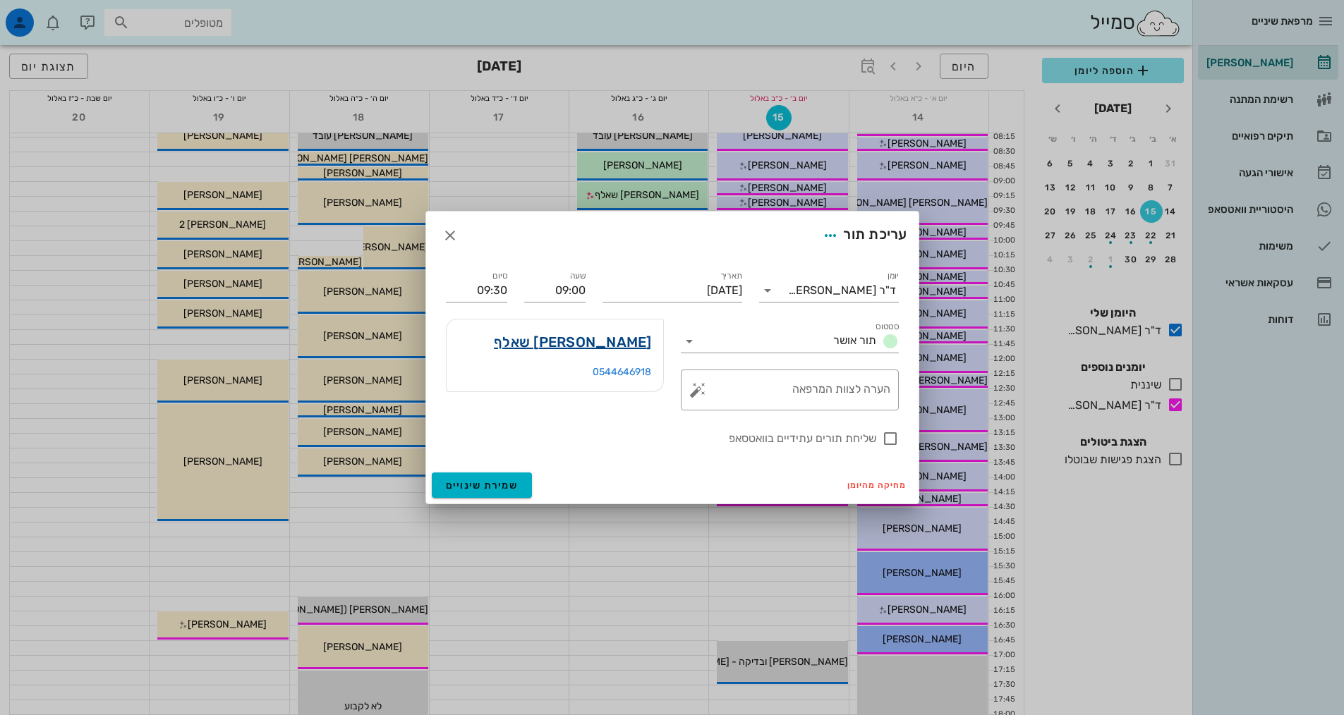
click at [626, 339] on link "[PERSON_NAME] שאלף" at bounding box center [573, 342] width 158 height 23
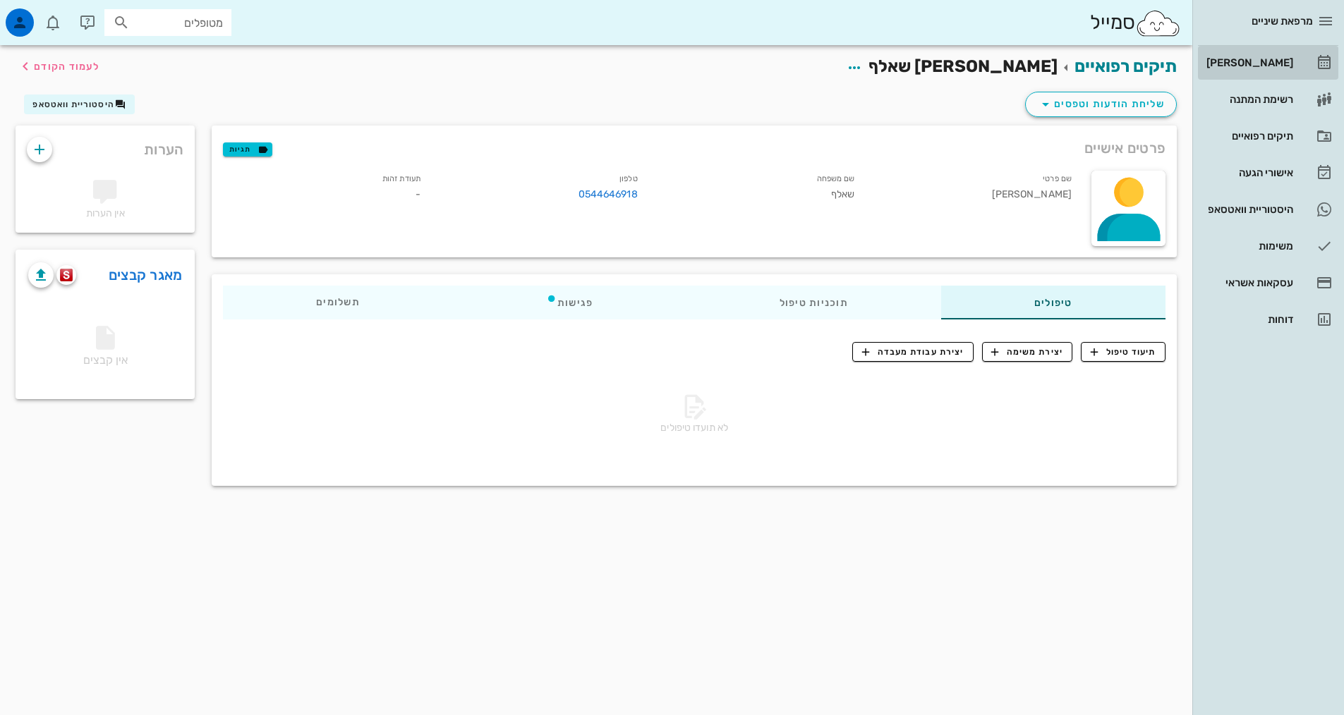
click at [1281, 69] on div "[PERSON_NAME]" at bounding box center [1249, 63] width 90 height 23
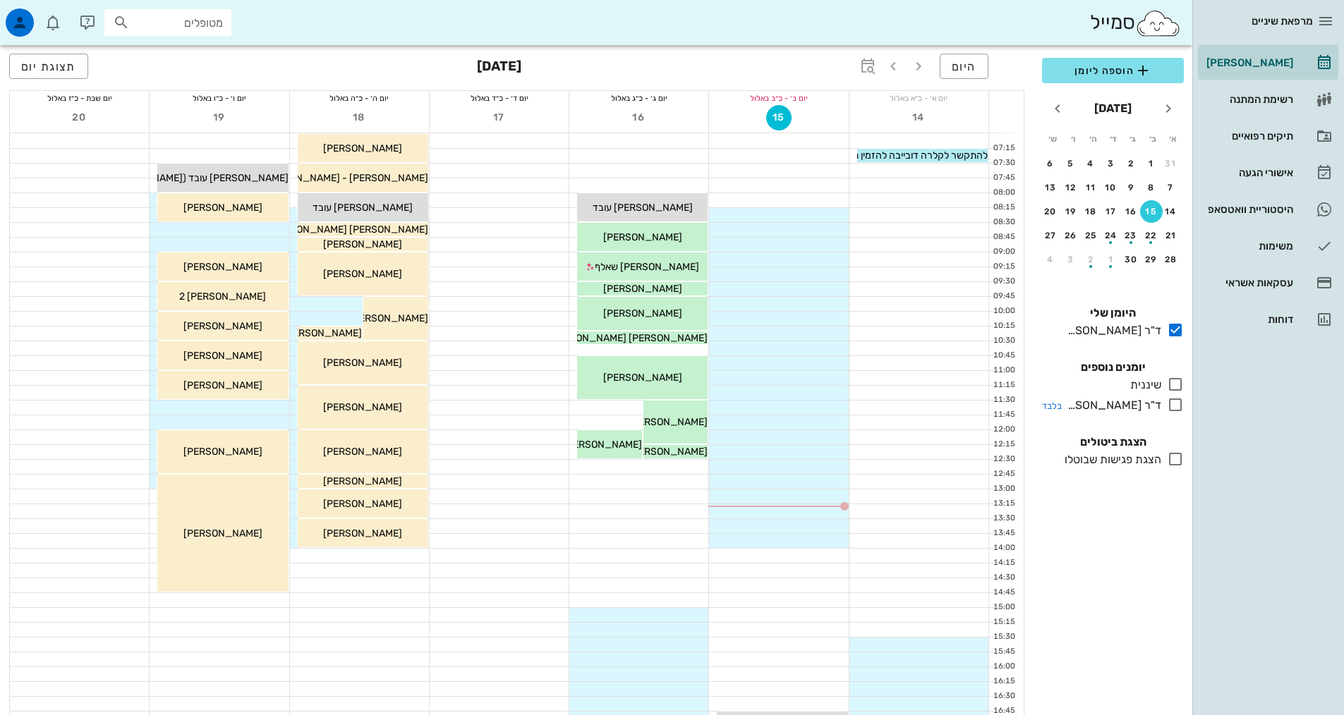
click at [1178, 398] on icon at bounding box center [1175, 405] width 17 height 17
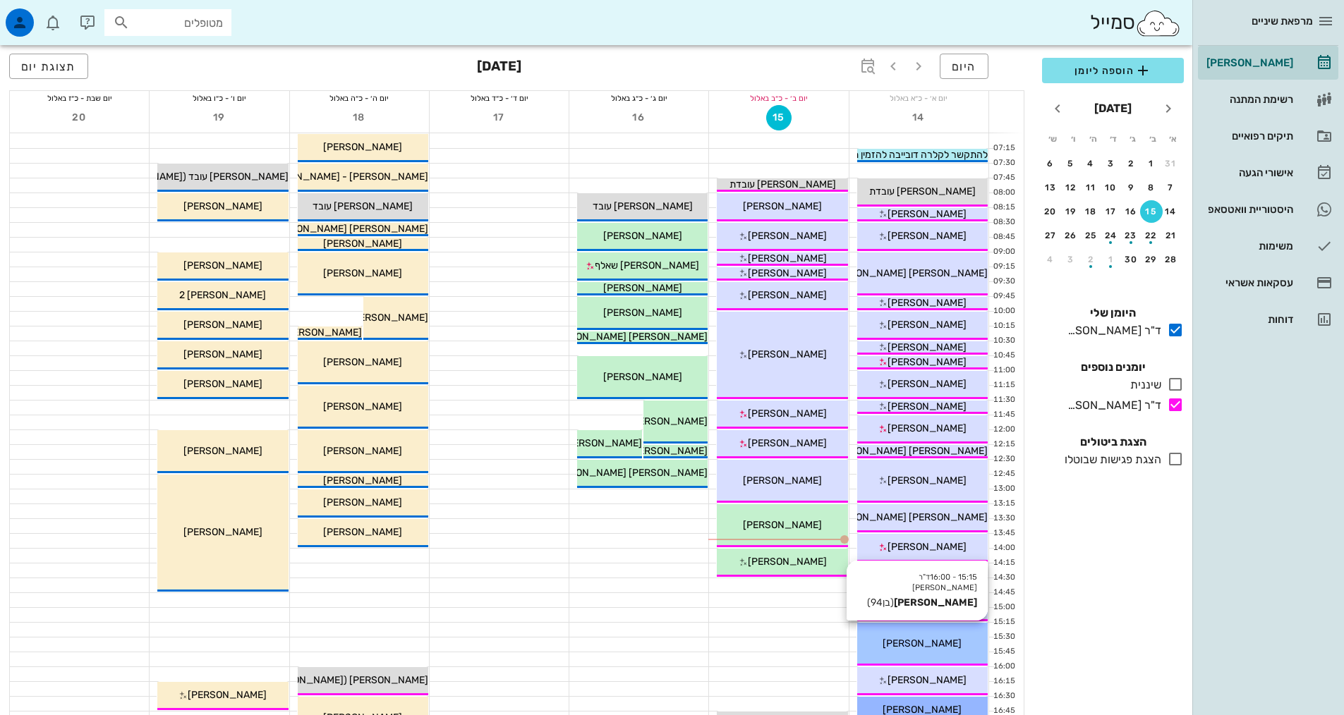
click at [933, 640] on span "[PERSON_NAME]" at bounding box center [922, 644] width 79 height 12
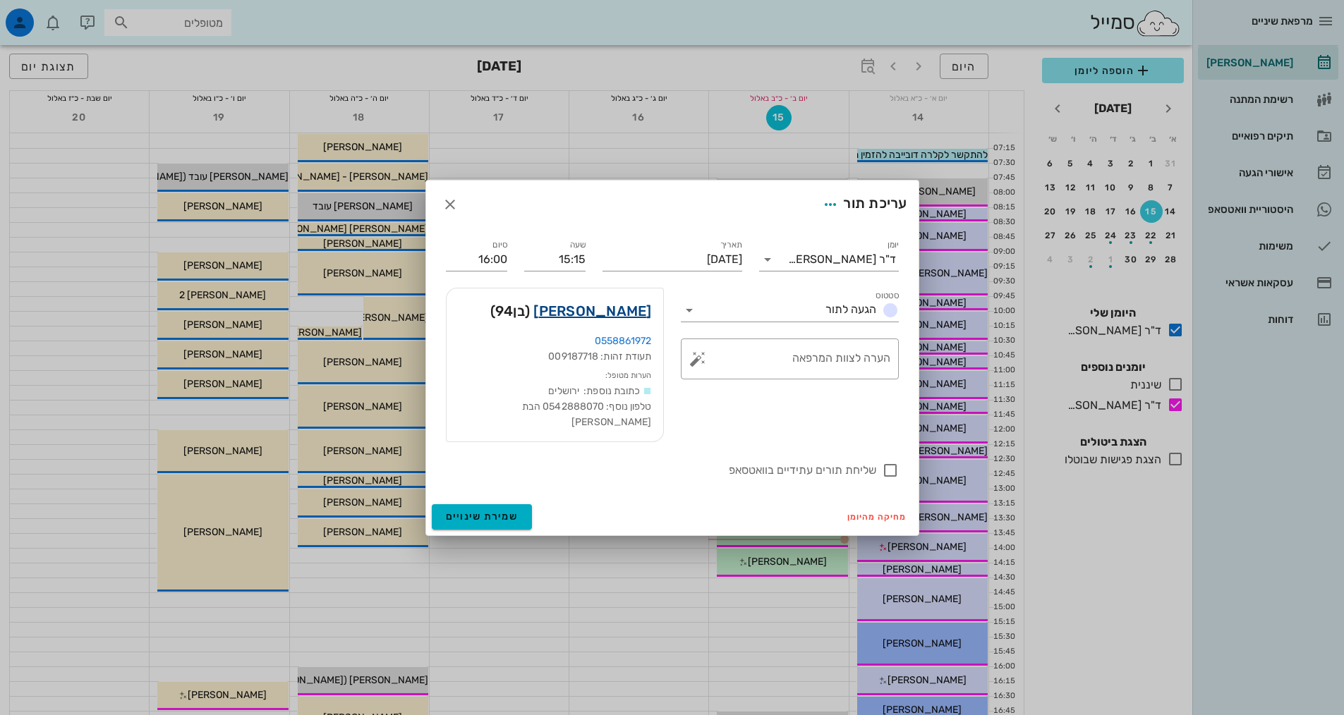
click at [618, 313] on link "[PERSON_NAME]" at bounding box center [592, 311] width 118 height 23
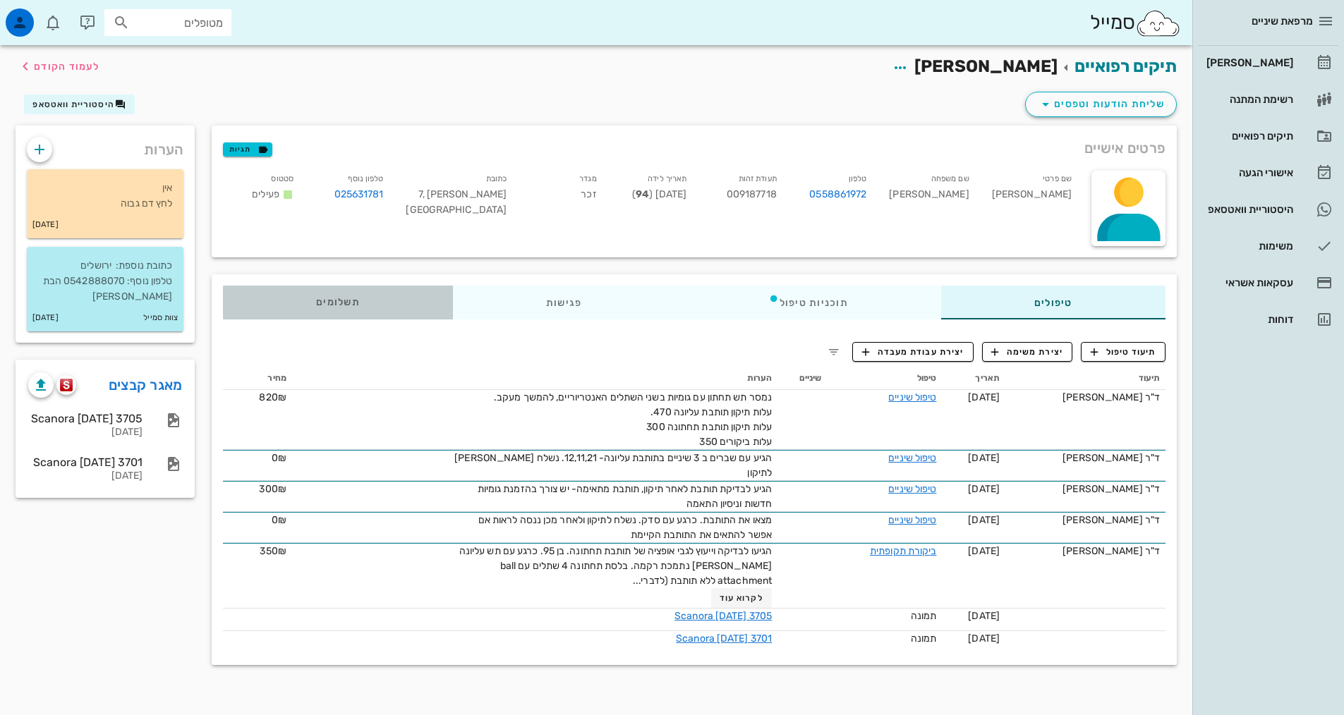
click at [375, 303] on div "תשלומים 0₪" at bounding box center [338, 303] width 230 height 34
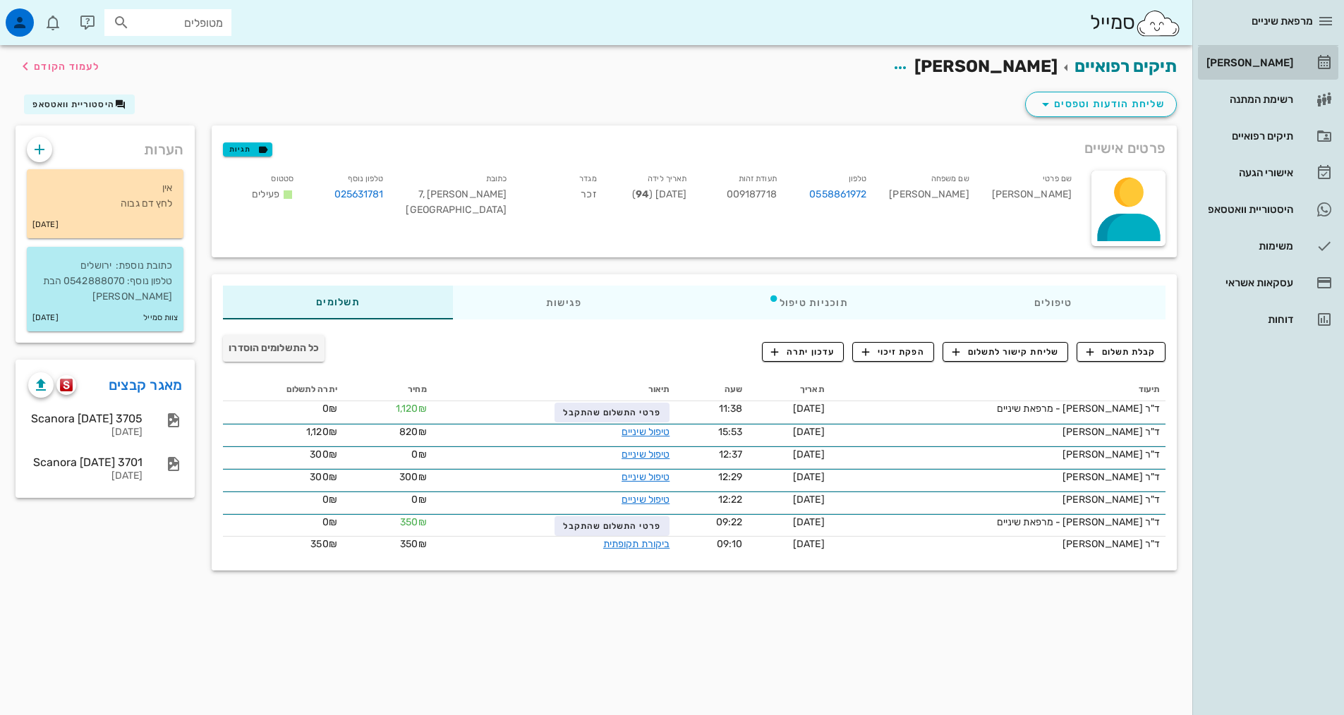
click at [1267, 55] on div "[PERSON_NAME]" at bounding box center [1249, 63] width 90 height 23
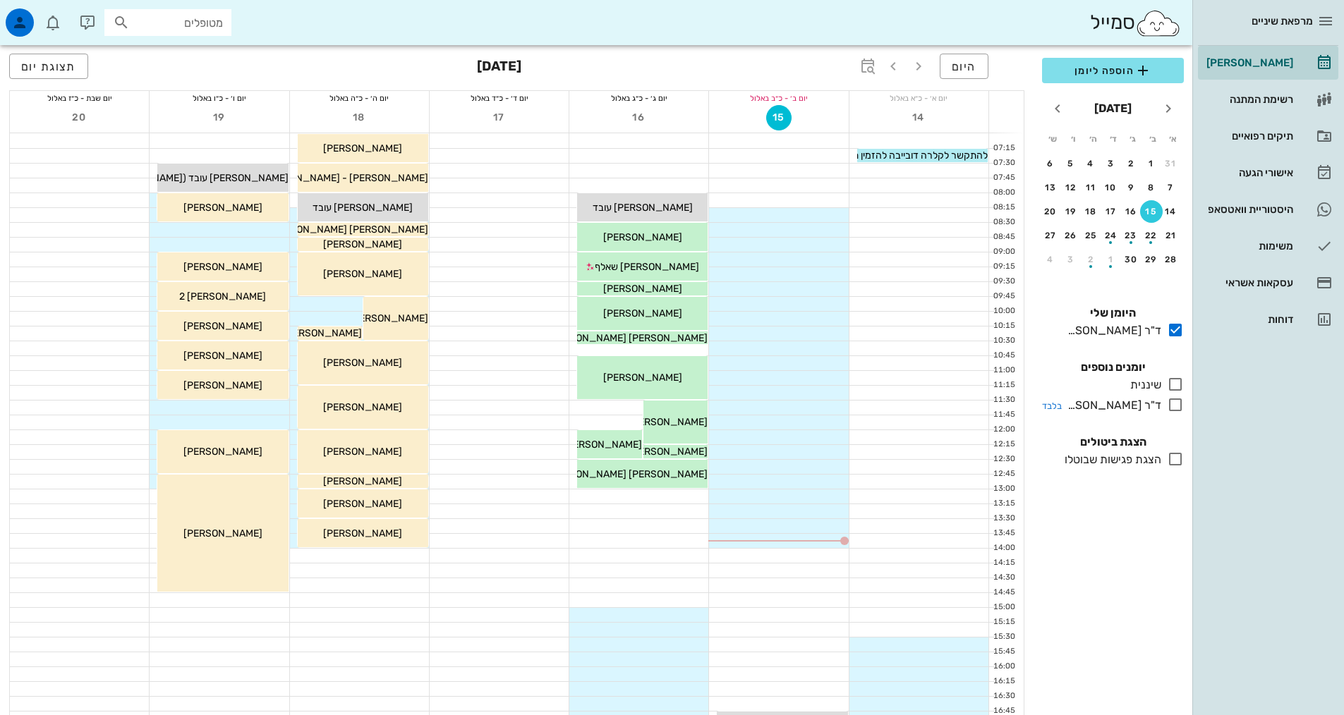
click at [1174, 404] on icon at bounding box center [1175, 405] width 17 height 17
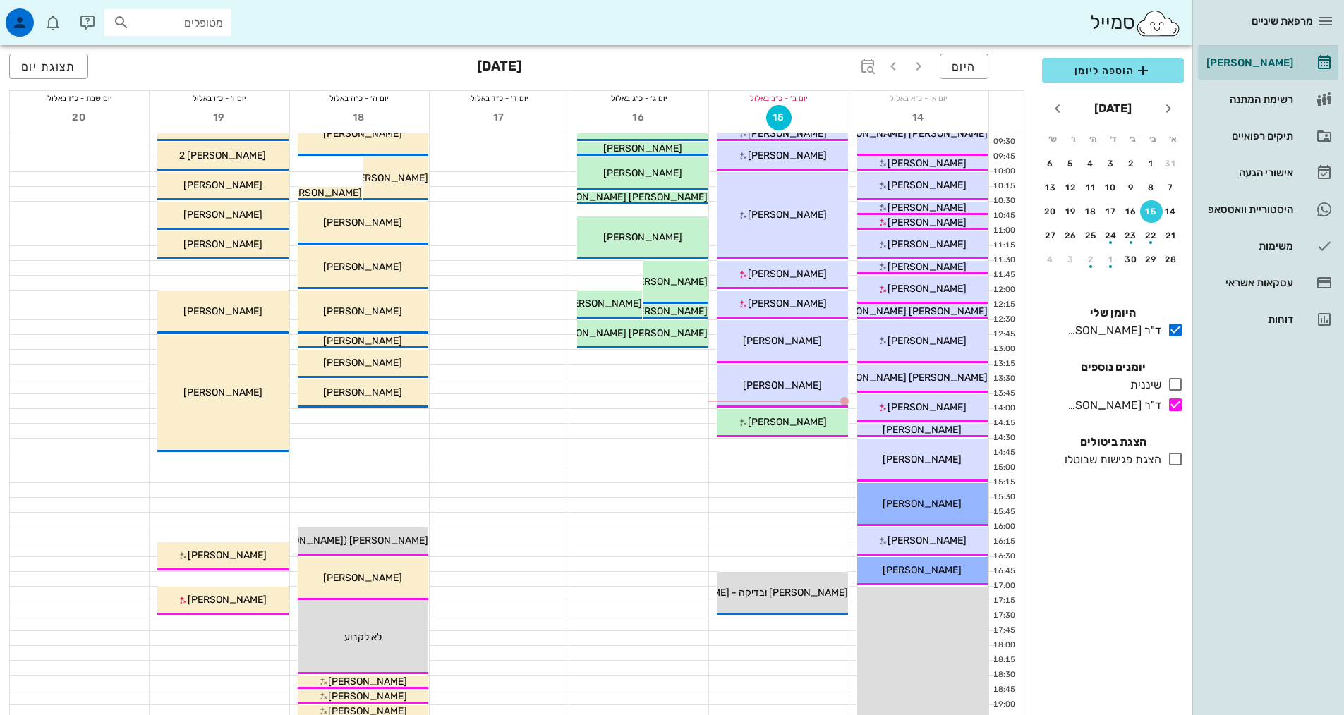
scroll to position [141, 0]
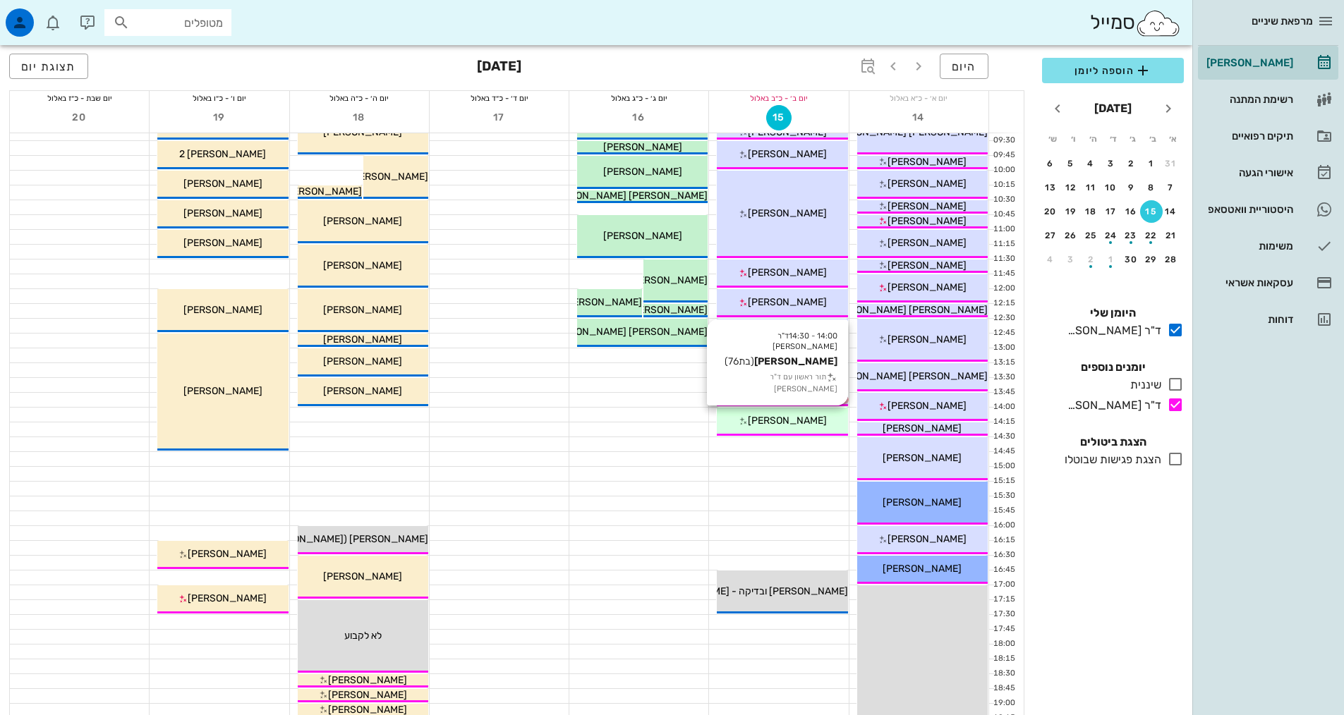
click at [797, 428] on div "[PERSON_NAME]" at bounding box center [782, 420] width 131 height 15
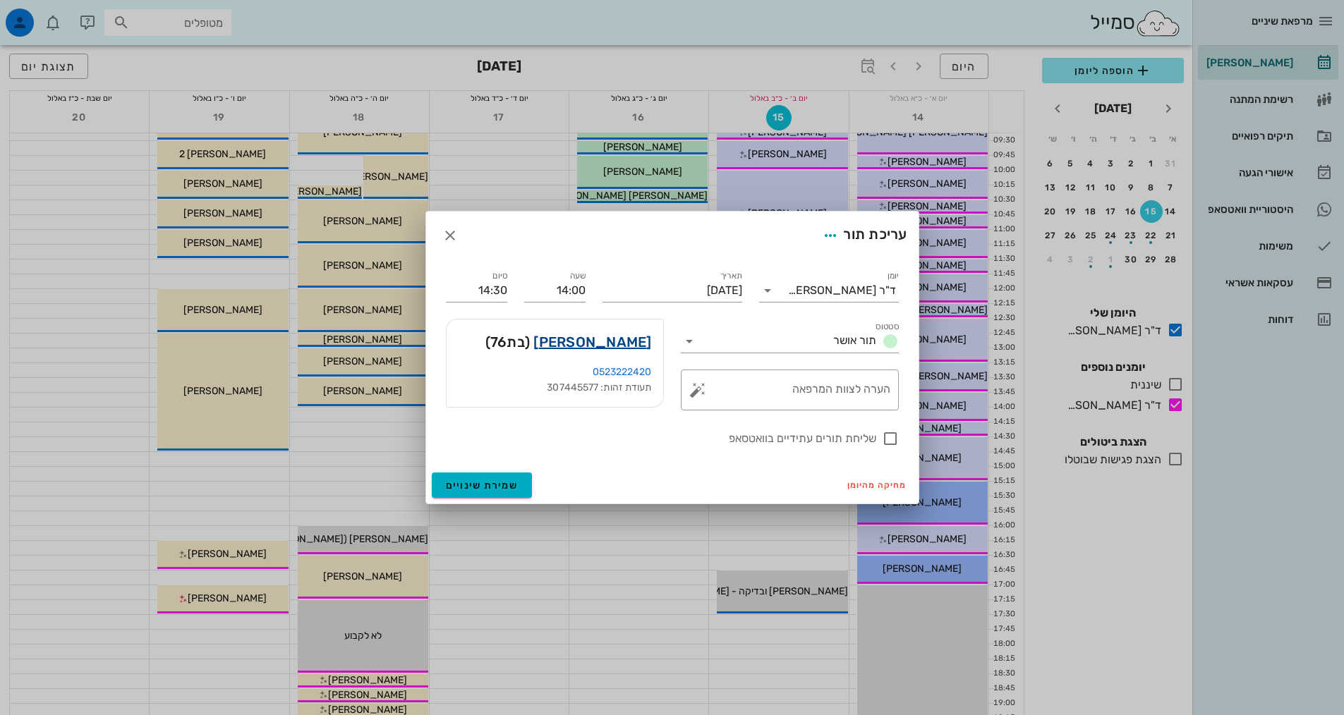
click at [613, 348] on link "[PERSON_NAME]" at bounding box center [592, 342] width 118 height 23
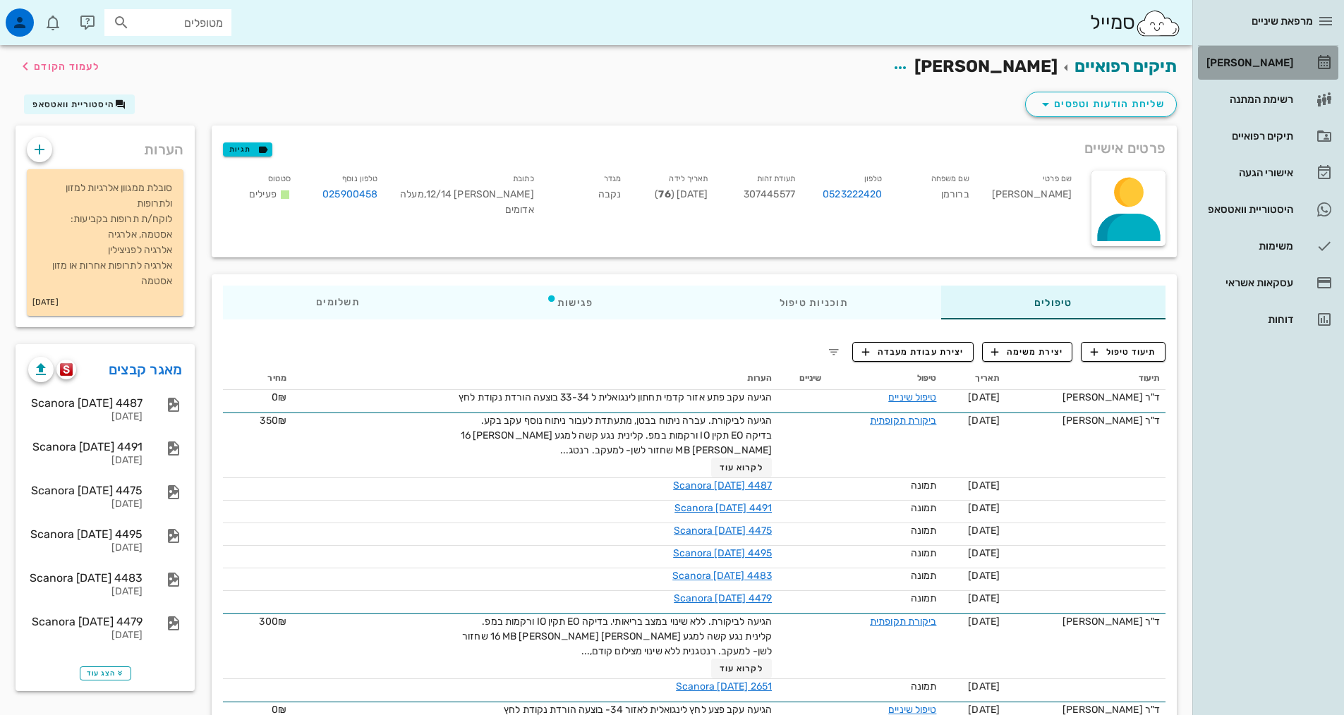
click at [1264, 71] on div "[PERSON_NAME]" at bounding box center [1249, 63] width 90 height 23
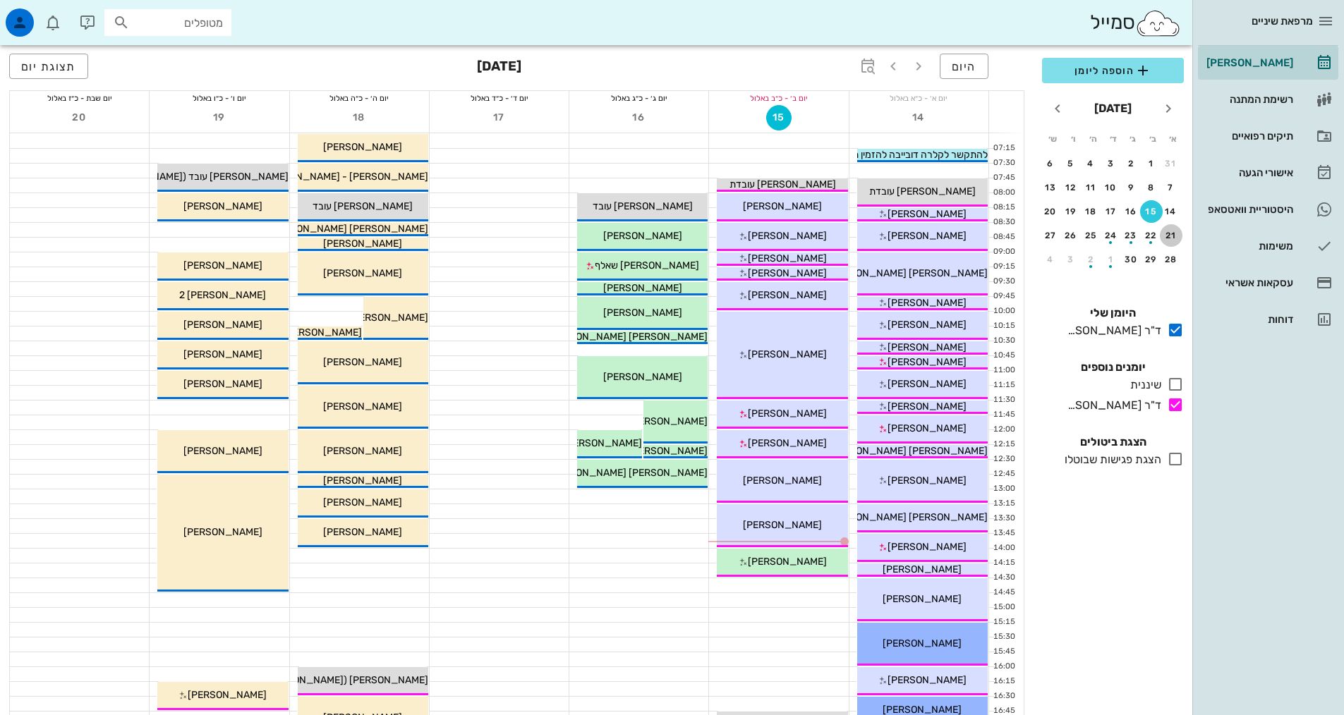
click at [1172, 234] on div "21" at bounding box center [1171, 236] width 23 height 10
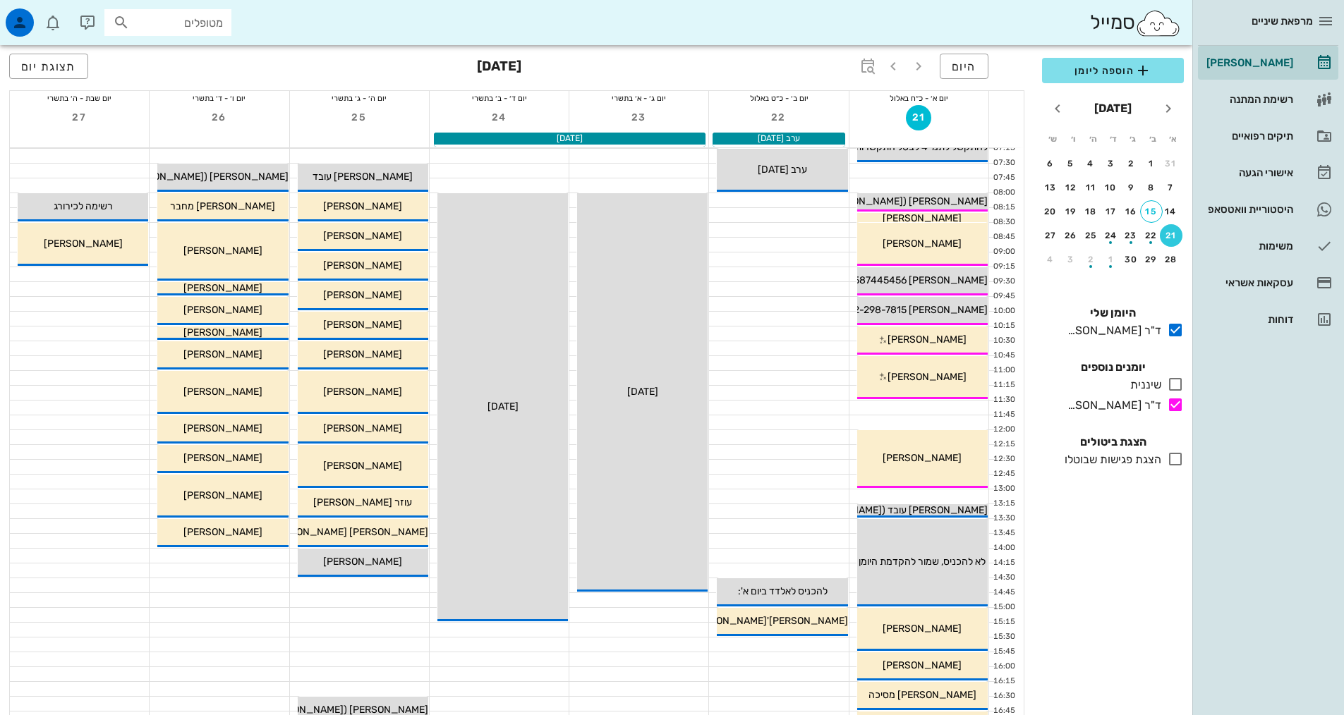
click at [157, 25] on input "מטופלים" at bounding box center [178, 22] width 90 height 18
type input "פולי"
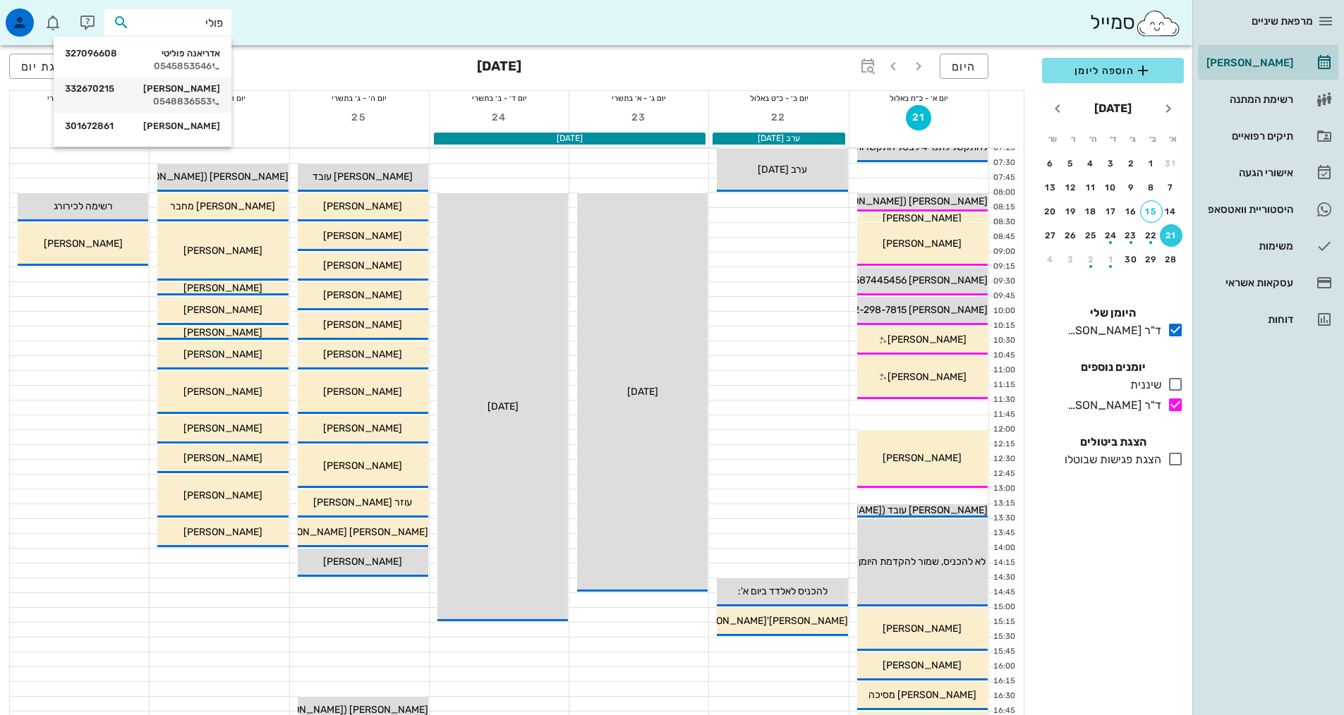
click at [194, 102] on div "0548836553" at bounding box center [142, 101] width 155 height 11
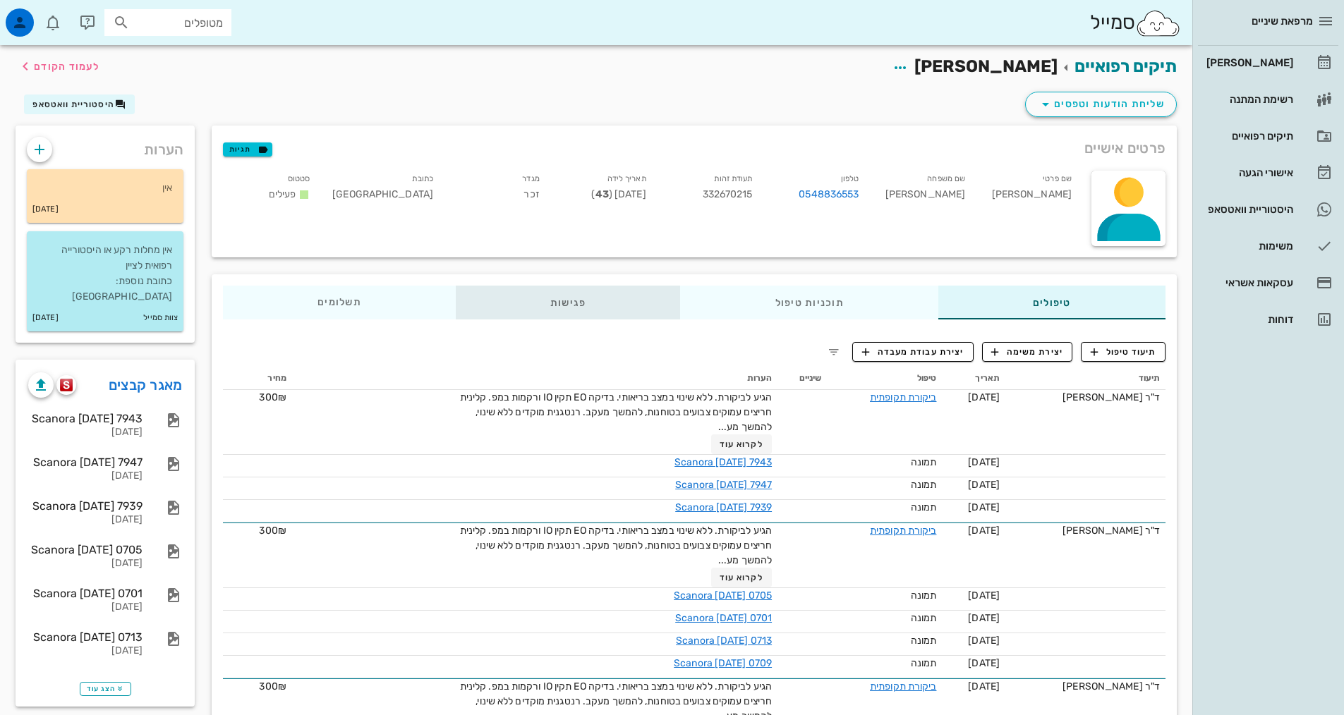
click at [629, 309] on div "פגישות" at bounding box center [568, 303] width 225 height 34
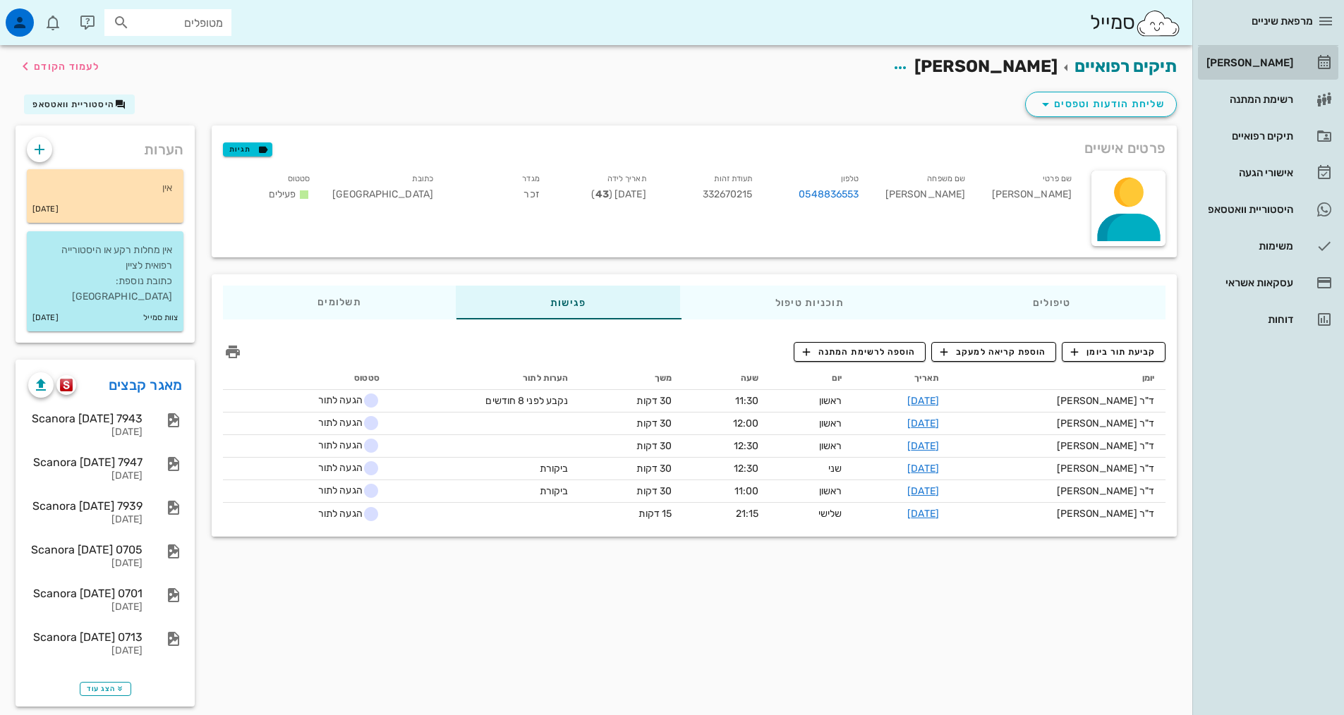
click at [1254, 56] on div "[PERSON_NAME]" at bounding box center [1249, 63] width 90 height 23
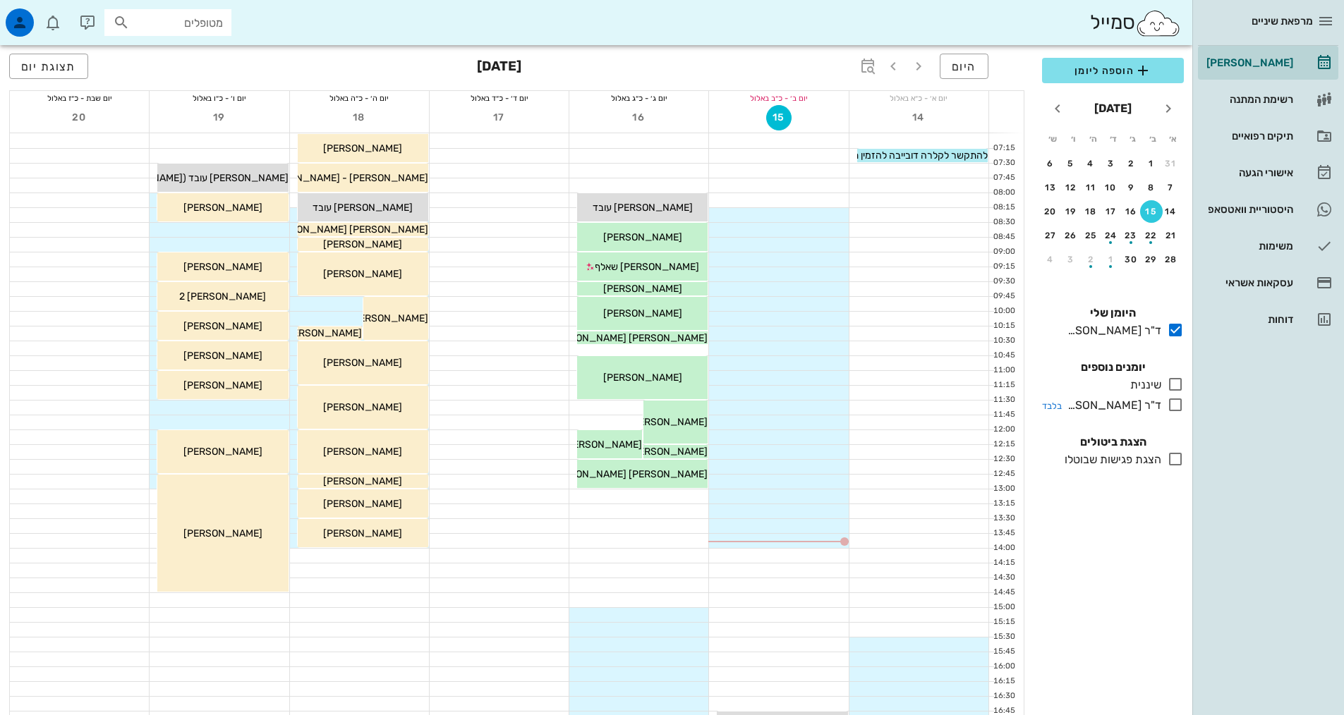
click at [1179, 402] on icon at bounding box center [1175, 405] width 17 height 17
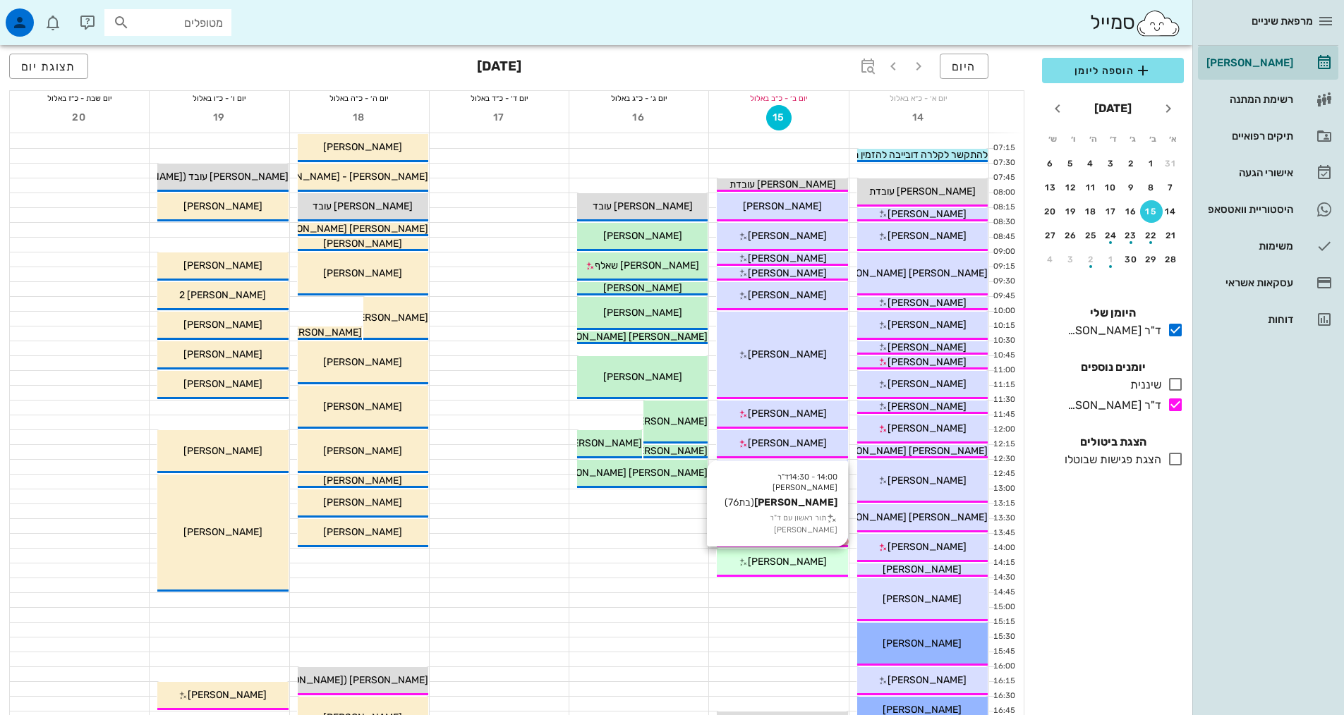
click at [799, 567] on span "[PERSON_NAME]" at bounding box center [787, 562] width 79 height 12
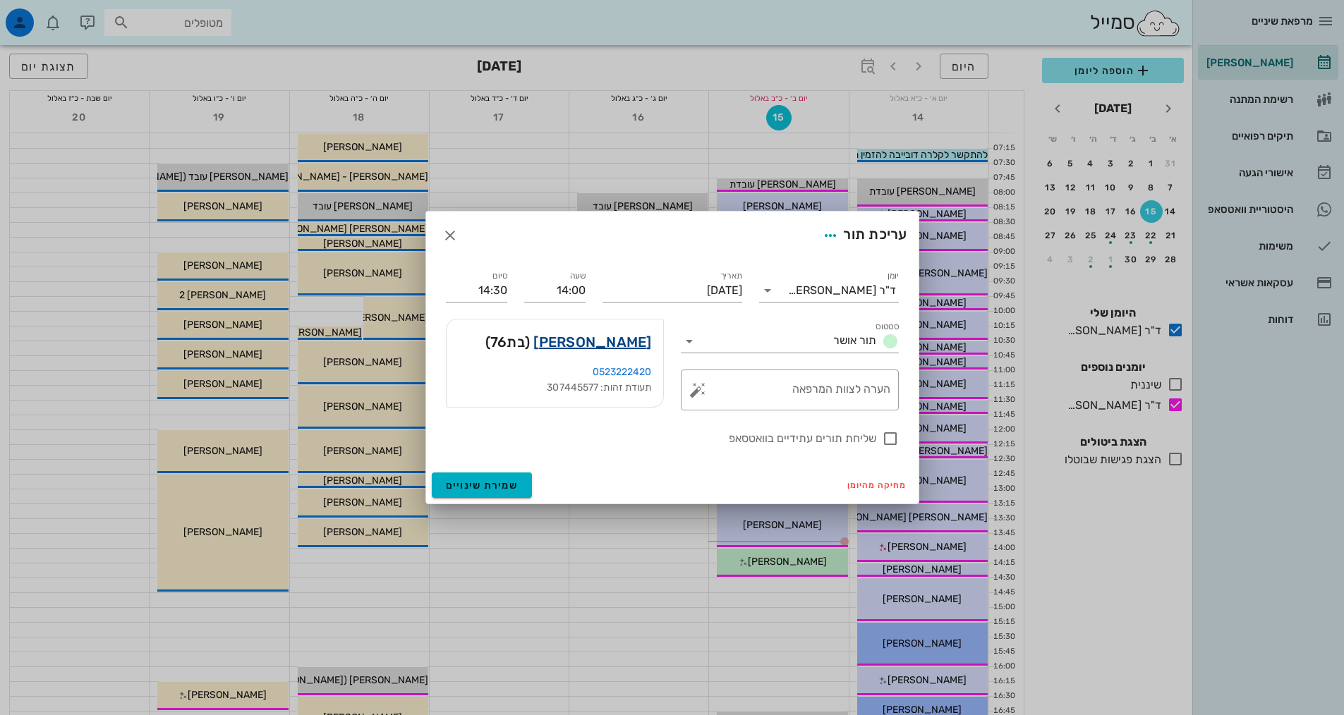
click at [611, 349] on link "[PERSON_NAME]" at bounding box center [592, 342] width 118 height 23
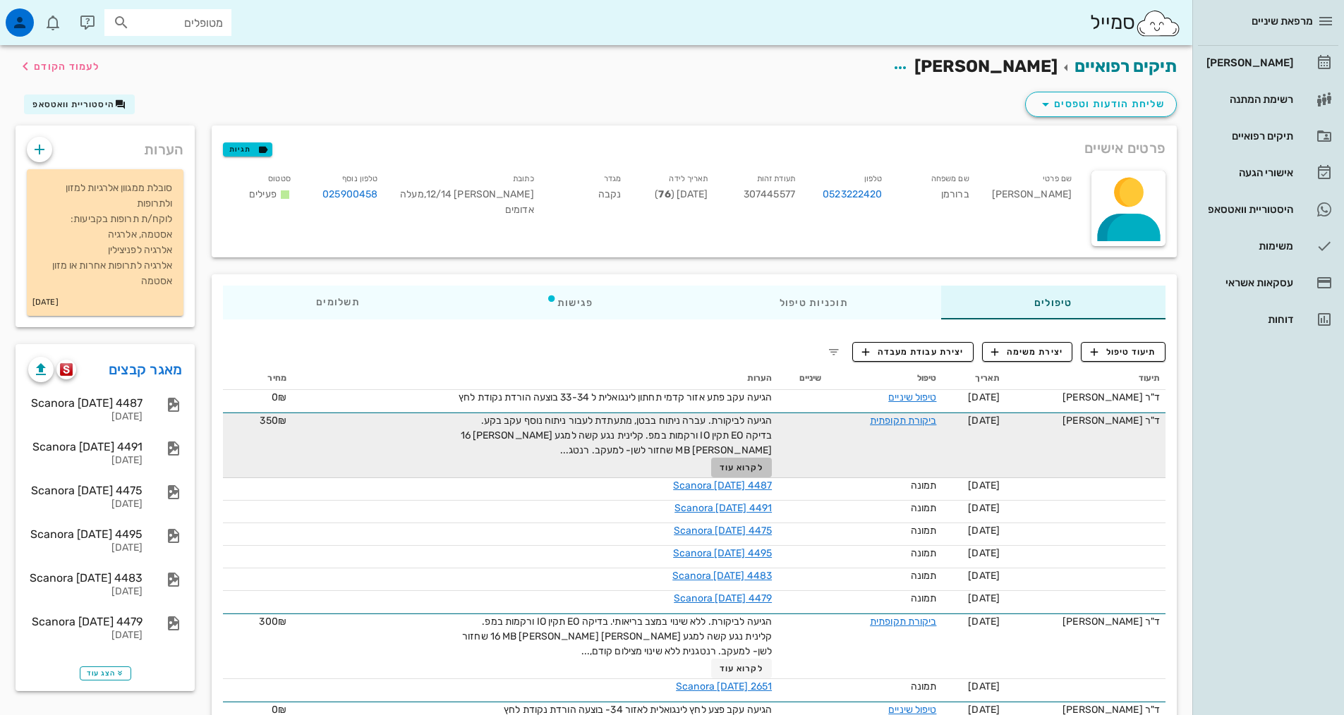
click at [761, 471] on span "לקרוא עוד" at bounding box center [742, 468] width 44 height 10
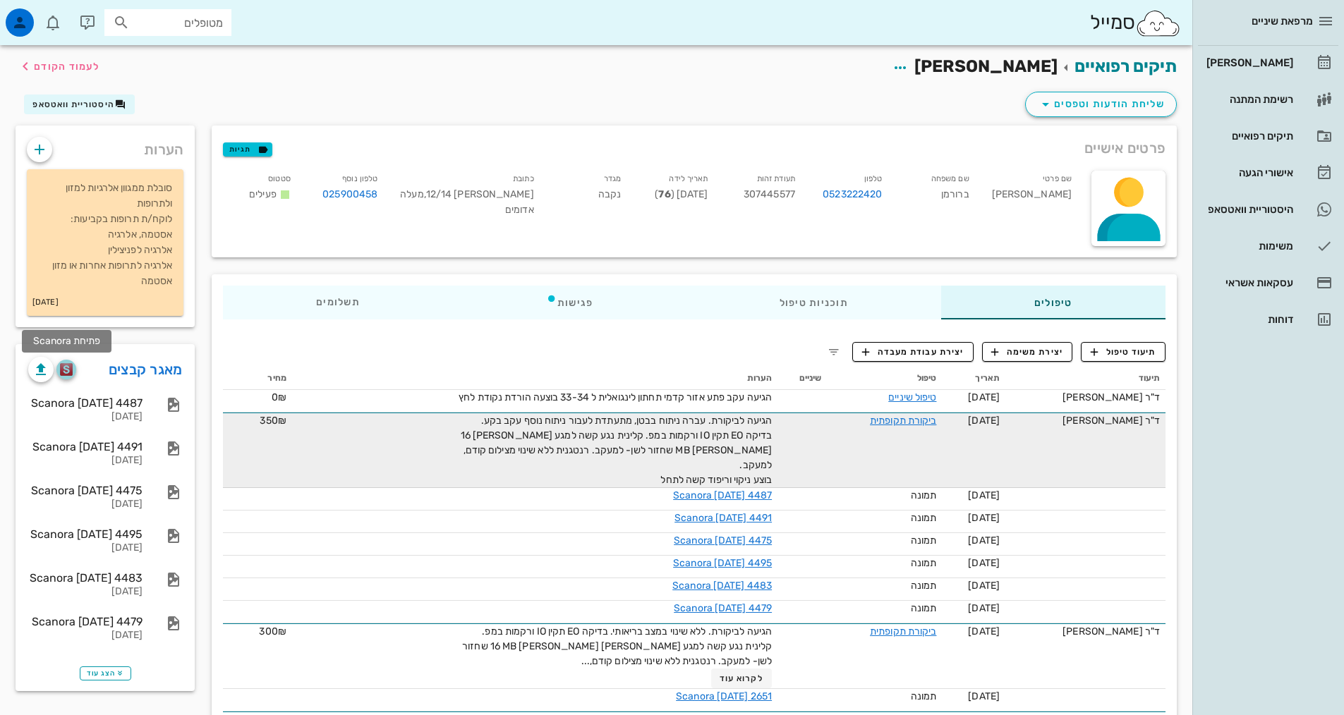
click at [68, 373] on img "button" at bounding box center [66, 369] width 13 height 13
drag, startPoint x: 16, startPoint y: 20, endPoint x: 23, endPoint y: 19, distance: 7.1
click at [19, 20] on icon "button" at bounding box center [19, 22] width 17 height 17
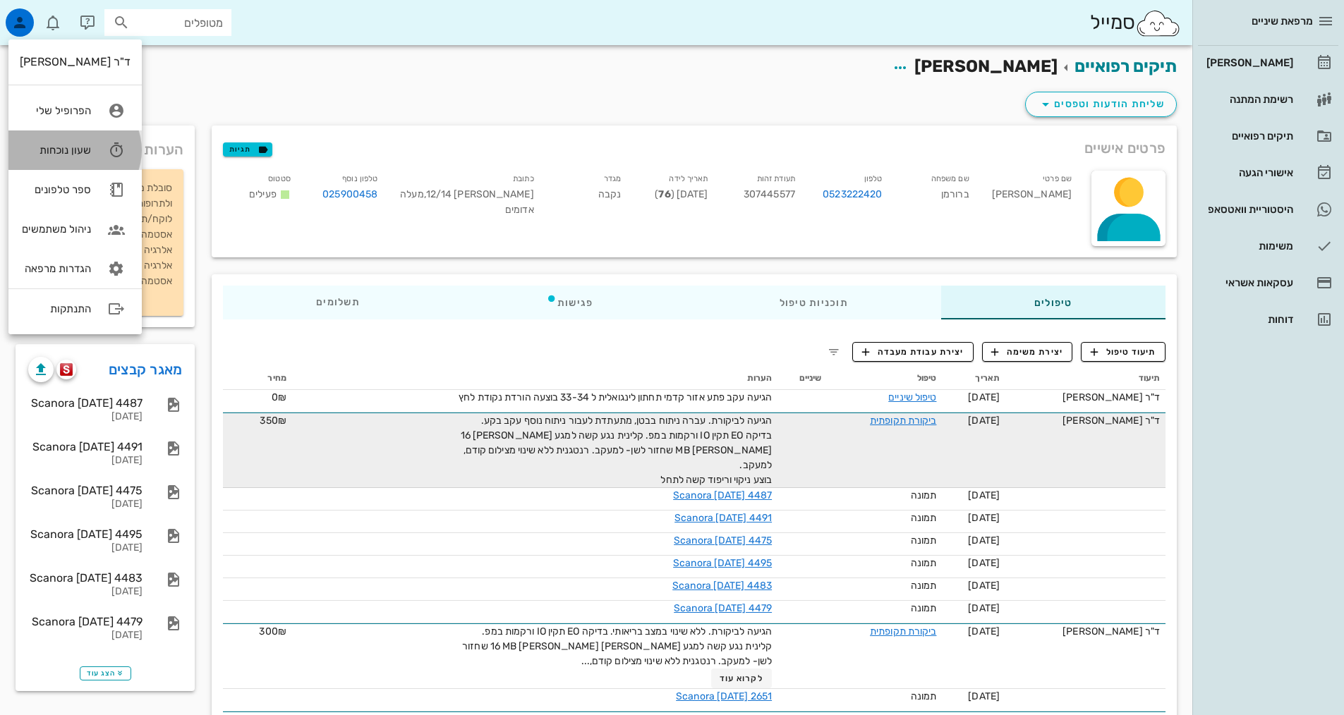
click at [83, 148] on div "שעון נוכחות" at bounding box center [55, 150] width 71 height 13
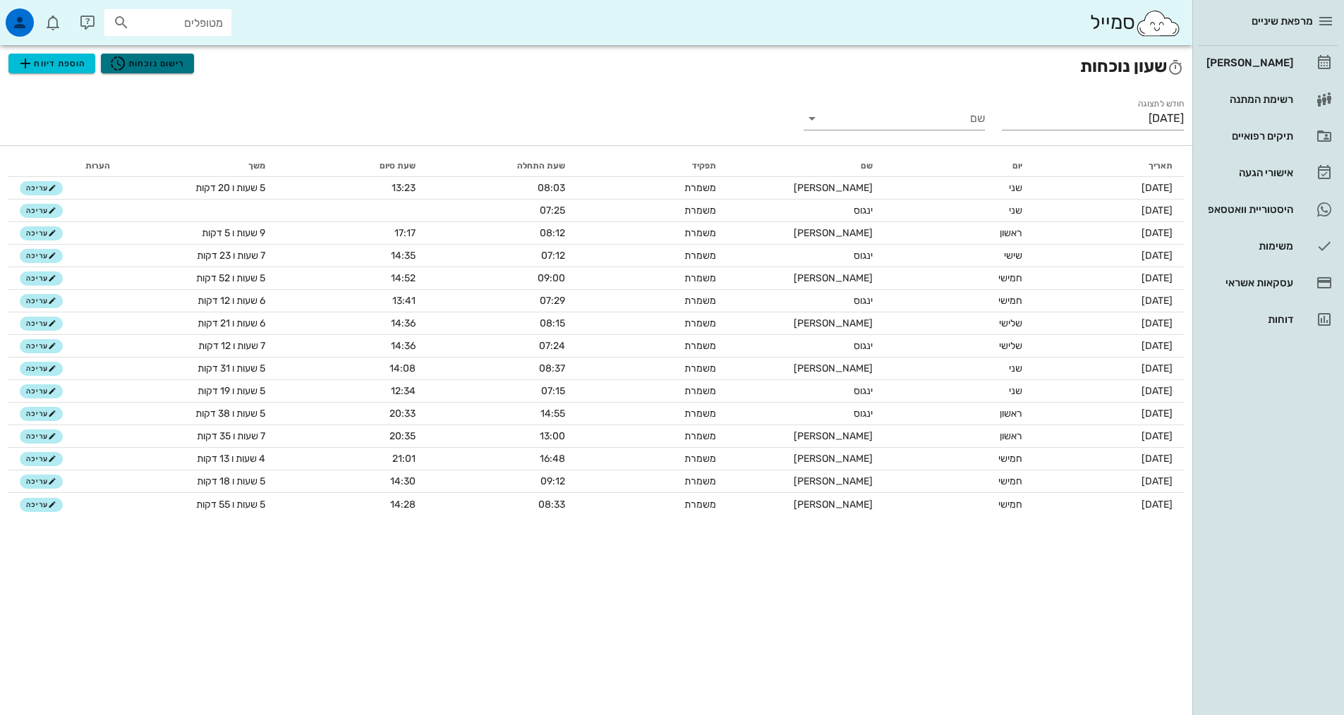
click at [157, 66] on span "רישום נוכחות" at bounding box center [146, 63] width 75 height 17
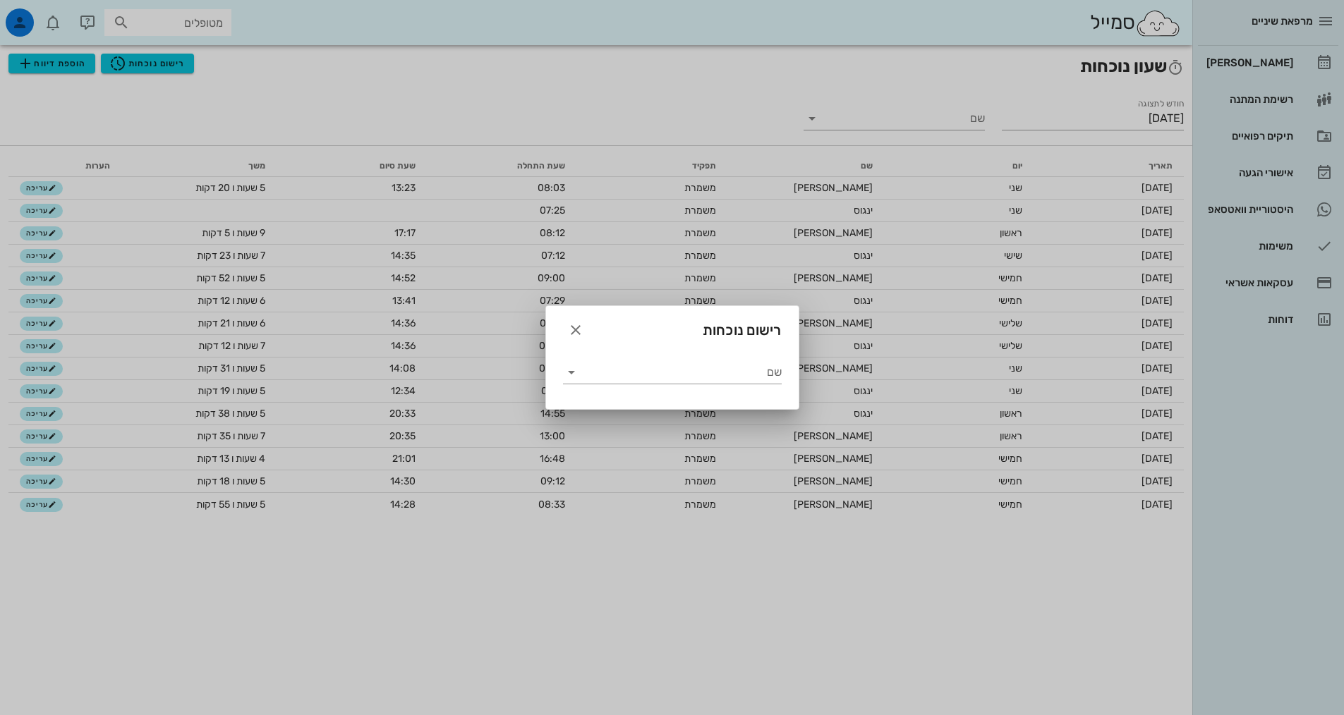
click at [670, 346] on div "שם" at bounding box center [673, 366] width 236 height 51
click at [672, 374] on input "שם" at bounding box center [682, 372] width 199 height 23
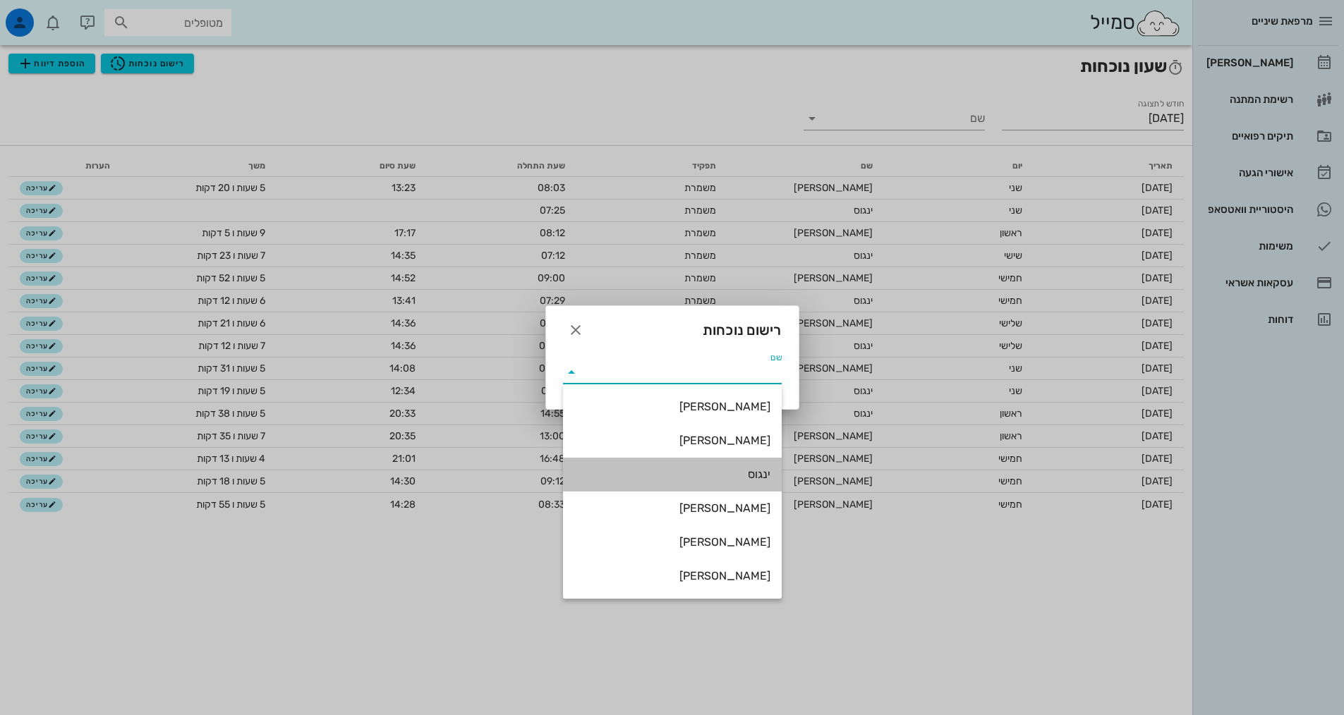
click at [739, 471] on div "ינגוס" at bounding box center [672, 474] width 196 height 13
type input "ינגוס"
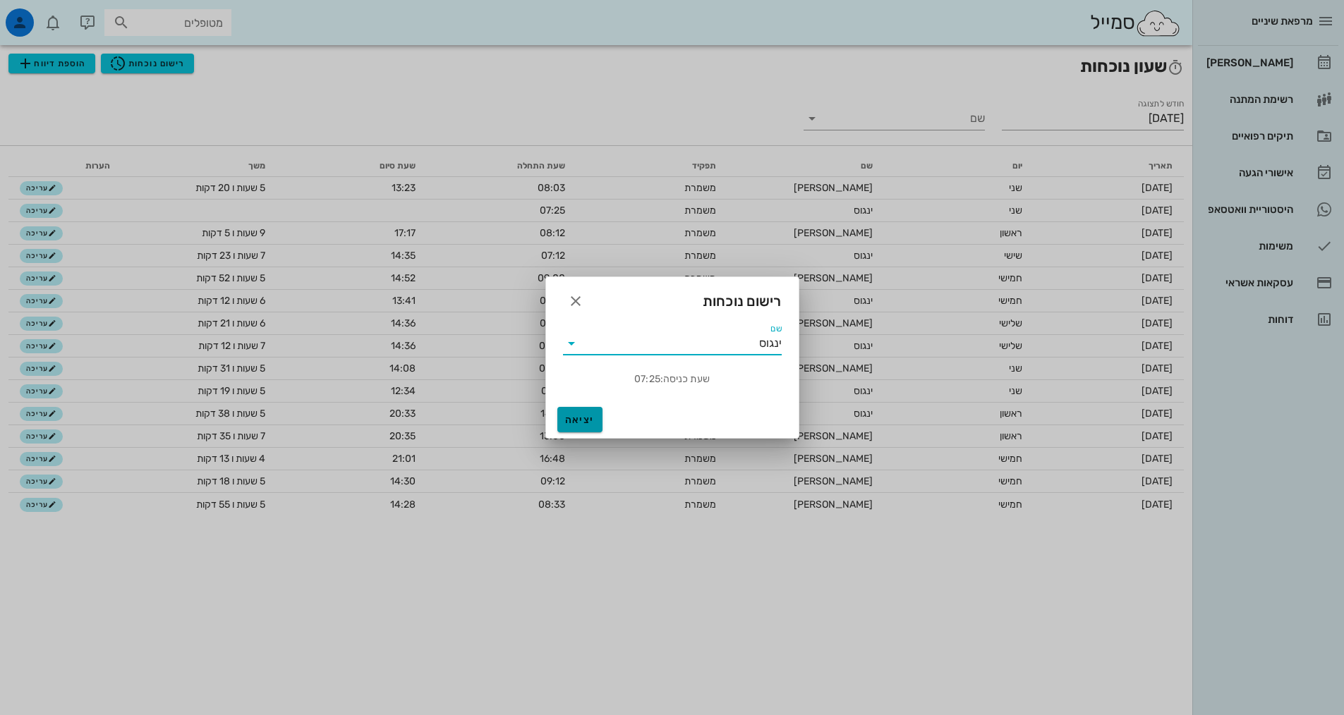
click at [574, 423] on span "יציאה" at bounding box center [580, 420] width 34 height 12
